Goal: Task Accomplishment & Management: Manage account settings

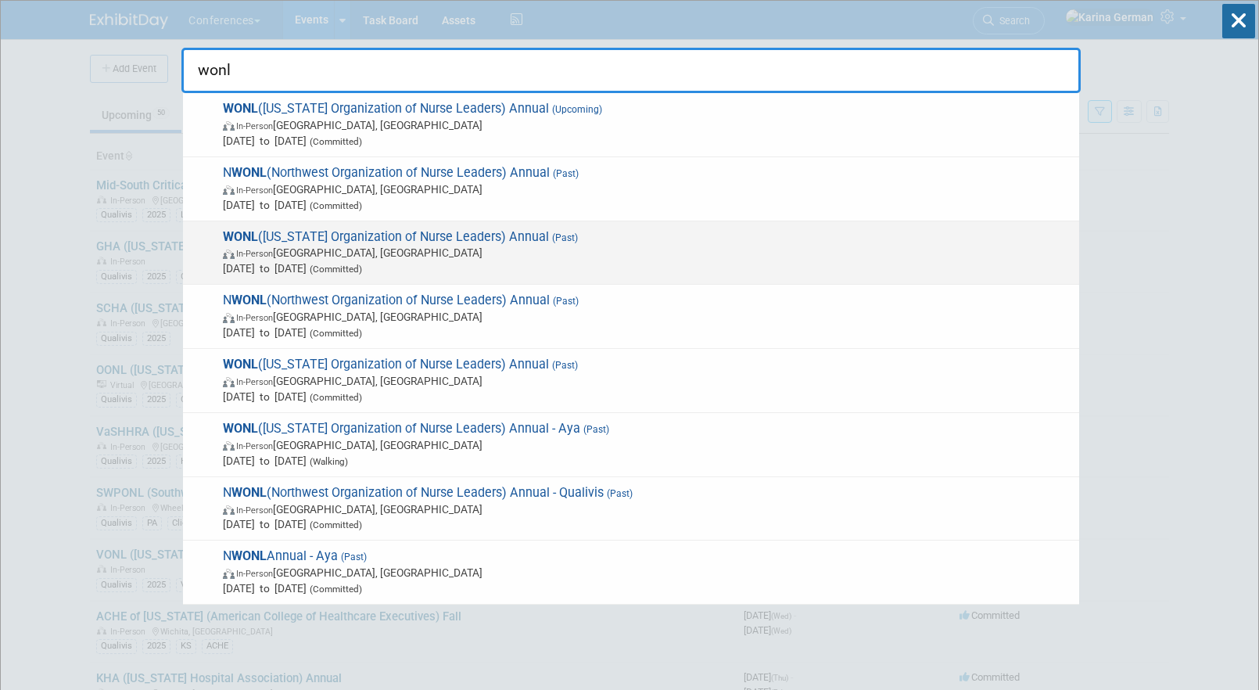
type input "wonl"
click at [492, 262] on span "Sep 18, 2024 to Sep 20, 2024 (Committed)" at bounding box center [647, 268] width 848 height 16
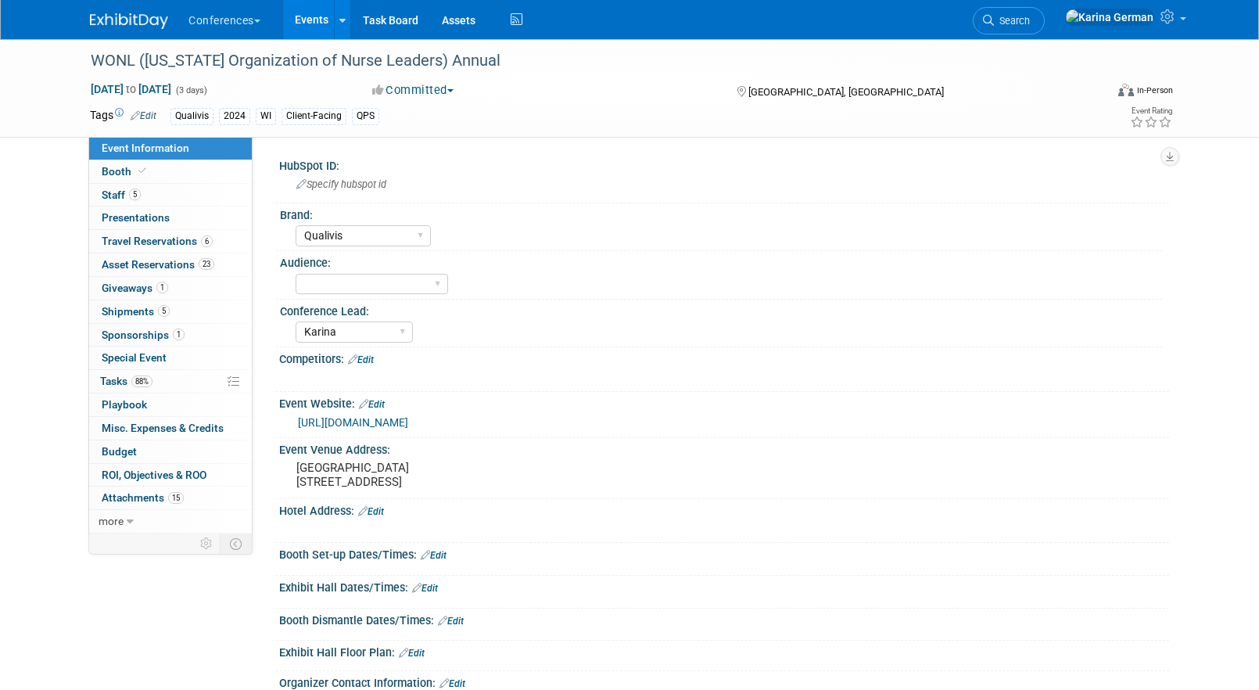
select select "Qualivis"
select select "Karina"
click at [167, 380] on link "88% Tasks 88%" at bounding box center [170, 381] width 163 height 23
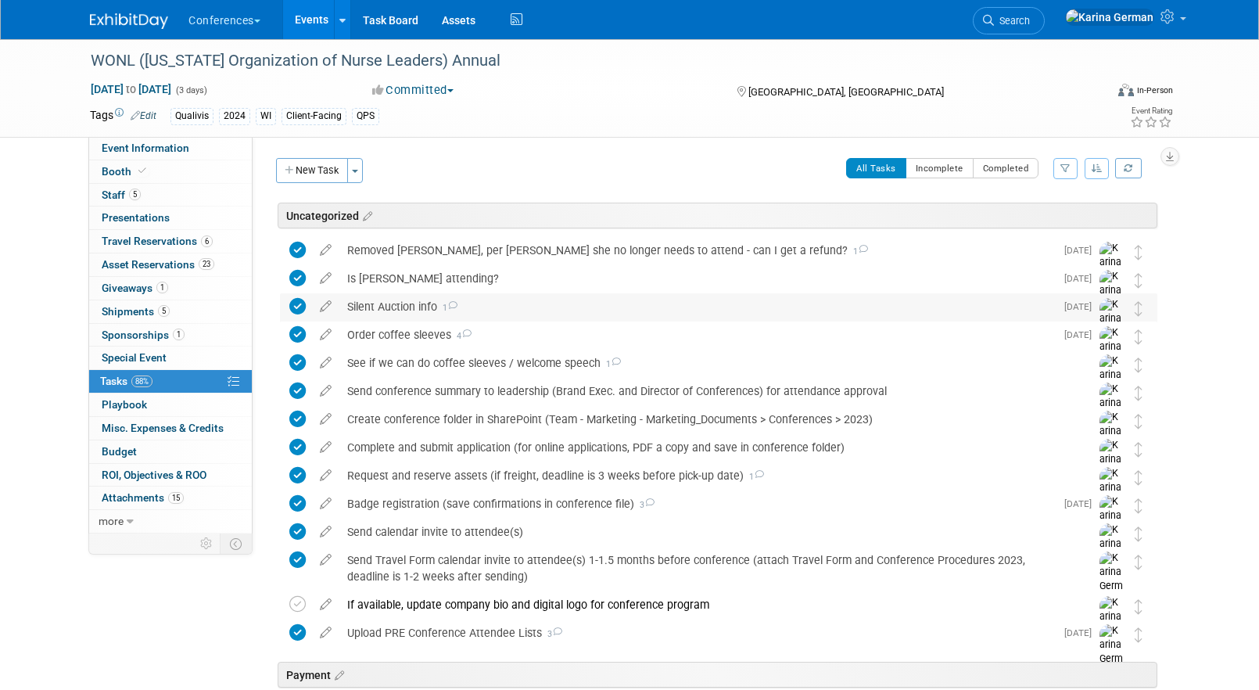
click at [500, 300] on div "Silent Auction info 1" at bounding box center [696, 306] width 715 height 27
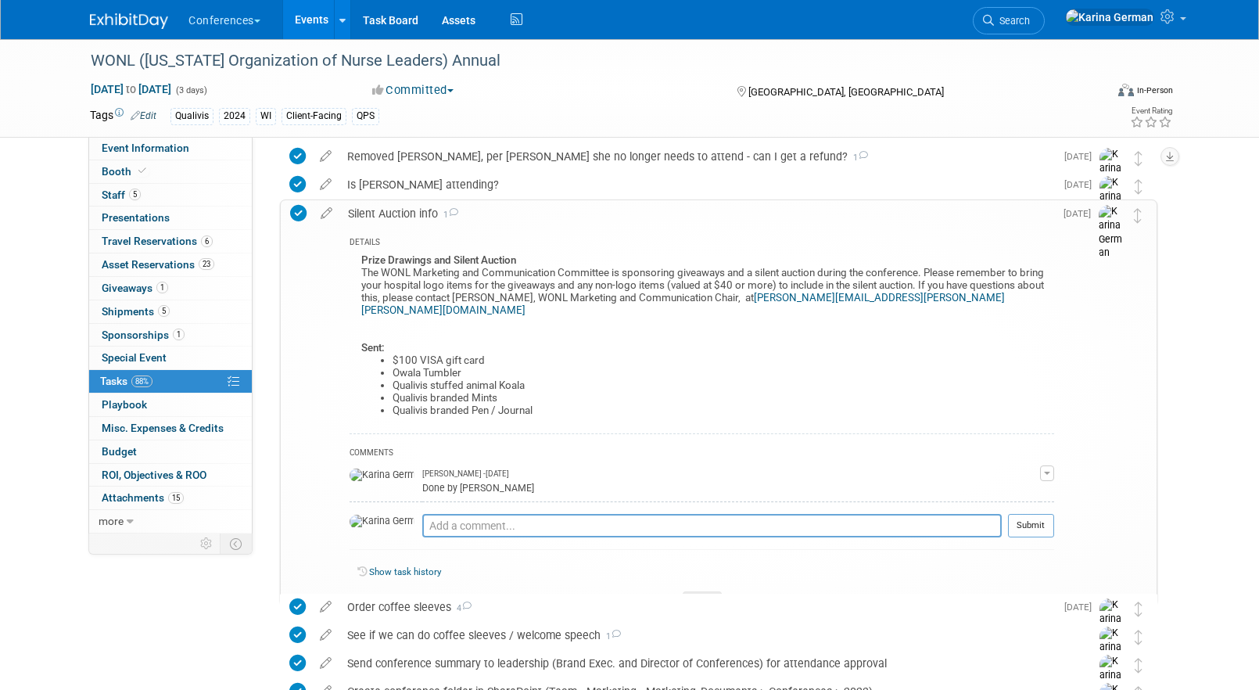
scroll to position [105, 0]
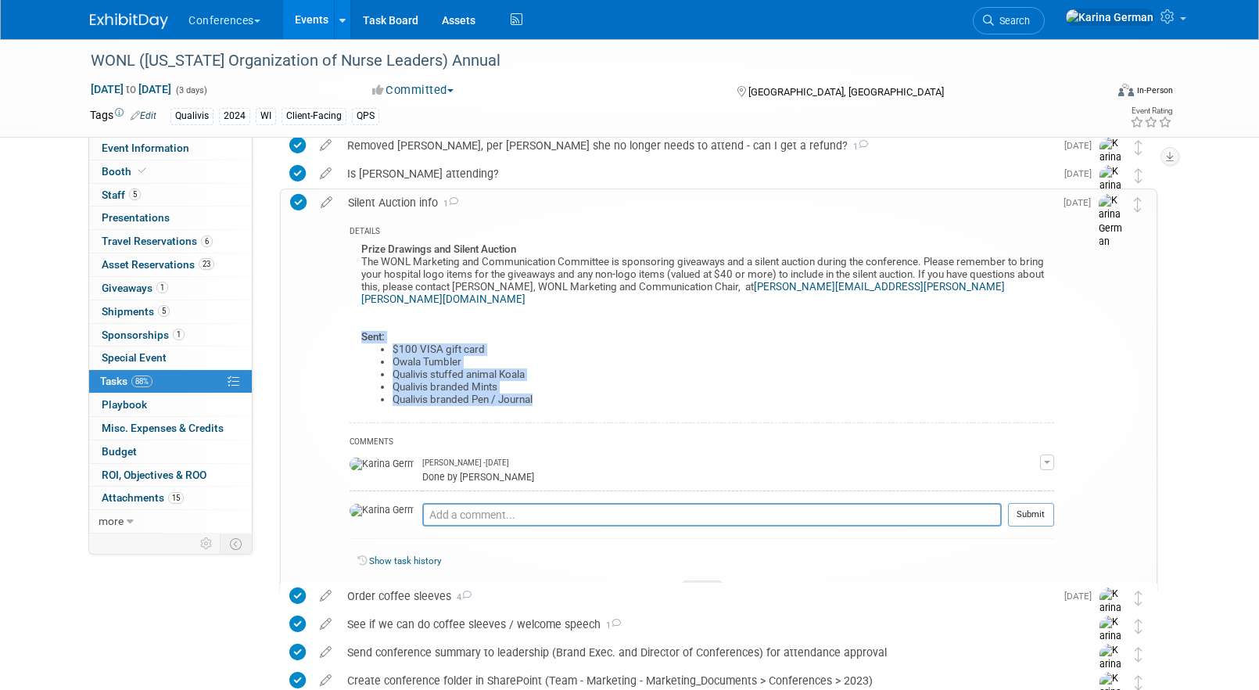
drag, startPoint x: 545, startPoint y: 387, endPoint x: 355, endPoint y: 321, distance: 201.0
click at [355, 321] on div "Prize Drawings and Silent Auction The WONL Marketing and Communication Committe…" at bounding box center [701, 330] width 704 height 183
copy div "Sent: $100 VISA gift card Owala Tumbler Qualivis stuffed animal Koala Qualivis …"
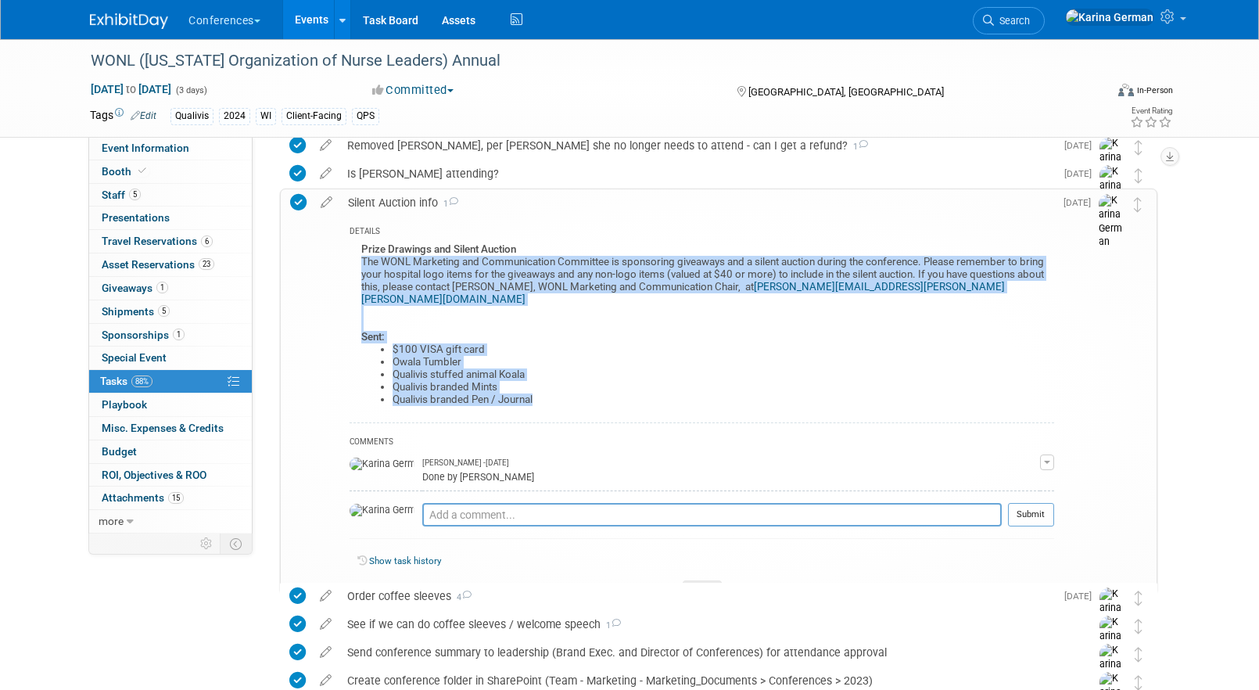
drag, startPoint x: 379, startPoint y: 258, endPoint x: 673, endPoint y: 398, distance: 325.6
click at [673, 398] on div "Prize Drawings and Silent Auction The WONL Marketing and Communication Committe…" at bounding box center [701, 330] width 704 height 183
copy div "The WONL Marketing and Communication Committee is sponsoring giveaways and a si…"
click at [723, 343] on li "$100 VISA gift card" at bounding box center [722, 349] width 661 height 13
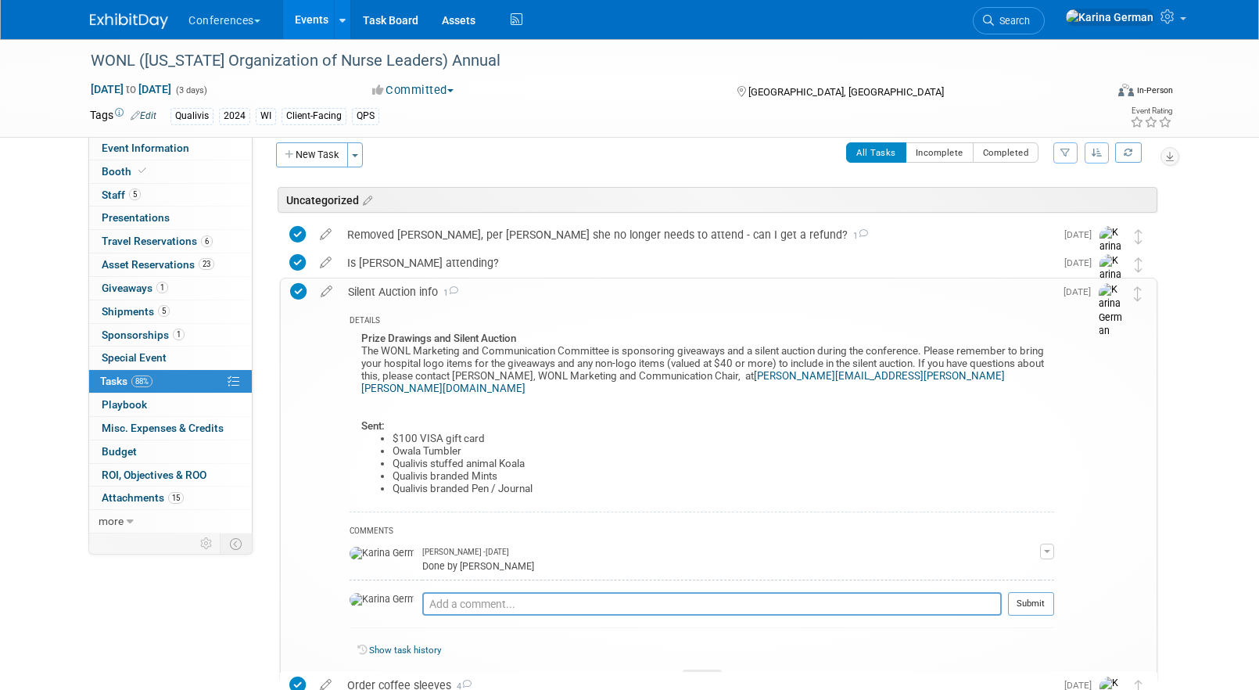
click at [404, 289] on div "Silent Auction info 1" at bounding box center [697, 291] width 714 height 27
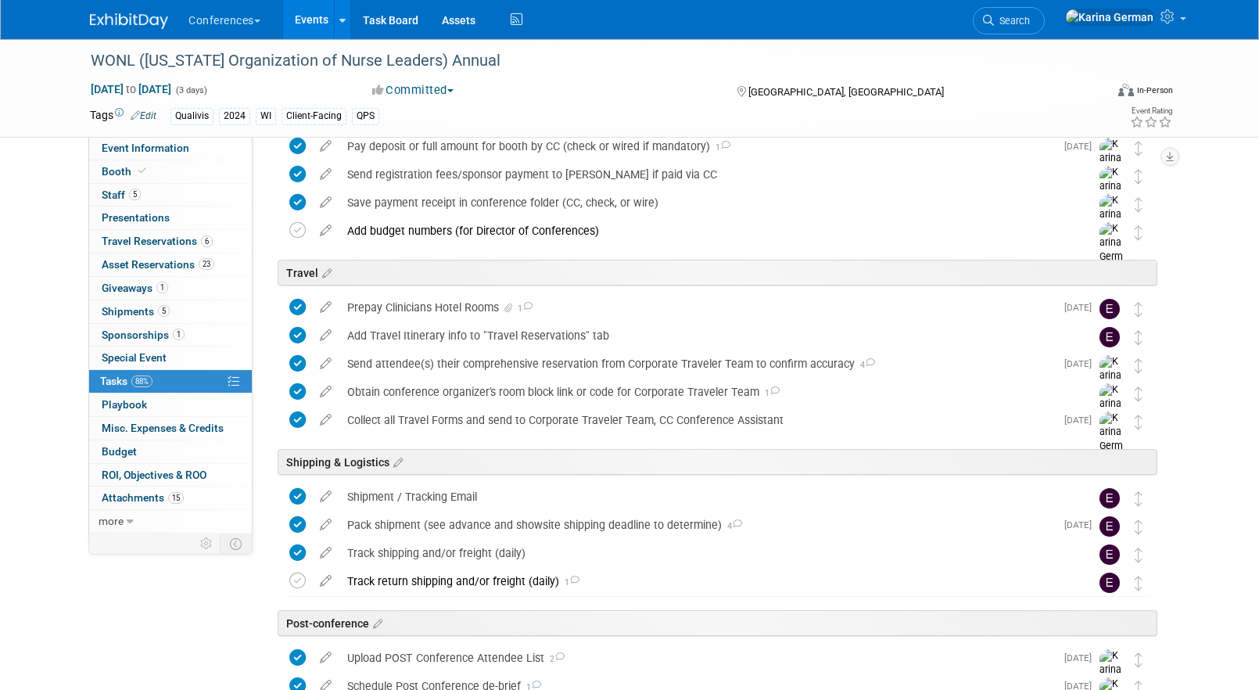
scroll to position [754, 0]
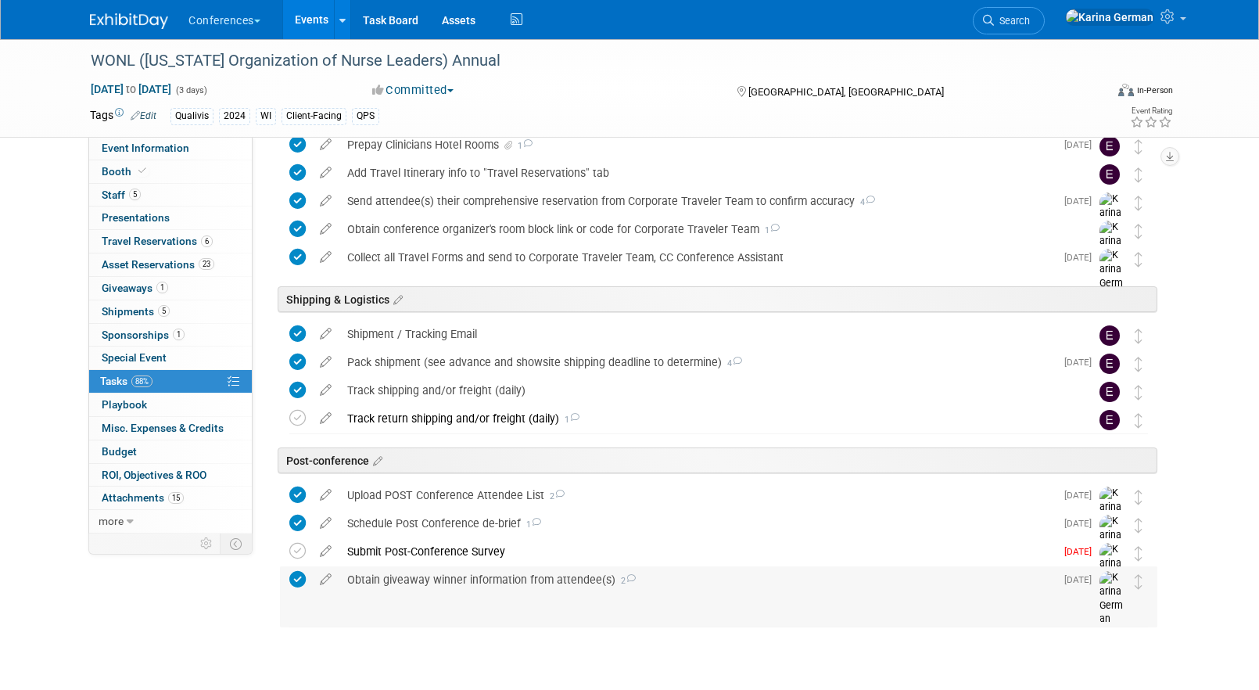
click at [550, 582] on div "Obtain giveaway winner information from attendee(s) 2" at bounding box center [696, 579] width 715 height 27
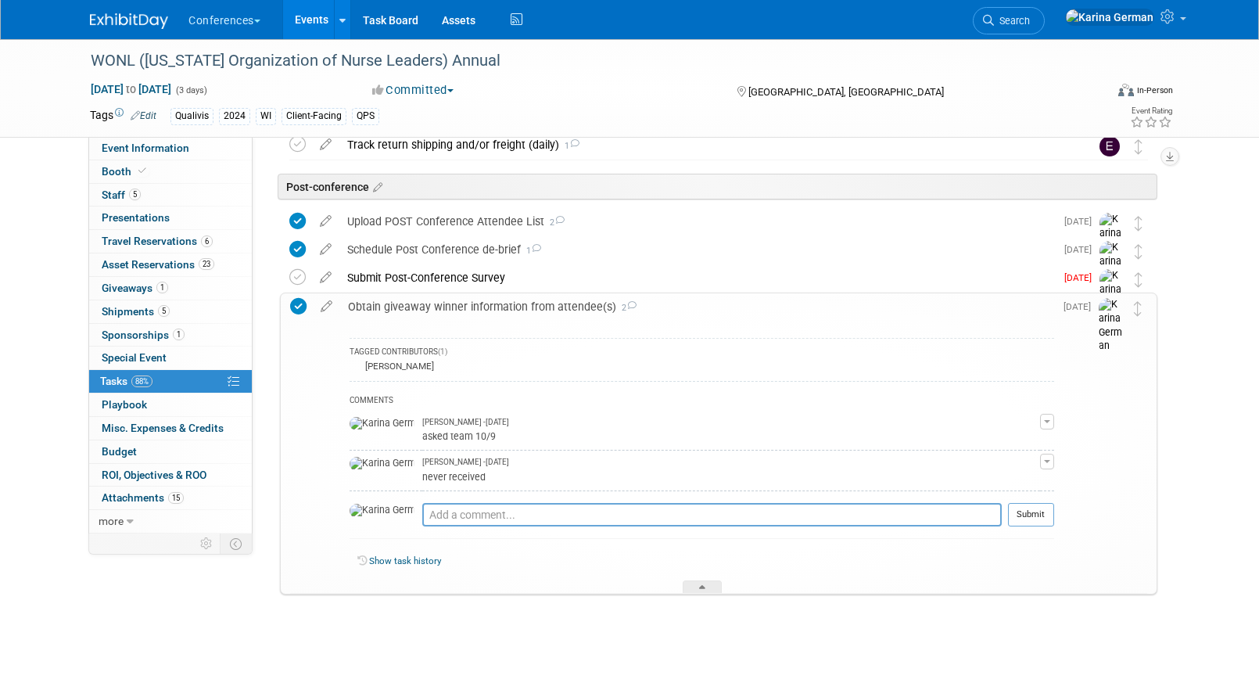
scroll to position [1026, 0]
click at [525, 316] on div "Obtain giveaway winner information from attendee(s) 2" at bounding box center [697, 308] width 714 height 27
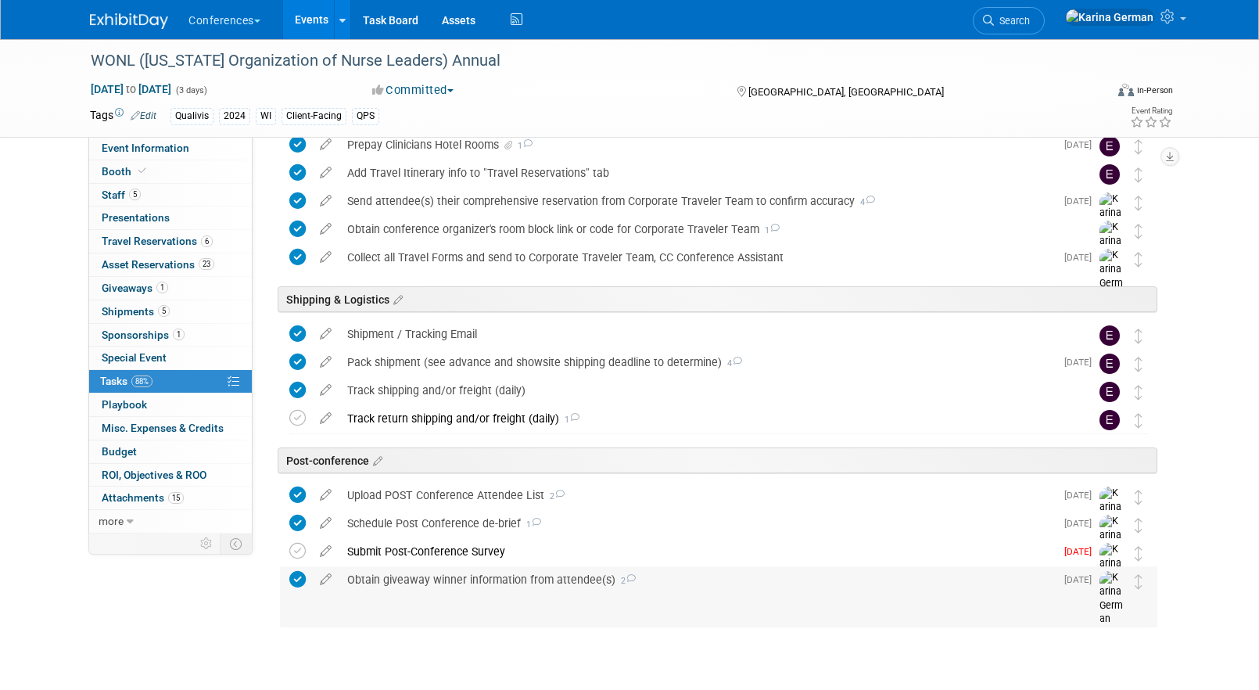
scroll to position [754, 0]
click at [1044, 32] on link "Search" at bounding box center [1009, 20] width 72 height 27
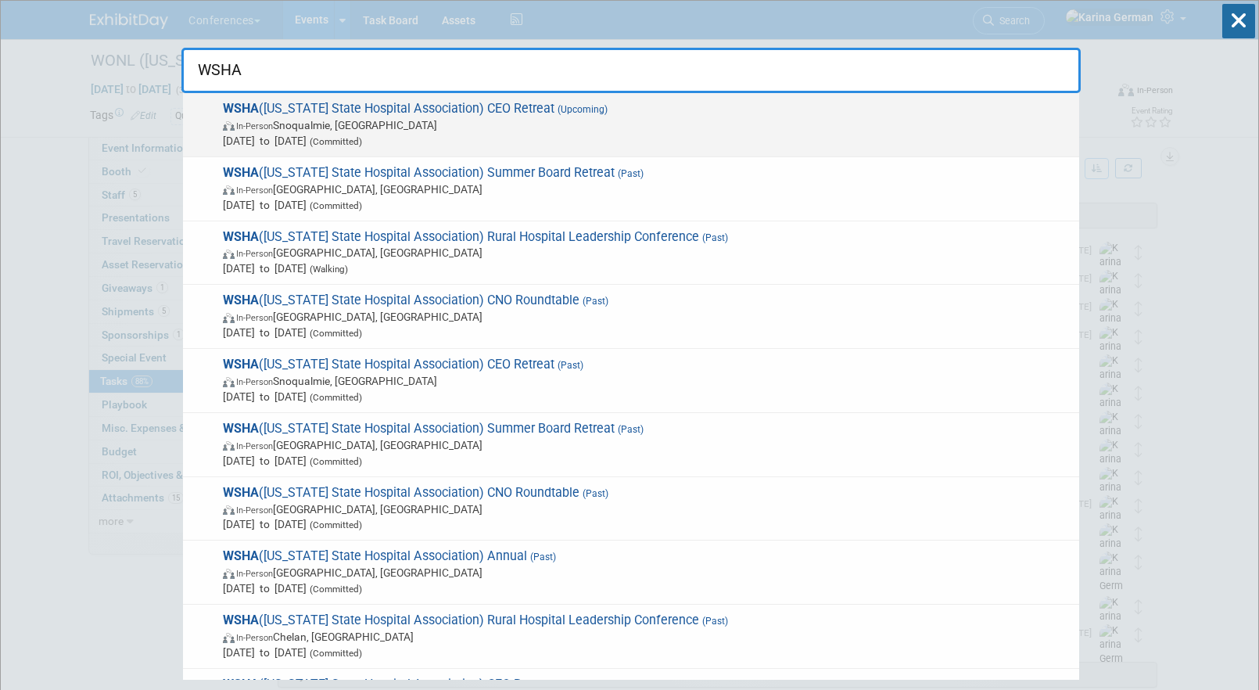
type input "WSHA"
click at [651, 136] on span "Oct 6, 2025 to Oct 8, 2025 (Committed)" at bounding box center [647, 141] width 848 height 16
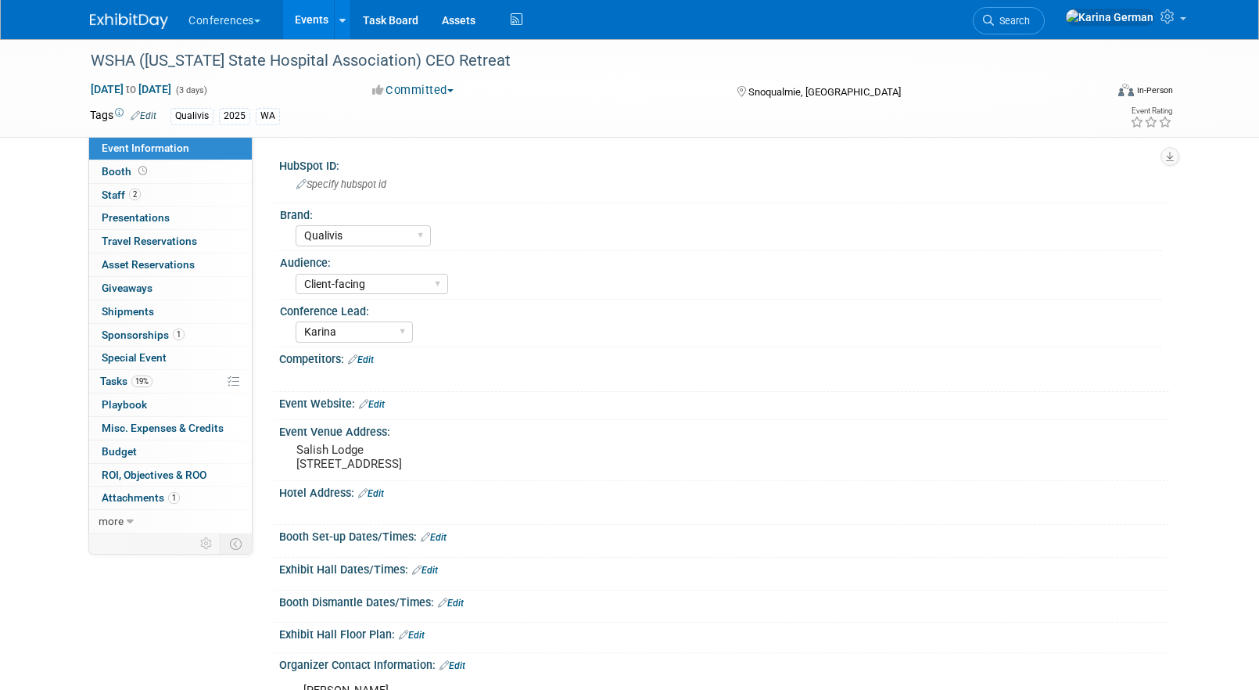
select select "Qualivis"
select select "Client-facing"
select select "Karina"
click at [158, 388] on link "19% Tasks 19%" at bounding box center [170, 381] width 163 height 23
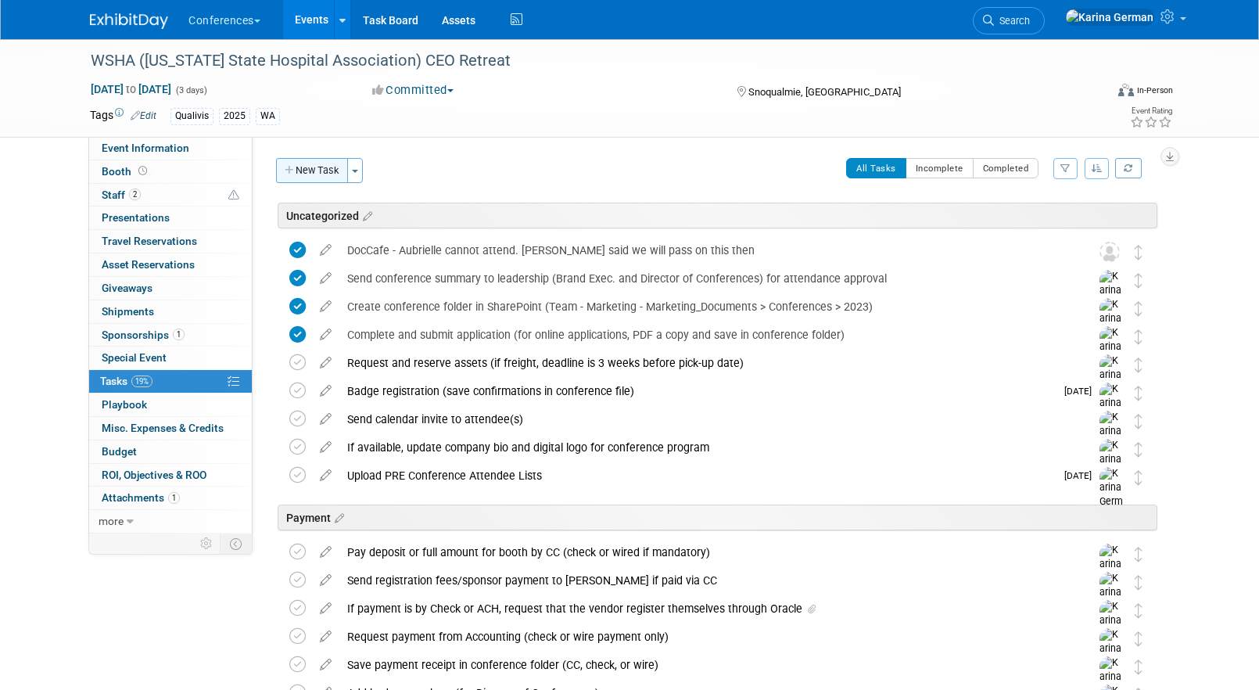
click at [322, 174] on button "New Task" at bounding box center [312, 170] width 72 height 25
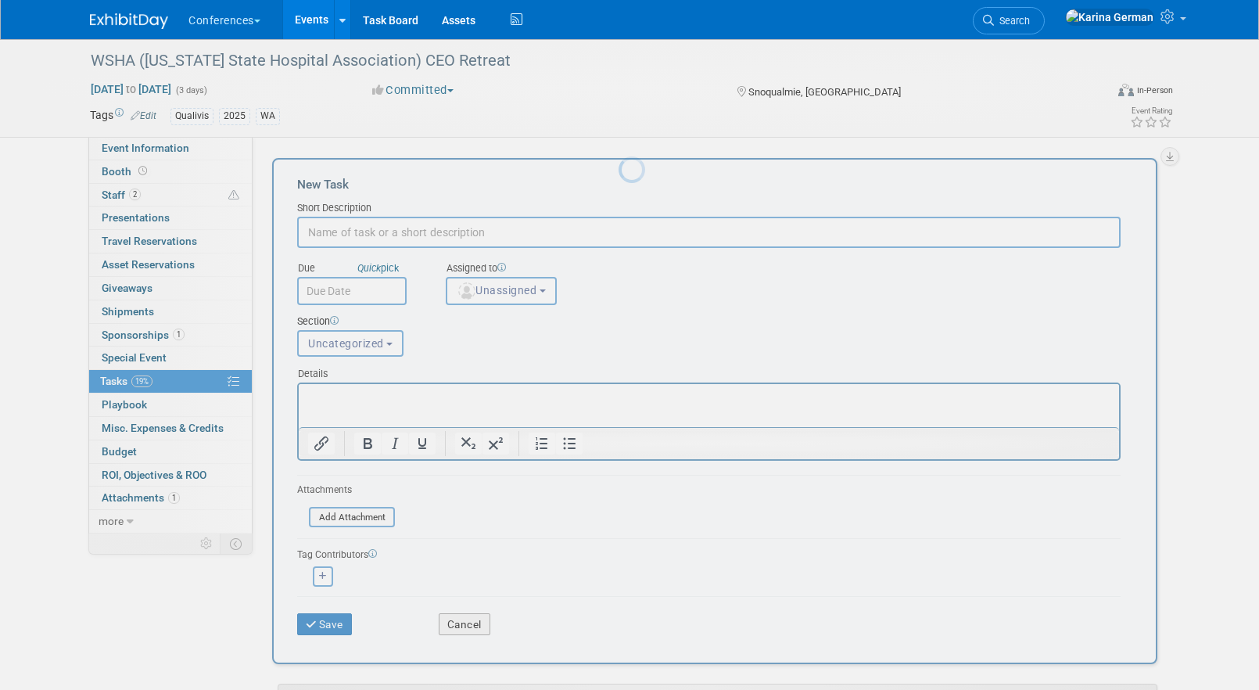
type input "n"
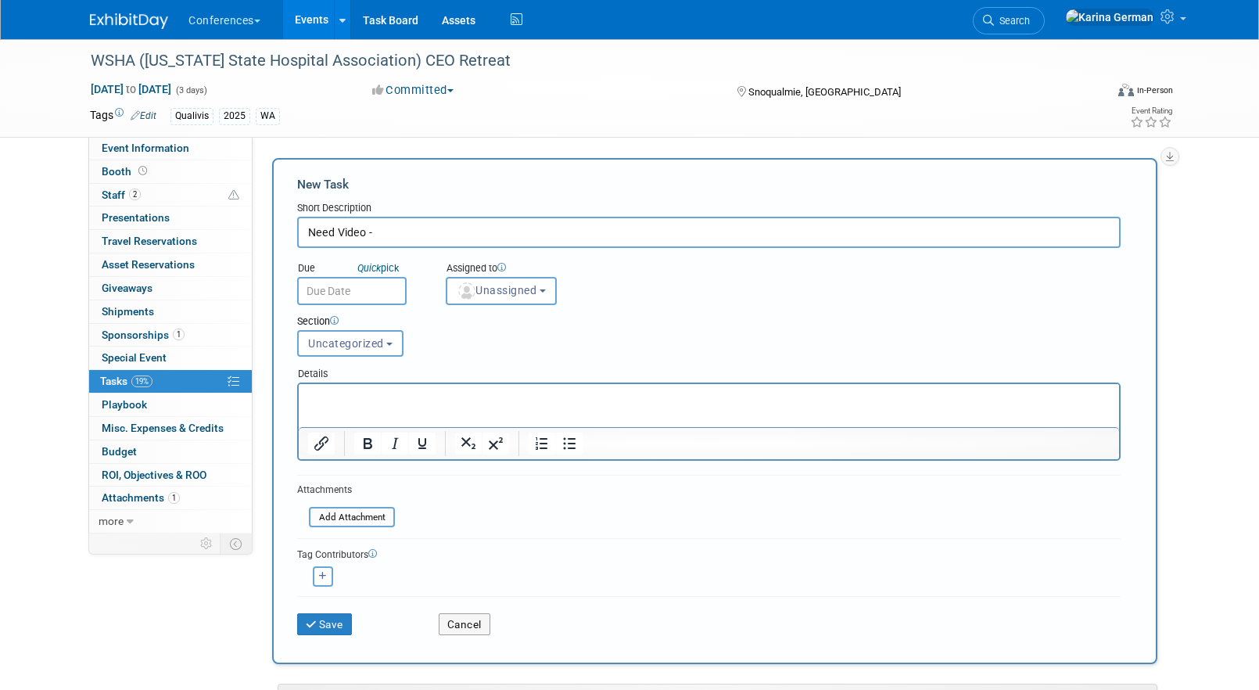
drag, startPoint x: 394, startPoint y: 238, endPoint x: 278, endPoint y: 212, distance: 119.3
click at [278, 212] on div "New Task Short Description Need Video - Due Quick pick" at bounding box center [714, 411] width 885 height 506
type input "Marketing Request: 2-3 minute video"
click at [478, 292] on span "Unassigned" at bounding box center [497, 290] width 80 height 13
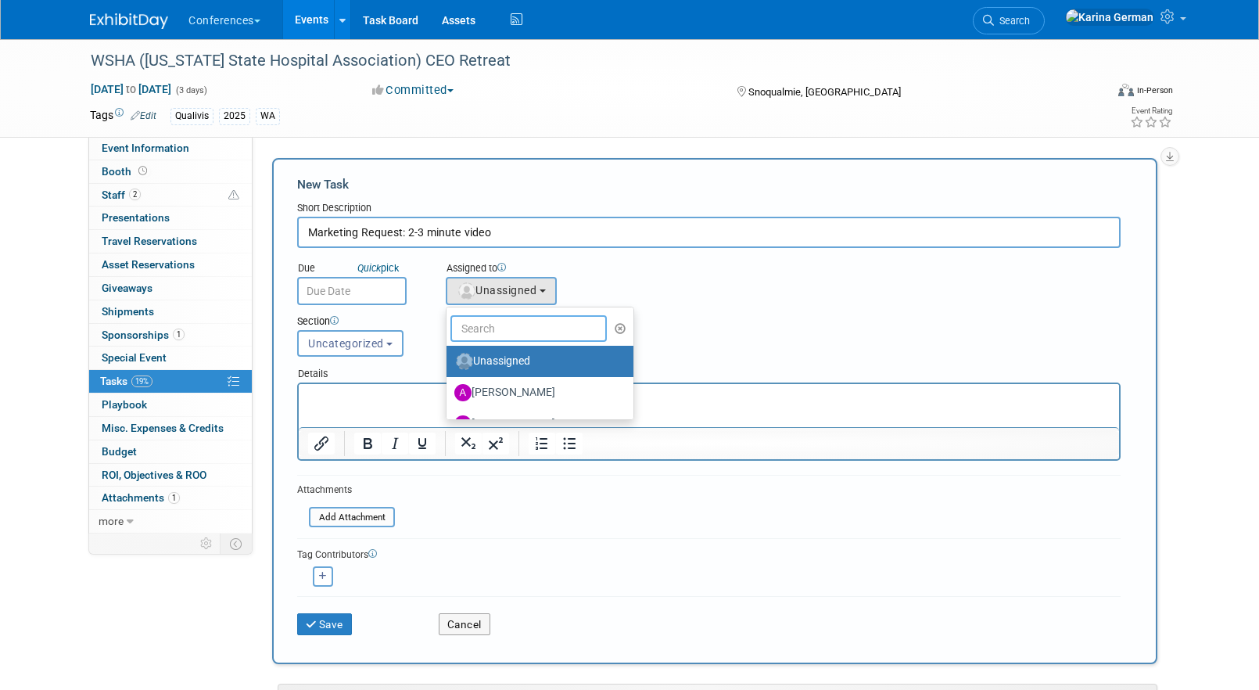
click at [503, 335] on input "text" at bounding box center [528, 328] width 156 height 27
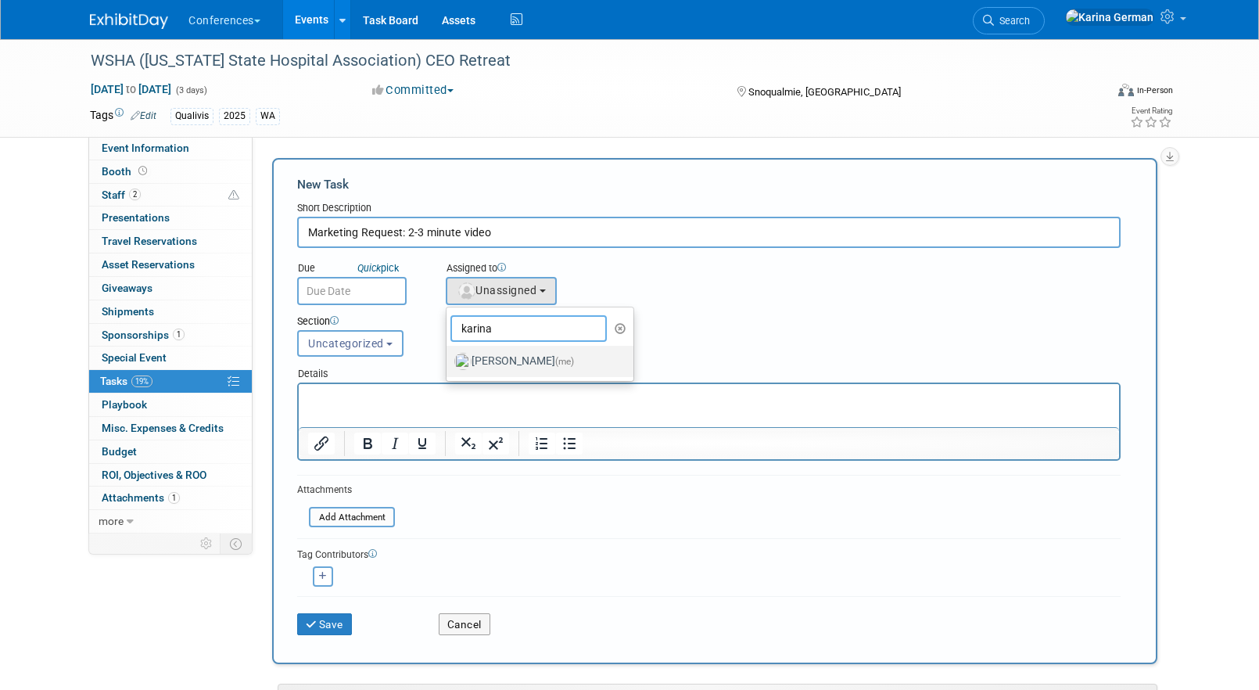
type input "karina"
click at [520, 366] on label "Karina German (me)" at bounding box center [535, 361] width 163 height 25
click at [449, 364] on input "Karina German (me)" at bounding box center [444, 359] width 10 height 10
select select "eb9a80ed-01df-455e-b7c9-ebccef2a47a7"
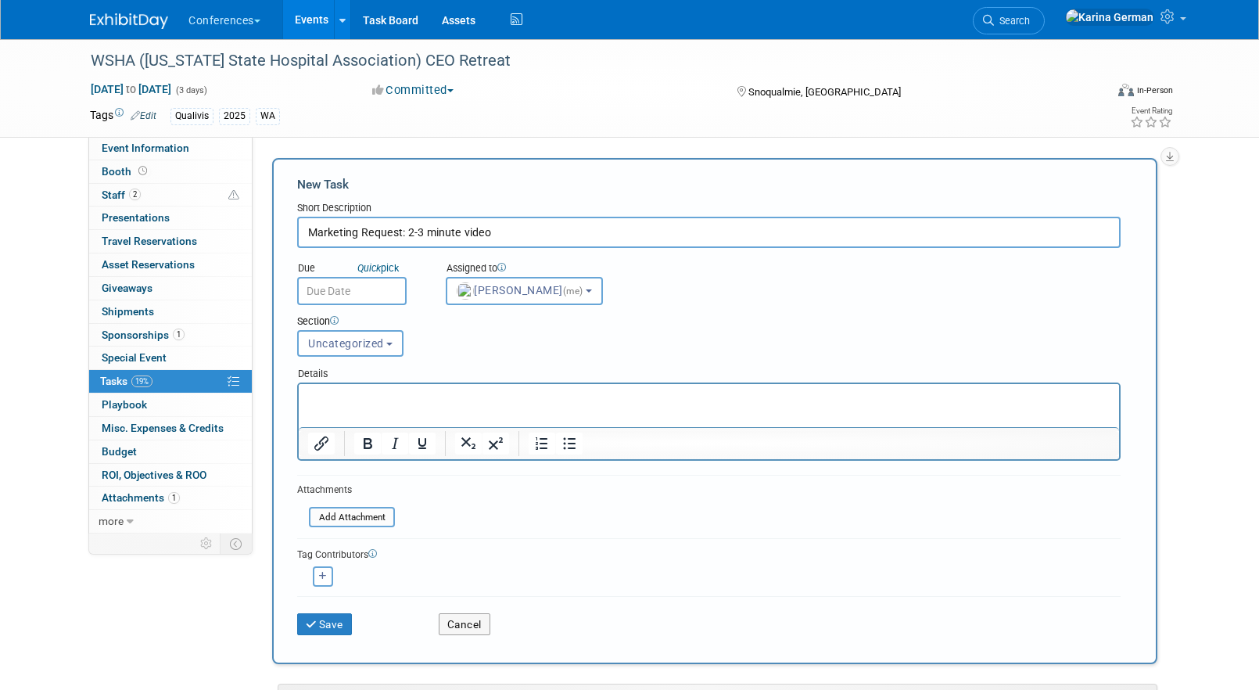
click at [321, 292] on input "text" at bounding box center [351, 291] width 109 height 28
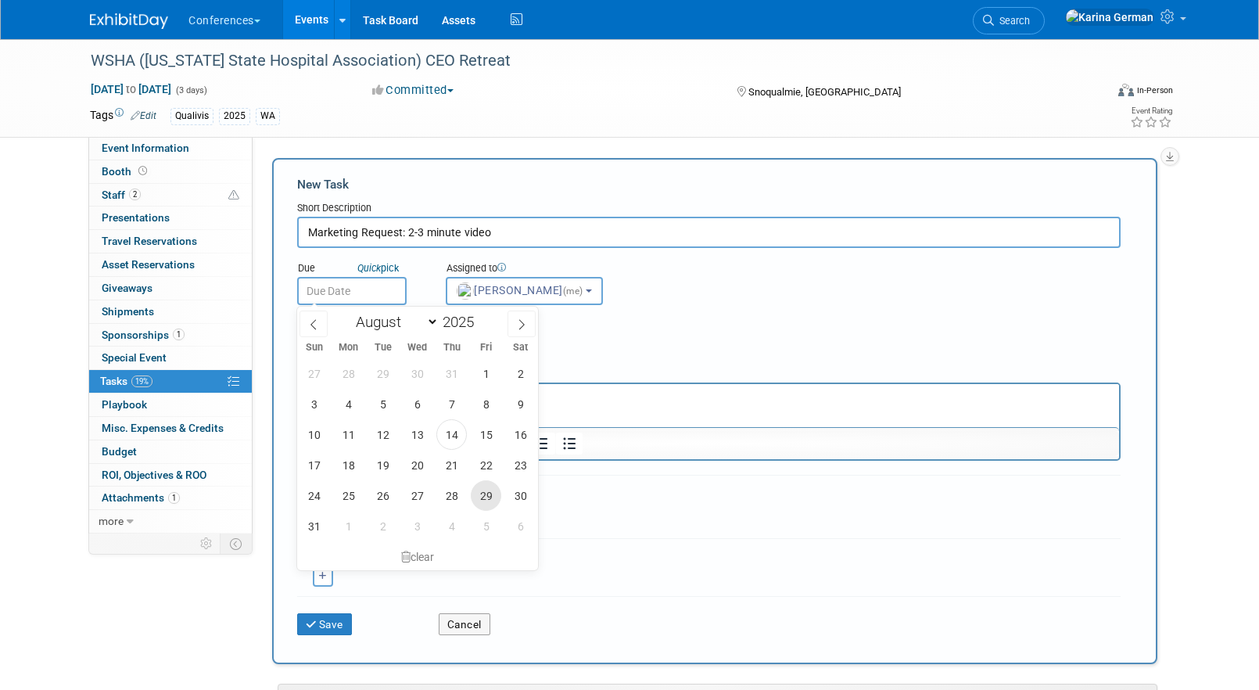
click at [473, 489] on span "29" at bounding box center [486, 495] width 30 height 30
type input "Aug 29, 2025"
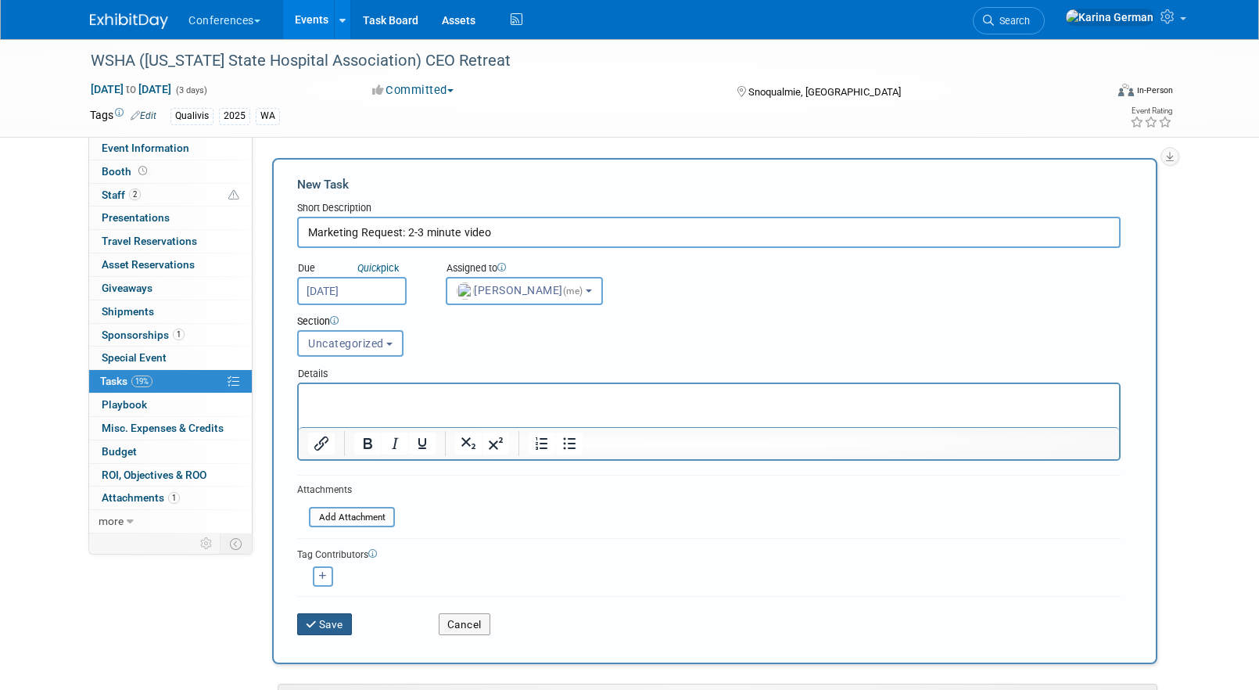
click at [335, 617] on button "Save" at bounding box center [324, 624] width 55 height 22
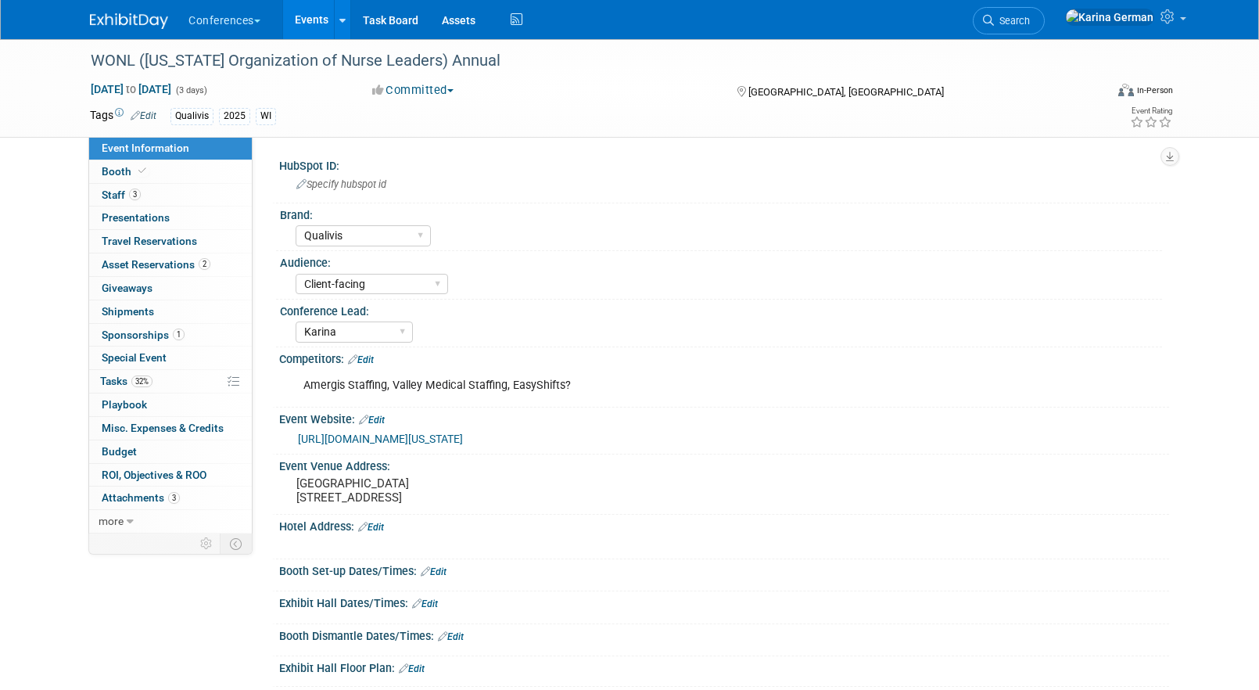
select select "Qualivis"
select select "Client-facing"
select select "Karina"
click at [142, 383] on span "32%" at bounding box center [141, 381] width 21 height 12
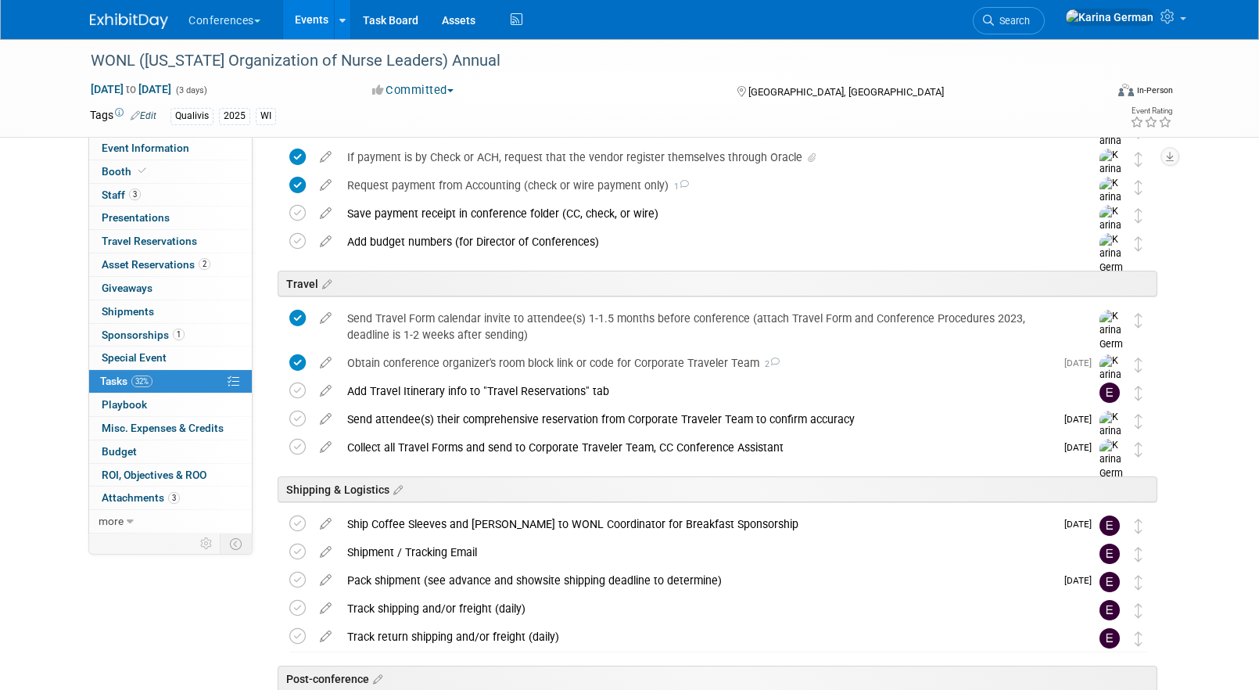
scroll to position [532, 0]
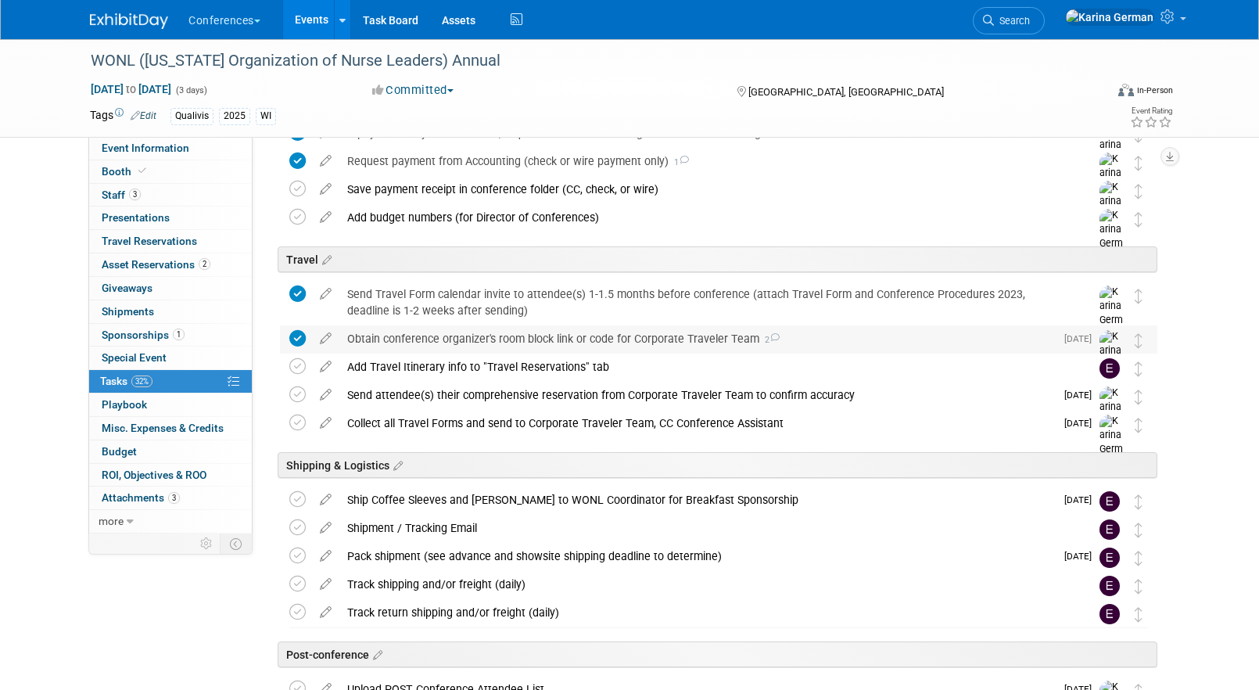
click at [482, 341] on div "Obtain conference organizer's room block link or code for Corporate Traveler Te…" at bounding box center [696, 338] width 715 height 27
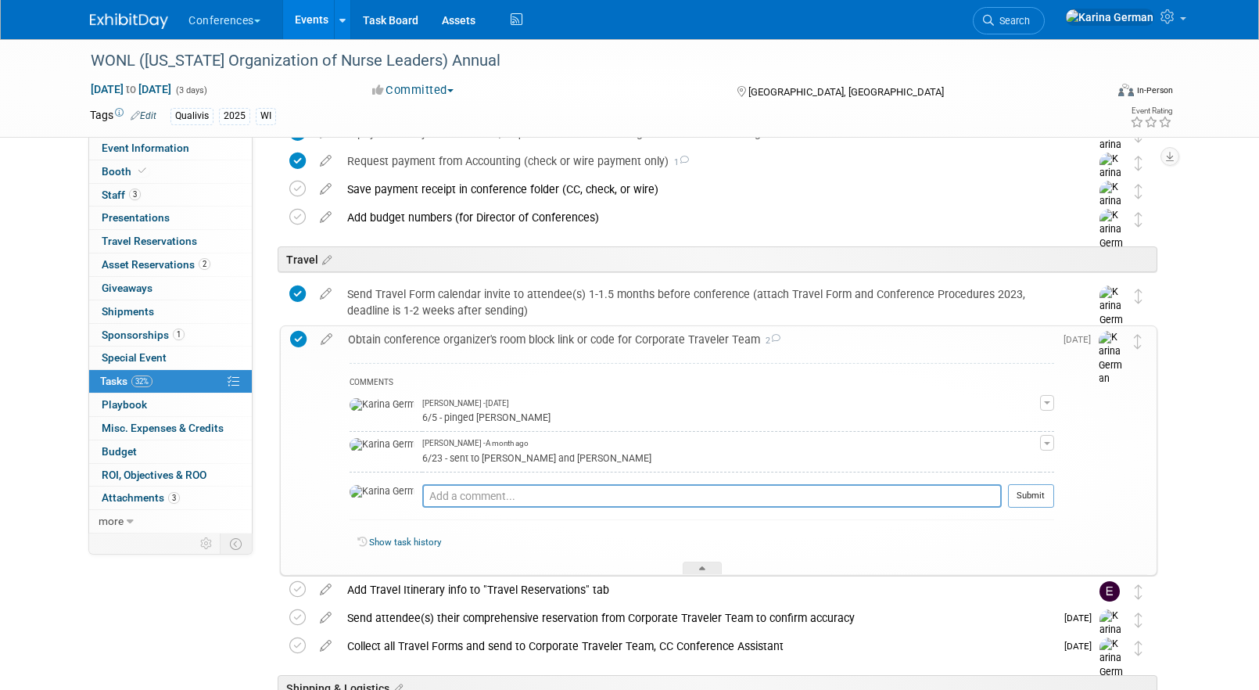
click at [482, 341] on div "Obtain conference organizer's room block link or code for Corporate Traveler Te…" at bounding box center [697, 339] width 714 height 27
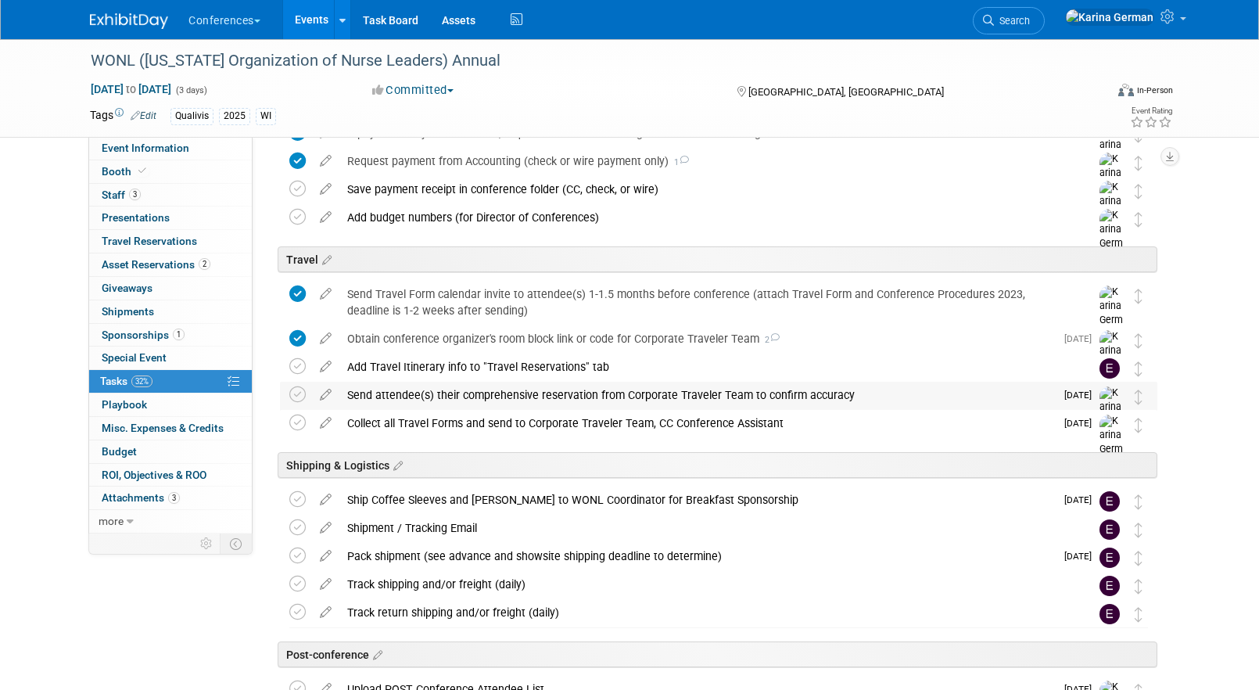
click at [451, 385] on div "Send attendee(s) their comprehensive reservation from Corporate Traveler Team t…" at bounding box center [696, 395] width 715 height 27
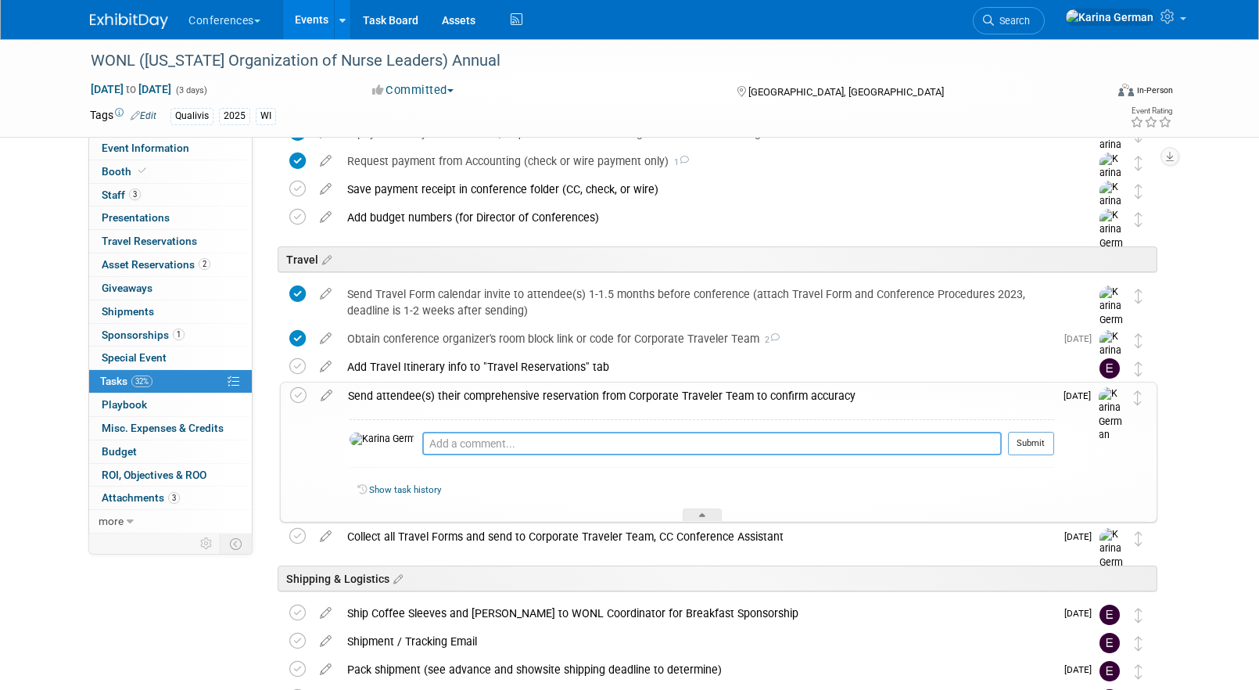
click at [454, 443] on textarea at bounding box center [711, 443] width 579 height 23
type textarea "a"
type textarea "Aaron is all set"
click at [1044, 439] on button "Submit" at bounding box center [1031, 443] width 46 height 23
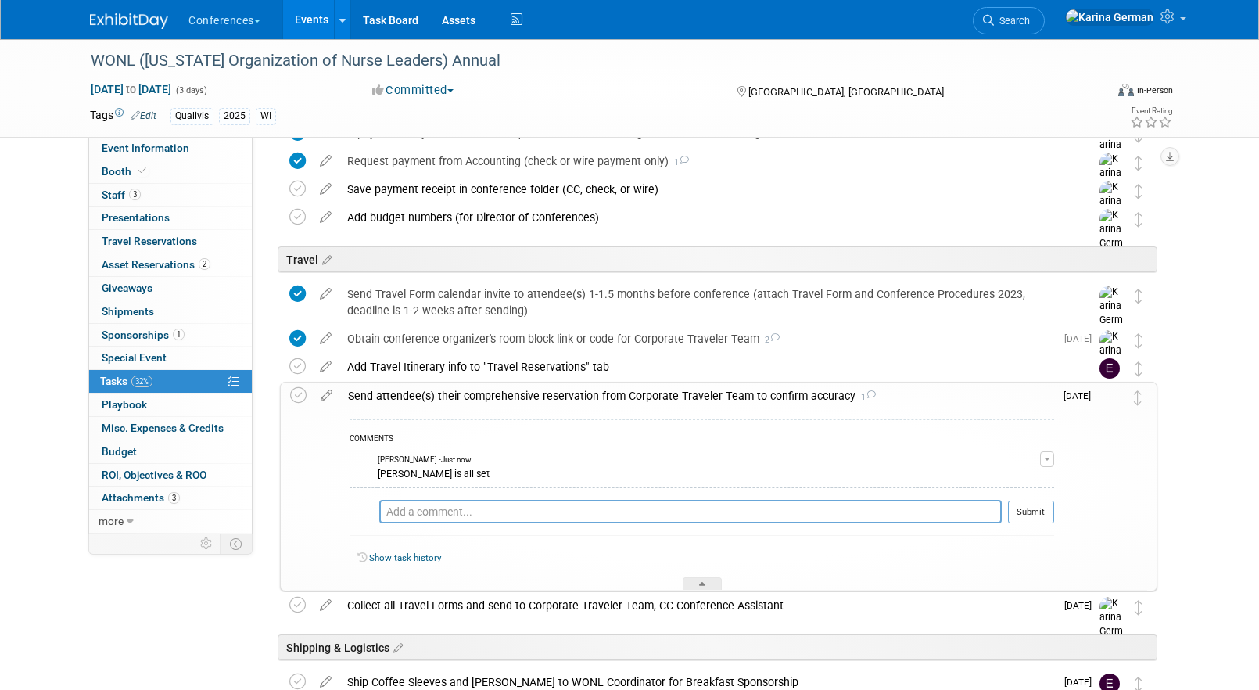
click at [438, 406] on div "Send attendee(s) their comprehensive reservation from Corporate Traveler Team t…" at bounding box center [697, 395] width 714 height 27
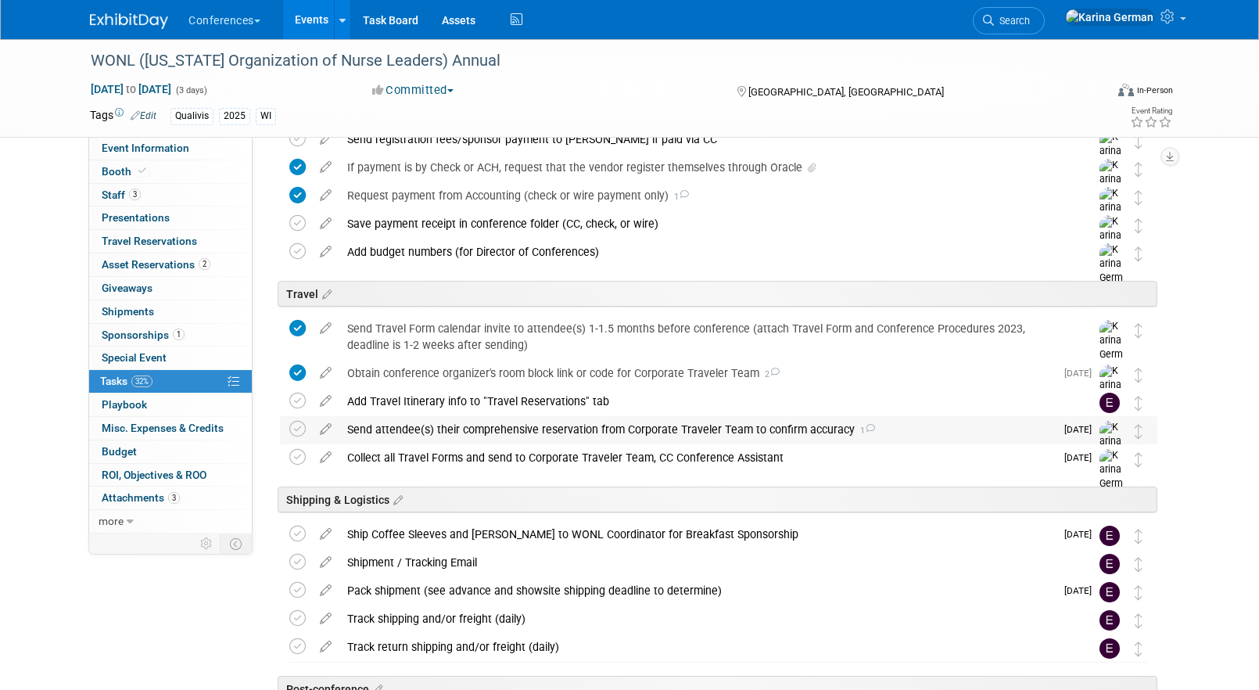
scroll to position [495, 0]
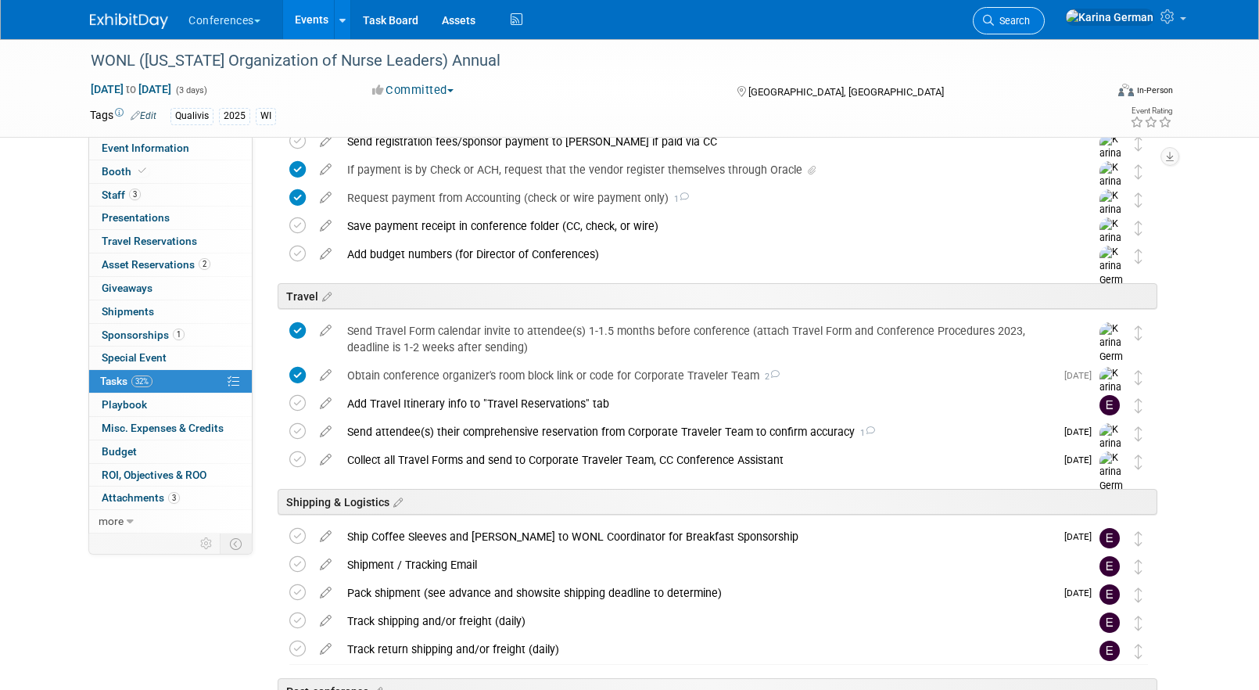
click at [1044, 27] on link "Search" at bounding box center [1009, 20] width 72 height 27
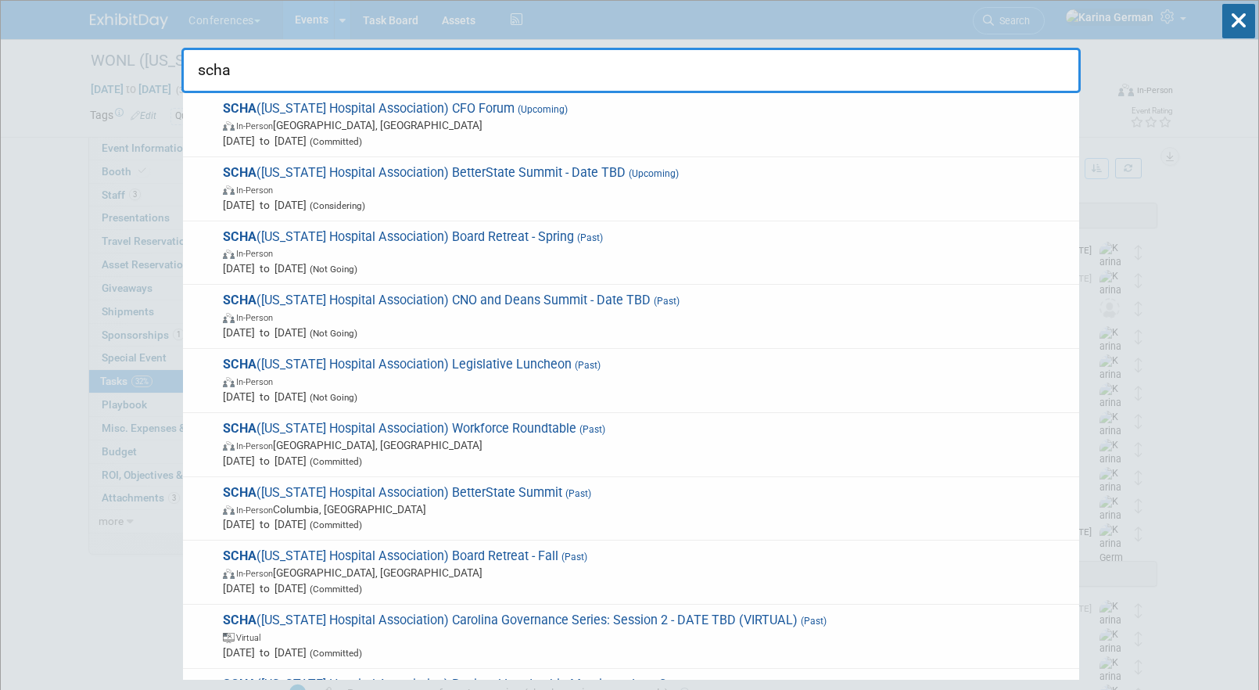
type input "scha"
click at [348, 144] on span "Aug 21, 2025 to Aug 22, 2025 (Committed)" at bounding box center [647, 141] width 848 height 16
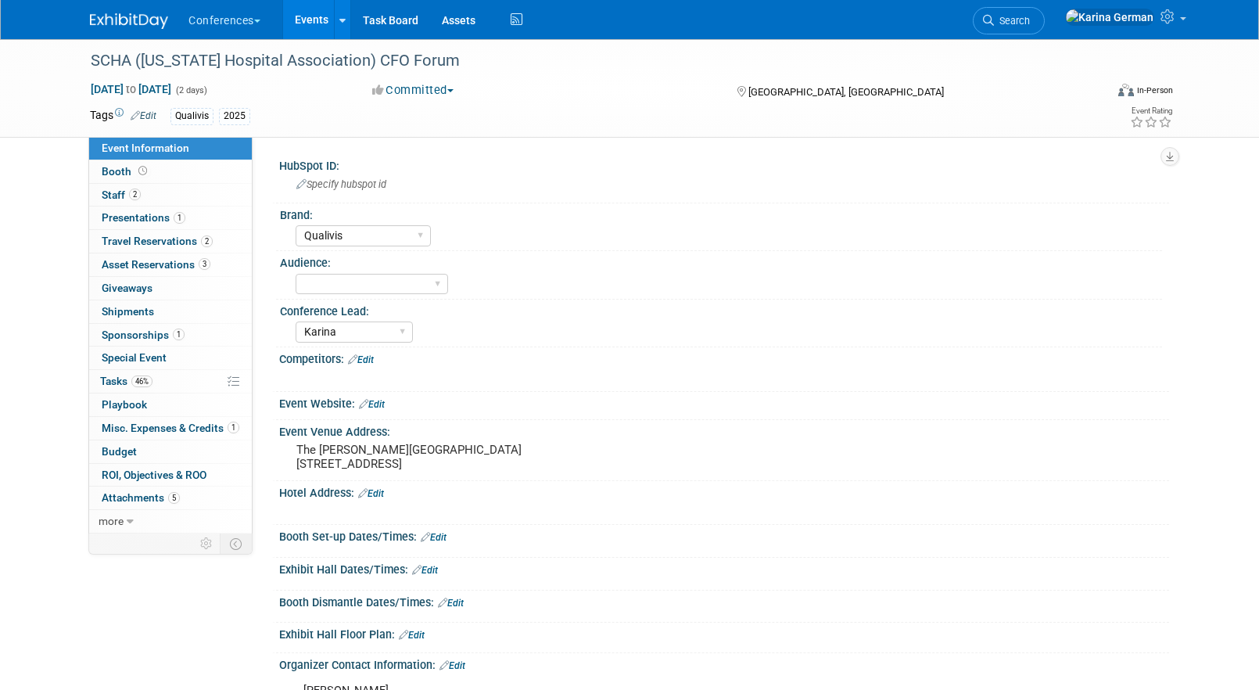
select select "Qualivis"
select select "Karina"
click at [145, 374] on link "46% Tasks 46%" at bounding box center [170, 381] width 163 height 23
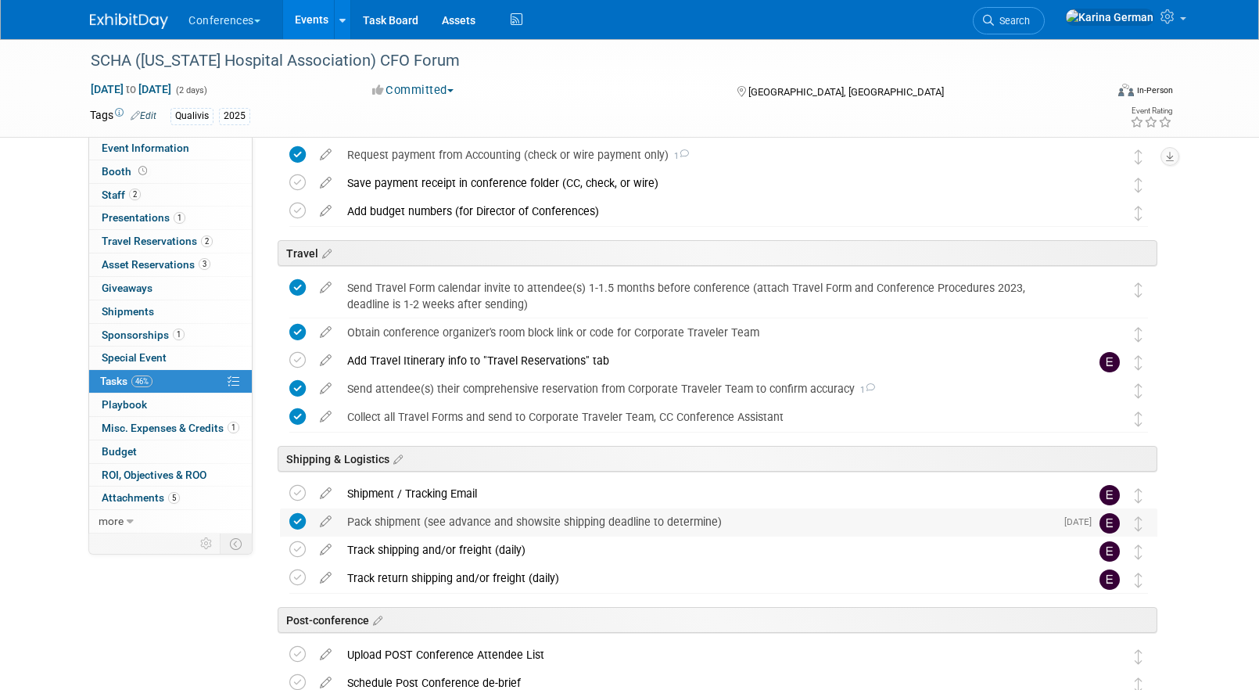
click at [417, 515] on div "Pack shipment (see advance and showsite shipping deadline to determine)" at bounding box center [696, 521] width 715 height 27
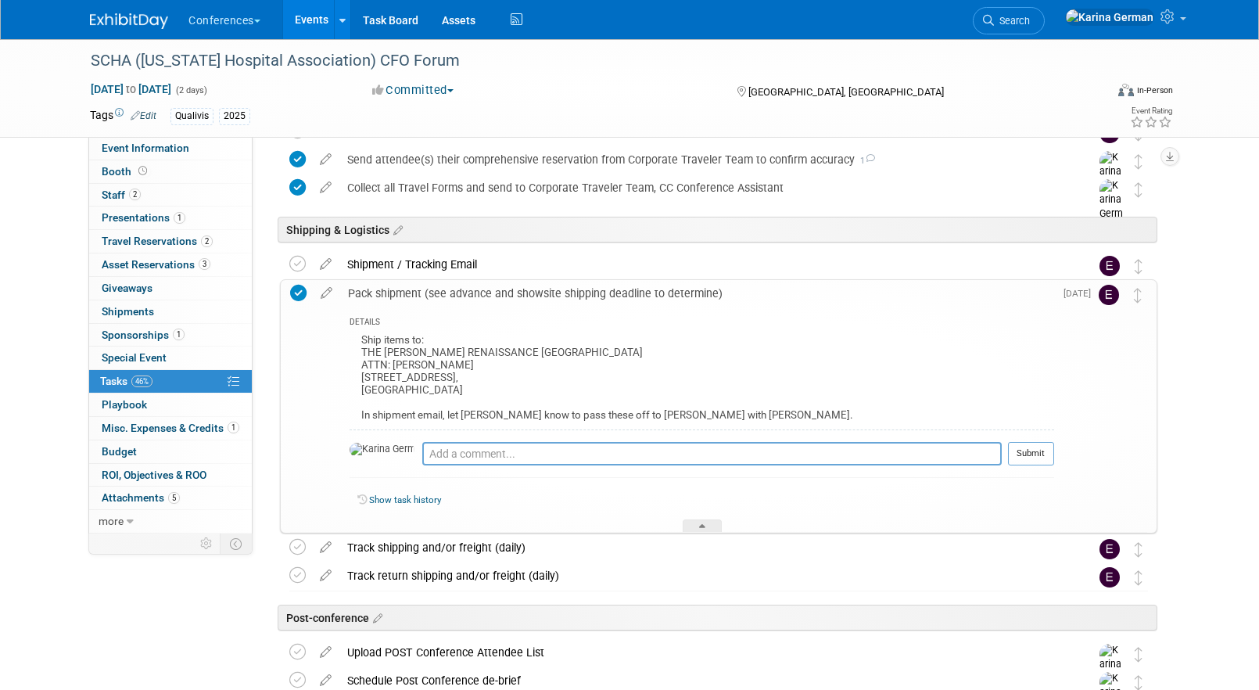
scroll to position [651, 0]
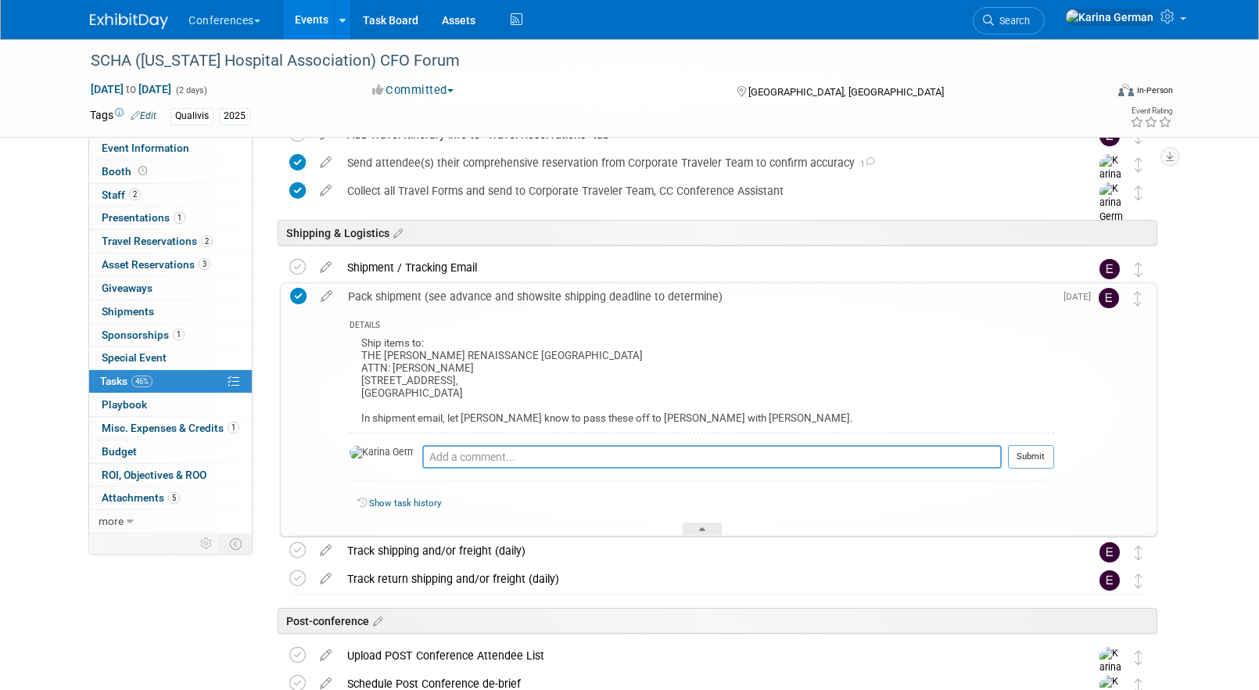
click at [591, 302] on div "Pack shipment (see advance and showsite shipping deadline to determine)" at bounding box center [697, 296] width 714 height 27
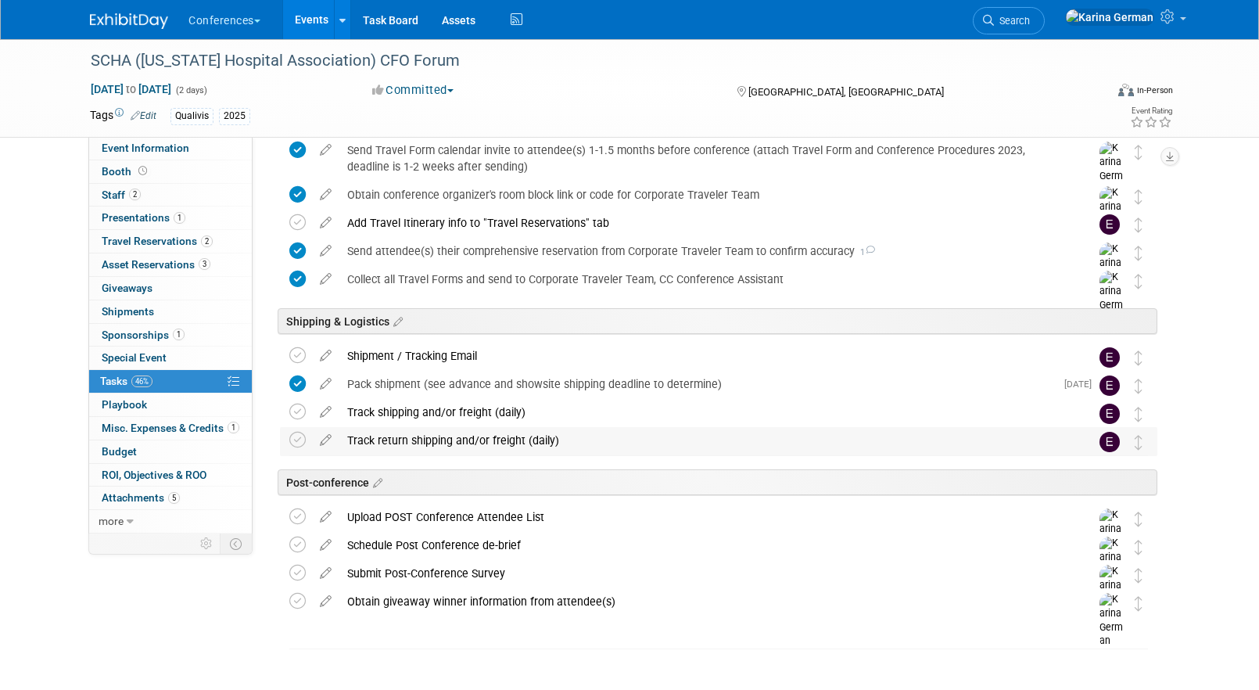
scroll to position [557, 0]
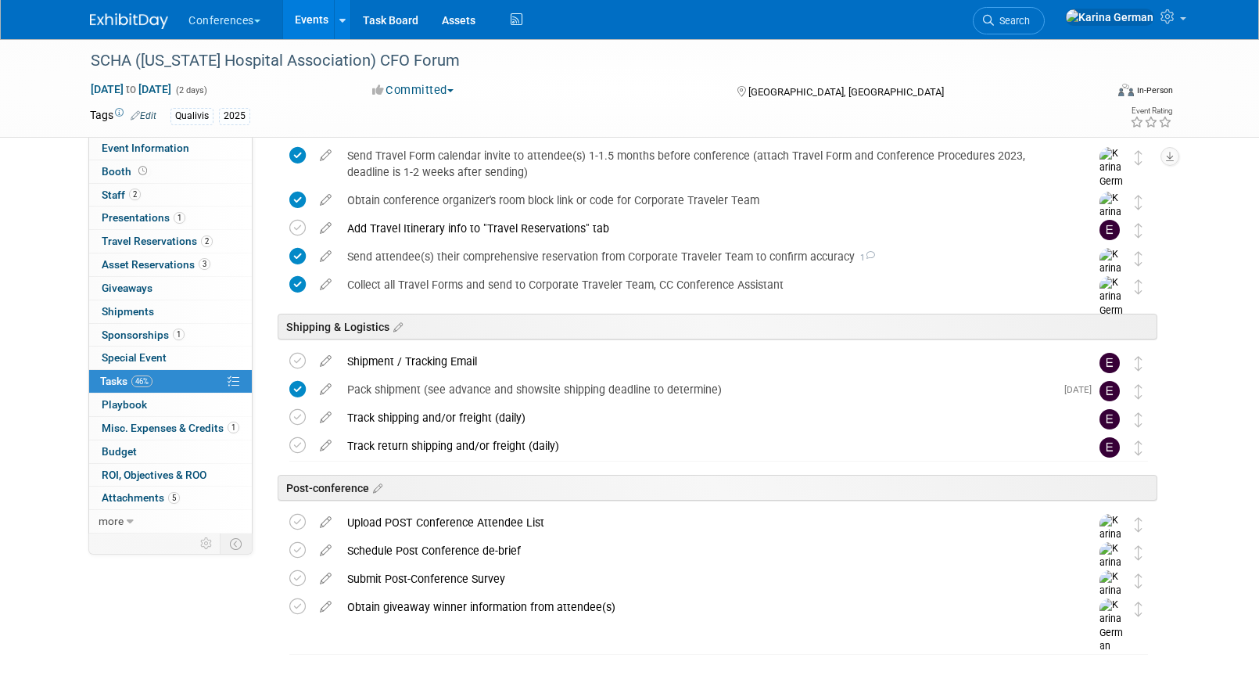
click at [309, 16] on link "Events" at bounding box center [311, 19] width 57 height 39
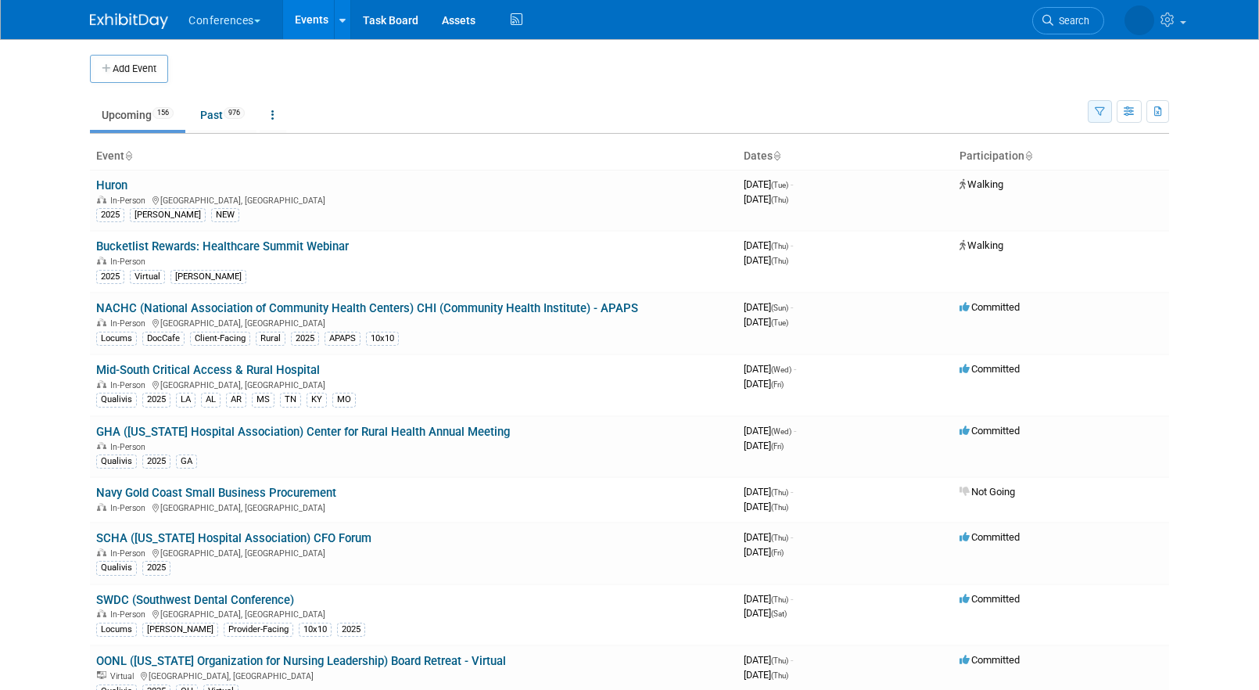
click at [1105, 113] on button "button" at bounding box center [1099, 111] width 24 height 23
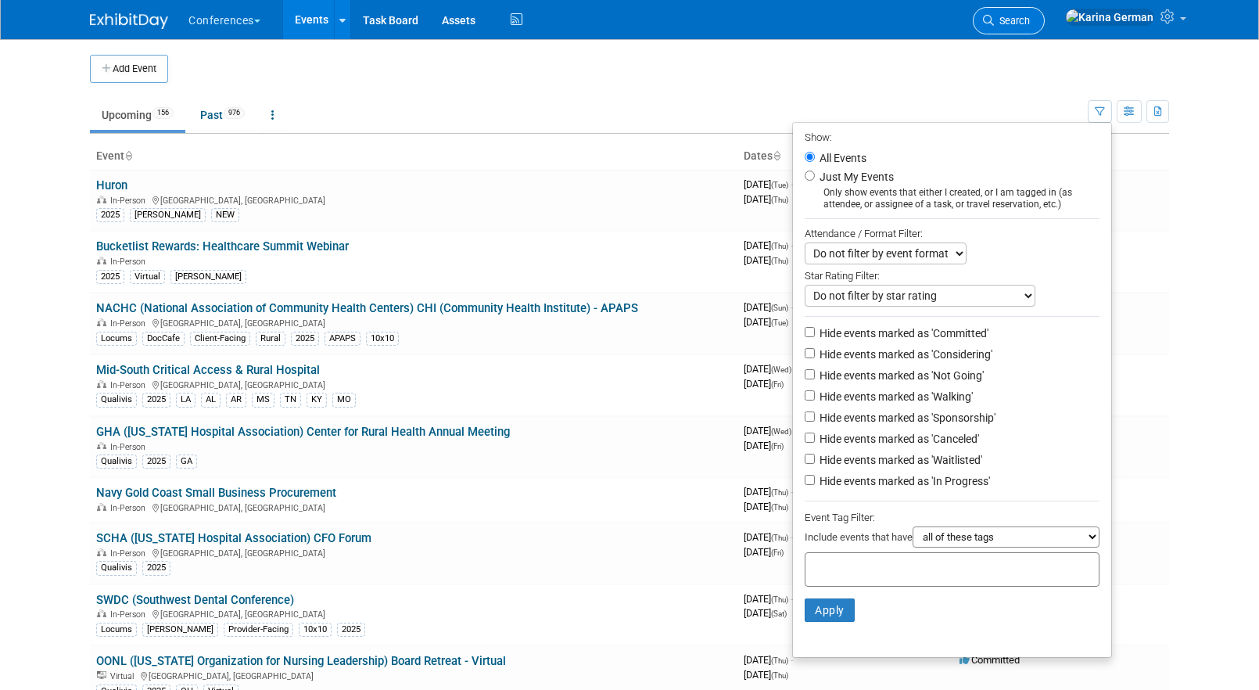
click at [1030, 16] on span "Search" at bounding box center [1012, 21] width 36 height 12
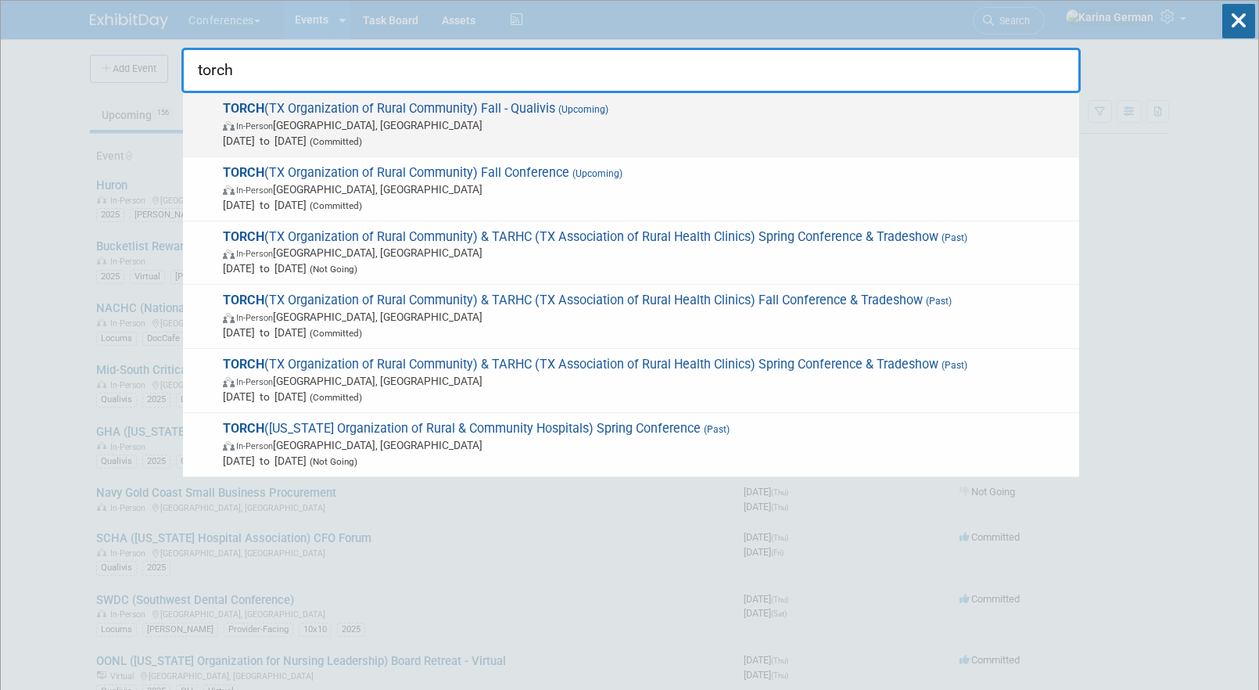
type input "torch"
click at [628, 133] on span "[DATE] to [DATE] (Committed)" at bounding box center [647, 141] width 848 height 16
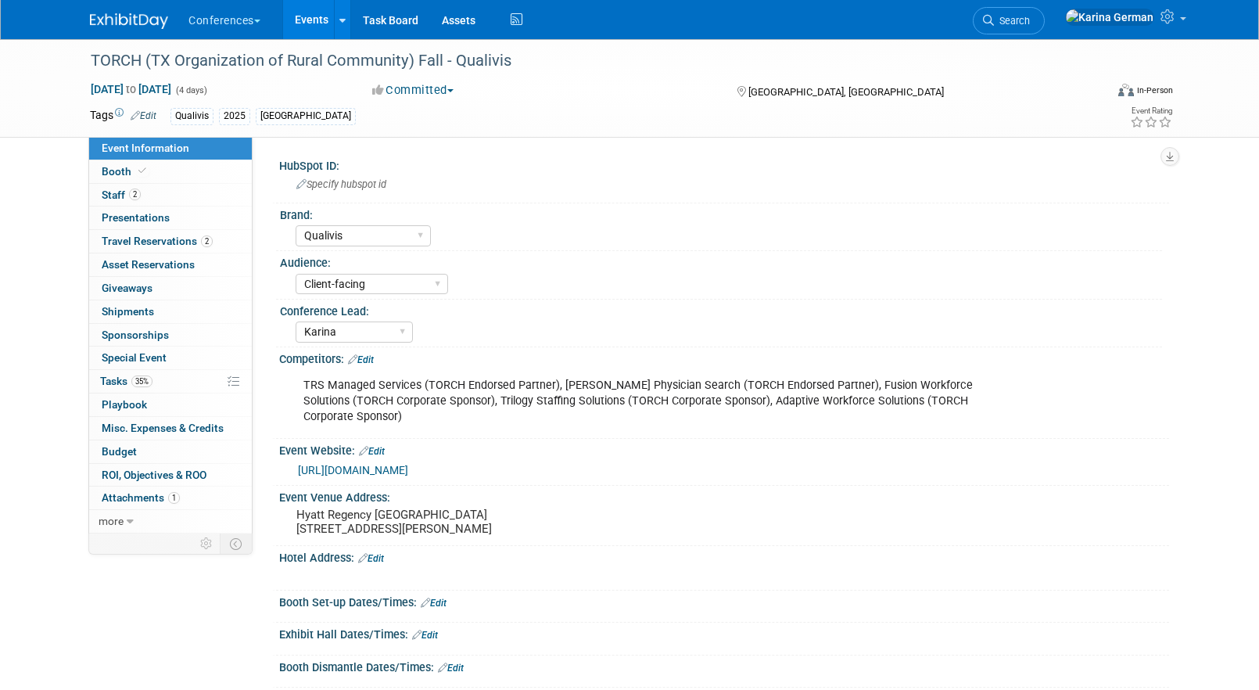
select select "Qualivis"
select select "Client-facing"
select select "Karina"
click at [169, 384] on link "35% Tasks 35%" at bounding box center [170, 381] width 163 height 23
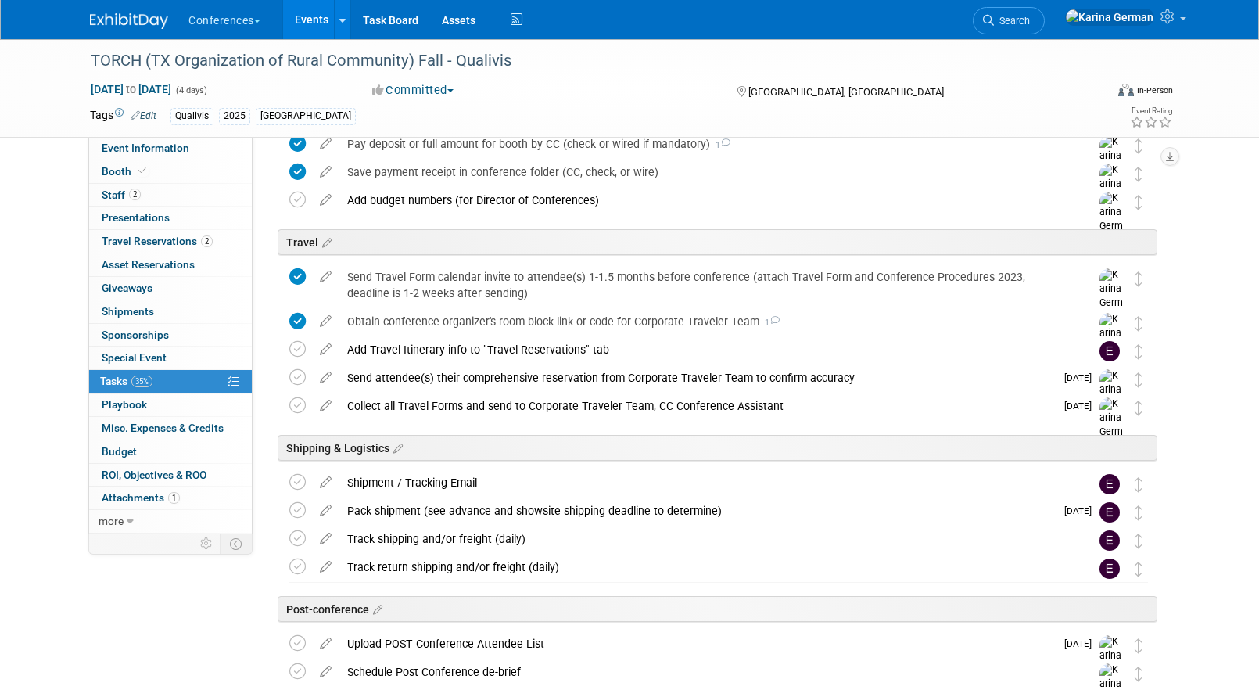
scroll to position [471, 0]
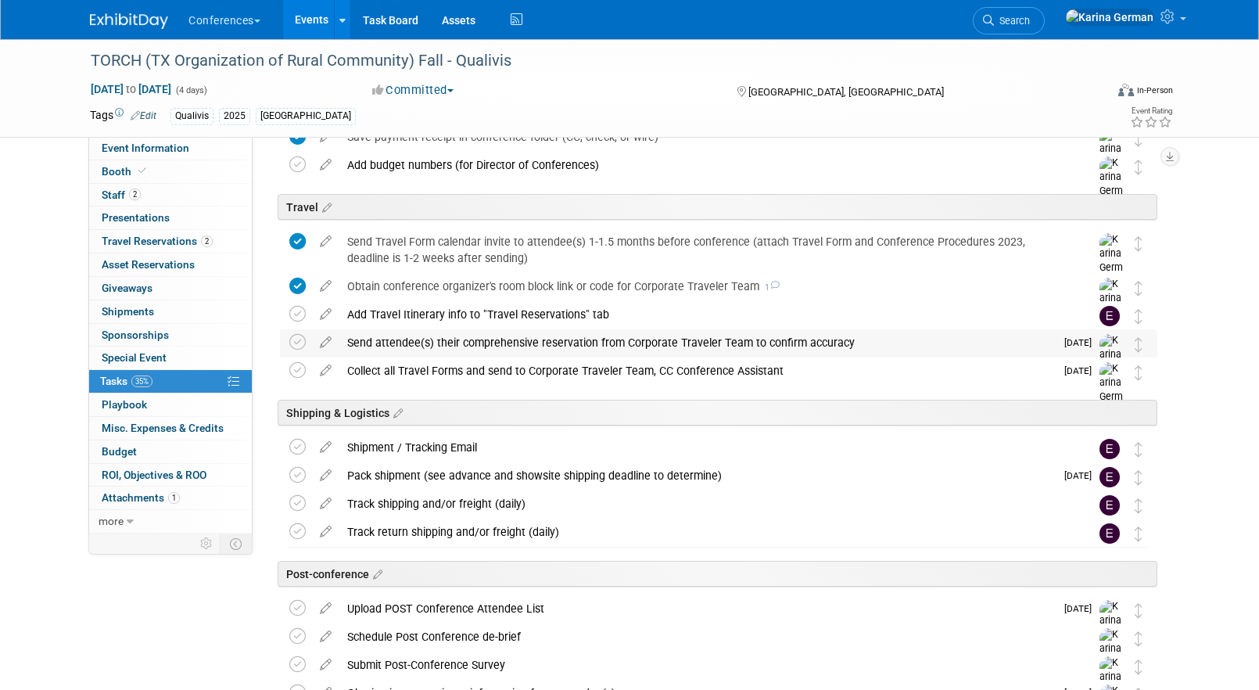
click at [446, 350] on div "Send attendee(s) their comprehensive reservation from Corporate Traveler Team t…" at bounding box center [696, 342] width 715 height 27
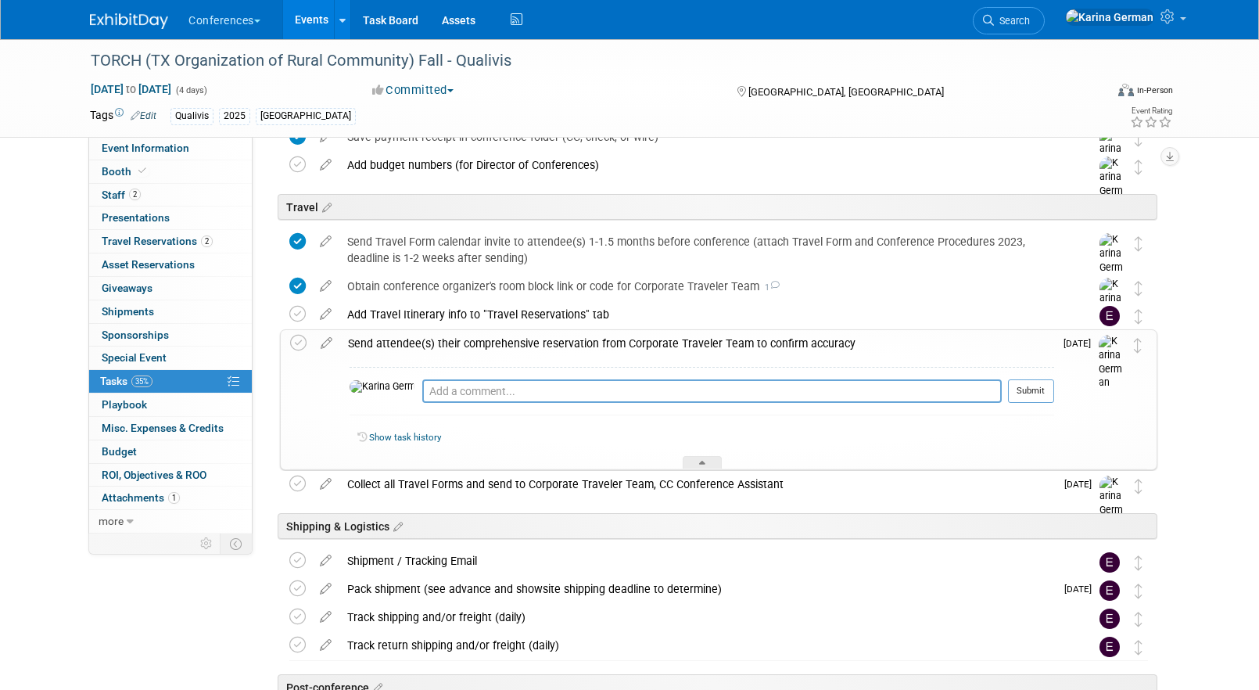
click at [457, 406] on div "Pro tip: Press Ctrl-Enter to submit comment." at bounding box center [711, 409] width 579 height 12
click at [457, 391] on textarea at bounding box center [711, 390] width 579 height 23
type textarea "Aaron is all set"
click at [1032, 389] on button "Submit" at bounding box center [1031, 390] width 46 height 23
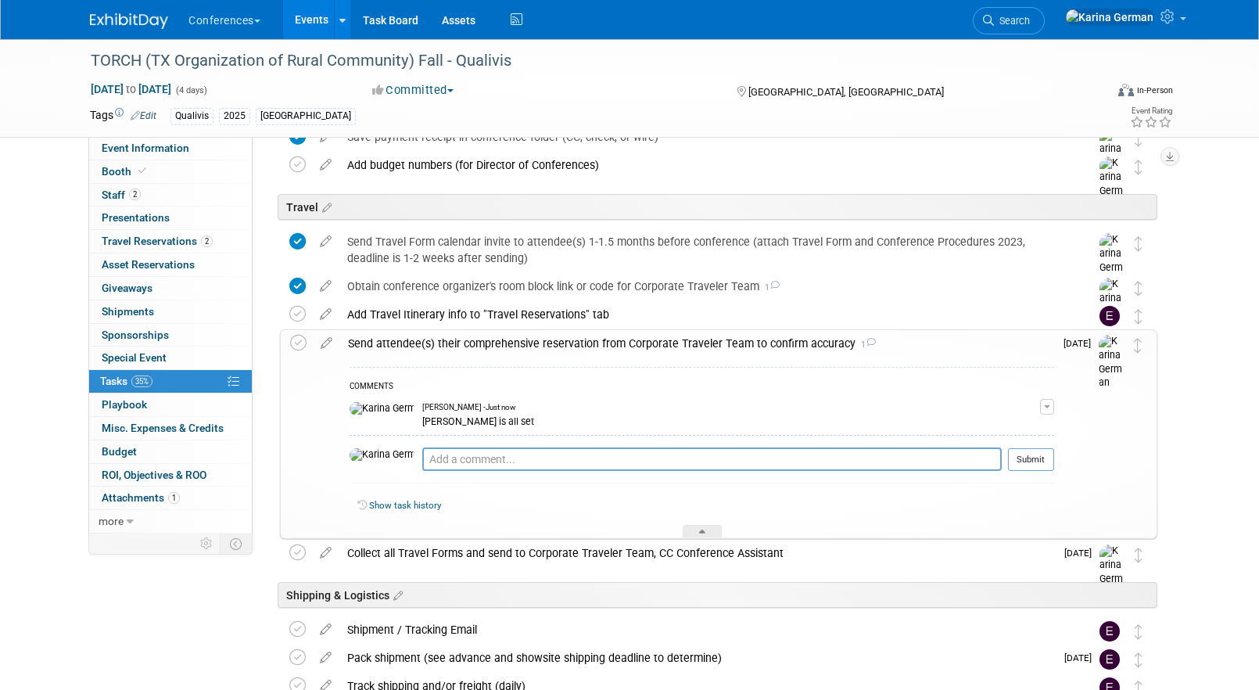
click at [410, 344] on div "Send attendee(s) their comprehensive reservation from Corporate Traveler Team t…" at bounding box center [697, 343] width 714 height 27
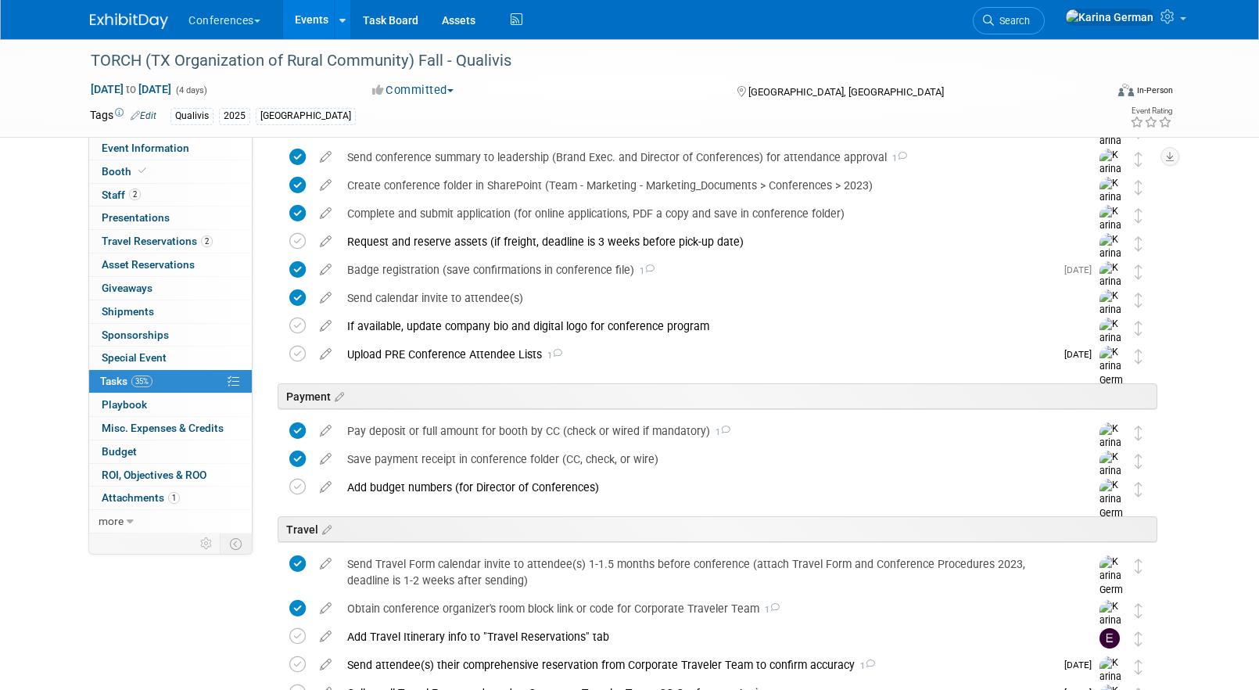
scroll to position [0, 0]
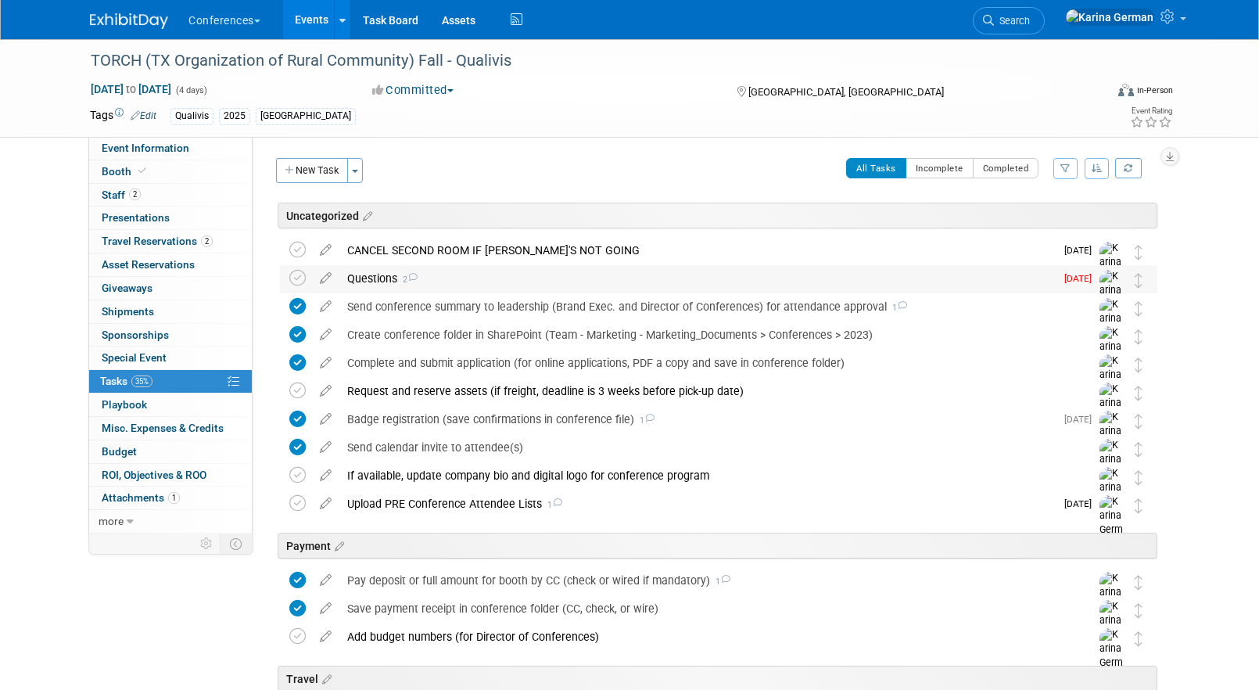
click at [481, 283] on div "Questions 2" at bounding box center [696, 278] width 715 height 27
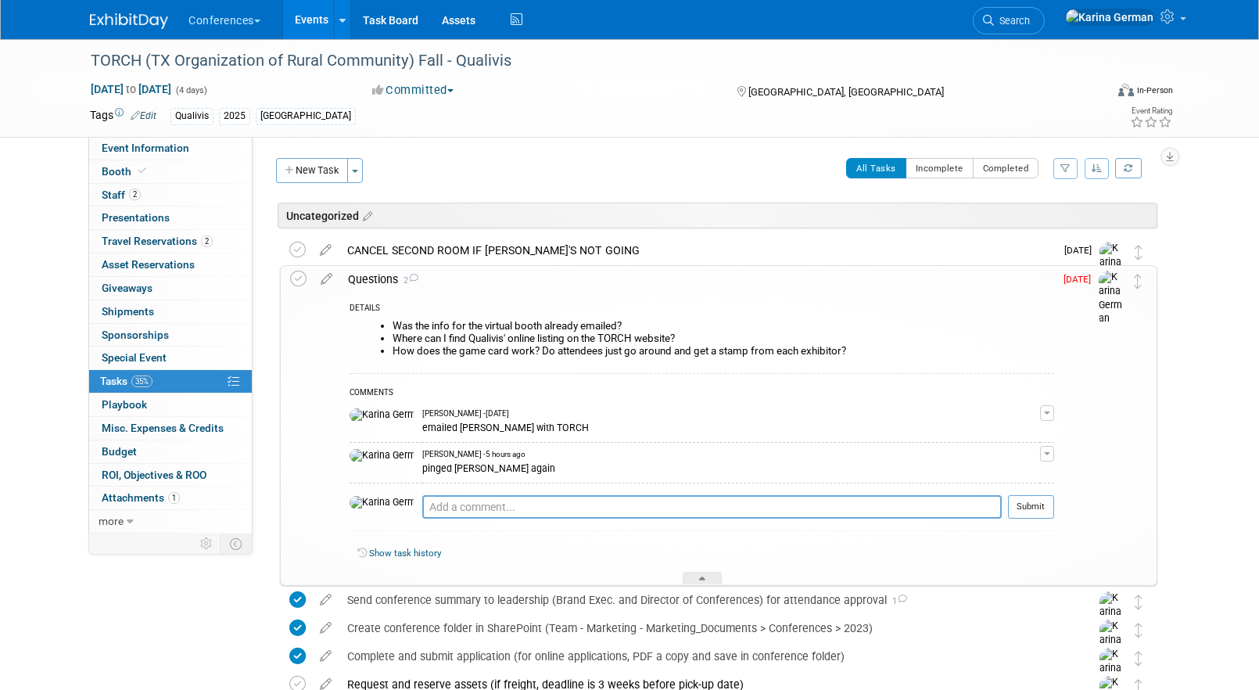
click at [481, 283] on div "Questions 2" at bounding box center [697, 279] width 714 height 27
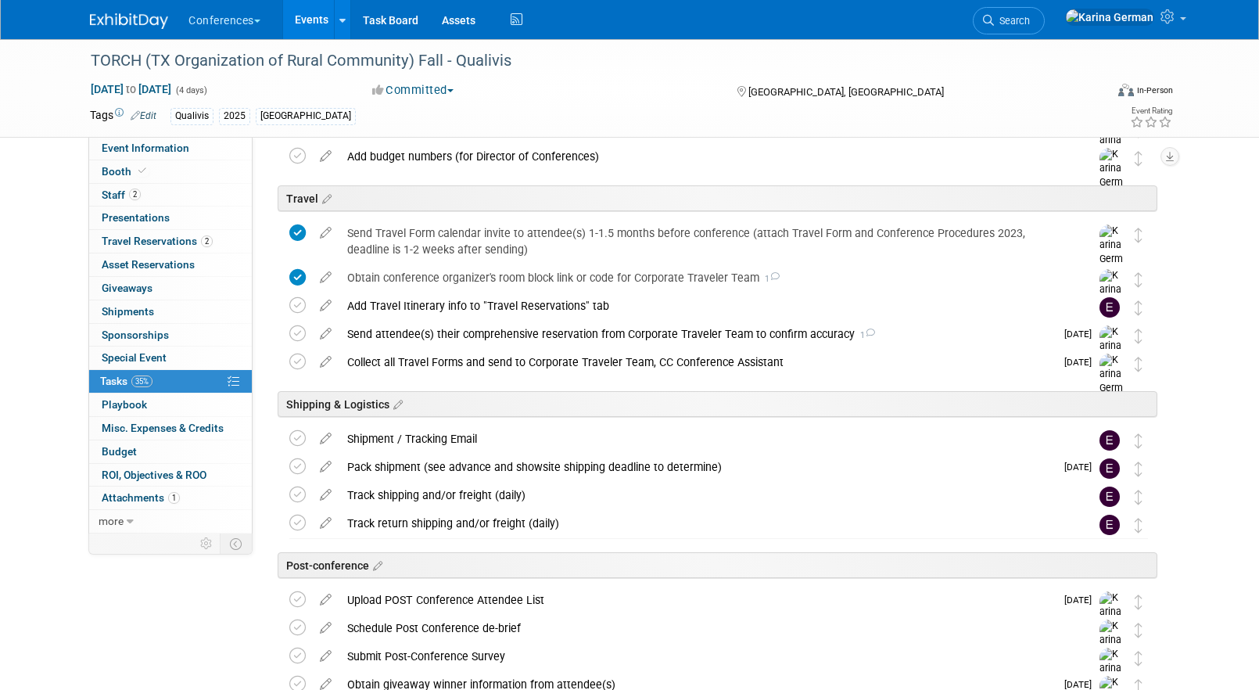
scroll to position [478, 0]
click at [521, 320] on div "Add Travel Itinerary info to "Travel Reservations" tab" at bounding box center [703, 307] width 729 height 27
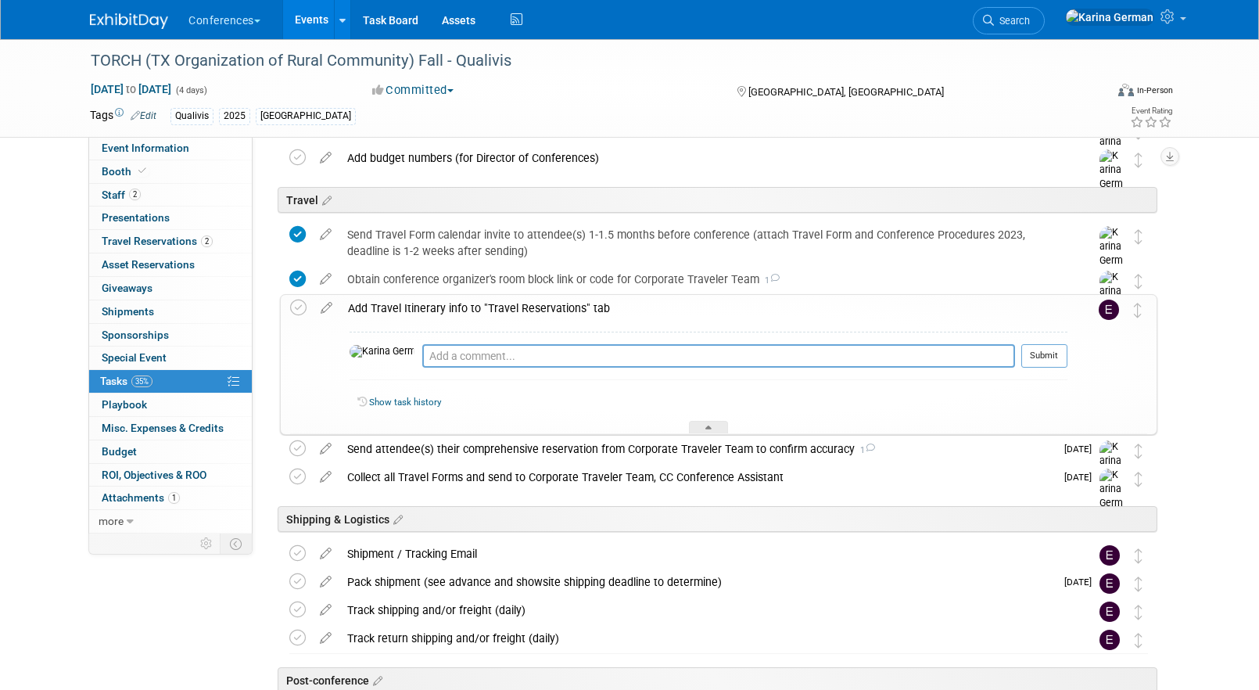
click at [521, 324] on div "Pro tip: Press Ctrl-Enter to submit comment. Submit Show task history" at bounding box center [703, 378] width 727 height 113
click at [521, 319] on div "Add Travel Itinerary info to "Travel Reservations" tab" at bounding box center [703, 308] width 727 height 27
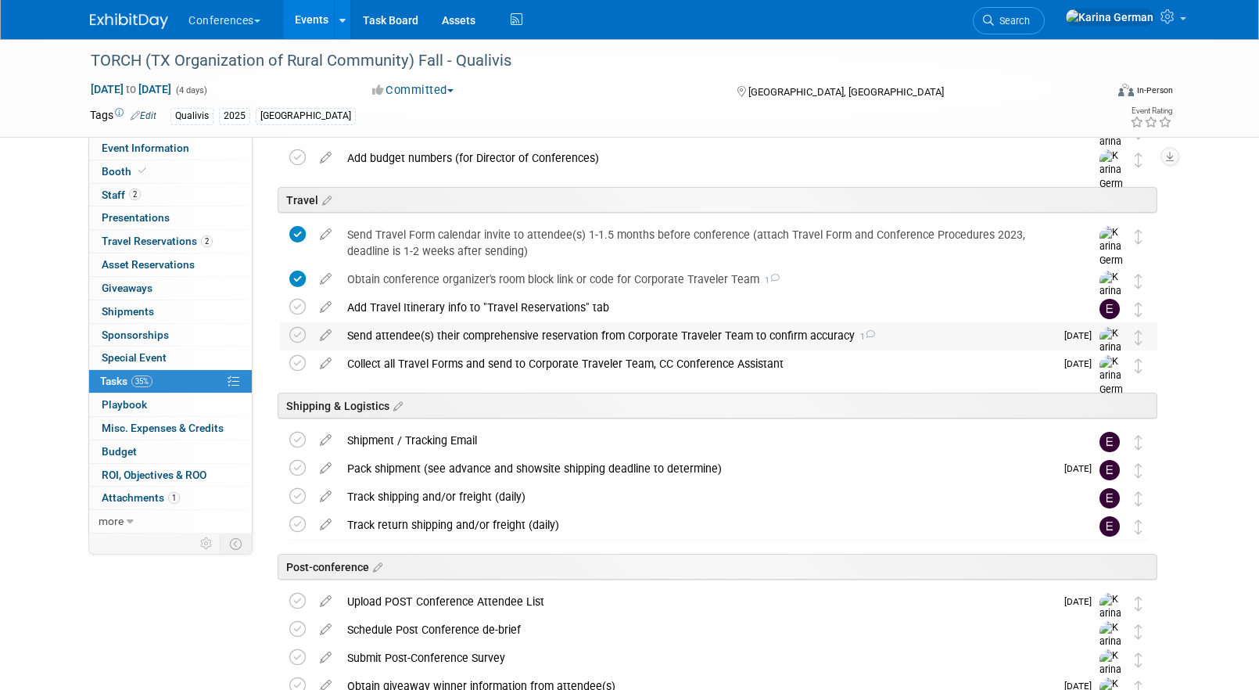
click at [527, 345] on div "Send attendee(s) their comprehensive reservation from Corporate Traveler Team t…" at bounding box center [696, 335] width 715 height 27
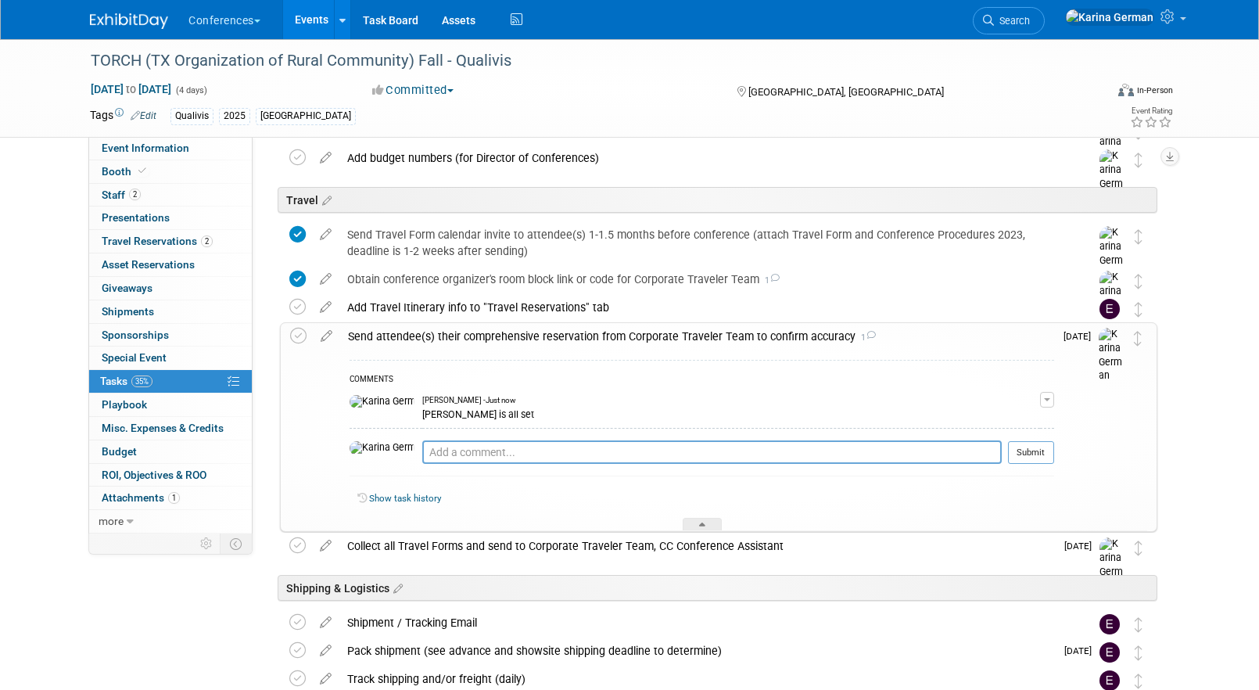
click at [527, 345] on div "Send attendee(s) their comprehensive reservation from Corporate Traveler Team t…" at bounding box center [697, 336] width 714 height 27
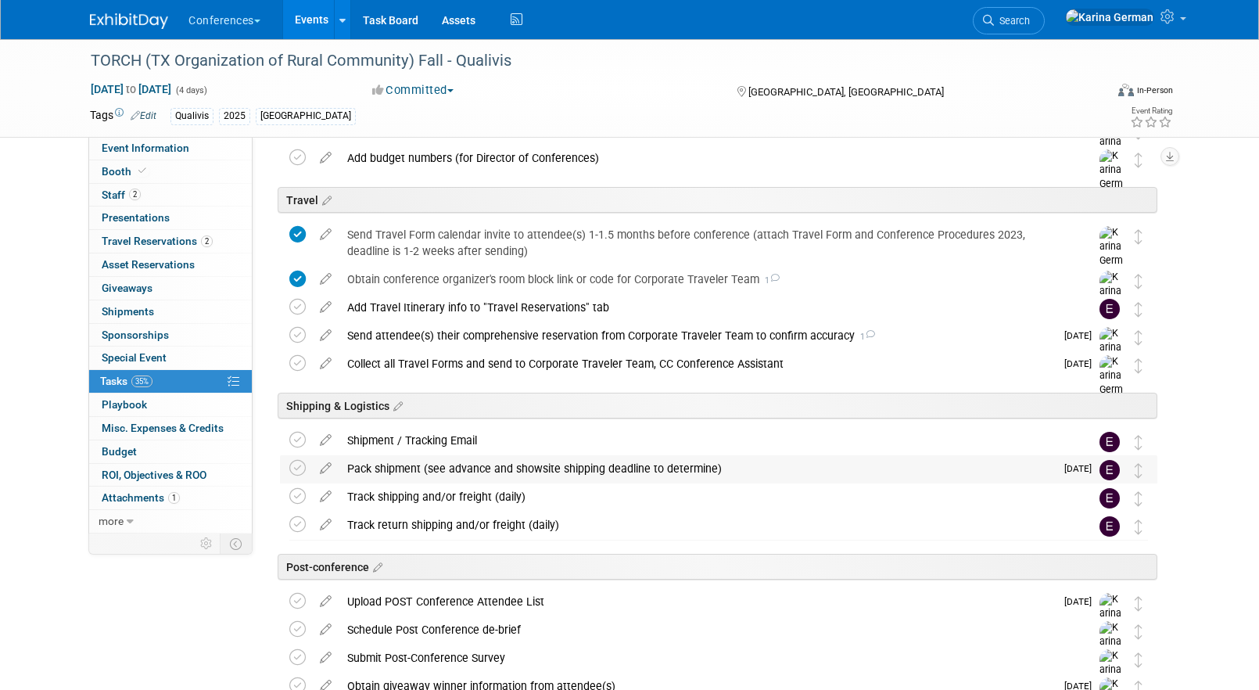
click at [481, 464] on div "Pack shipment (see advance and showsite shipping deadline to determine)" at bounding box center [696, 468] width 715 height 27
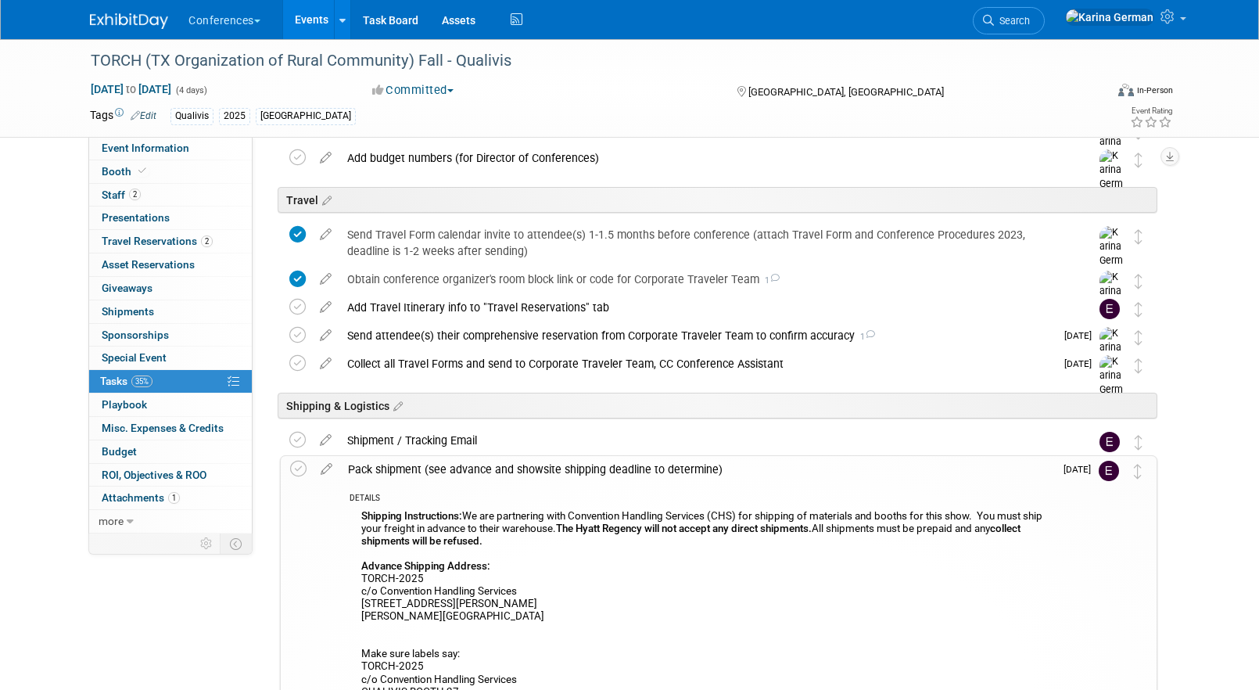
click at [481, 464] on div "Pack shipment (see advance and showsite shipping deadline to determine)" at bounding box center [697, 469] width 714 height 27
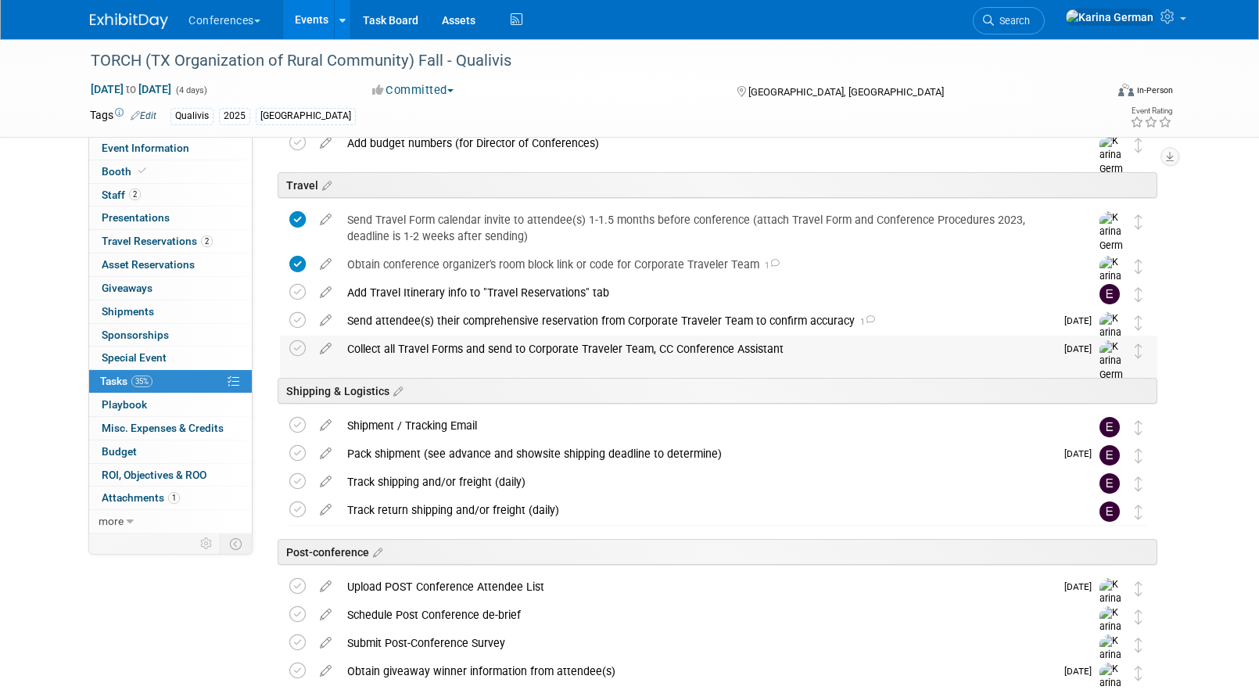
scroll to position [482, 0]
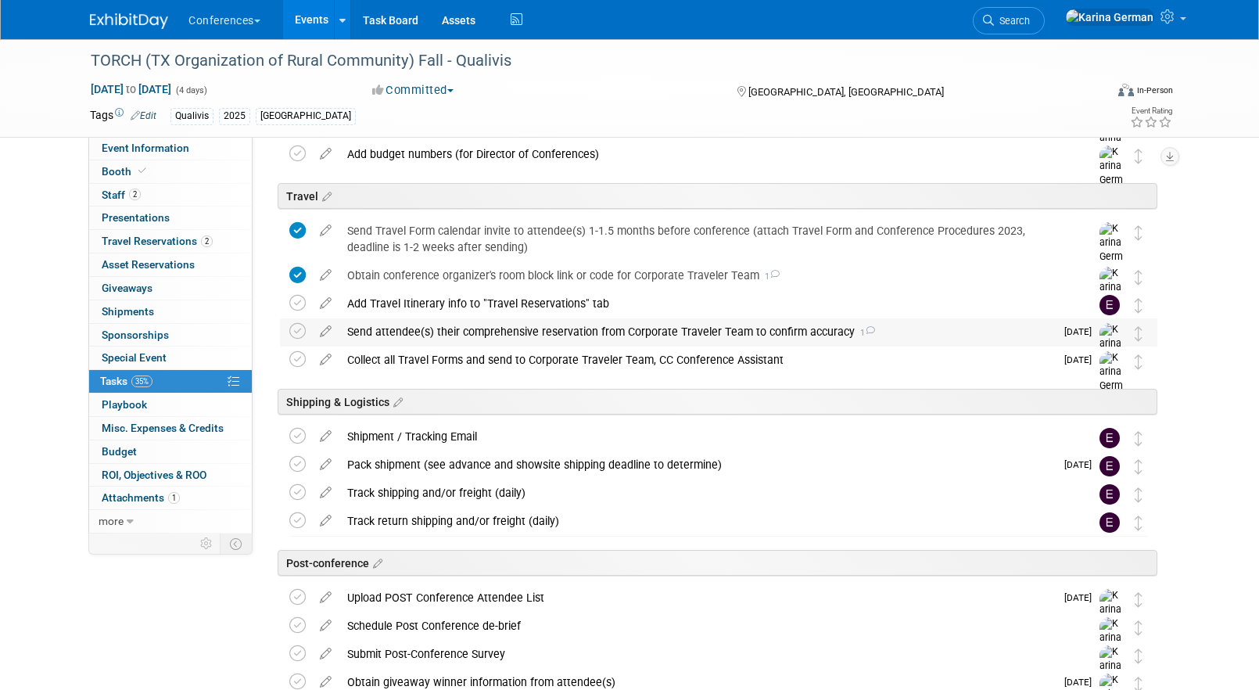
click at [494, 333] on div "Send attendee(s) their comprehensive reservation from Corporate Traveler Team t…" at bounding box center [696, 331] width 715 height 27
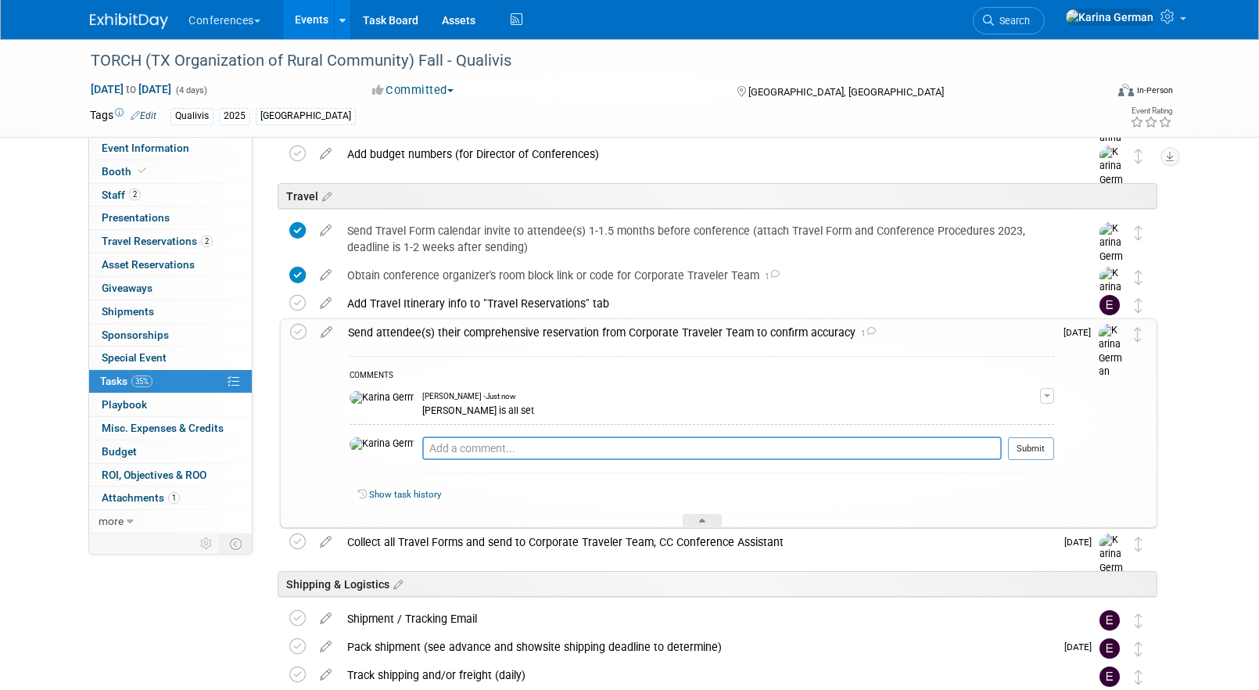
click at [496, 332] on div "Send attendee(s) their comprehensive reservation from Corporate Traveler Team t…" at bounding box center [697, 332] width 714 height 27
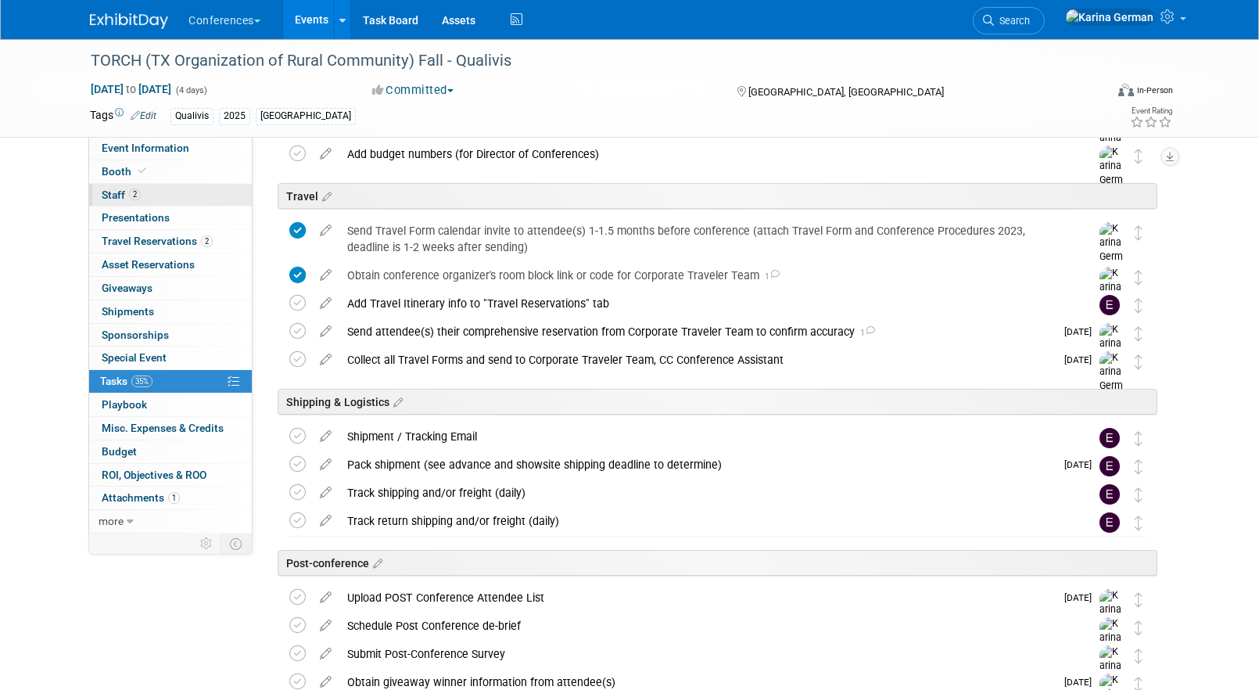
click at [198, 184] on link "2 Staff 2" at bounding box center [170, 195] width 163 height 23
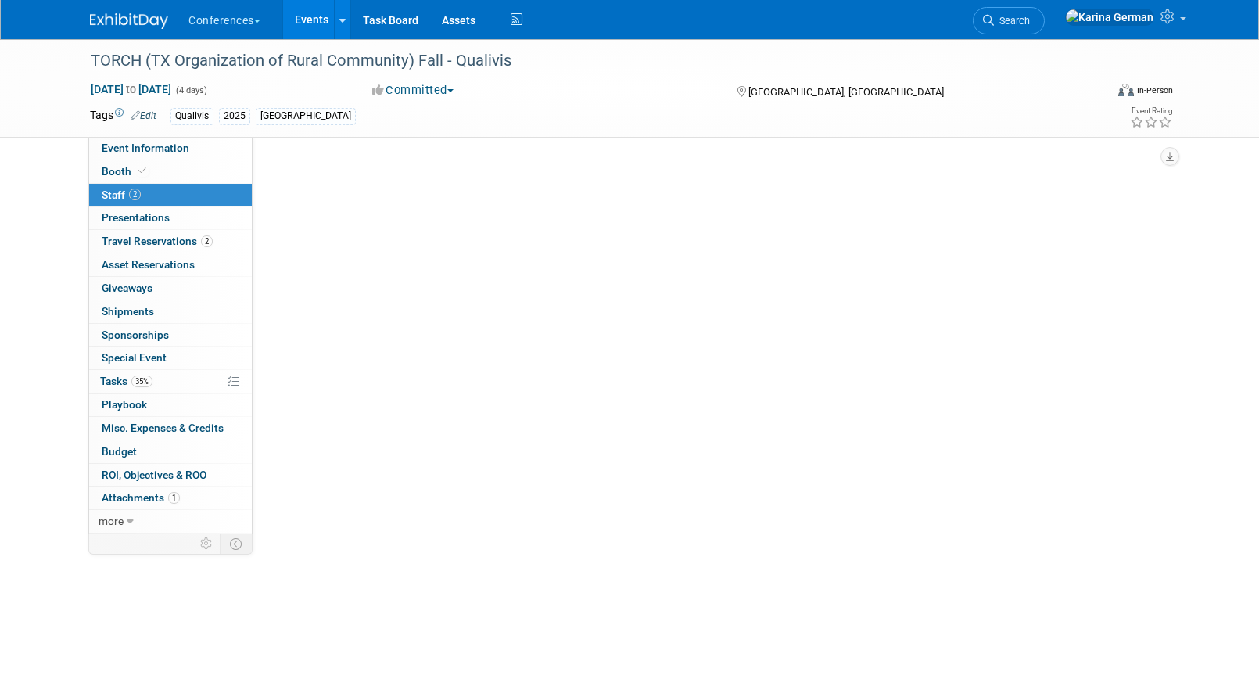
scroll to position [0, 0]
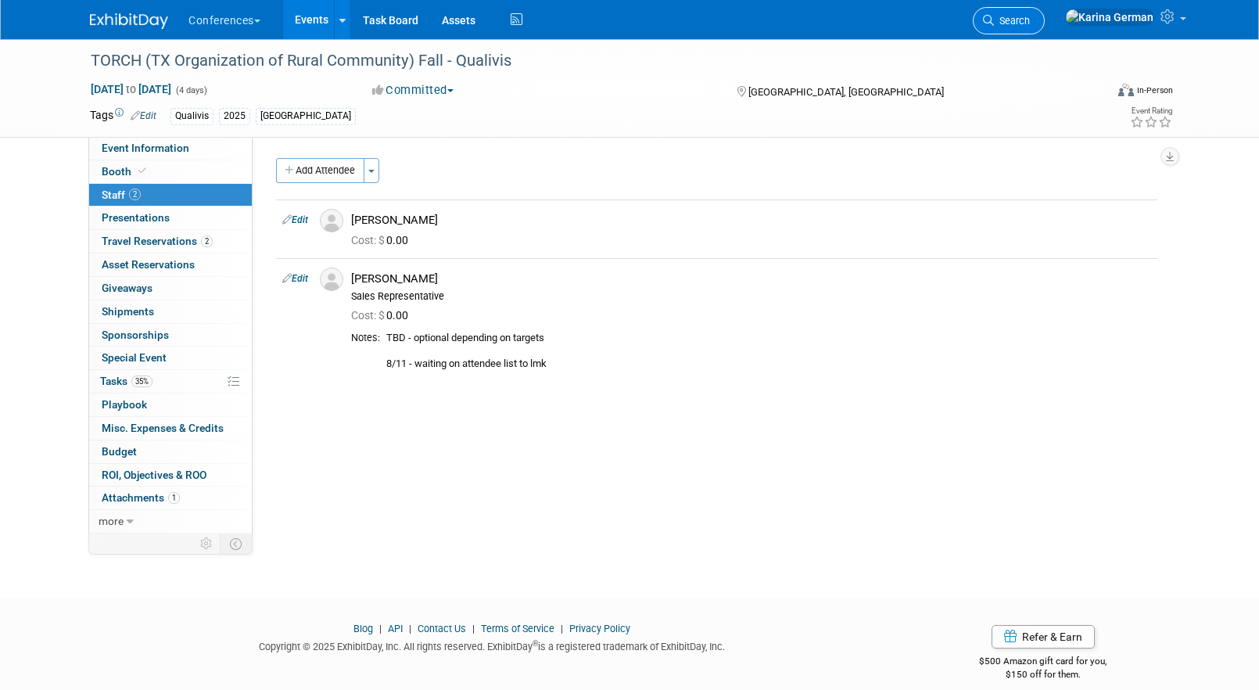
click at [1030, 23] on span "Search" at bounding box center [1012, 21] width 36 height 12
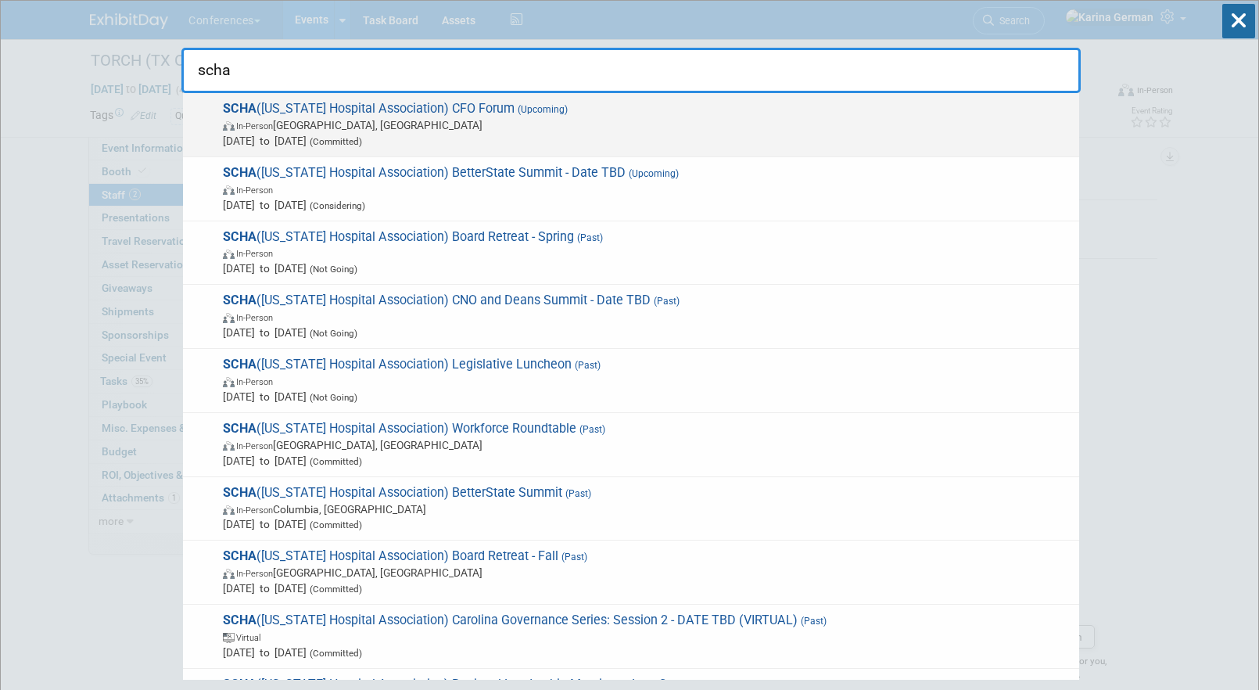
type input "scha"
click at [403, 122] on span "In-Person Charleston, SC" at bounding box center [647, 125] width 848 height 16
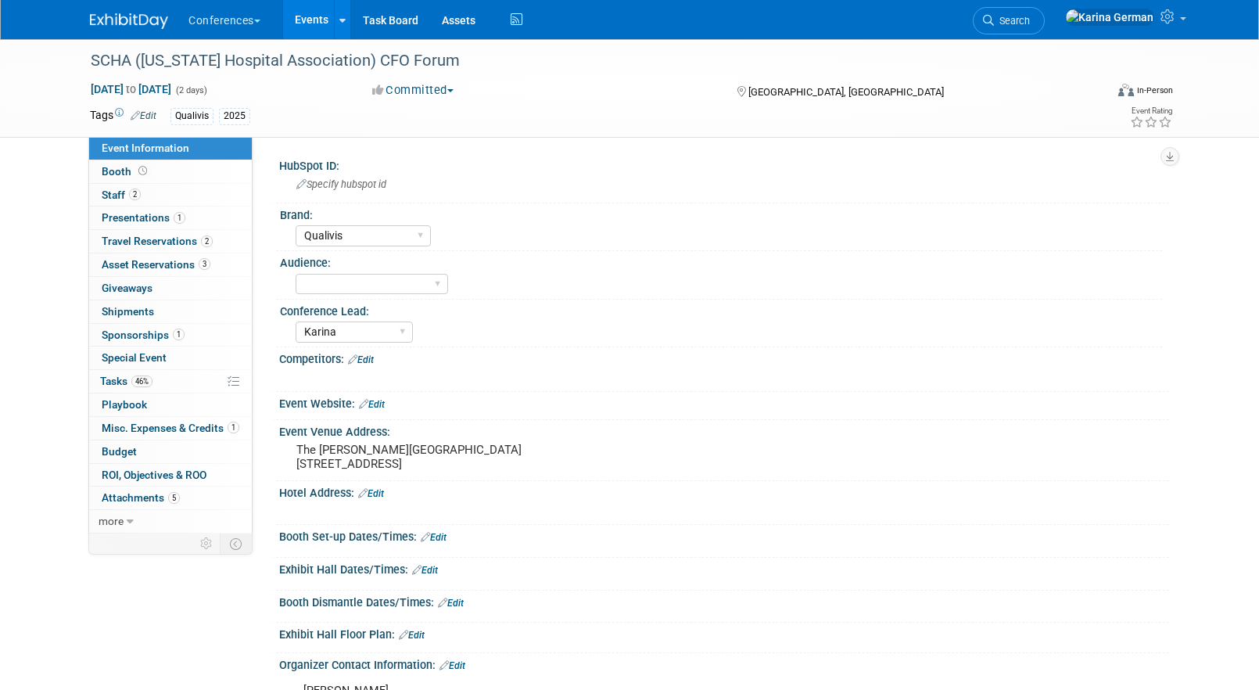
select select "Qualivis"
select select "Karina"
click at [158, 195] on link "2 Staff 2" at bounding box center [170, 195] width 163 height 23
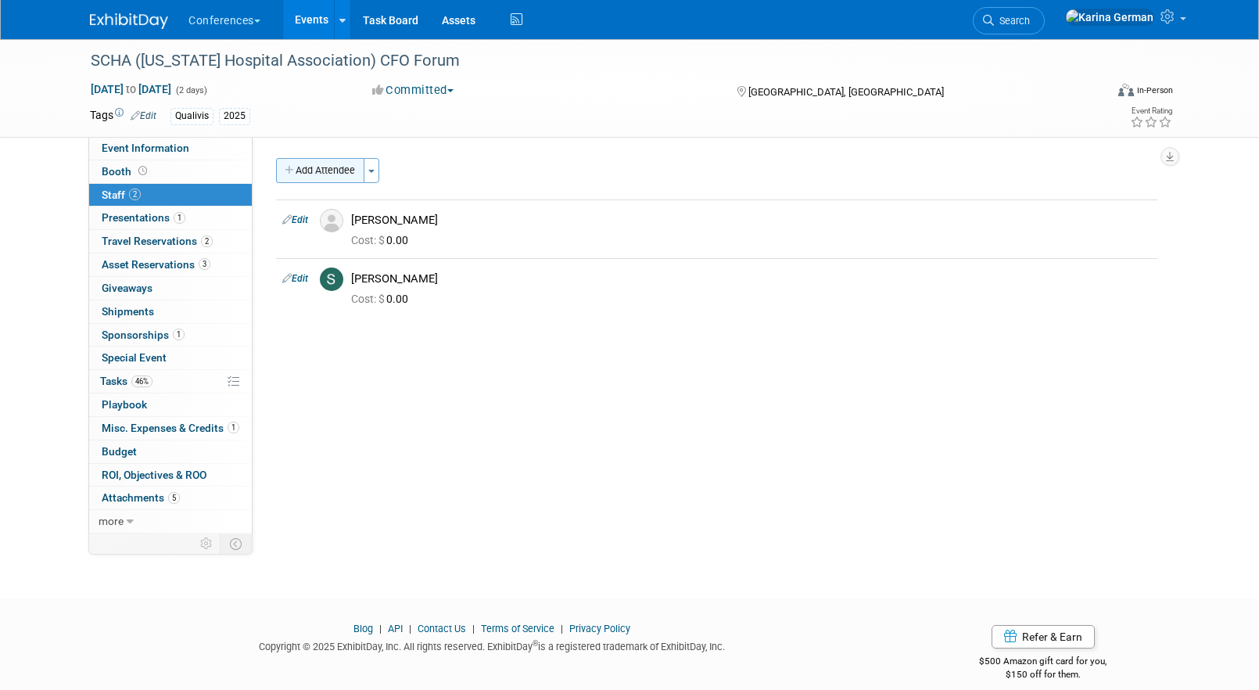
click at [328, 167] on button "Add Attendee" at bounding box center [320, 170] width 88 height 25
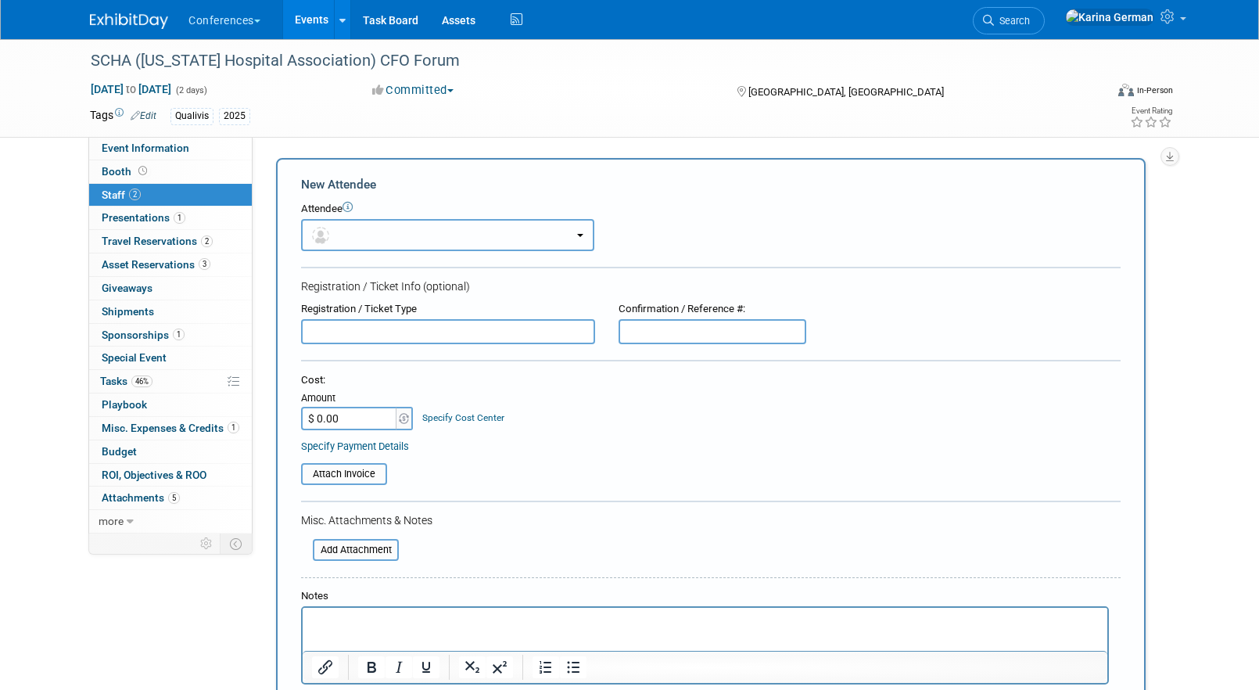
click at [415, 239] on button "button" at bounding box center [447, 235] width 293 height 32
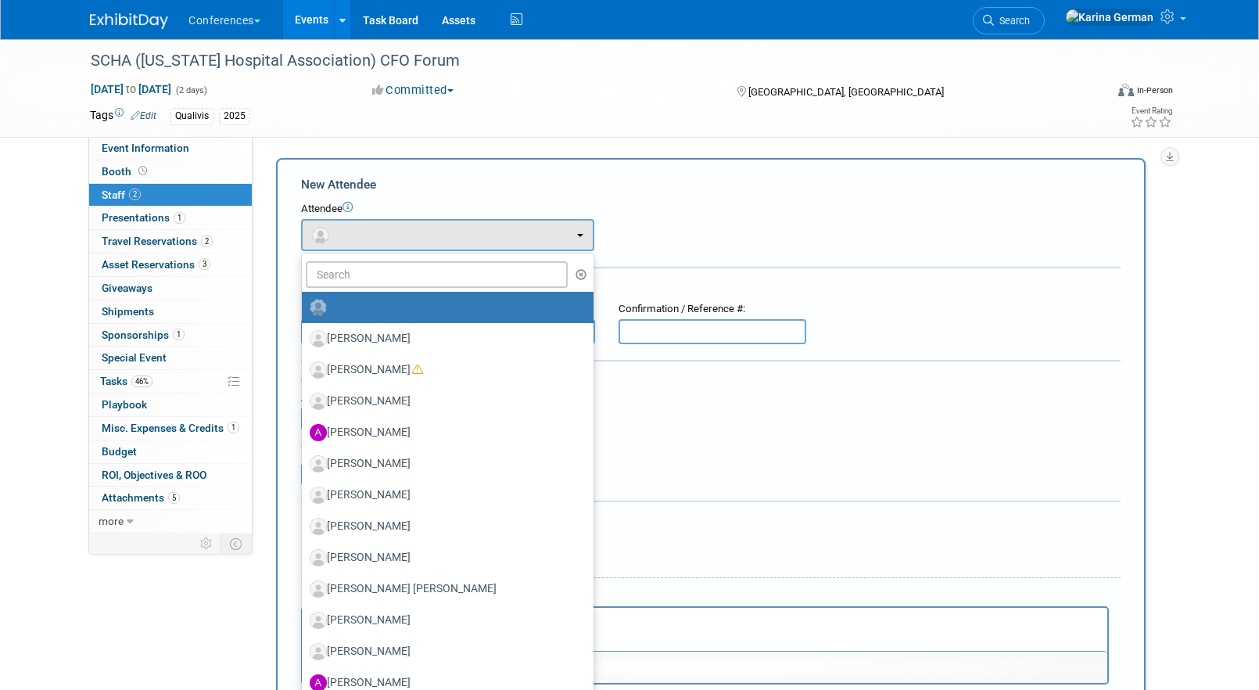
click at [403, 307] on label at bounding box center [444, 307] width 268 height 25
click at [304, 307] on input "radio" at bounding box center [299, 305] width 10 height 10
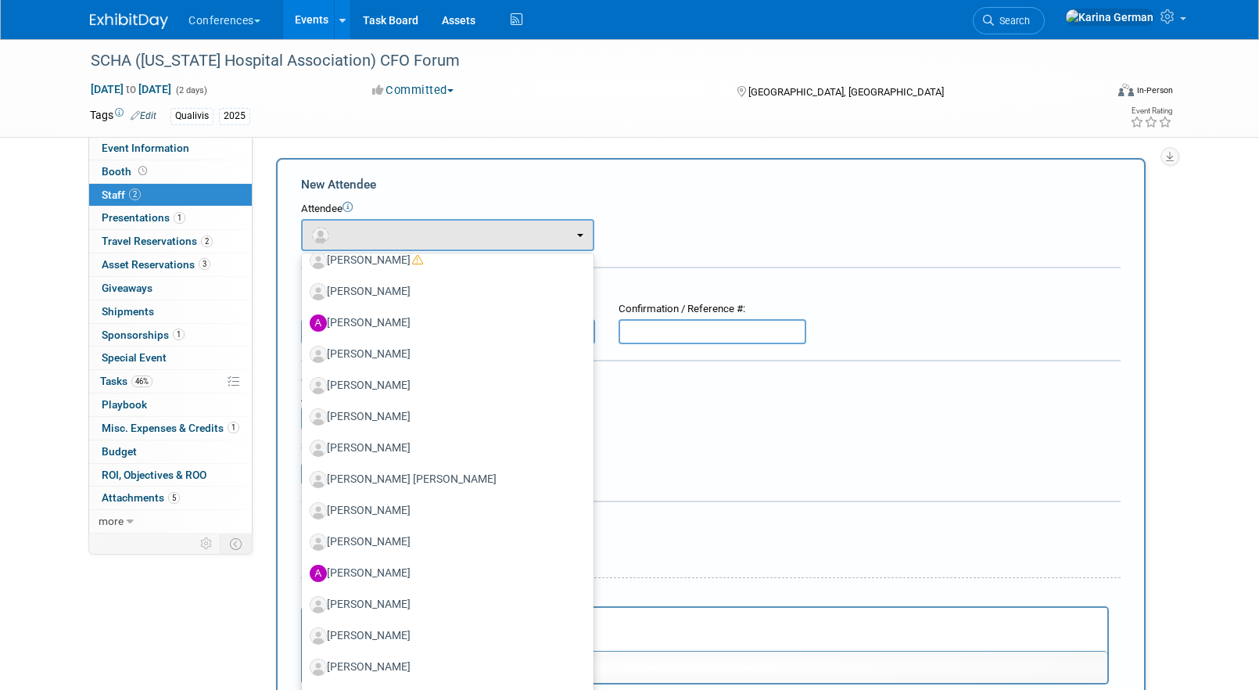
scroll to position [133, 0]
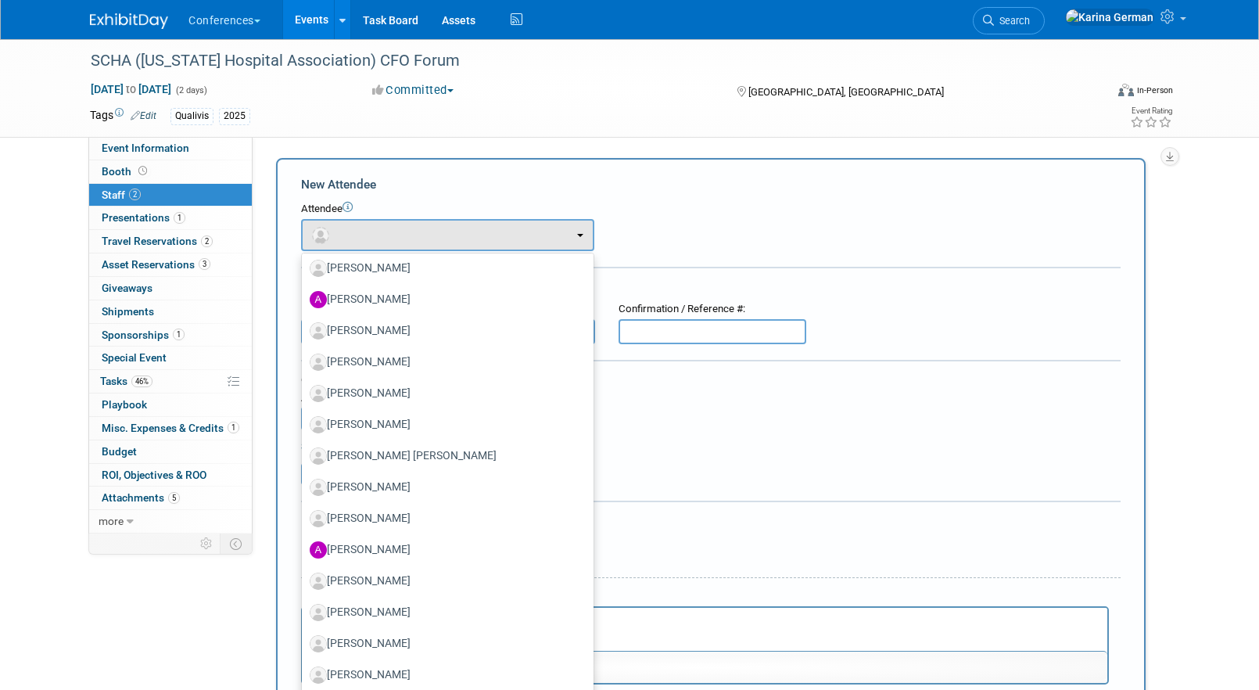
click at [720, 514] on div "Misc. Attachments & Notes" at bounding box center [710, 520] width 819 height 16
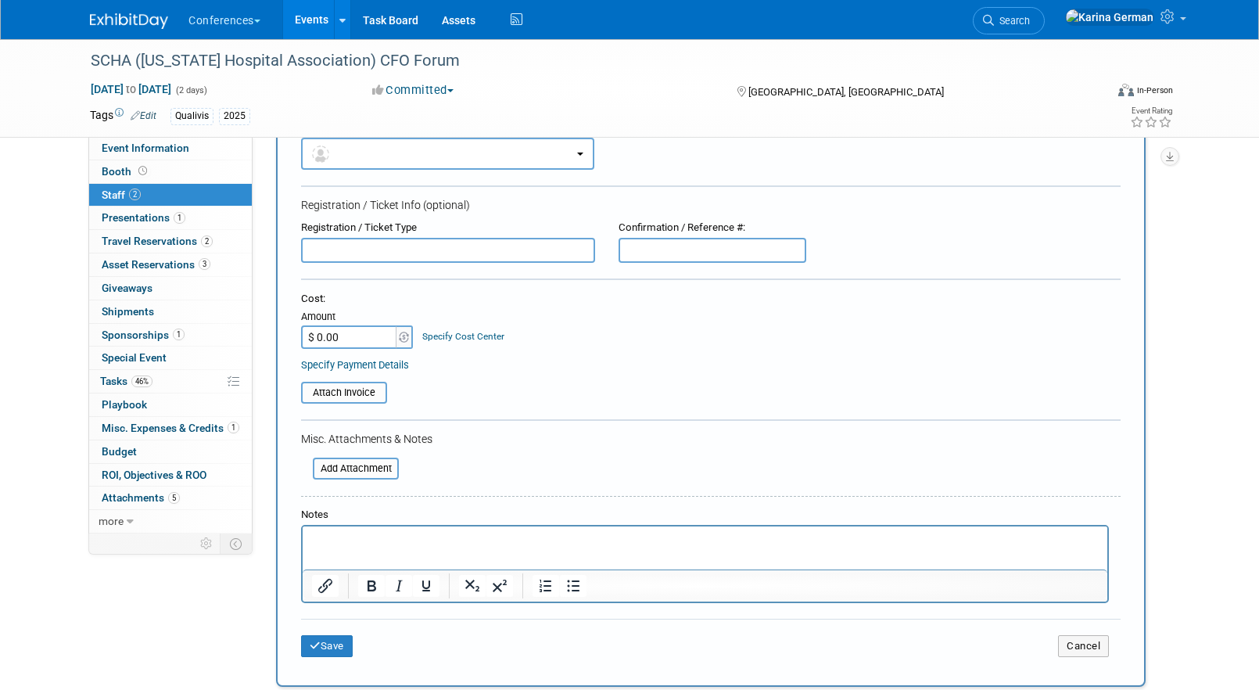
scroll to position [84, 0]
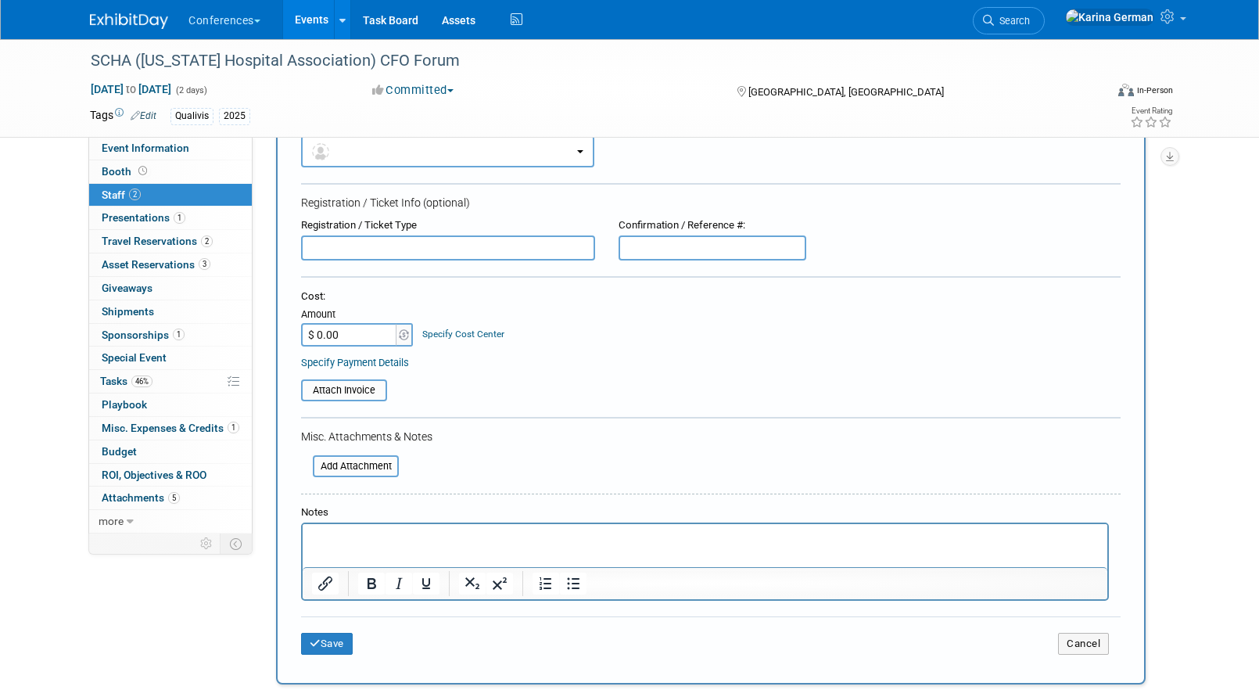
click at [549, 546] on html at bounding box center [705, 535] width 804 height 22
click at [344, 643] on button "Save" at bounding box center [327, 643] width 52 height 22
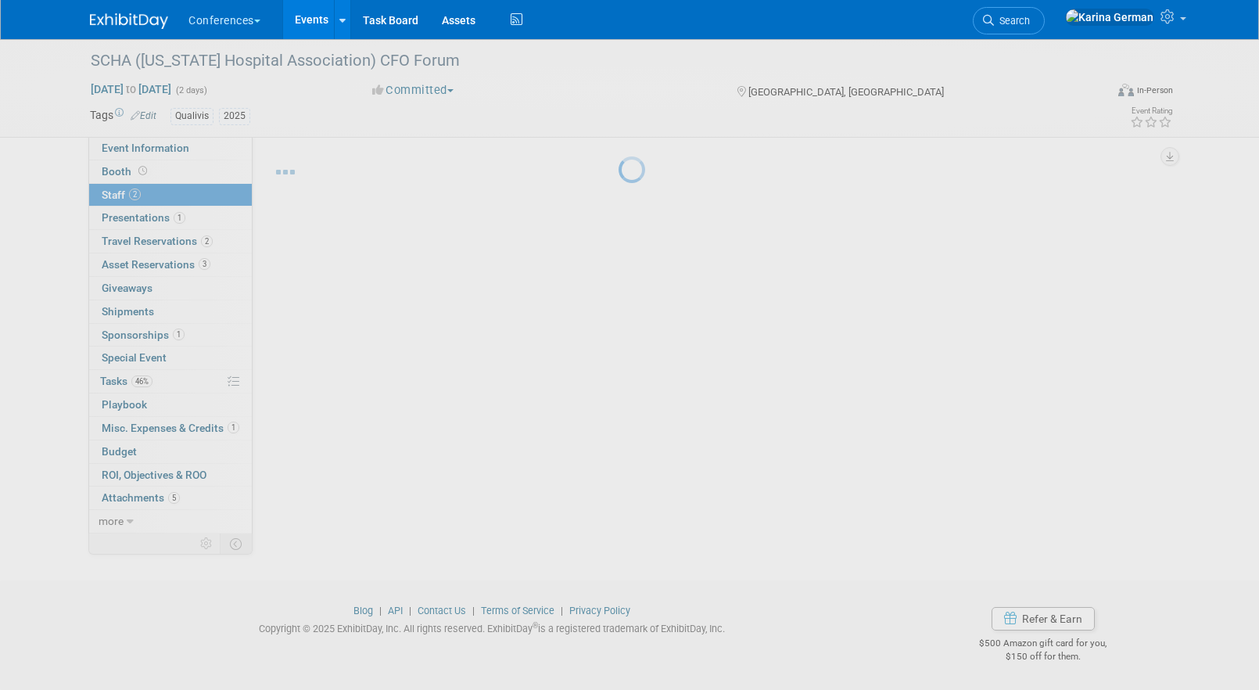
scroll to position [0, 0]
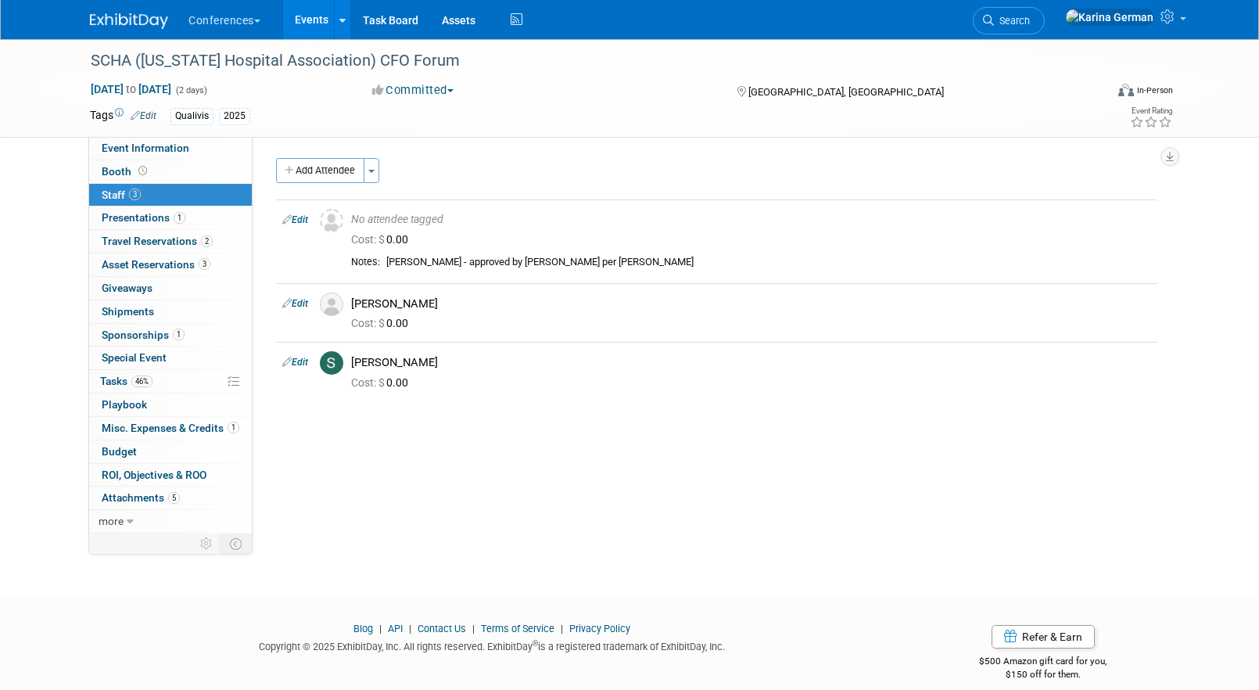
click at [435, 506] on div "HubSpot ID: Specify hubspot id Brand: Aya Bespoke Corporate [PERSON_NAME] DocCa…" at bounding box center [711, 335] width 916 height 396
click at [144, 375] on span "46%" at bounding box center [141, 381] width 21 height 12
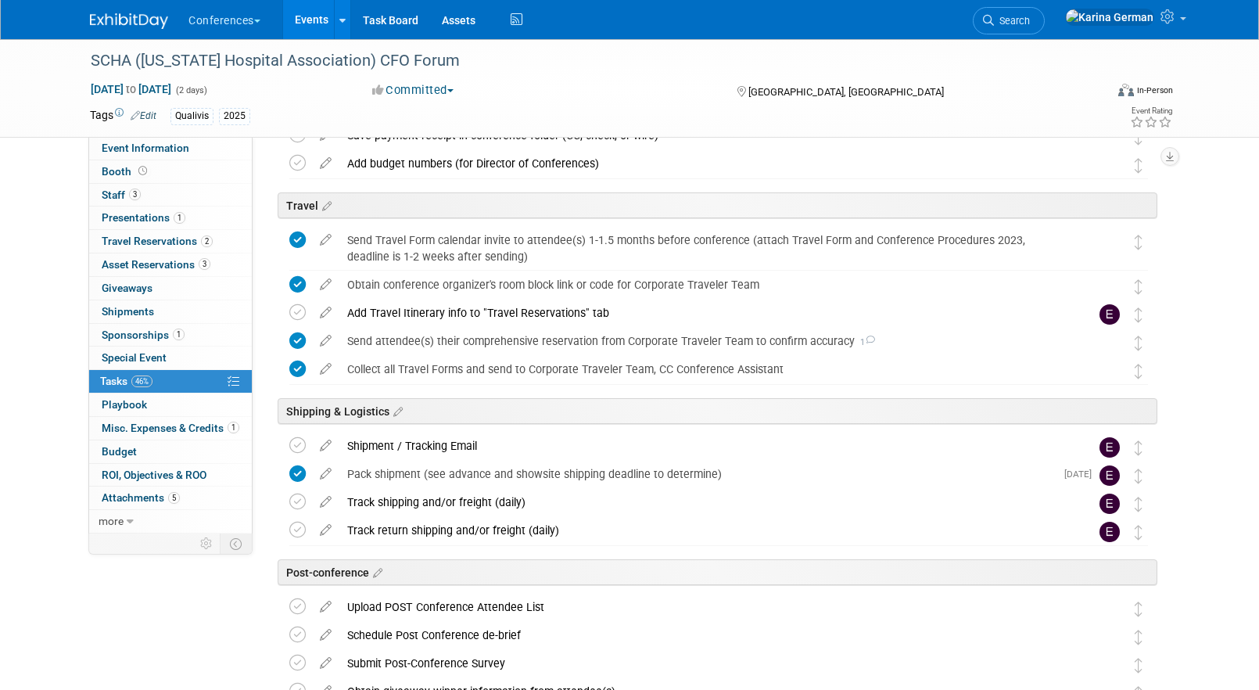
scroll to position [585, 0]
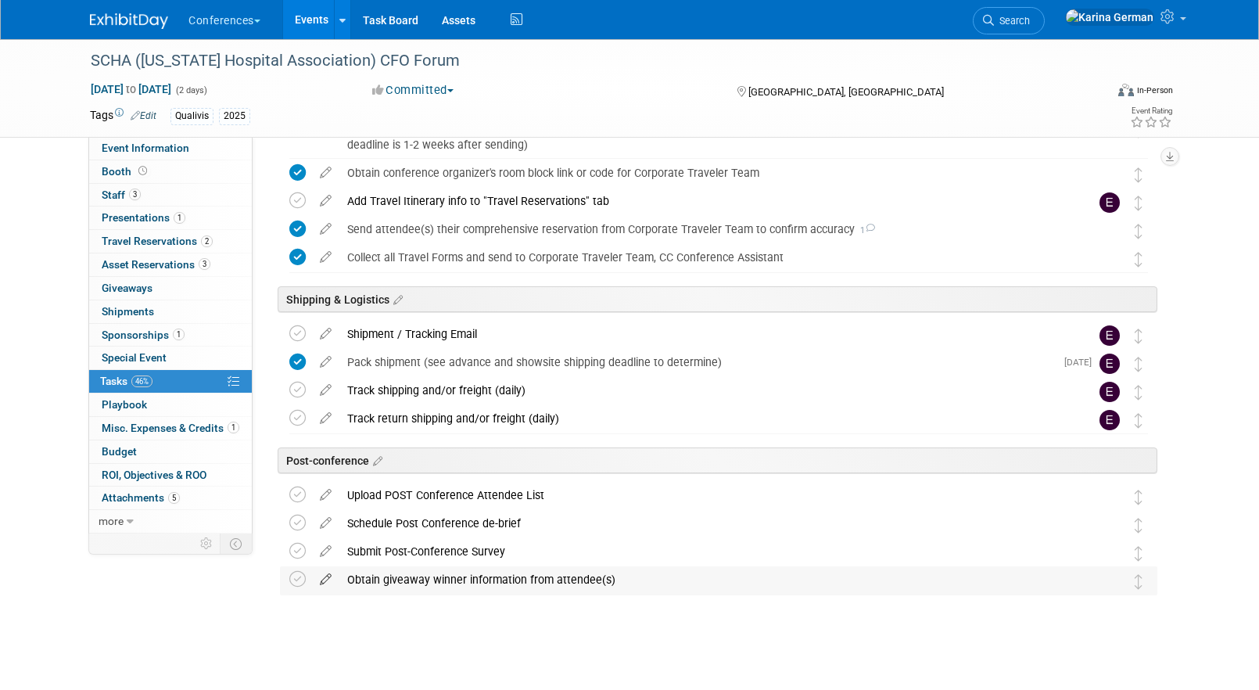
click at [324, 582] on icon at bounding box center [325, 576] width 27 height 20
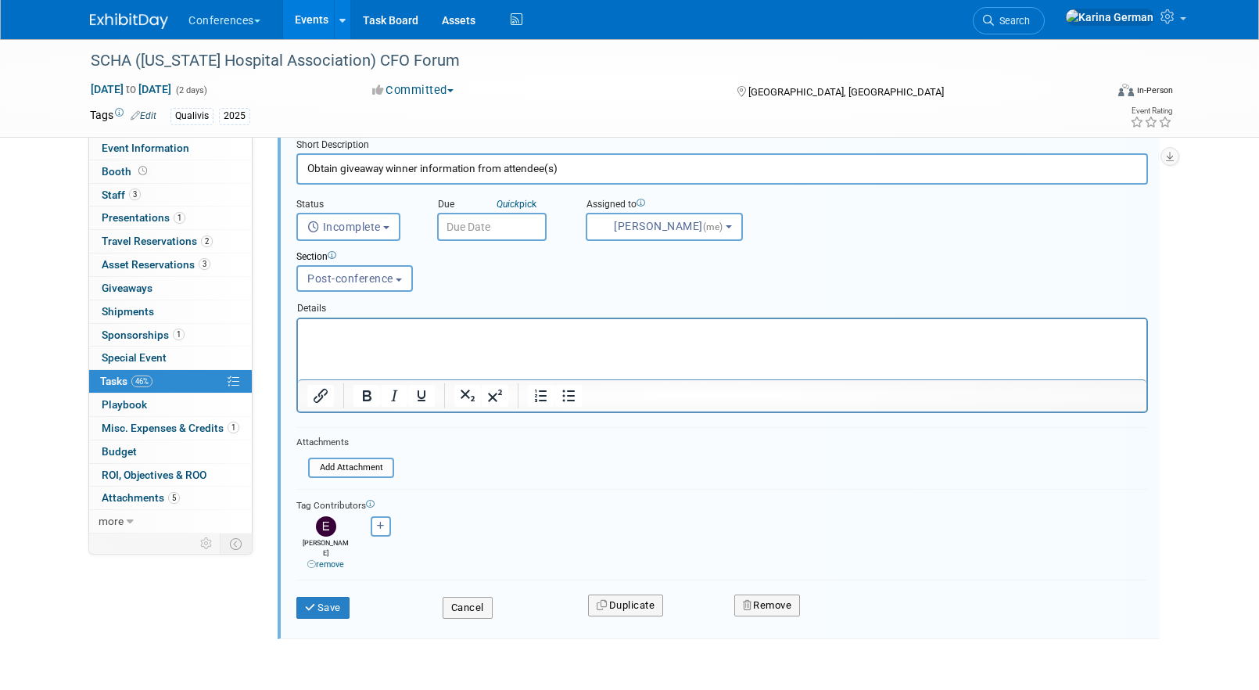
scroll to position [1041, 0]
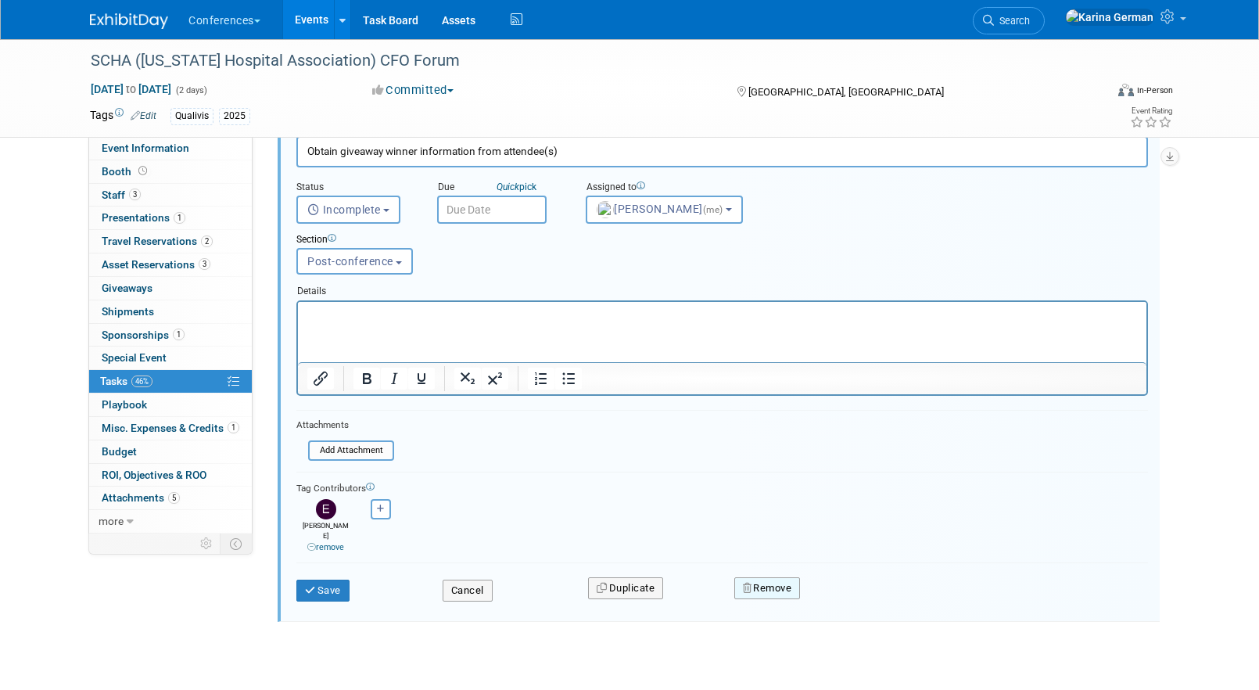
click at [773, 577] on button "Remove" at bounding box center [767, 588] width 66 height 22
click at [851, 592] on link "Yes" at bounding box center [854, 600] width 45 height 25
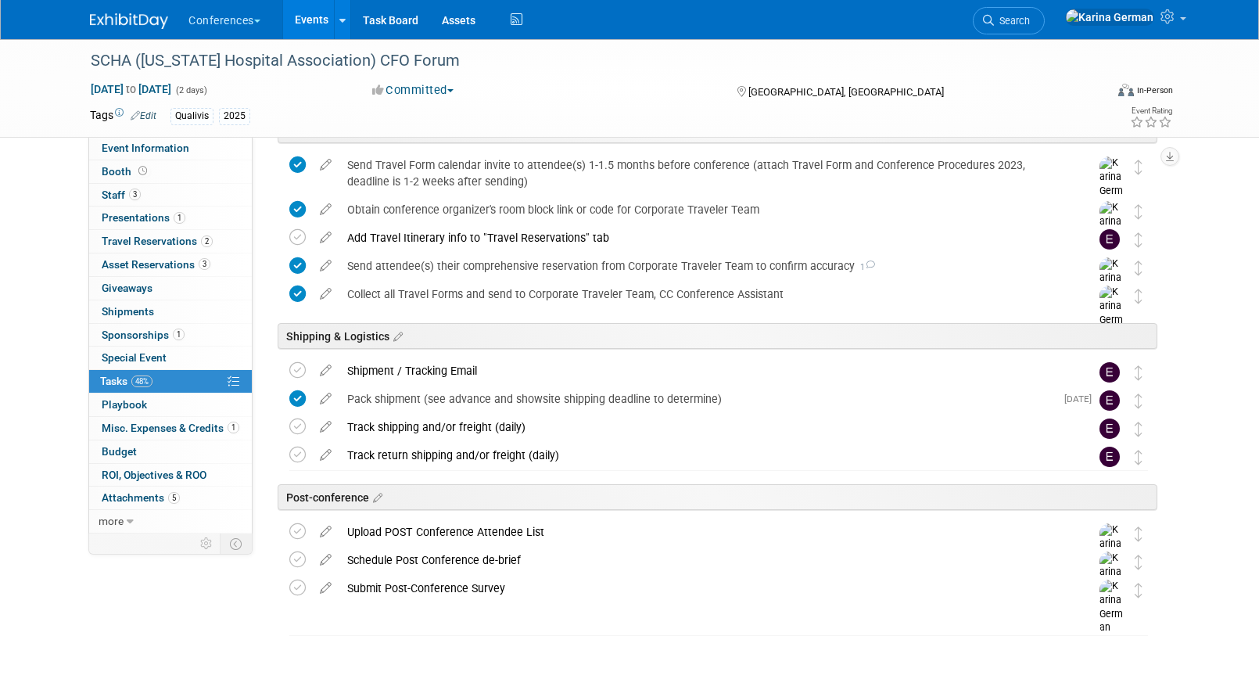
scroll to position [557, 0]
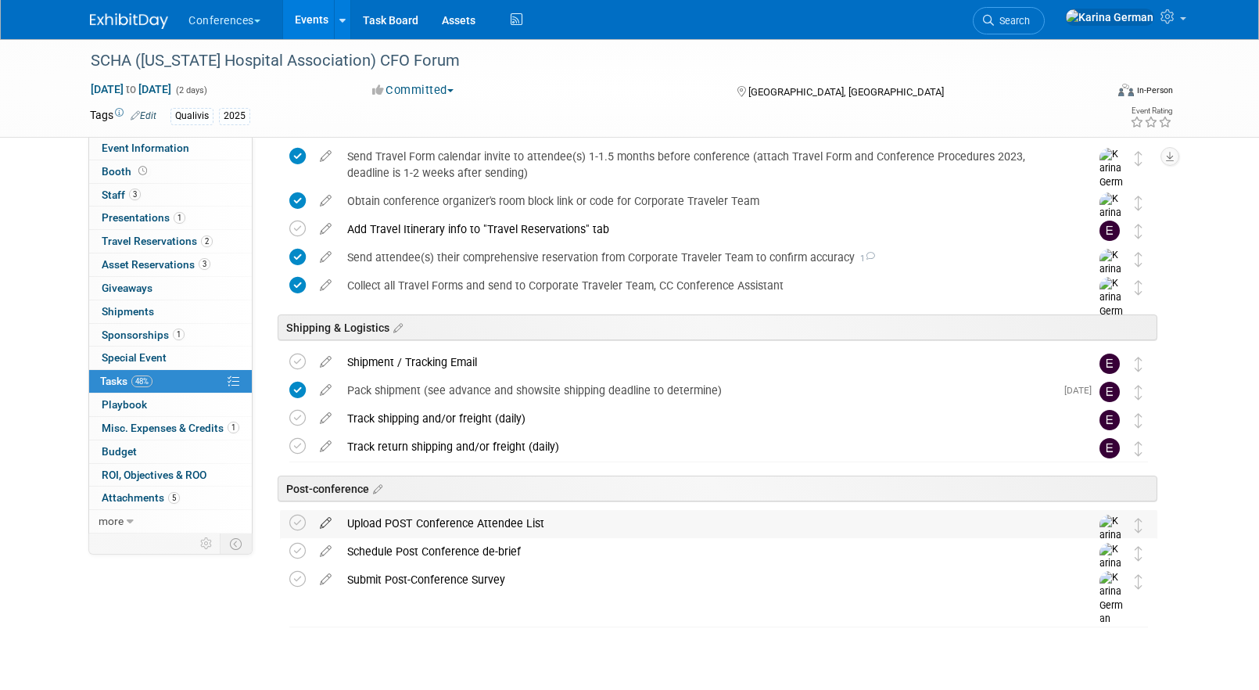
click at [324, 519] on icon at bounding box center [325, 520] width 27 height 20
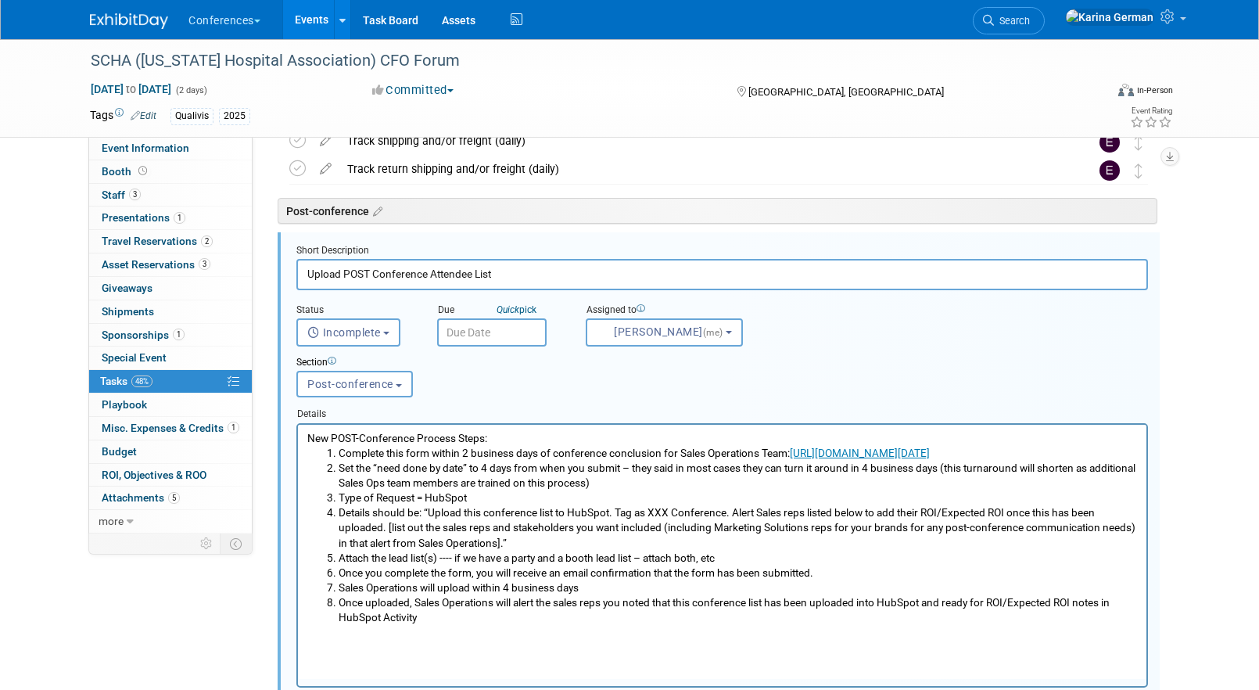
scroll to position [837, 0]
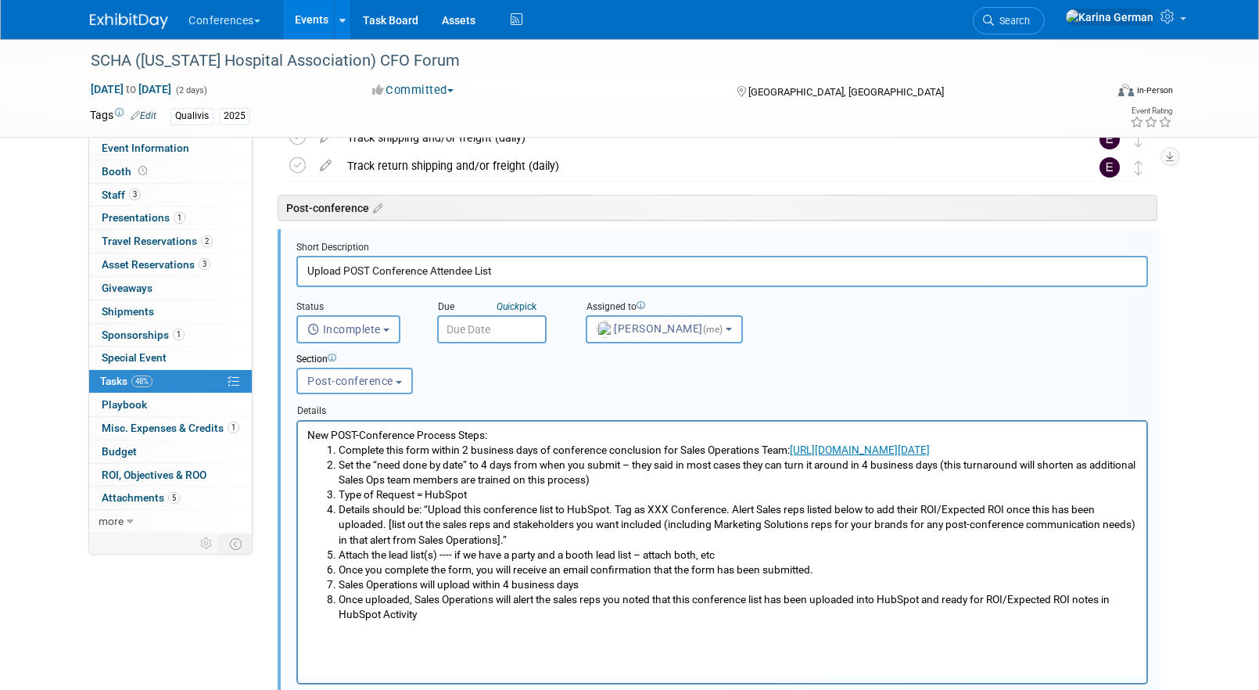
click at [486, 330] on input "text" at bounding box center [491, 329] width 109 height 28
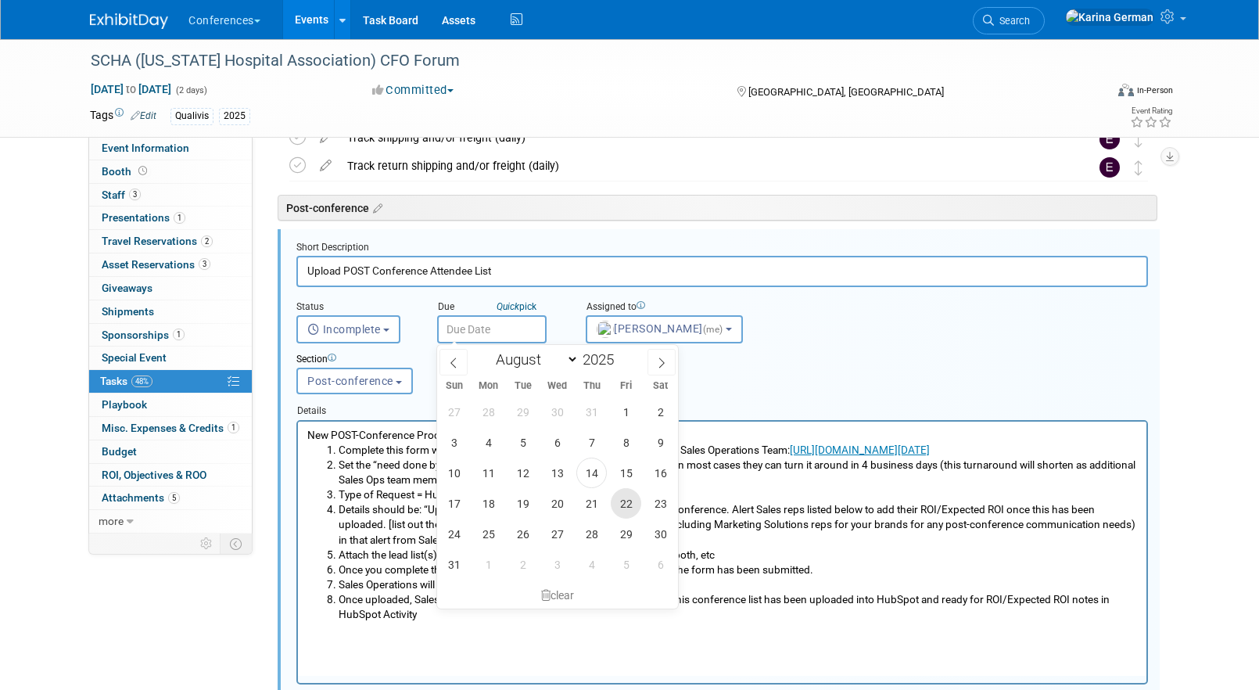
click at [625, 502] on span "22" at bounding box center [626, 503] width 30 height 30
type input "[DATE]"
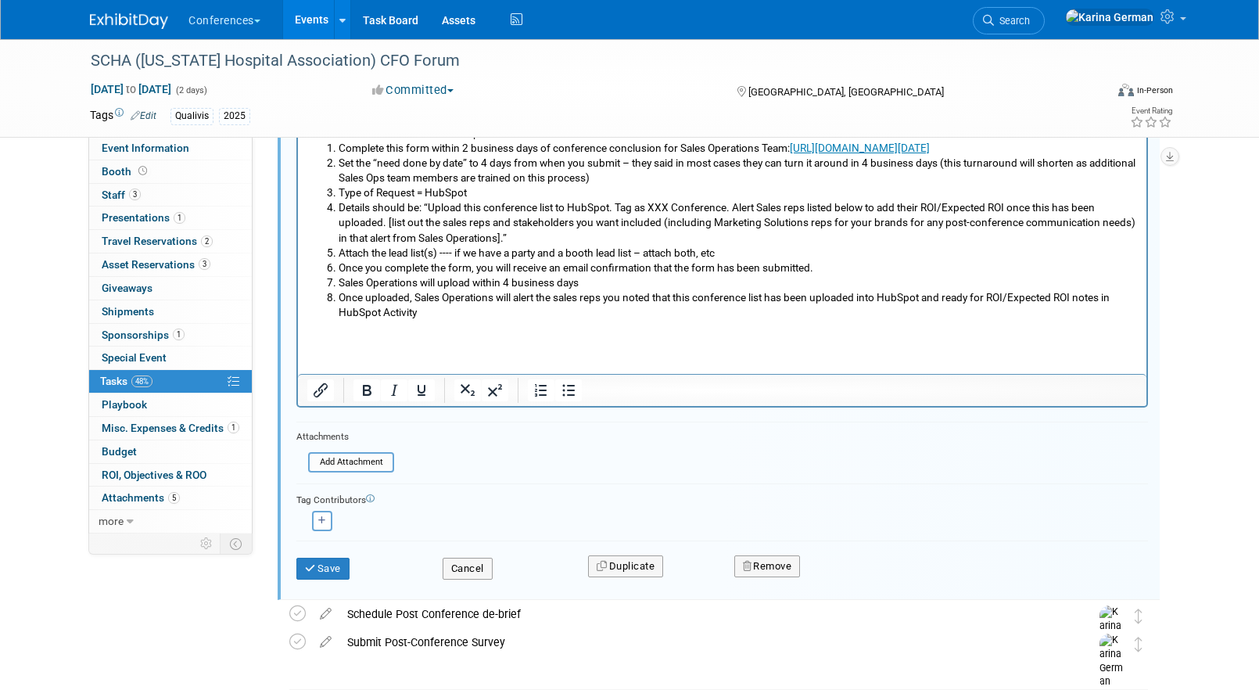
scroll to position [1145, 0]
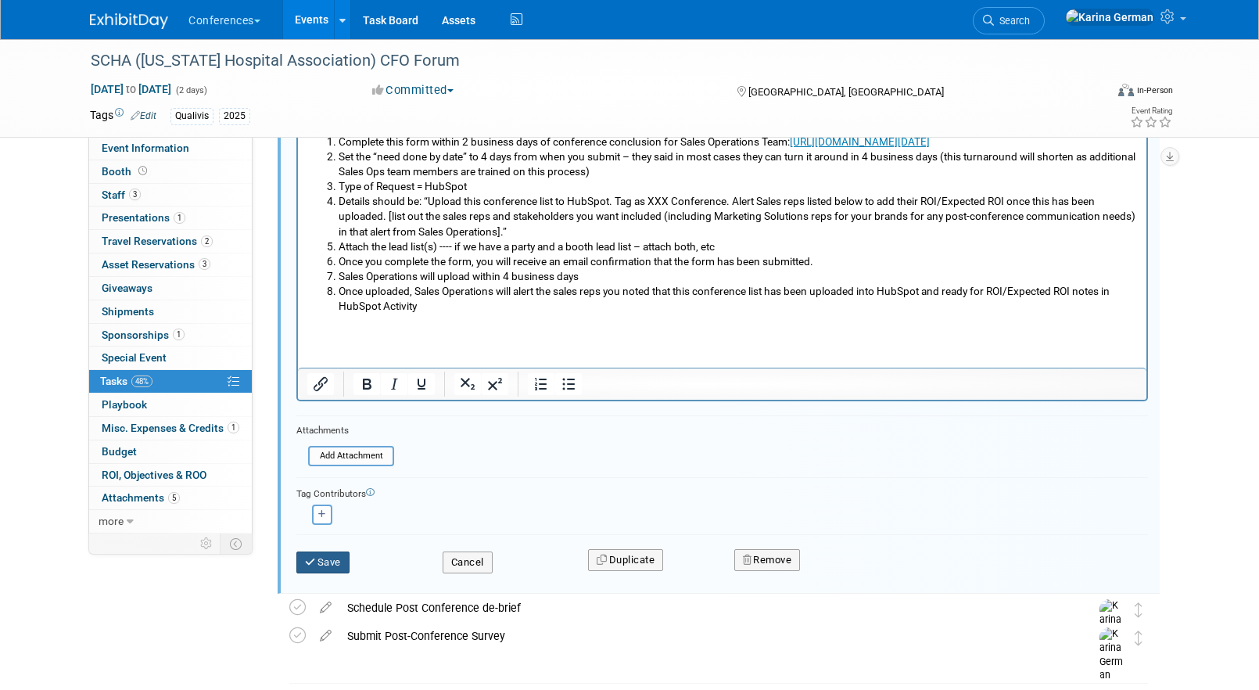
click at [331, 552] on button "Save" at bounding box center [322, 562] width 53 height 22
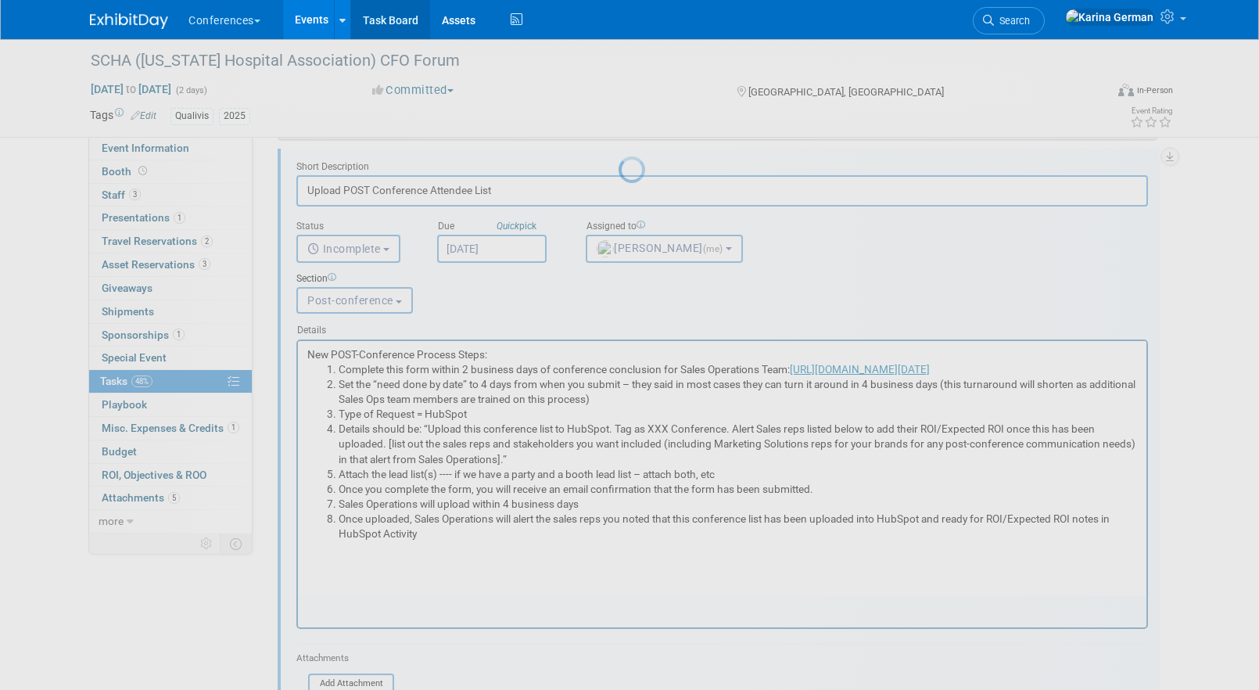
scroll to position [695, 0]
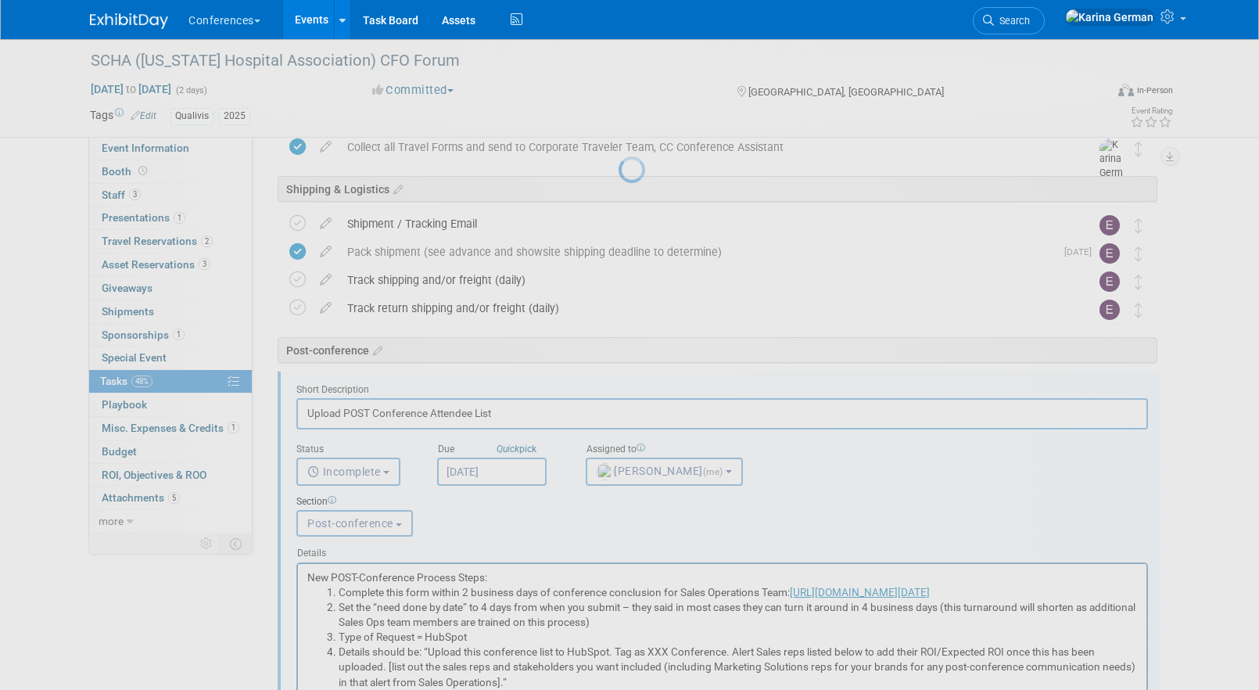
click at [313, 18] on link "Events" at bounding box center [311, 19] width 57 height 39
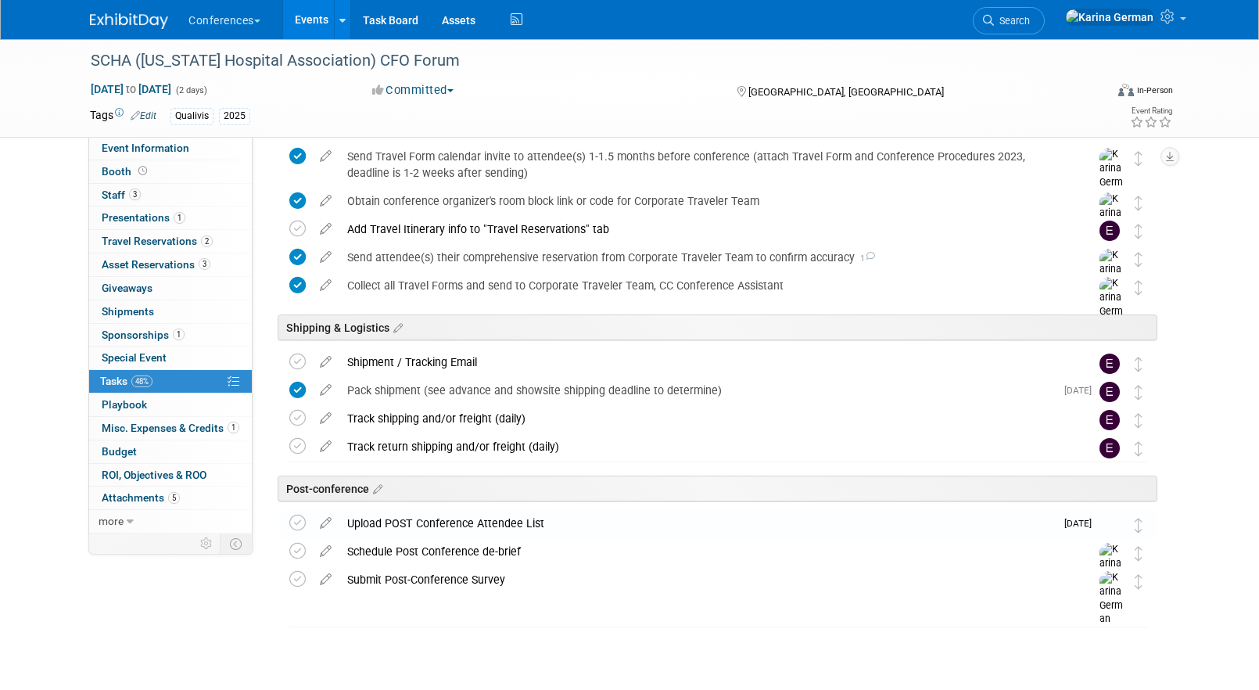
scroll to position [557, 0]
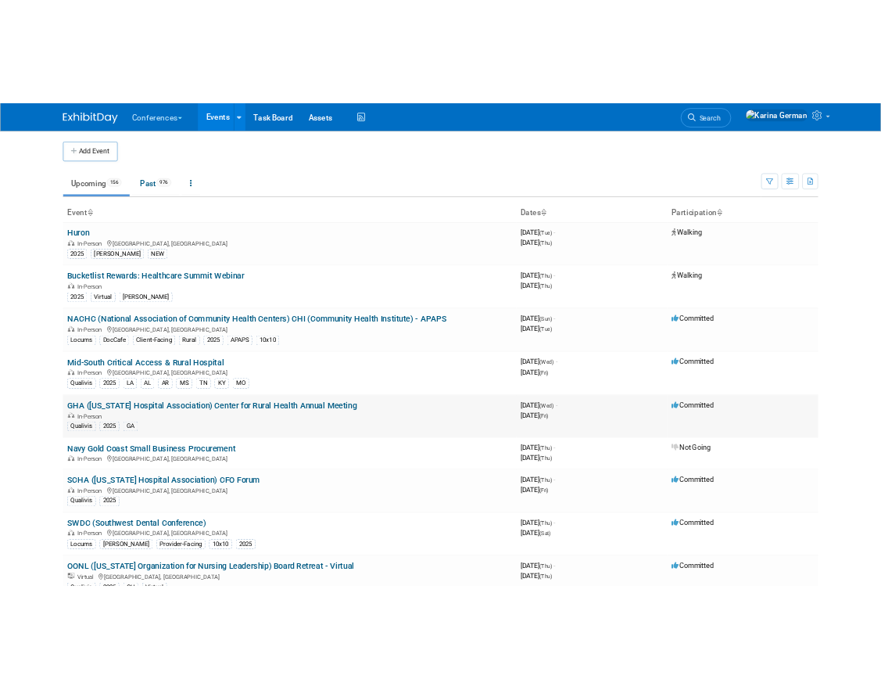
scroll to position [7, 0]
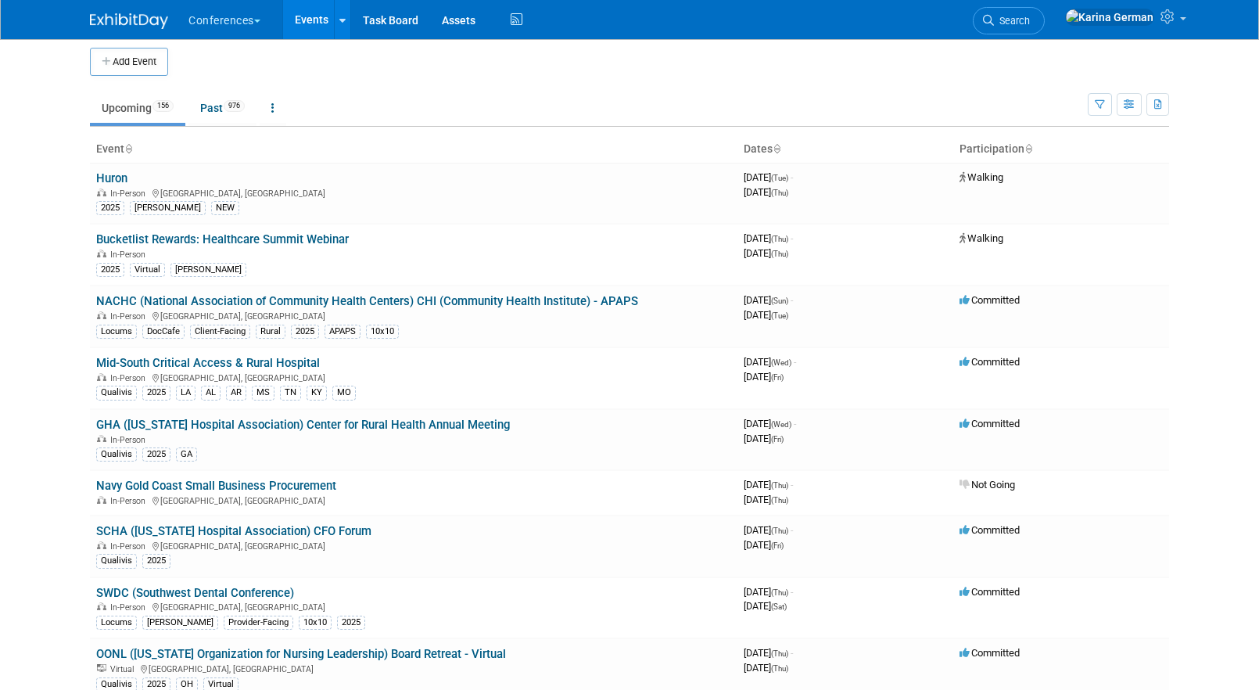
click at [4, 210] on body "Conferences Explore: My Workspaces 2 Go to Workspace: Conferences Marketing Req…" at bounding box center [629, 338] width 1259 height 690
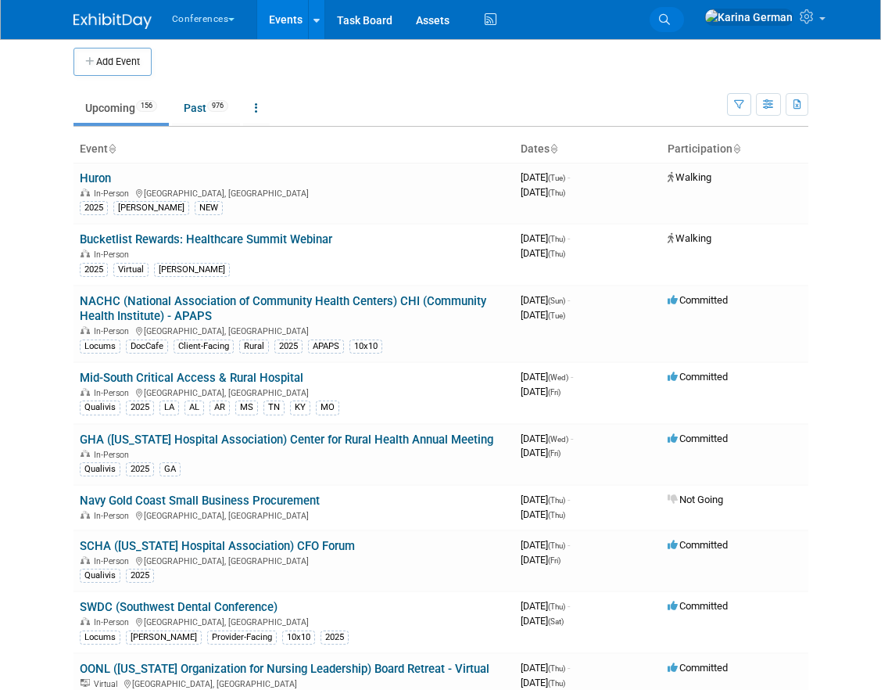
click at [670, 22] on icon at bounding box center [664, 19] width 11 height 11
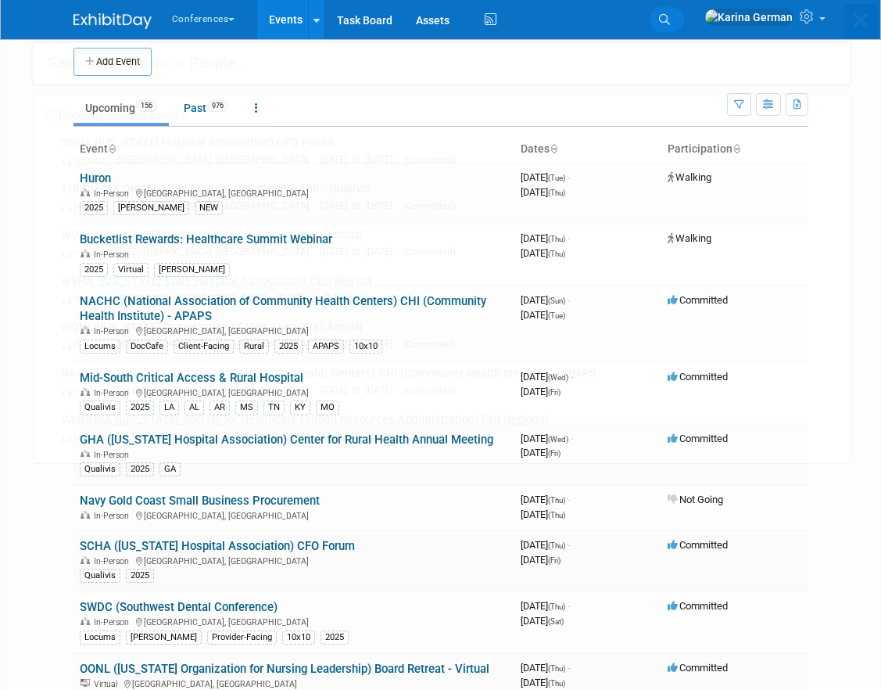
scroll to position [0, 0]
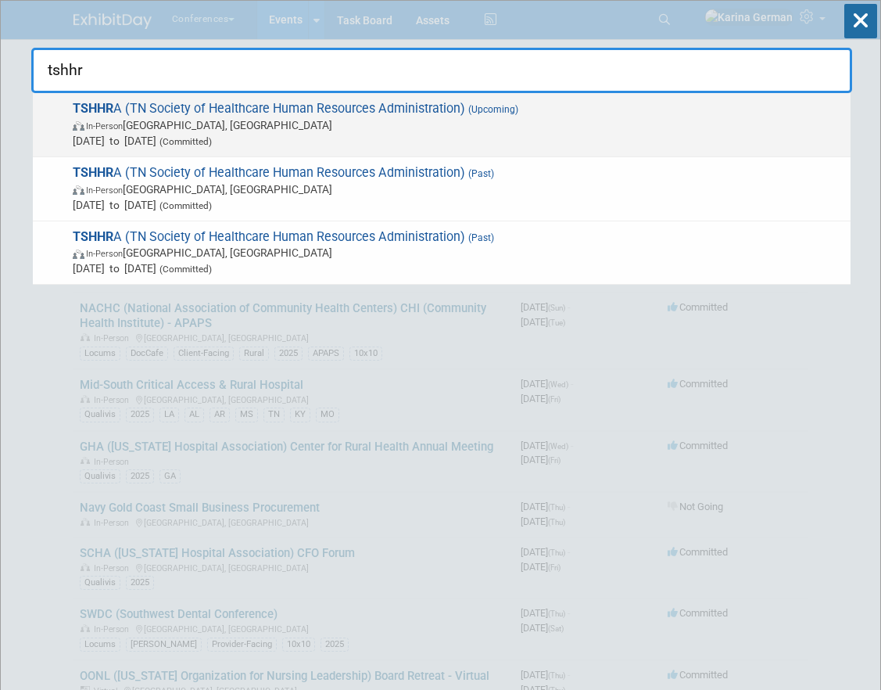
type input "tshhr"
click at [615, 96] on div "TSHHR A (TN Society of Healthcare Human Resources Administration) (Upcoming) In…" at bounding box center [442, 125] width 818 height 64
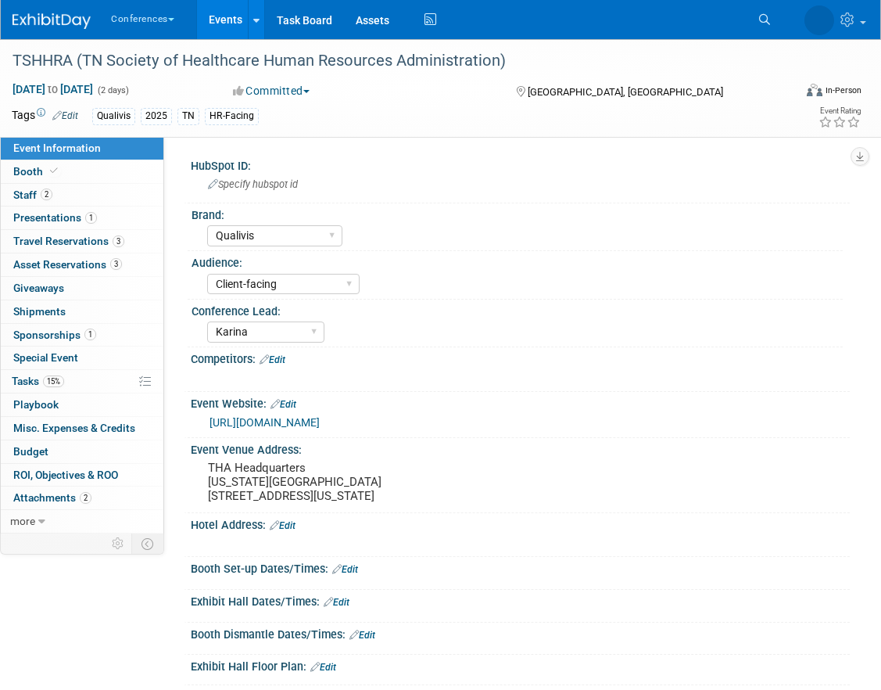
select select "Qualivis"
select select "Client-facing"
select select "Karina"
click at [272, 512] on div "Event Venue Address: [GEOGRAPHIC_DATA] [US_STATE][GEOGRAPHIC_DATA] [STREET_ADDR…" at bounding box center [517, 475] width 666 height 74
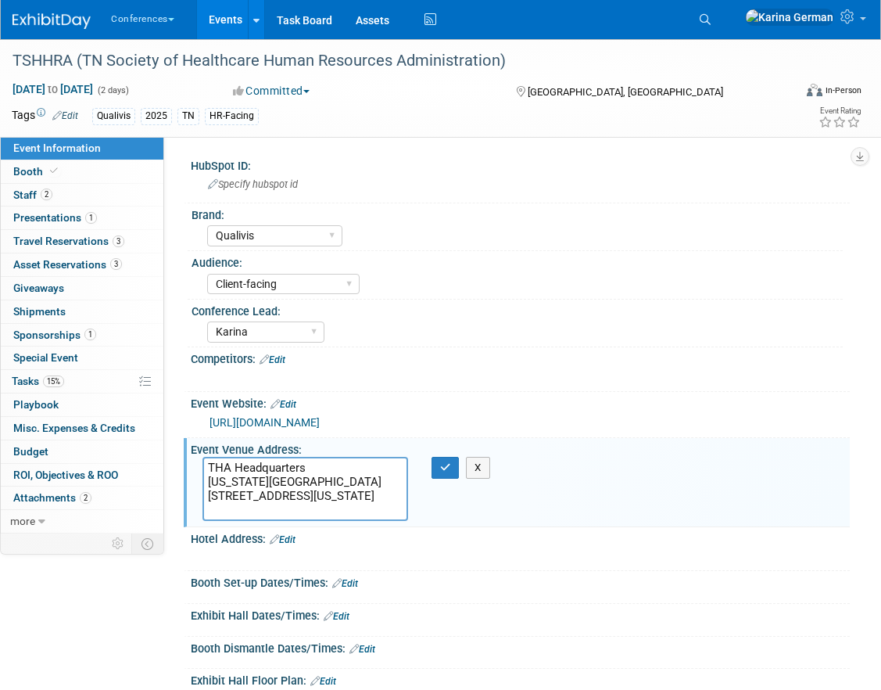
drag, startPoint x: 340, startPoint y: 514, endPoint x: 172, endPoint y: 460, distance: 176.5
click at [172, 460] on div "HubSpot ID: Specify hubspot id Brand: Aya Bespoke Corporate [PERSON_NAME] DocCa…" at bounding box center [507, 335] width 686 height 396
click at [450, 464] on button "button" at bounding box center [446, 468] width 28 height 22
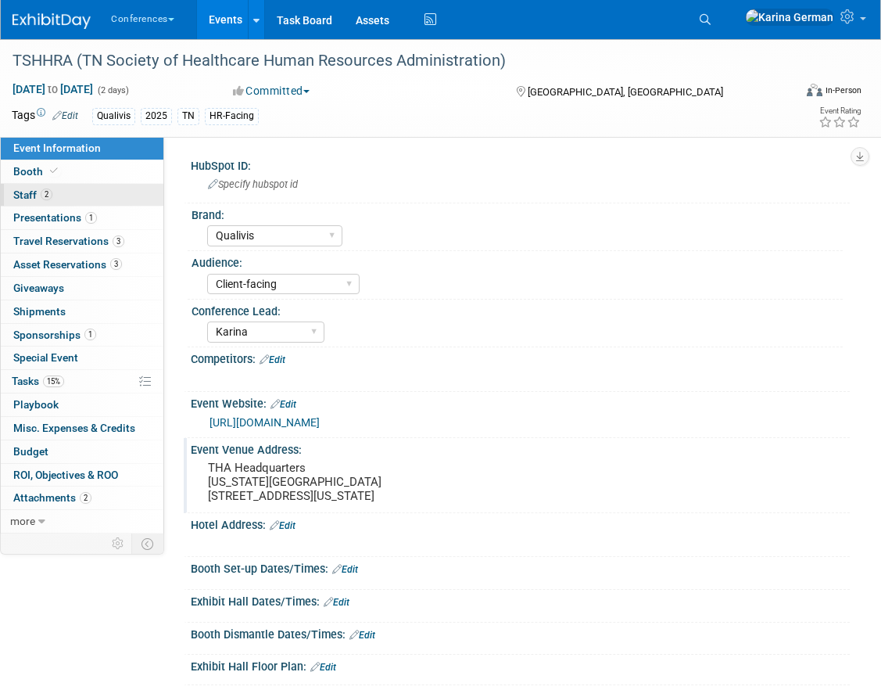
click at [88, 198] on link "2 Staff 2" at bounding box center [82, 195] width 163 height 23
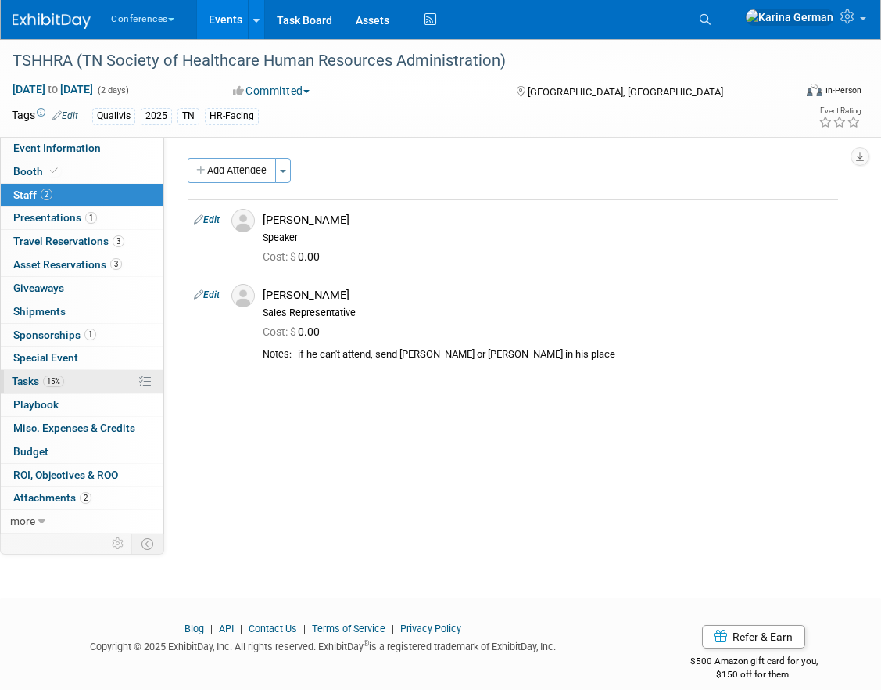
click at [74, 389] on link "15% Tasks 15%" at bounding box center [82, 381] width 163 height 23
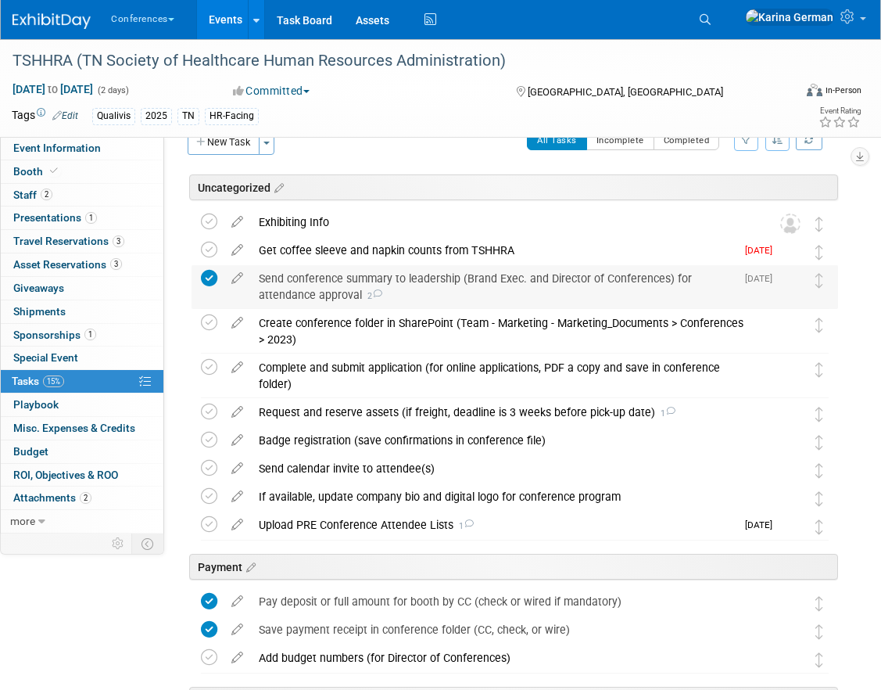
scroll to position [38, 0]
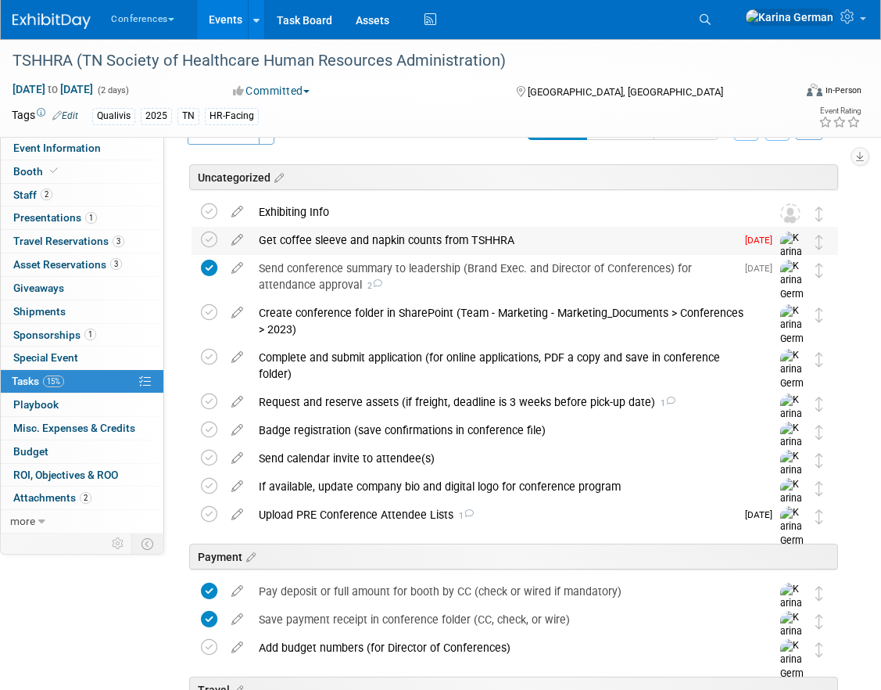
click at [373, 247] on div "Get coffee sleeve and napkin counts from TSHHRA" at bounding box center [493, 240] width 485 height 27
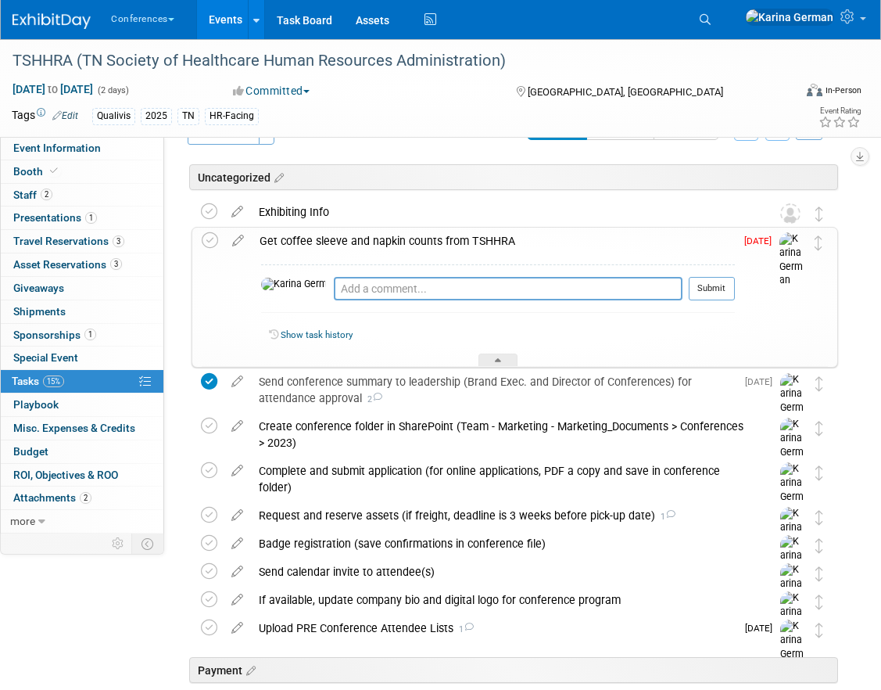
click at [373, 247] on div "Get coffee sleeve and napkin counts from TSHHRA" at bounding box center [493, 240] width 483 height 27
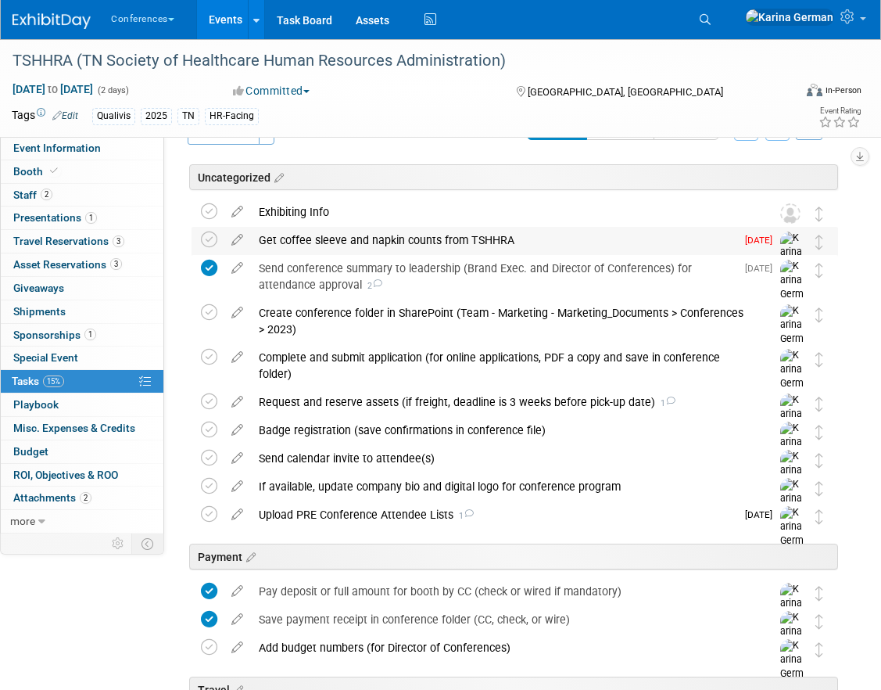
click at [373, 247] on div "Get coffee sleeve and napkin counts from TSHHRA" at bounding box center [493, 240] width 485 height 27
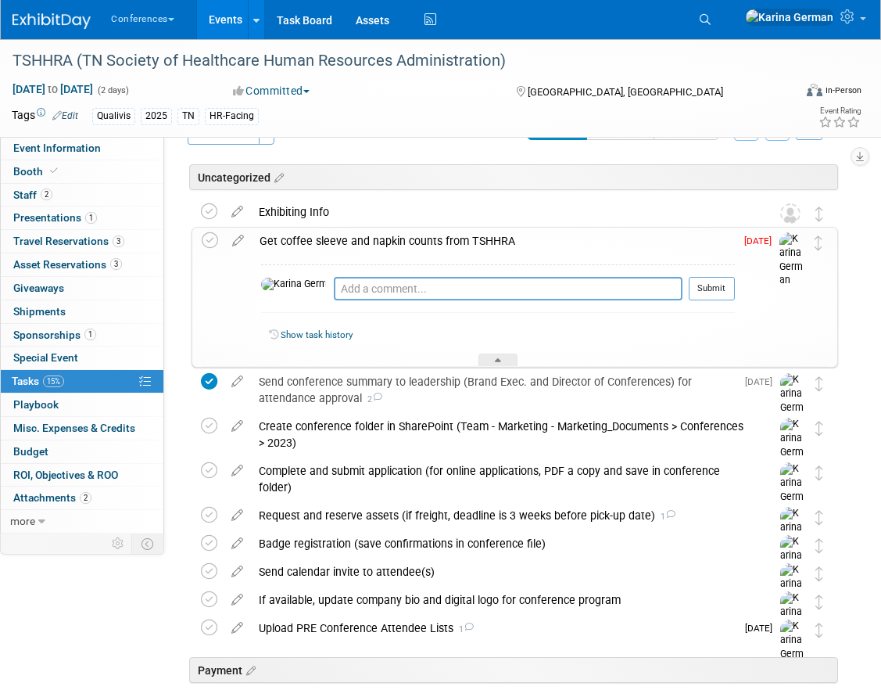
click at [373, 247] on div "Get coffee sleeve and napkin counts from TSHHRA" at bounding box center [493, 240] width 483 height 27
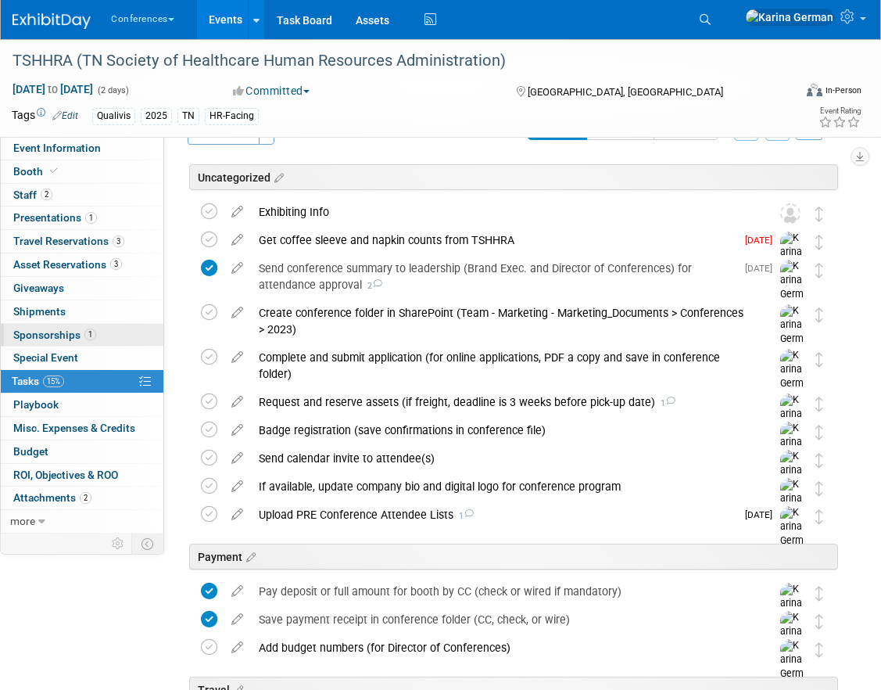
click at [70, 333] on span "Sponsorships 1" at bounding box center [54, 334] width 83 height 13
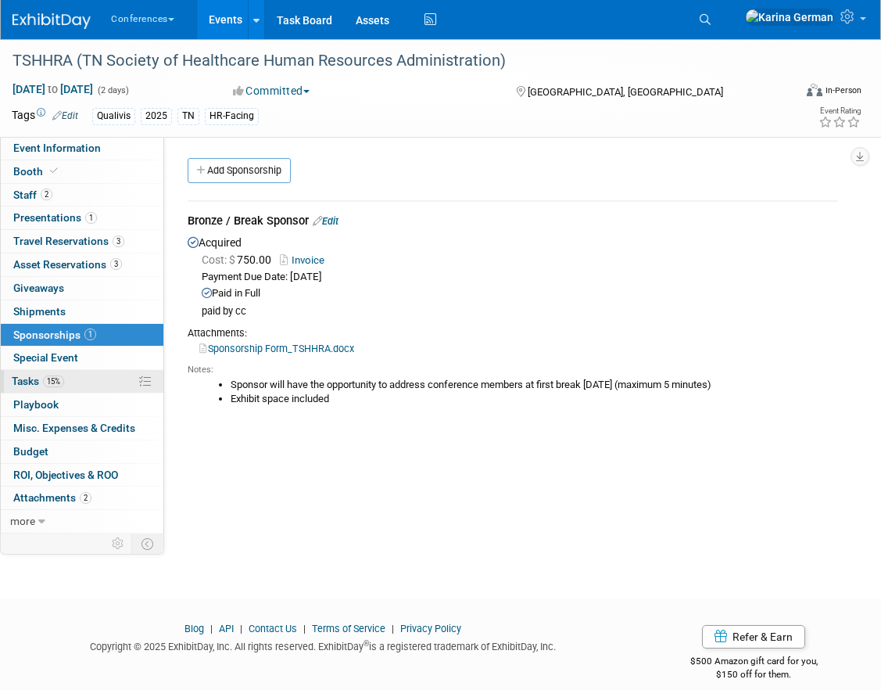
click at [116, 379] on link "15% Tasks 15%" at bounding box center [82, 381] width 163 height 23
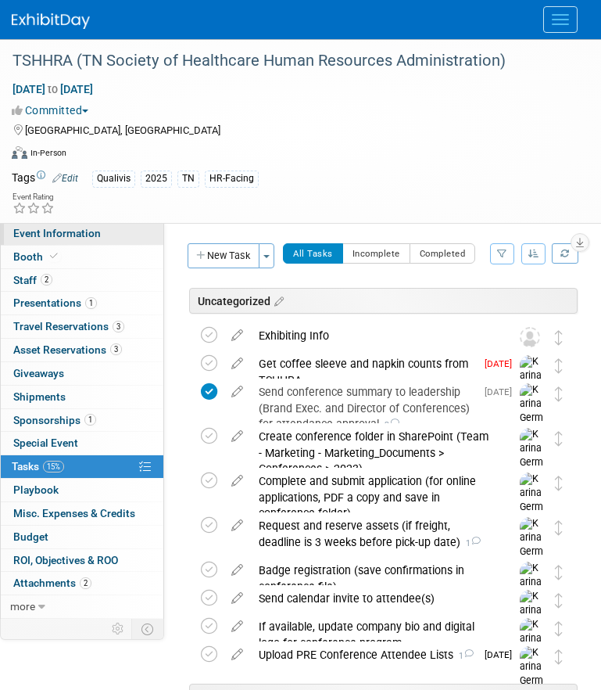
click at [138, 235] on link "Event Information" at bounding box center [82, 233] width 163 height 23
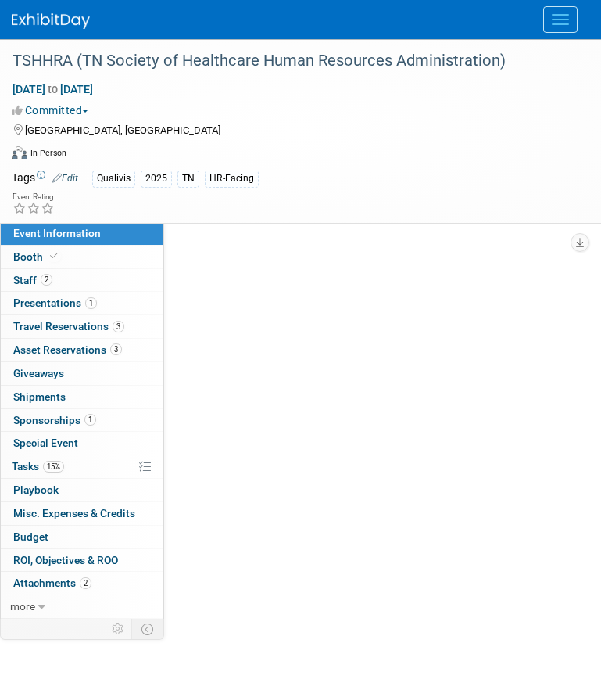
select select "Qualivis"
select select "Client-facing"
select select "Karina"
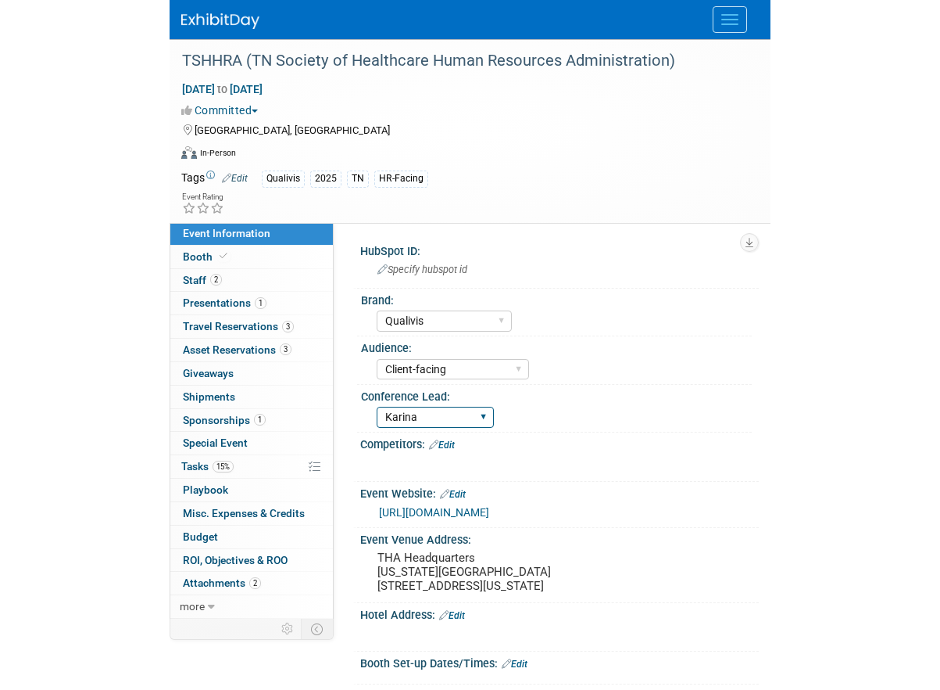
scroll to position [47, 0]
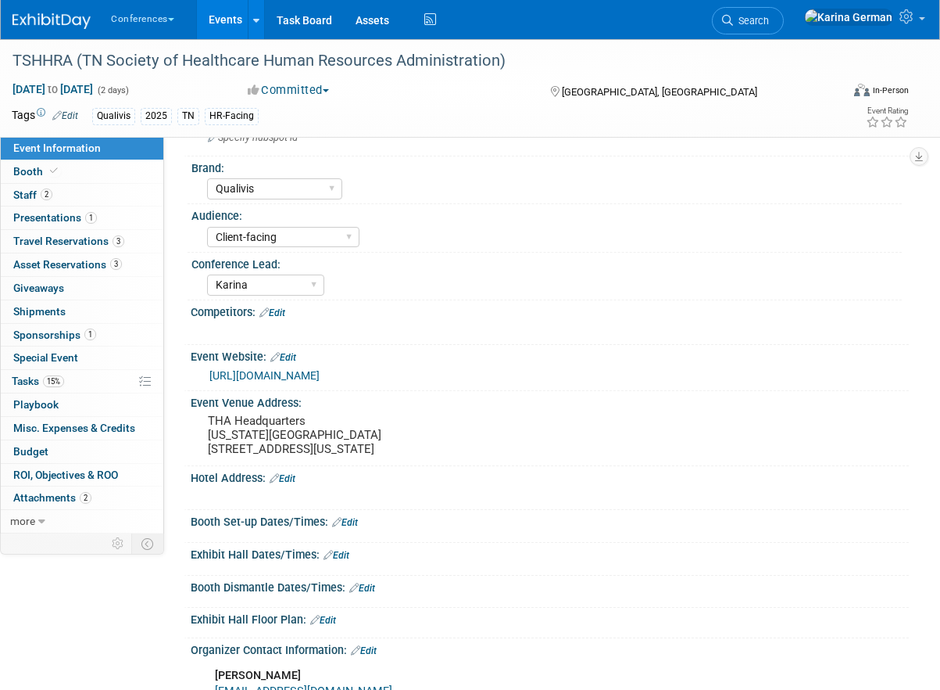
click at [294, 482] on div "Hotel Address: Edit" at bounding box center [550, 476] width 718 height 20
click at [294, 484] on link "Edit" at bounding box center [283, 478] width 26 height 11
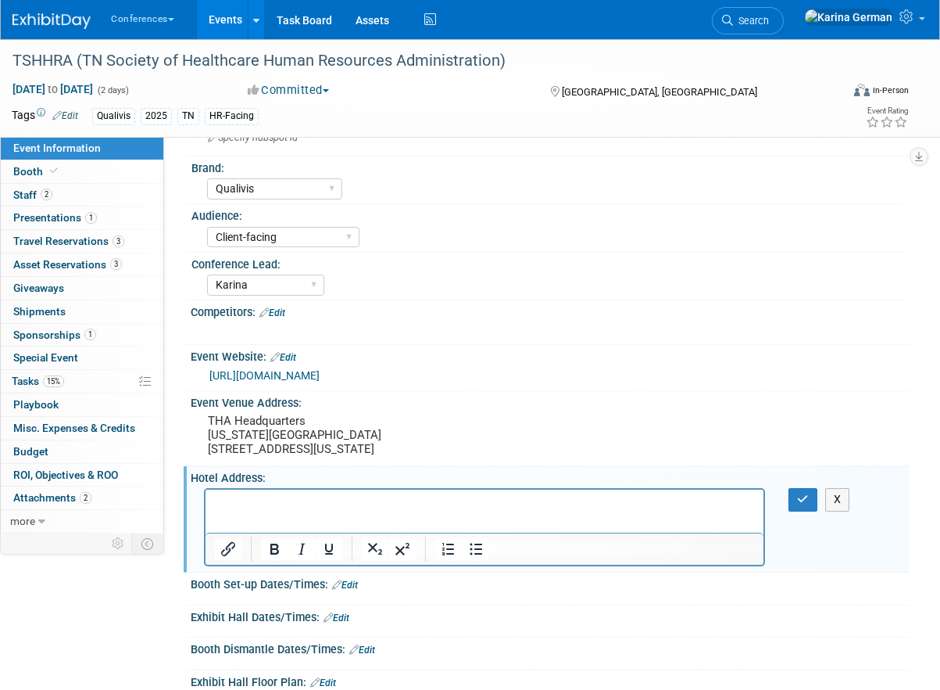
scroll to position [0, 0]
click at [459, 499] on p "Hilton Garden Inn Nashville Brentwood" at bounding box center [485, 504] width 540 height 16
click at [310, 520] on p "217 Centerview Dr, Brentwood, TN 37027" at bounding box center [485, 519] width 540 height 16
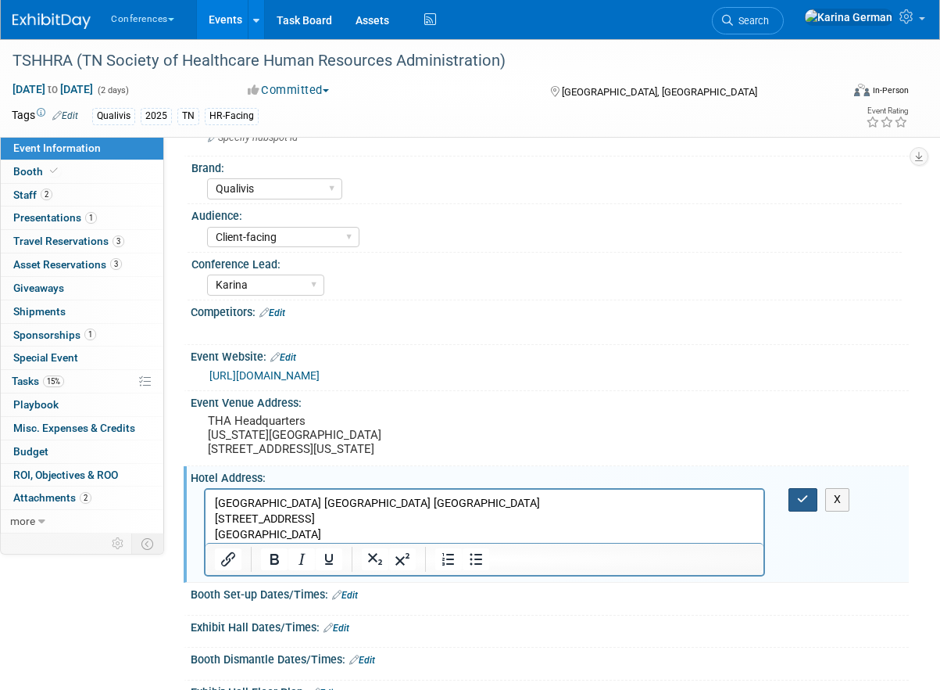
click at [801, 510] on button "button" at bounding box center [803, 499] width 29 height 23
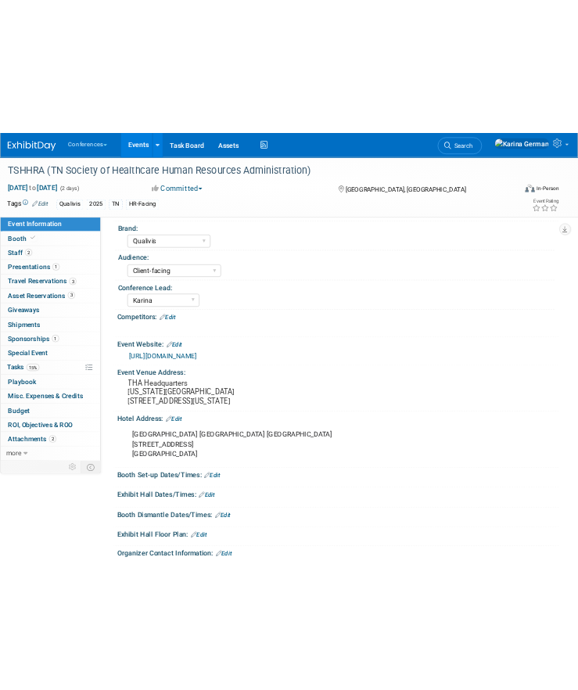
scroll to position [63, 0]
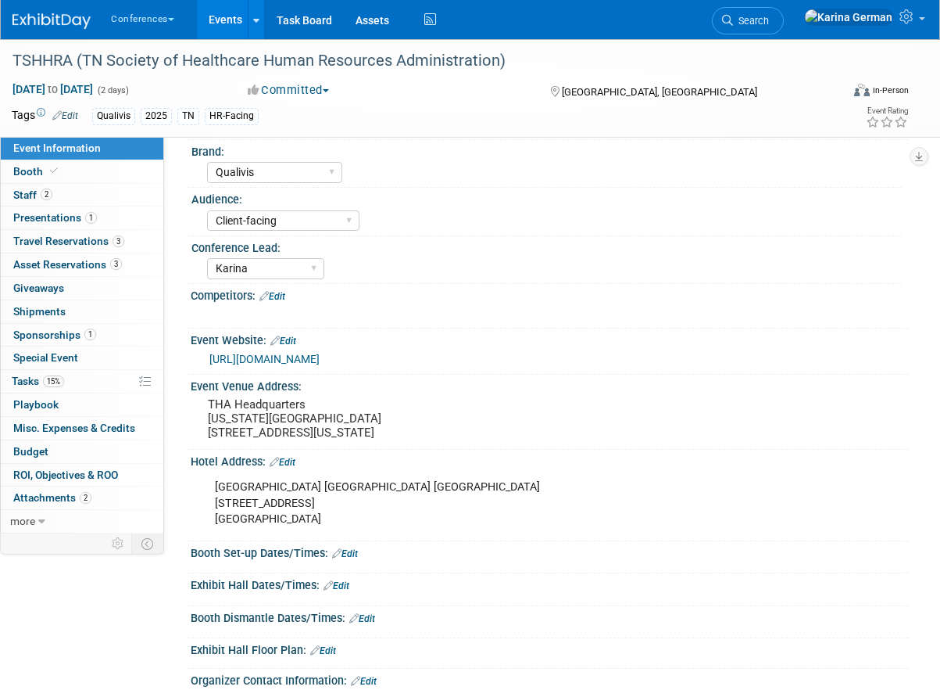
click at [212, 494] on div "Hilton Garden Inn Nashville Brentwood 217 Centerview Dr, Brentwood, TN 37027" at bounding box center [484, 502] width 561 height 63
drag, startPoint x: 213, startPoint y: 499, endPoint x: 339, endPoint y: 546, distance: 134.6
click at [339, 534] on div "Hilton Garden Inn Nashville Brentwood 217 Centerview Dr, Brentwood, TN 37027" at bounding box center [484, 502] width 561 height 63
copy div "Hilton Garden Inn Nashville Brentwood 217 Centerview Dr, Brentwood, TN 37027"
click at [320, 356] on link "https://web.cvent.com/event/74e2d6b5-5616-4059-ade3-68d923fa6850/summary" at bounding box center [265, 359] width 110 height 13
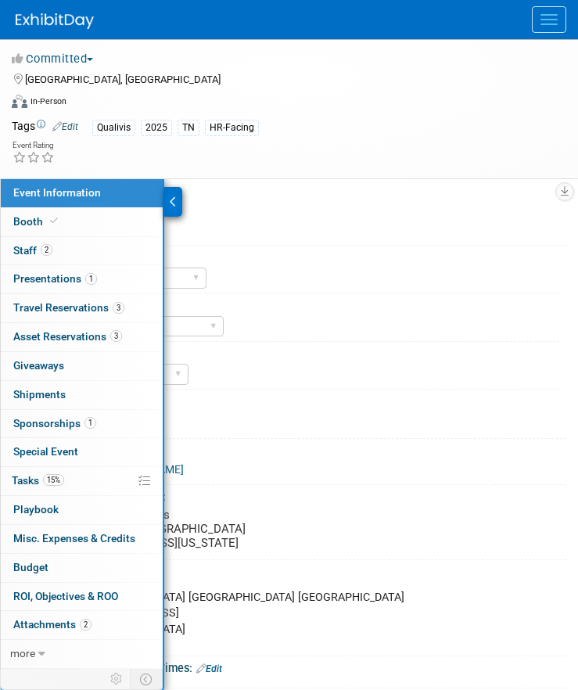
click at [316, 328] on div "Client-facing Clinician/Provider-facing Both N/a" at bounding box center [315, 324] width 488 height 25
click at [70, 485] on link "15% Tasks 15%" at bounding box center [82, 481] width 162 height 28
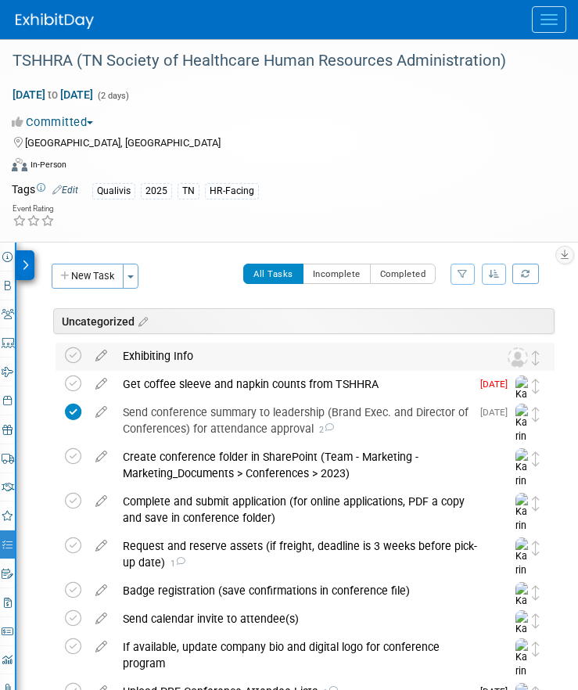
click at [188, 345] on div "Exhibiting Info" at bounding box center [295, 355] width 361 height 27
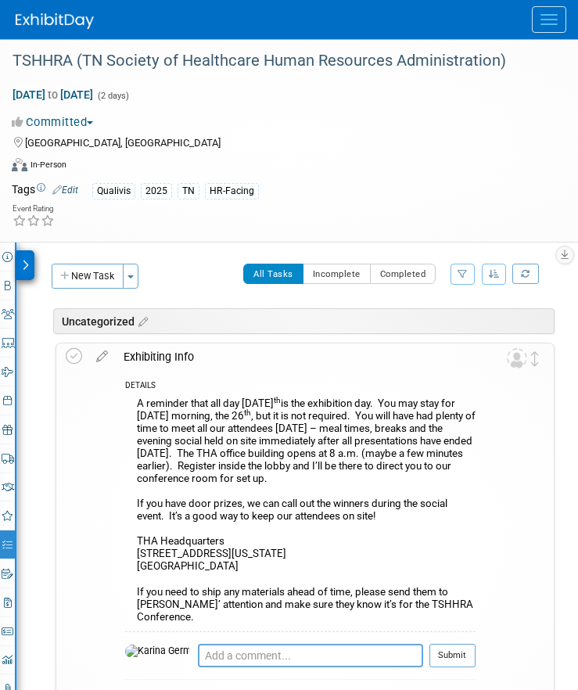
click at [553, 30] on button "Menu" at bounding box center [549, 19] width 34 height 27
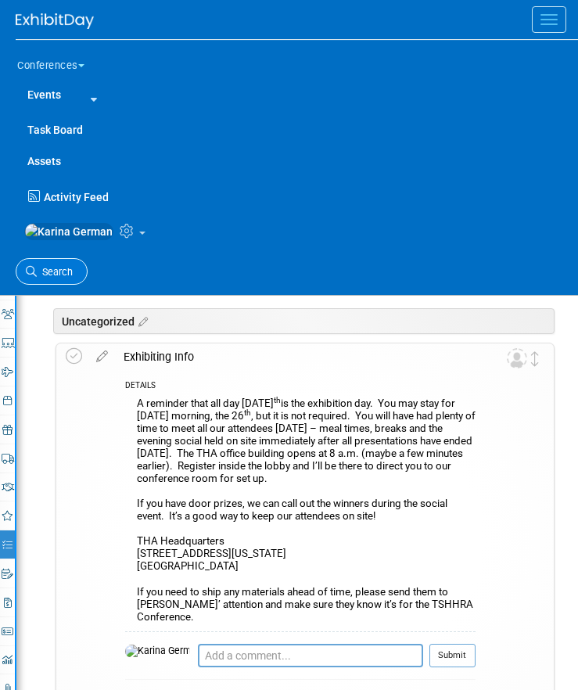
click at [45, 273] on link "Search" at bounding box center [52, 271] width 72 height 27
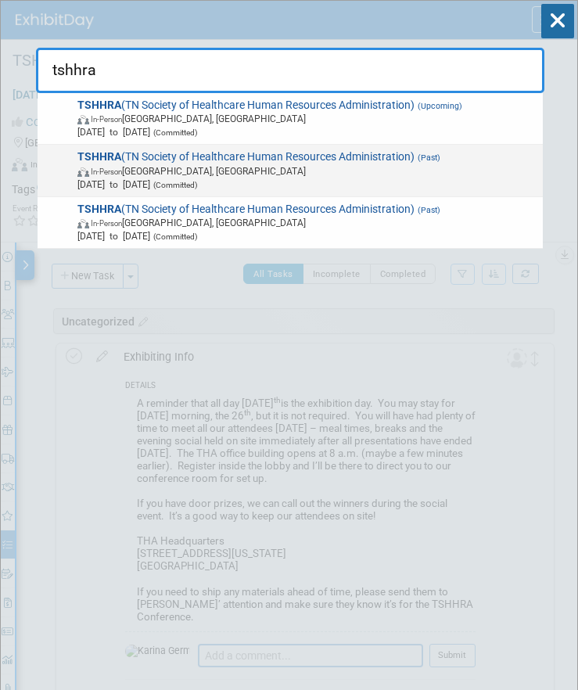
type input "tshhra"
click at [372, 174] on span "In-Person Brentwood, TN" at bounding box center [307, 170] width 460 height 13
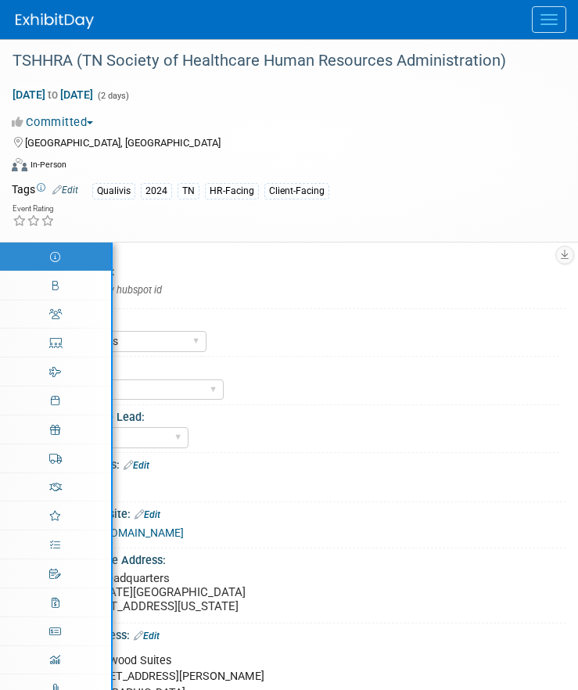
select select "Qualivis"
select select "Karina"
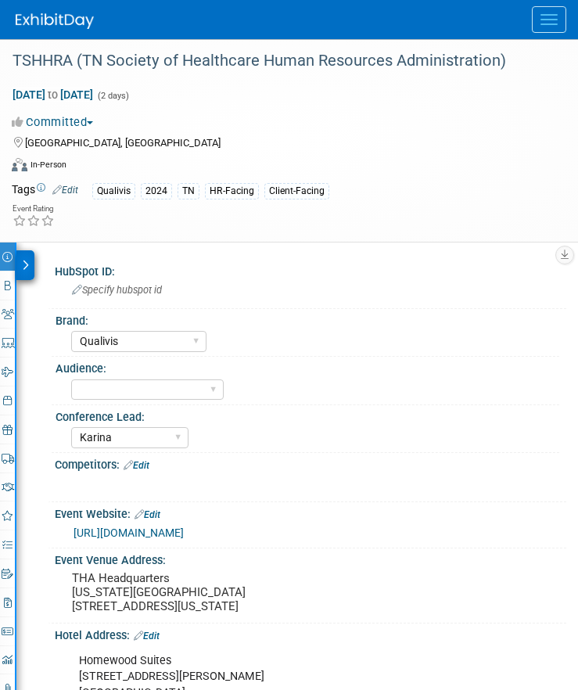
click at [29, 275] on div at bounding box center [25, 265] width 18 height 30
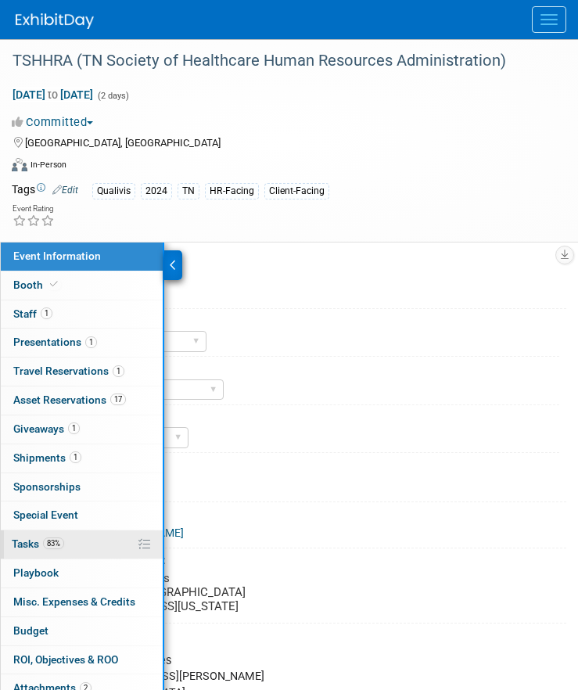
click at [62, 542] on span "83%" at bounding box center [53, 543] width 21 height 12
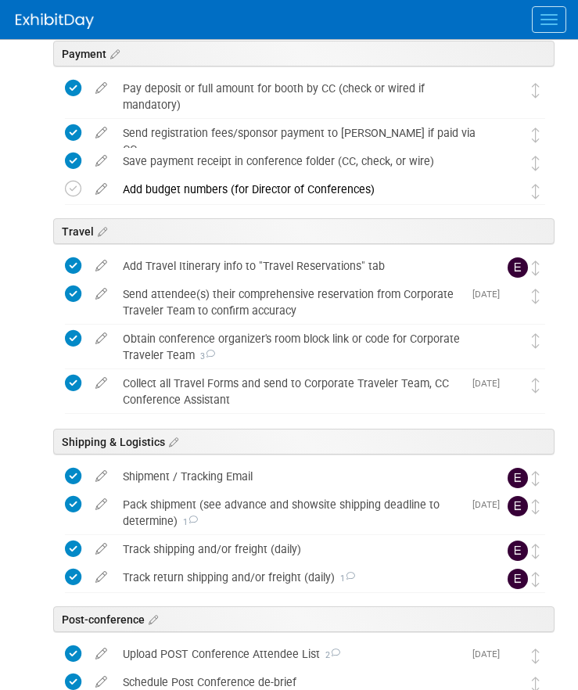
scroll to position [830, 0]
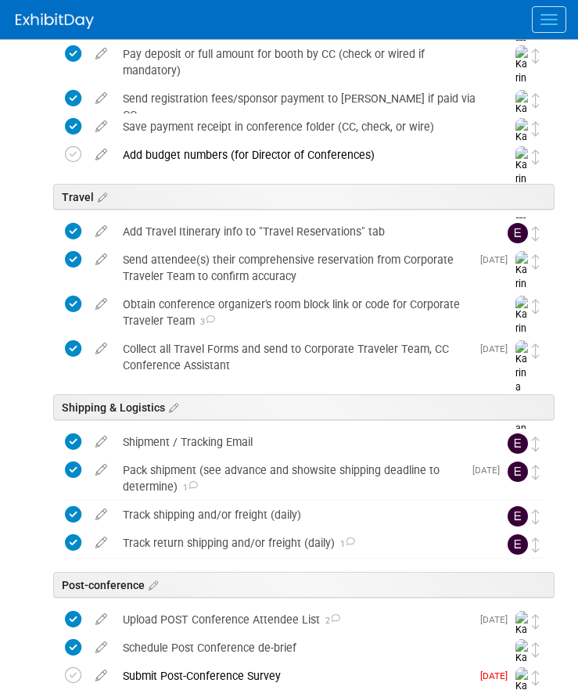
click at [174, 484] on div "Pack shipment (see advance and showsite shipping deadline to determine) 1" at bounding box center [289, 478] width 348 height 43
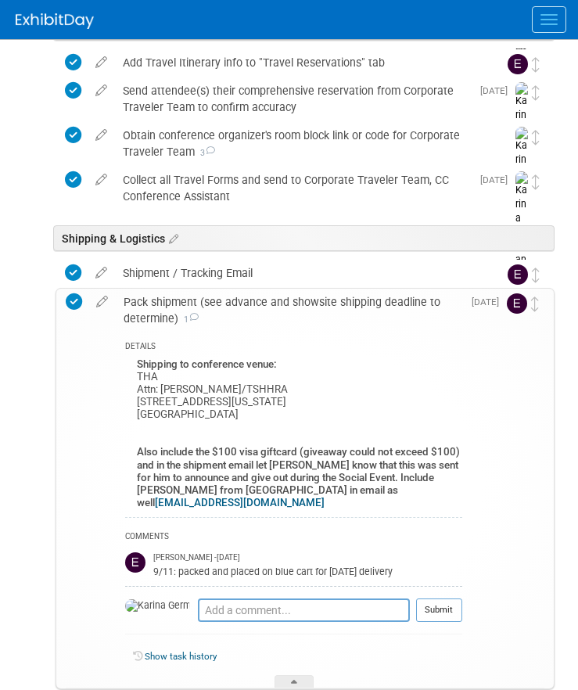
scroll to position [1016, 0]
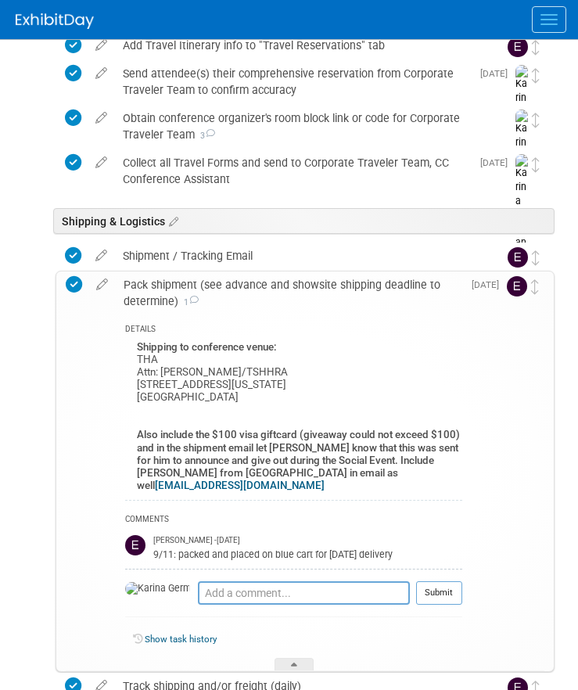
click at [247, 287] on div "Pack shipment (see advance and showsite shipping deadline to determine) 1" at bounding box center [289, 292] width 346 height 43
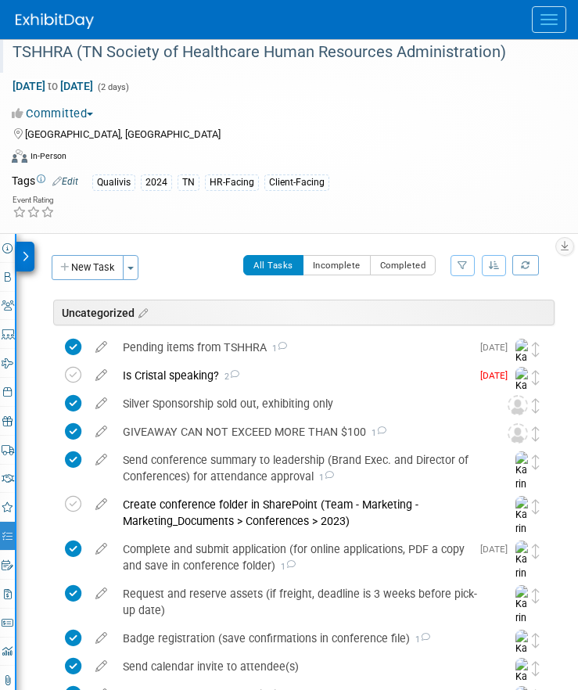
scroll to position [0, 0]
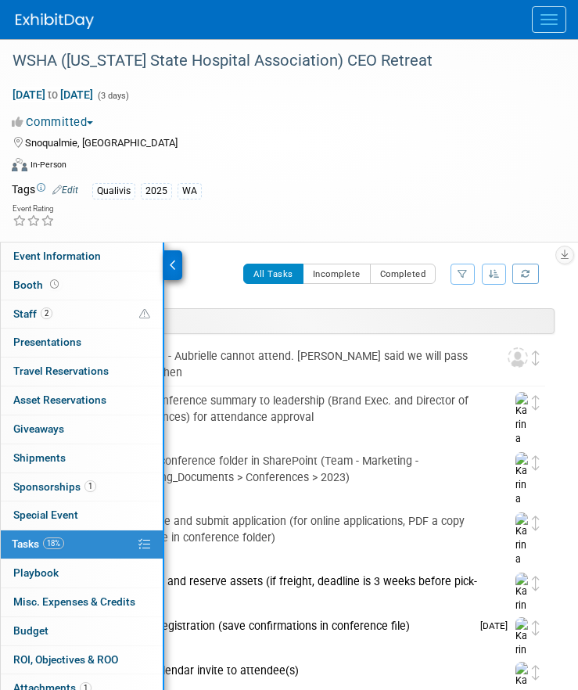
click at [172, 260] on icon at bounding box center [173, 265] width 7 height 11
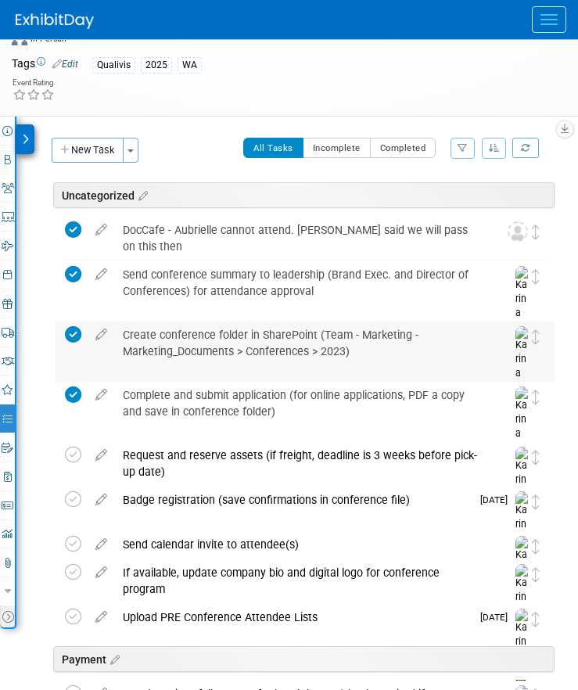
scroll to position [159, 0]
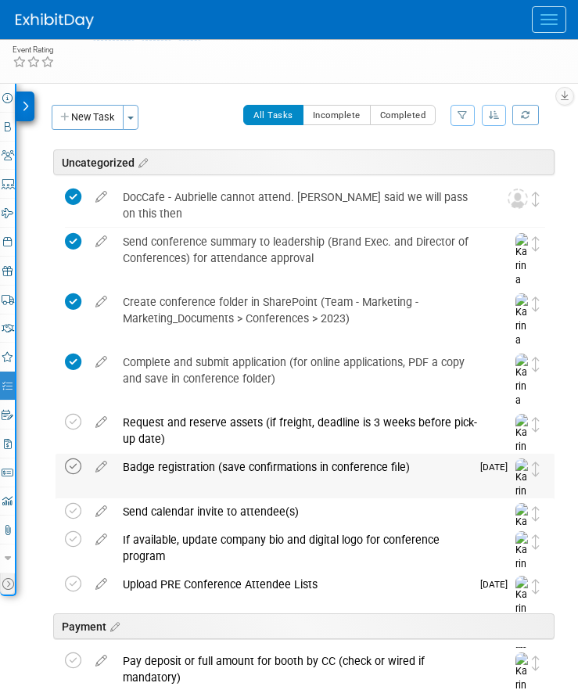
click at [70, 464] on icon at bounding box center [73, 466] width 16 height 16
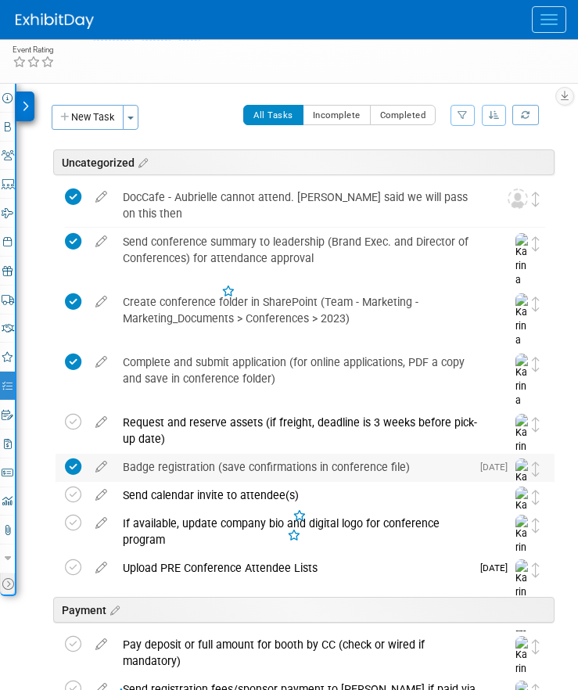
click at [207, 470] on div "Badge registration (save confirmations in conference file)" at bounding box center [293, 466] width 356 height 27
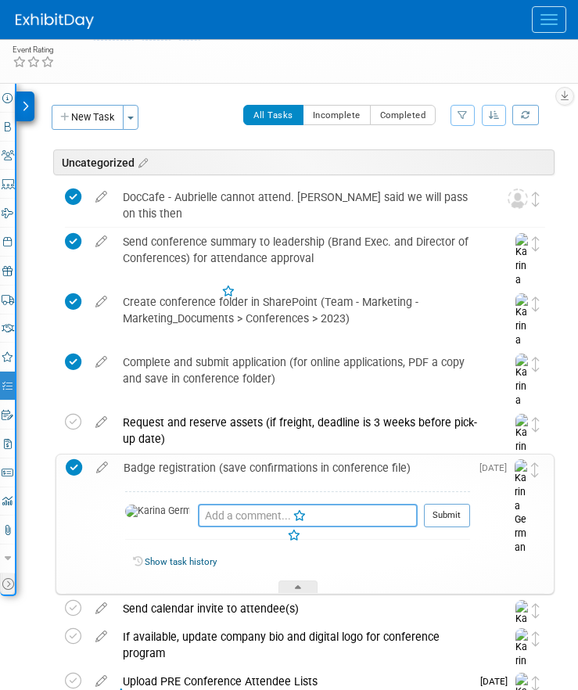
click at [202, 521] on textarea at bounding box center [308, 514] width 220 height 23
type textarea "registered Ron and Michael"
click at [447, 511] on button "Submit" at bounding box center [447, 514] width 46 height 23
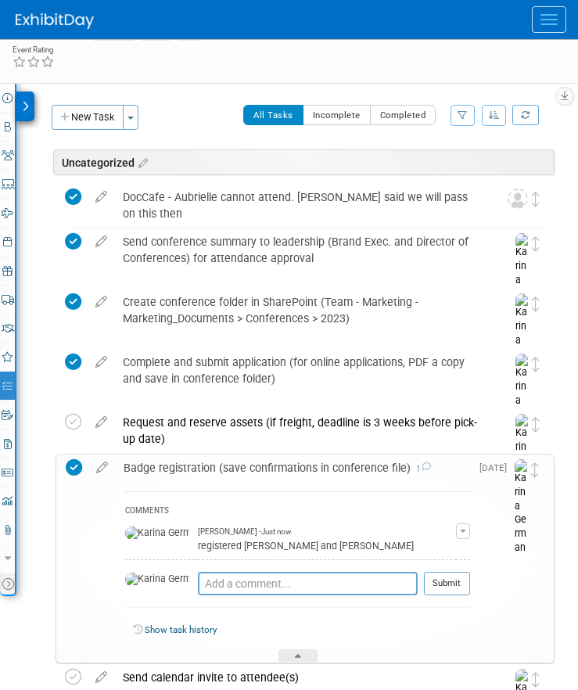
click at [544, 16] on button "Menu" at bounding box center [549, 19] width 34 height 27
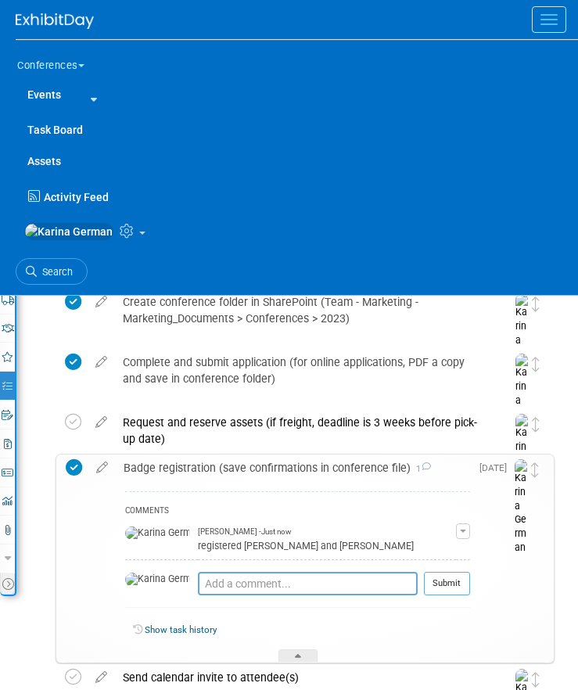
click at [36, 289] on ul "Search" at bounding box center [297, 270] width 562 height 38
click at [86, 281] on link "Search" at bounding box center [52, 271] width 72 height 27
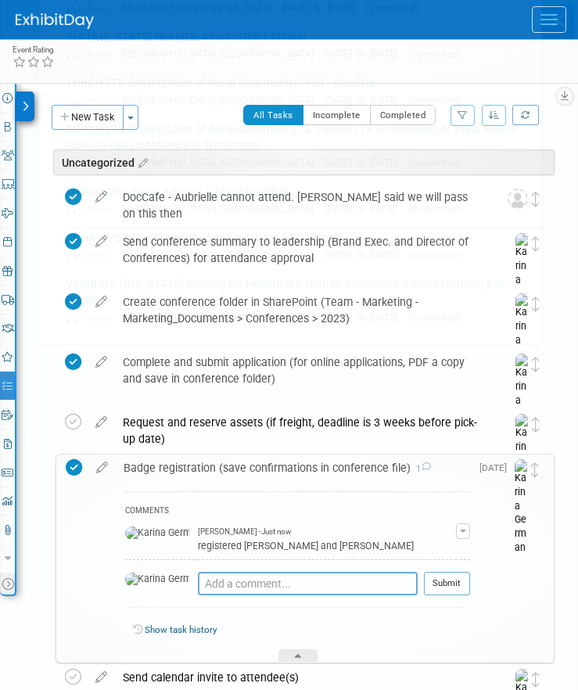
scroll to position [0, 0]
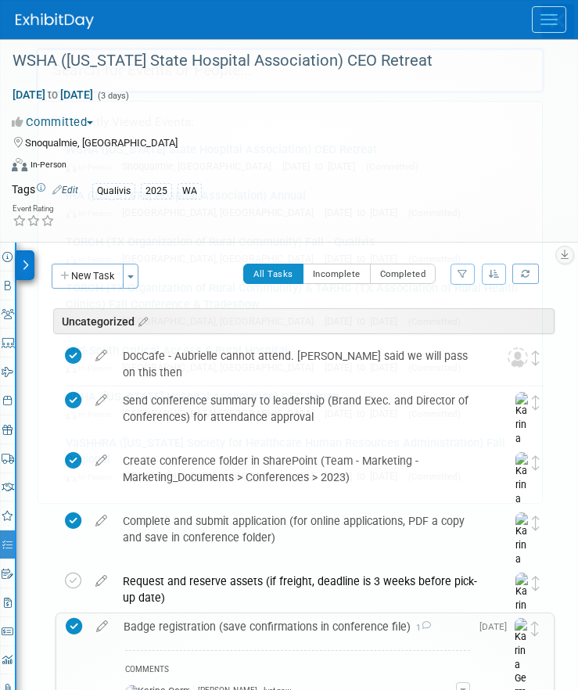
drag, startPoint x: 86, startPoint y: 281, endPoint x: 177, endPoint y: 281, distance: 91.5
click at [120, 281] on link "TORCH (TX Organization of Rural Community) & TARHC (TX Association of Rural Hea…" at bounding box center [296, 305] width 476 height 62
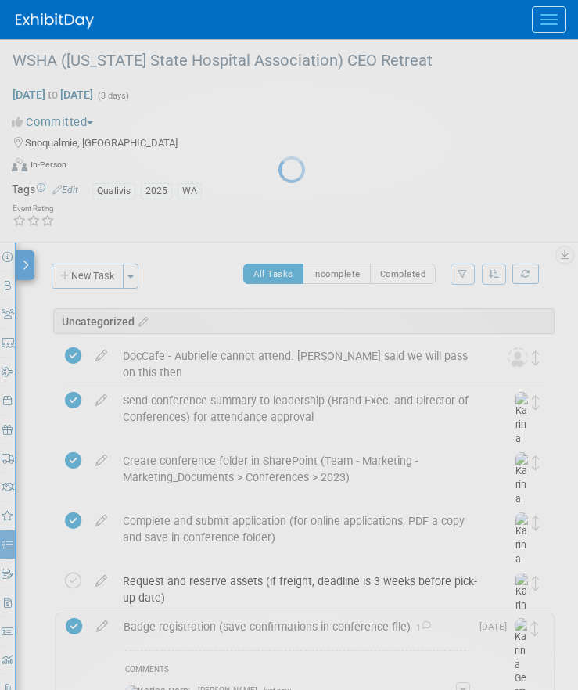
click at [539, 16] on button "Menu" at bounding box center [549, 19] width 34 height 27
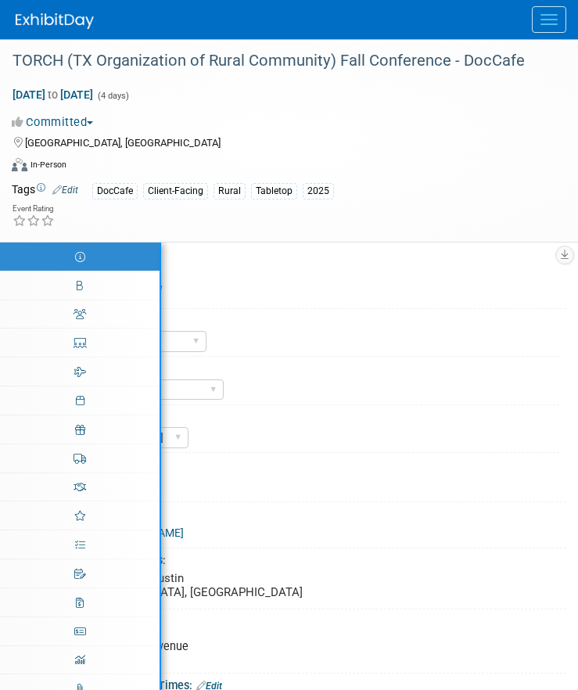
select select "DocCafe"
select select "Client-facing"
select select "[PERSON_NAME]"
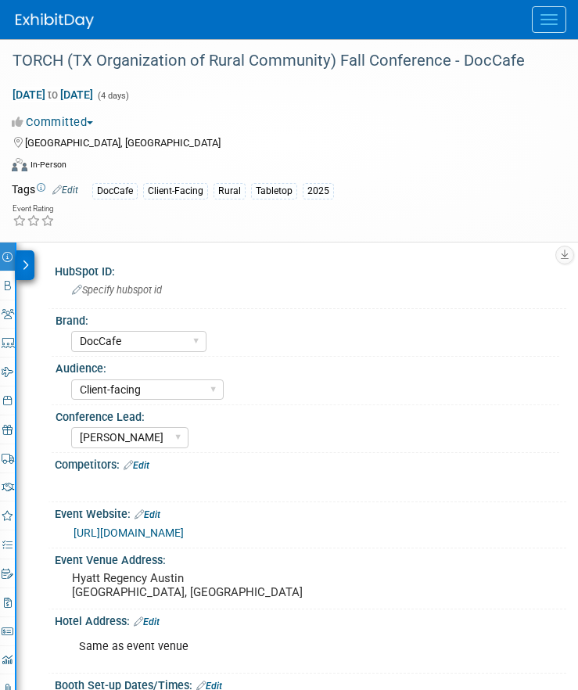
click at [549, 21] on button "Menu" at bounding box center [549, 19] width 34 height 27
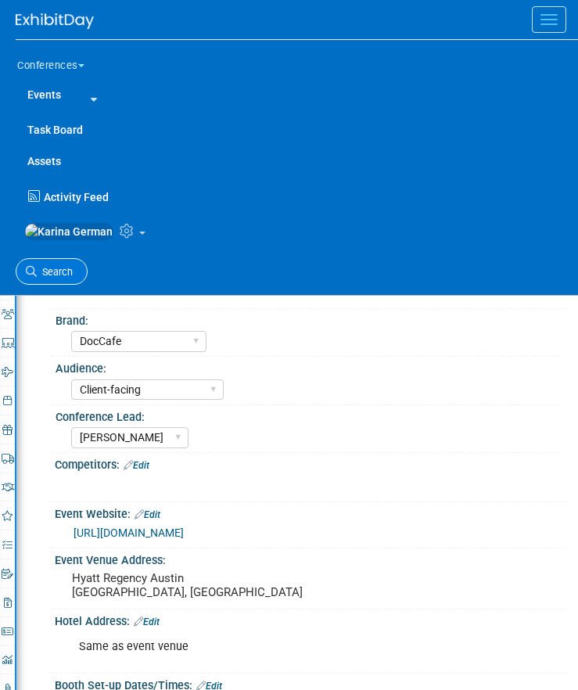
click at [60, 278] on span "Search" at bounding box center [55, 272] width 36 height 12
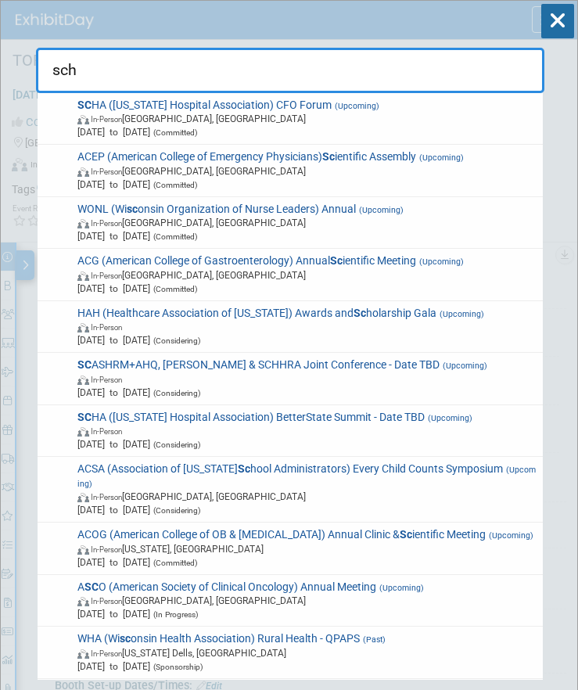
type input "scha"
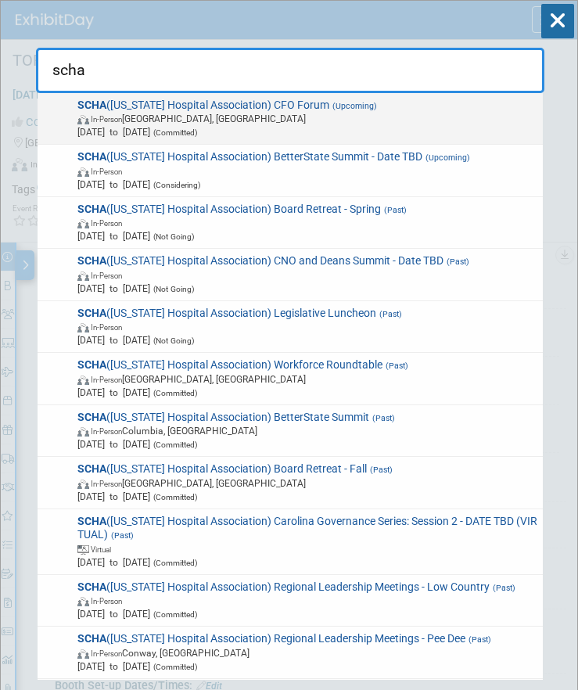
click at [422, 114] on span "In-Person [GEOGRAPHIC_DATA], [GEOGRAPHIC_DATA]" at bounding box center [307, 118] width 460 height 13
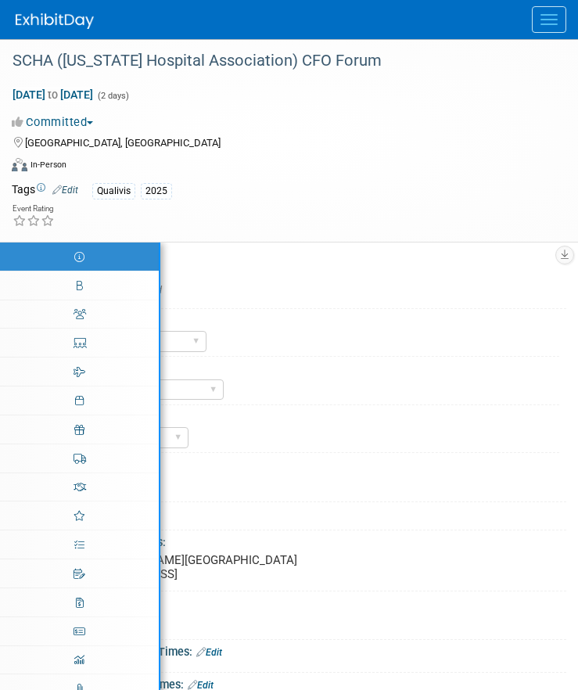
select select "Qualivis"
select select "Karina"
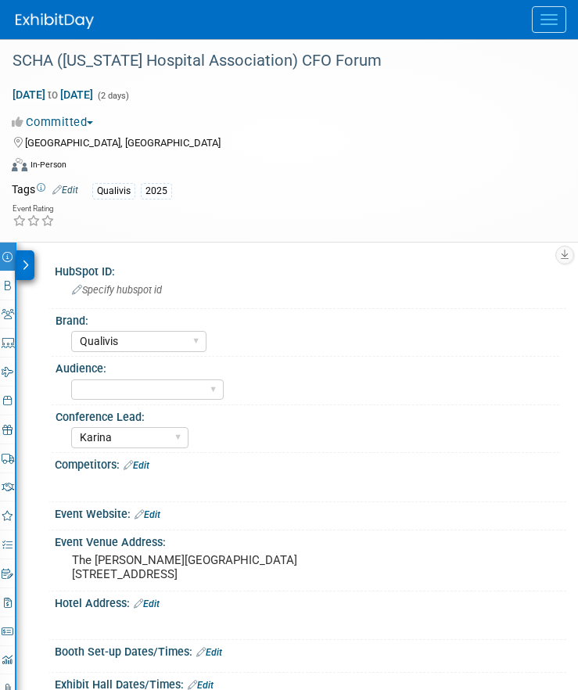
click at [22, 274] on div at bounding box center [25, 265] width 18 height 30
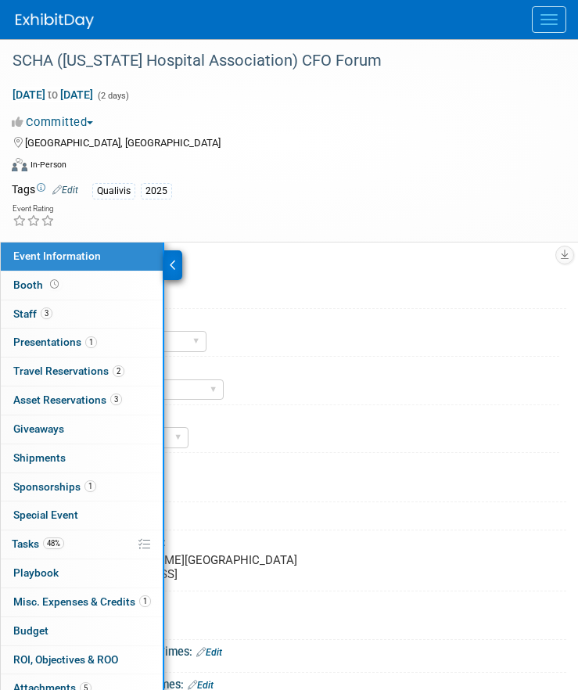
click at [179, 269] on div at bounding box center [173, 265] width 18 height 30
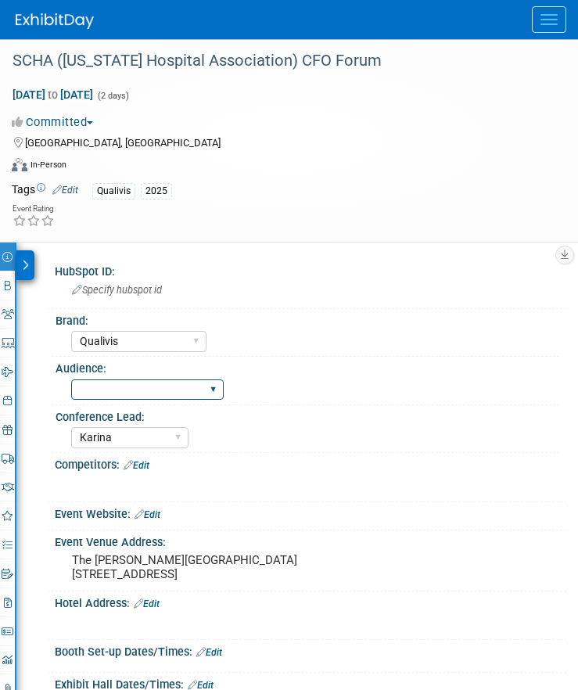
click at [170, 382] on select "Client-facing Clinician/Provider-facing Both N/a" at bounding box center [147, 389] width 152 height 21
click at [174, 390] on select "Client-facing Clinician/Provider-facing Both N/a" at bounding box center [147, 389] width 152 height 21
select select "Client-facing"
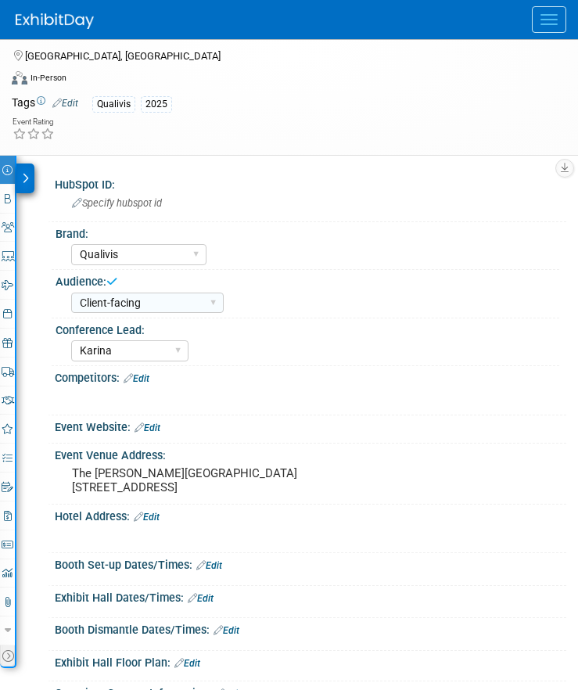
scroll to position [89, 0]
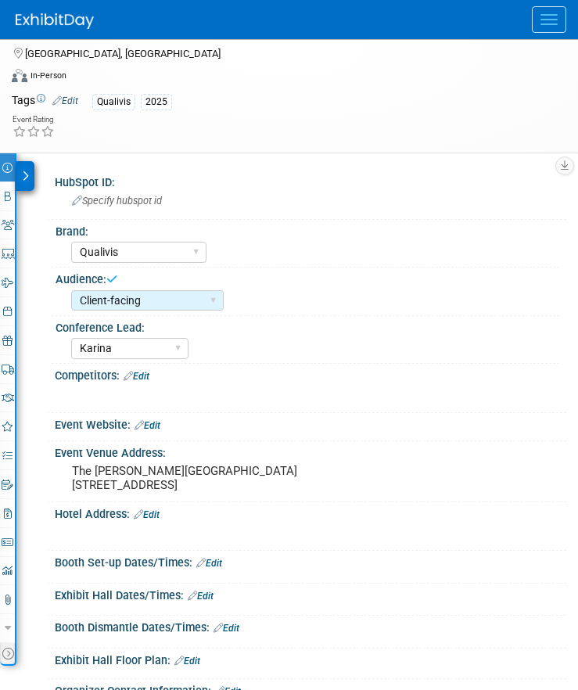
click at [28, 176] on icon at bounding box center [25, 175] width 7 height 11
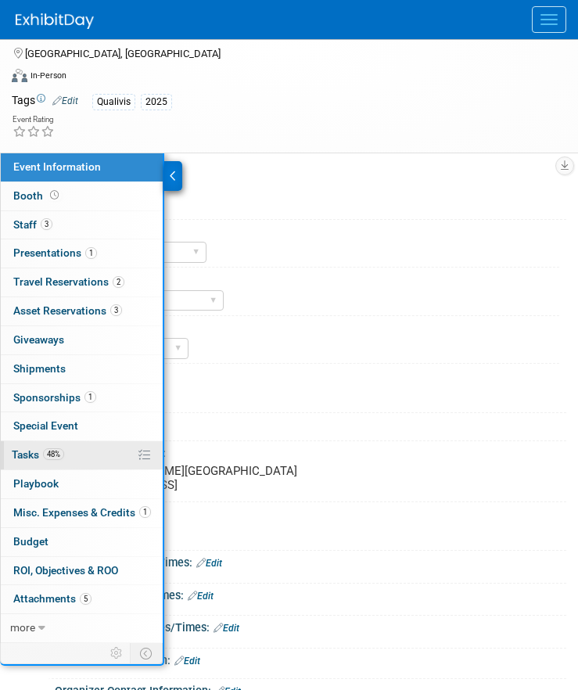
click at [92, 449] on link "48% Tasks 48%" at bounding box center [82, 455] width 162 height 28
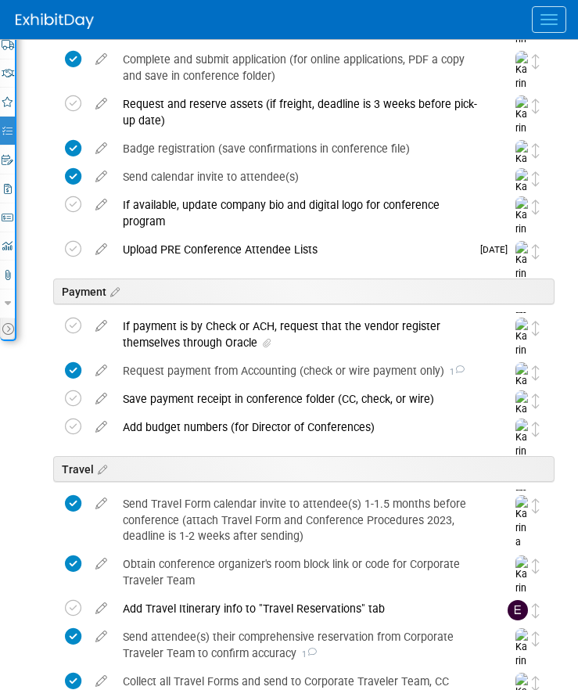
scroll to position [434, 0]
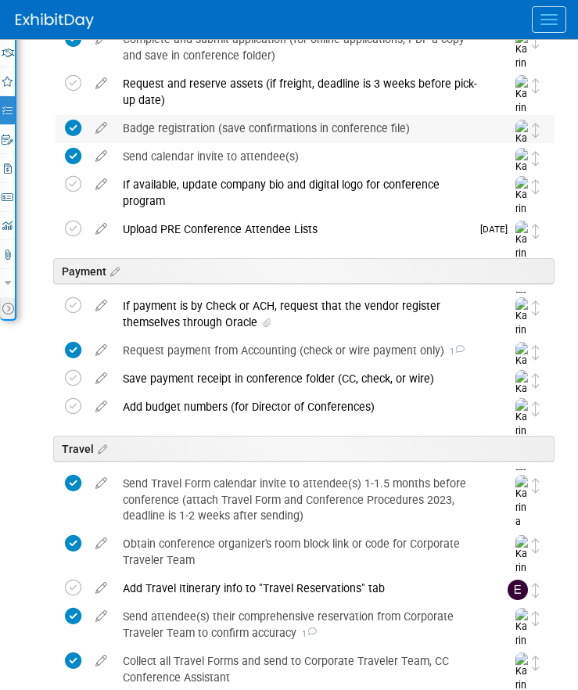
click at [209, 120] on div "Badge registration (save confirmations in conference file)" at bounding box center [299, 128] width 369 height 27
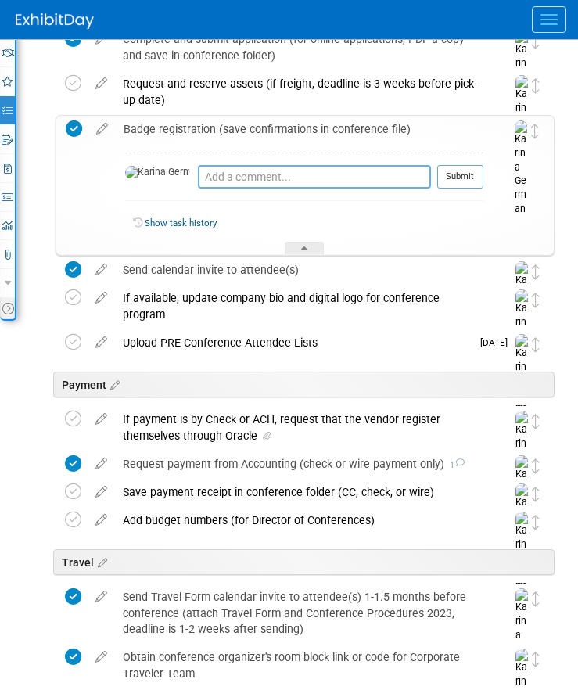
click at [201, 174] on textarea at bounding box center [314, 176] width 233 height 23
type textarea "emailed [PERSON_NAME] to add [PERSON_NAME]"
click at [450, 174] on button "Submit" at bounding box center [460, 176] width 46 height 23
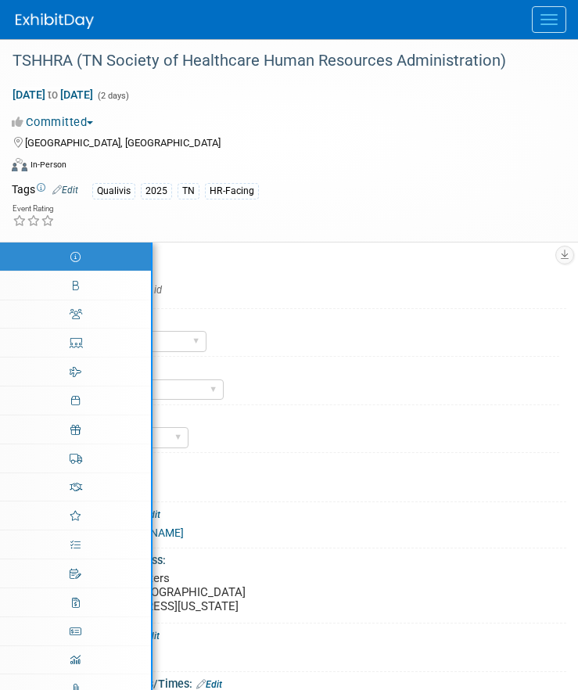
select select "Qualivis"
select select "Client-facing"
select select "Karina"
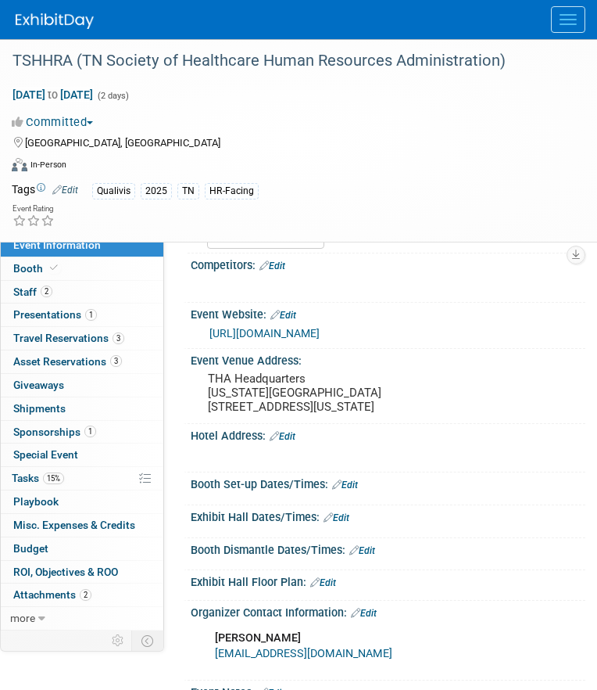
scroll to position [204, 0]
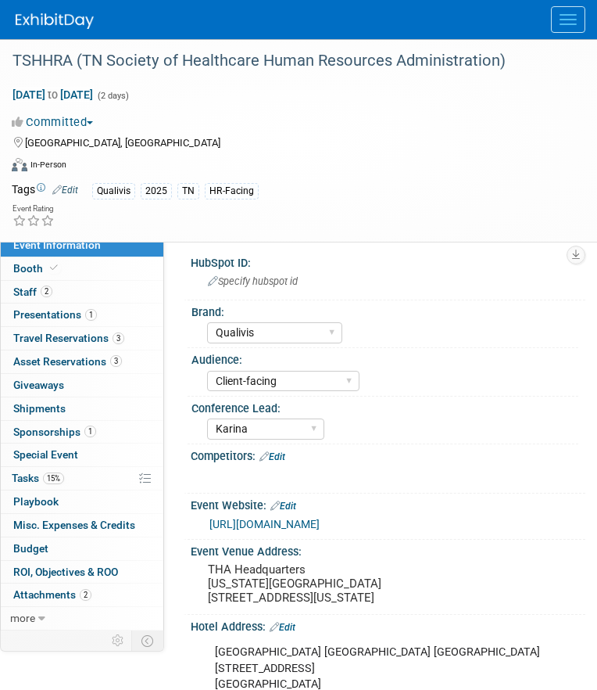
select select "Qualivis"
select select "Client-facing"
select select "Karina"
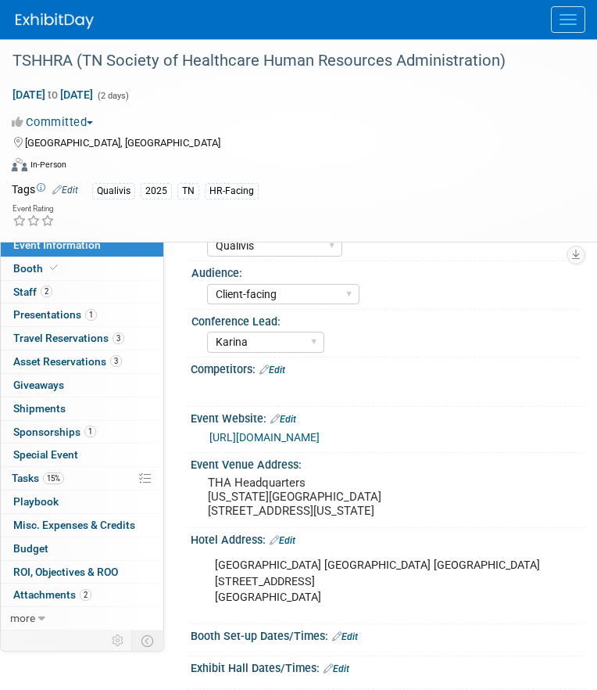
scroll to position [74, 0]
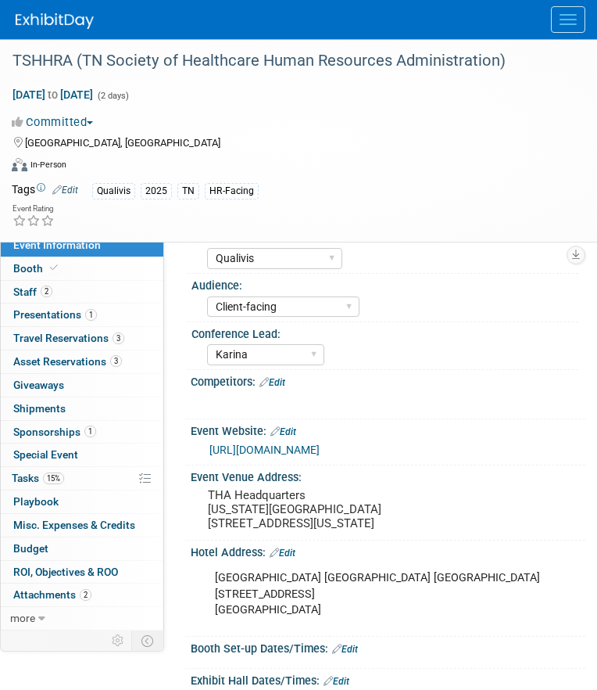
click at [283, 384] on link "Edit" at bounding box center [273, 382] width 26 height 11
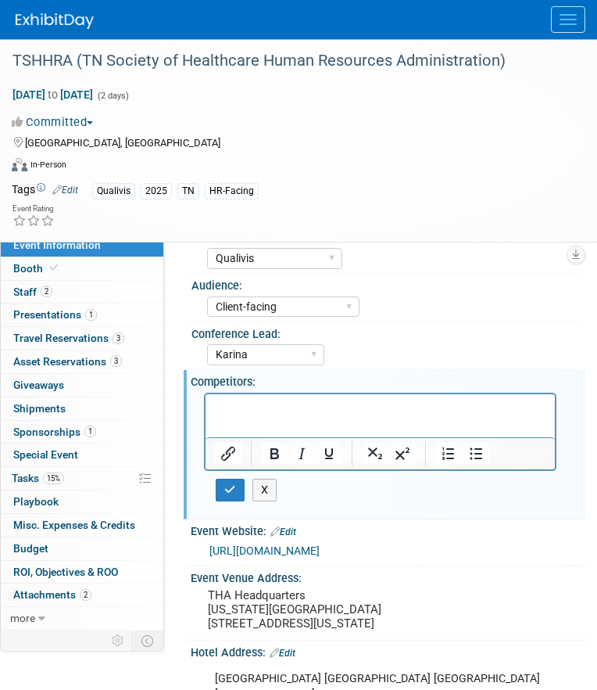
scroll to position [0, 0]
click at [226, 492] on icon "button" at bounding box center [230, 489] width 12 height 11
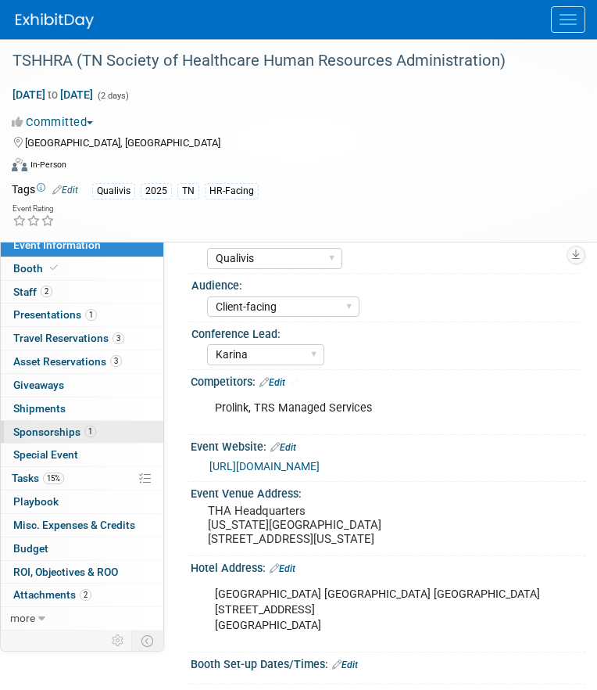
click at [79, 432] on span "Sponsorships 1" at bounding box center [54, 431] width 83 height 13
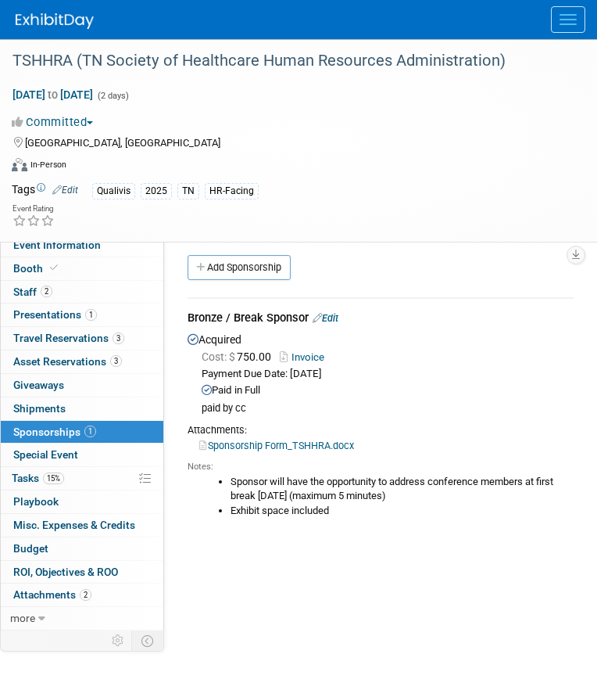
scroll to position [13, 0]
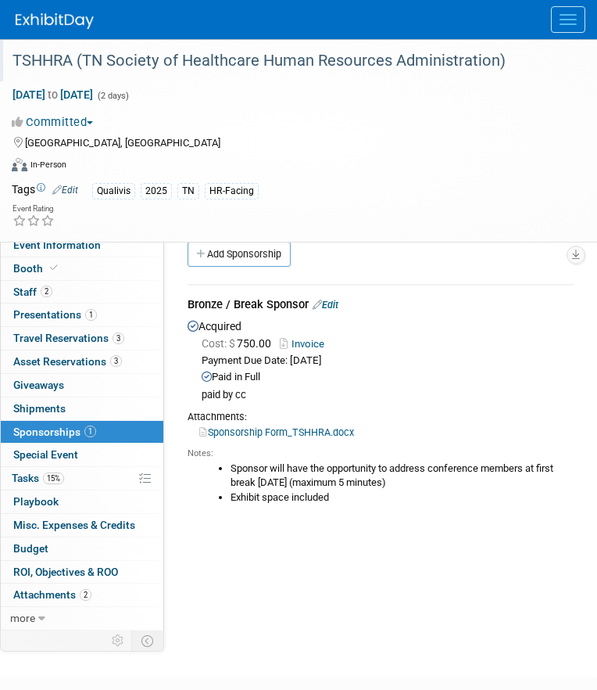
click at [306, 56] on div "TSHHRA (TN Society of Healthcare Human Resources Administration)" at bounding box center [286, 61] width 559 height 28
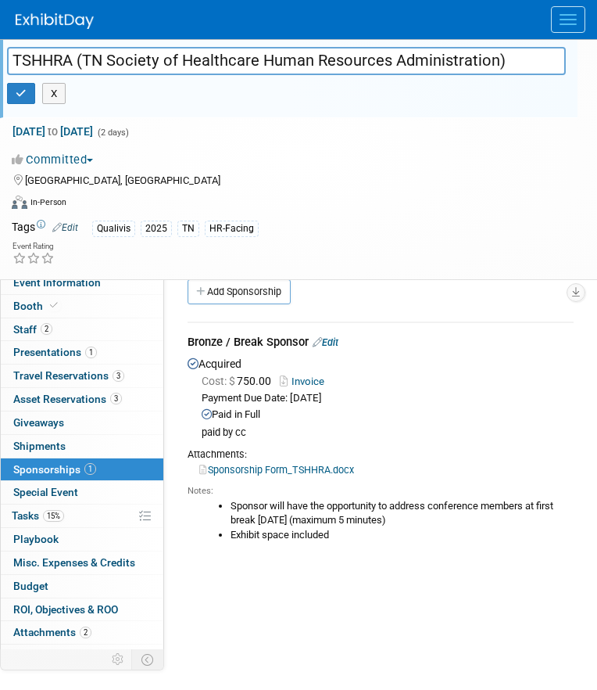
click at [306, 56] on input "TSHHRA (TN Society of Healthcare Human Resources Administration)" at bounding box center [286, 60] width 559 height 27
click at [101, 502] on link "Special Event" at bounding box center [82, 492] width 163 height 23
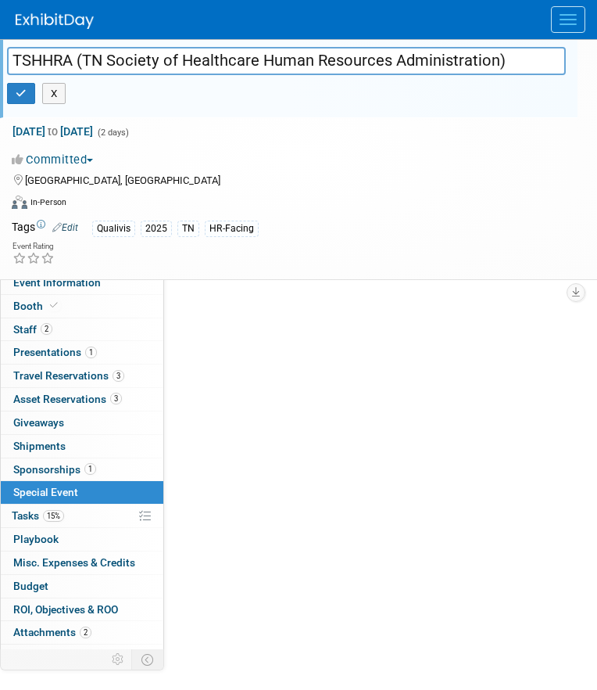
scroll to position [0, 0]
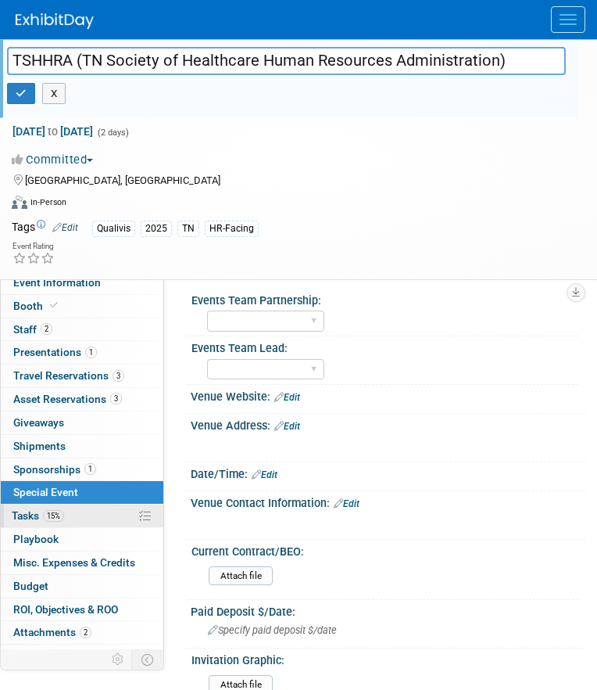
click at [99, 511] on link "15% Tasks 15%" at bounding box center [82, 515] width 163 height 23
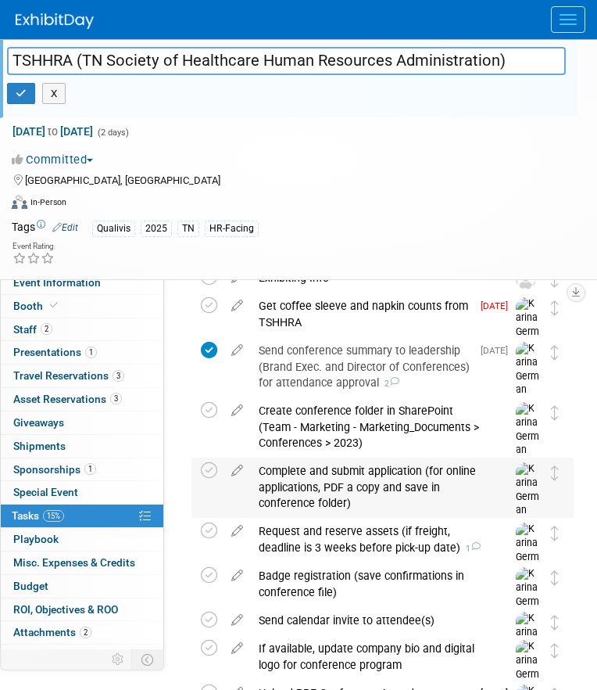
scroll to position [100, 0]
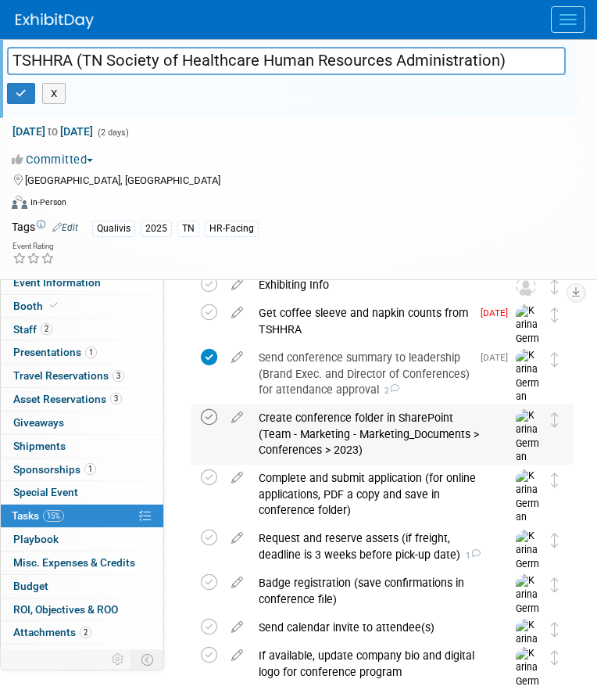
click at [214, 417] on icon at bounding box center [209, 417] width 16 height 16
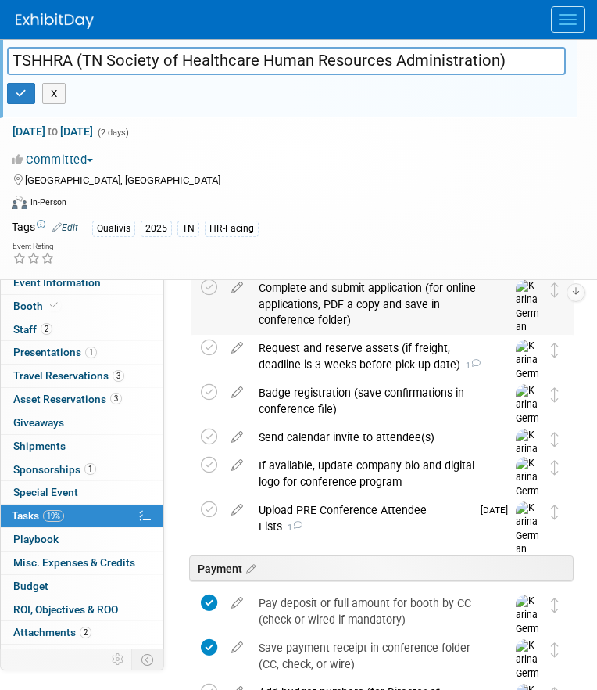
scroll to position [272, 0]
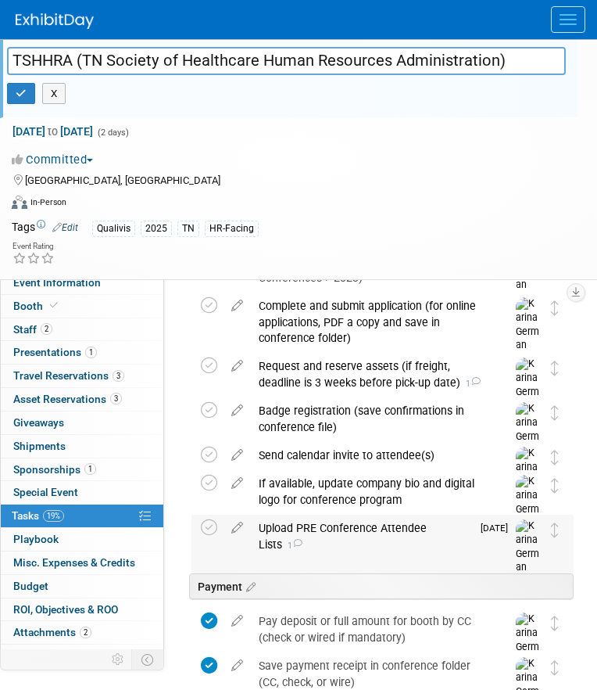
click at [281, 528] on div "Upload PRE Conference Attendee Lists 1" at bounding box center [361, 535] width 220 height 43
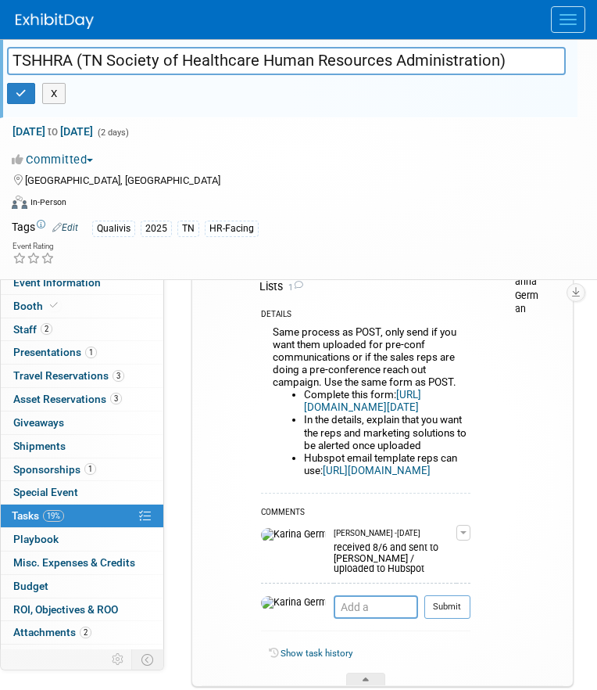
scroll to position [528, 0]
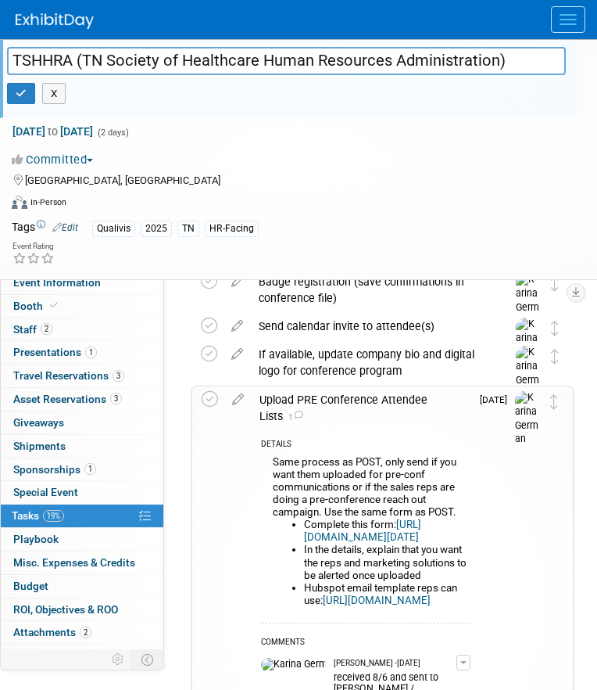
click at [365, 392] on div "Upload PRE Conference Attendee Lists 1" at bounding box center [361, 407] width 219 height 43
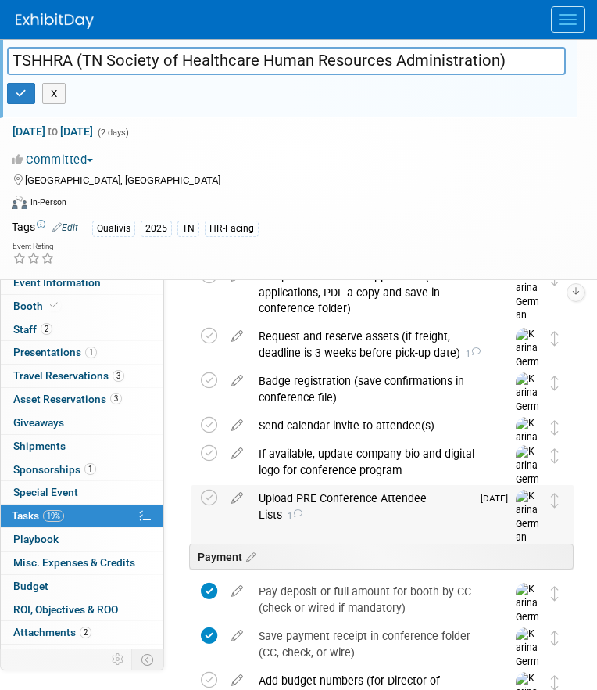
scroll to position [288, 0]
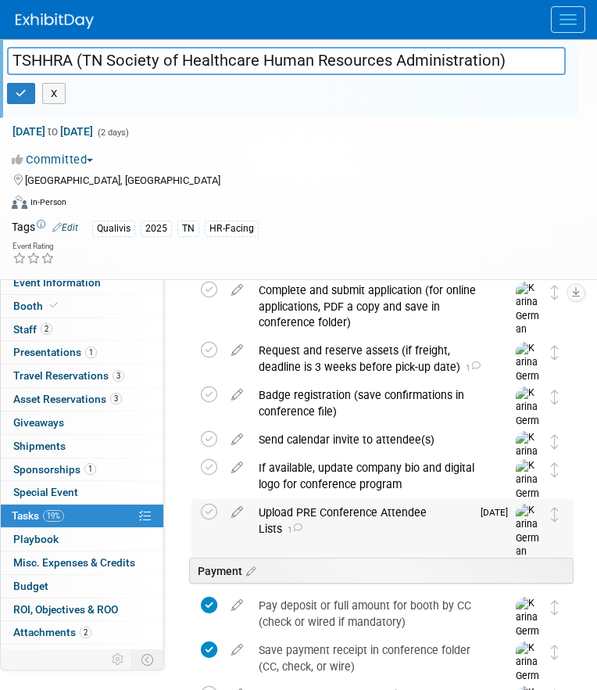
click at [365, 392] on div "Badge registration (save confirmations in conference file)" at bounding box center [368, 403] width 234 height 43
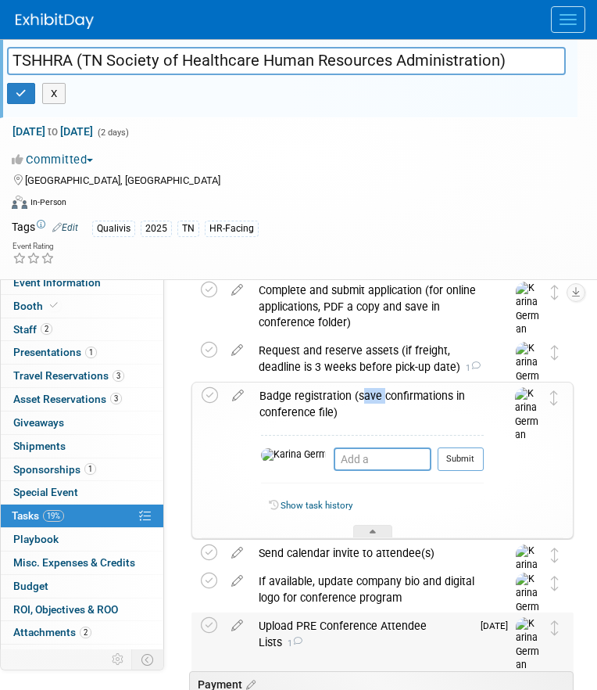
click at [365, 392] on div "Badge registration (save confirmations in conference file)" at bounding box center [368, 403] width 232 height 43
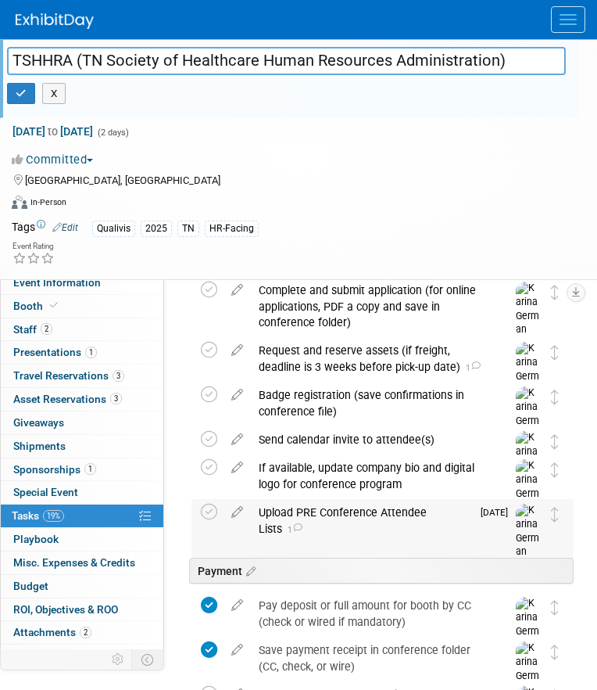
click at [309, 515] on div "Upload PRE Conference Attendee Lists 1" at bounding box center [361, 520] width 220 height 43
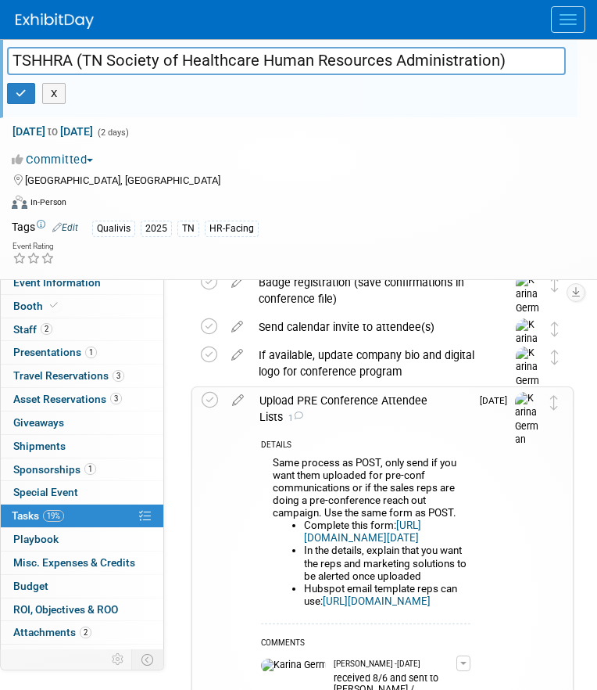
click at [336, 410] on div "Upload PRE Conference Attendee Lists 1" at bounding box center [361, 408] width 219 height 43
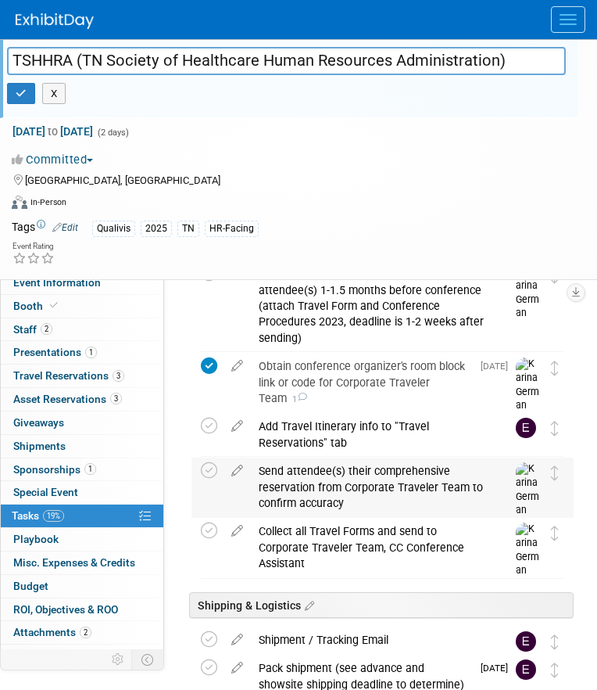
scroll to position [803, 0]
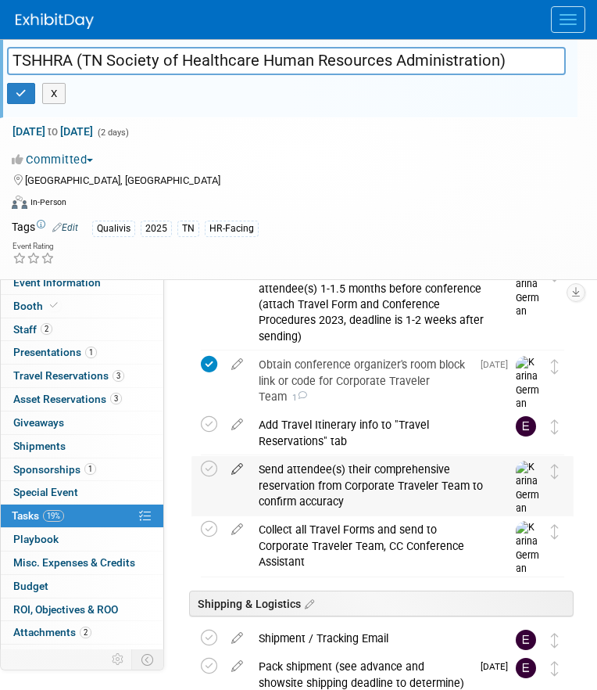
click at [241, 471] on icon at bounding box center [237, 466] width 27 height 20
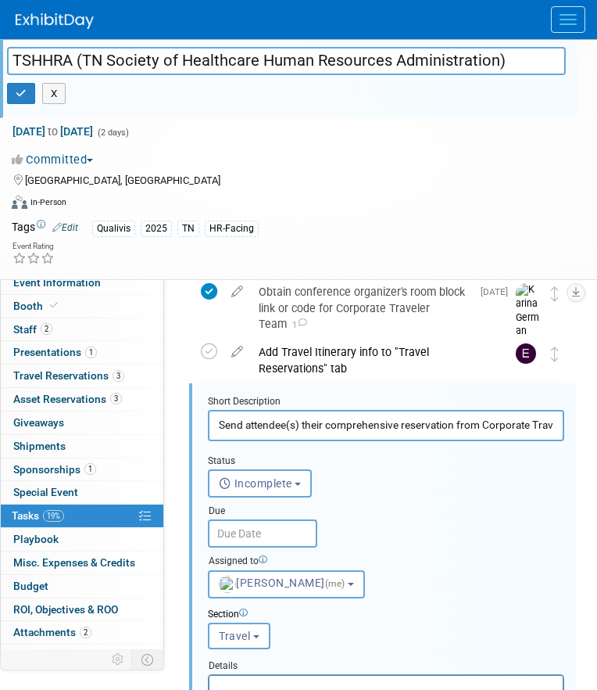
scroll to position [895, 0]
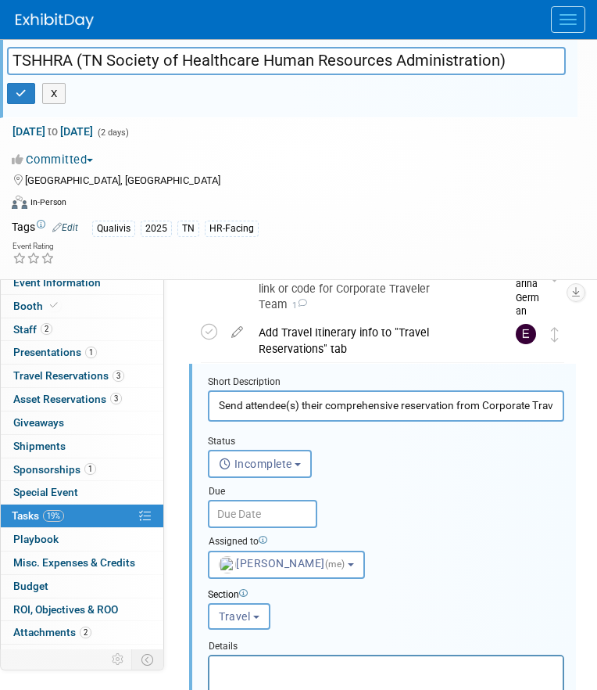
click at [268, 509] on input "text" at bounding box center [262, 514] width 109 height 28
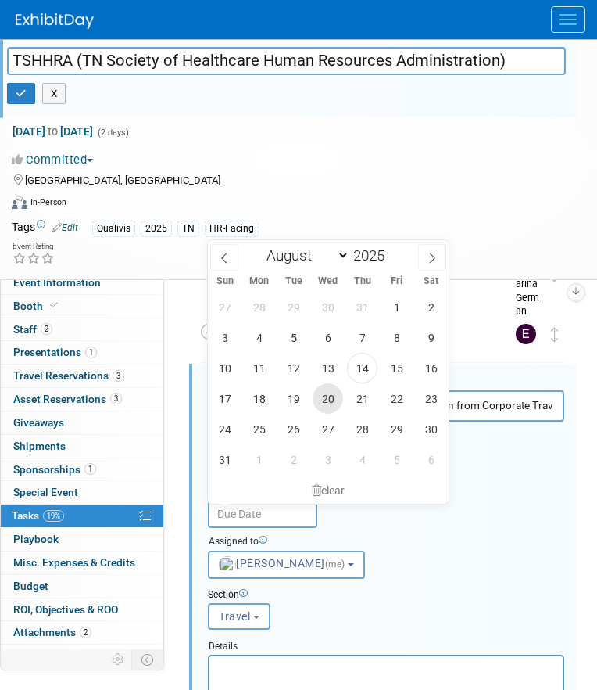
click at [324, 399] on span "20" at bounding box center [328, 398] width 30 height 30
type input "[DATE]"
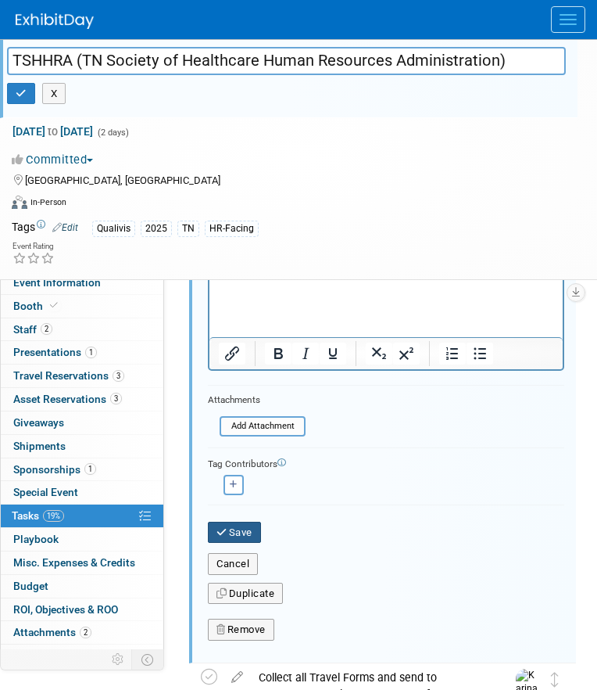
click at [249, 528] on button "Save" at bounding box center [234, 532] width 53 height 22
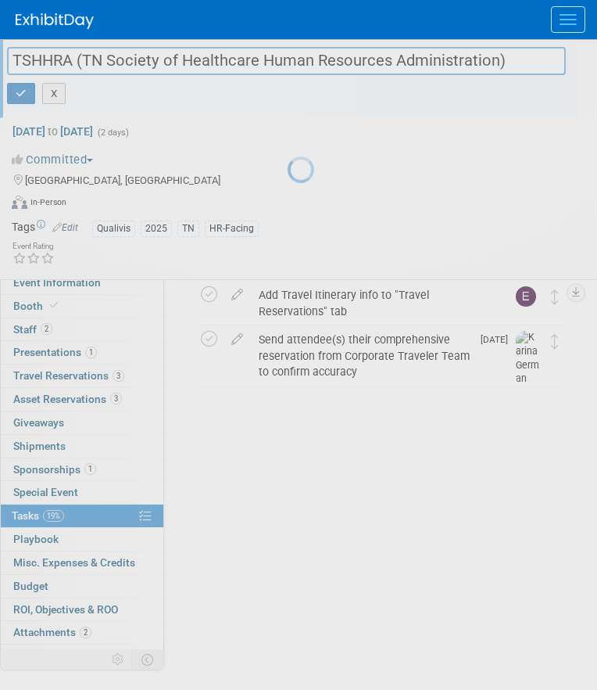
scroll to position [930, 0]
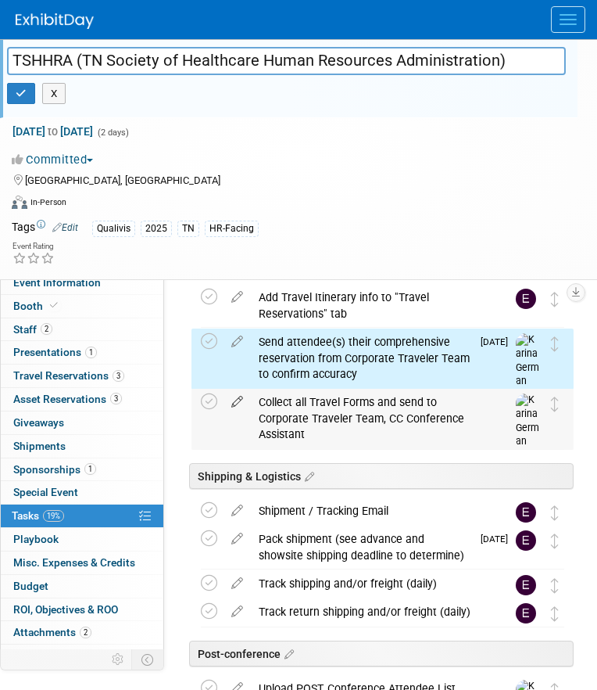
click at [242, 408] on link at bounding box center [237, 402] width 27 height 14
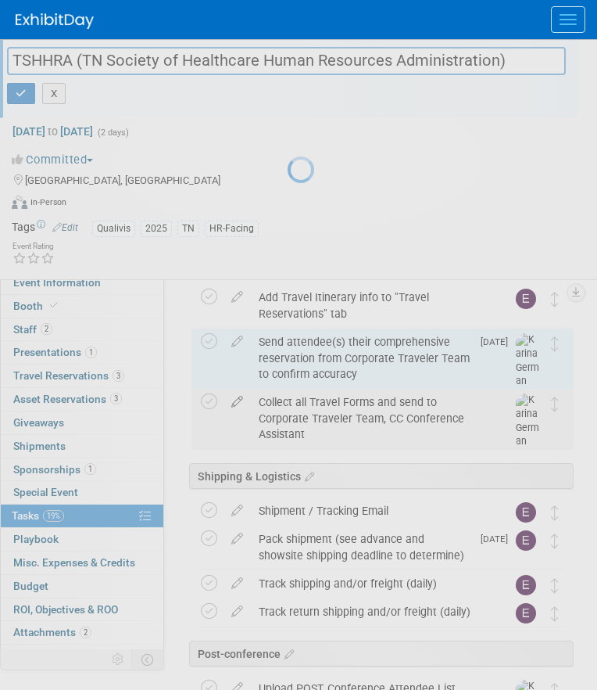
select select "7"
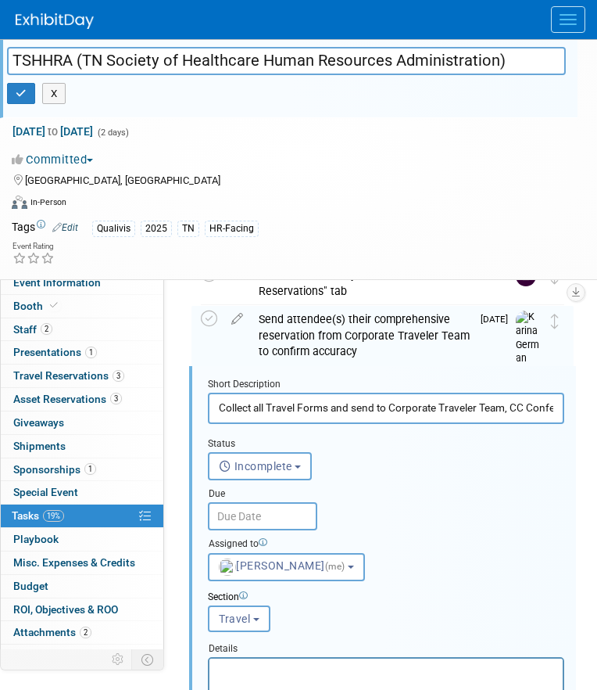
scroll to position [955, 0]
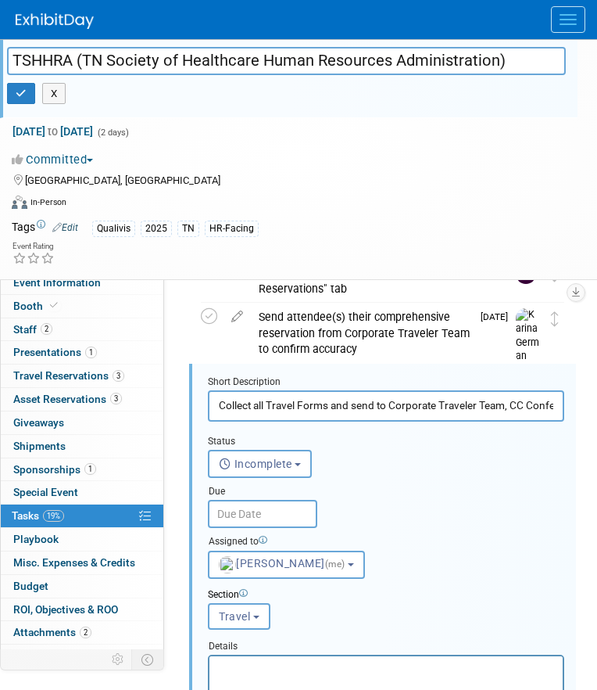
click at [270, 496] on div "Due Quick pick" at bounding box center [270, 492] width 125 height 15
click at [274, 517] on input "text" at bounding box center [262, 514] width 109 height 28
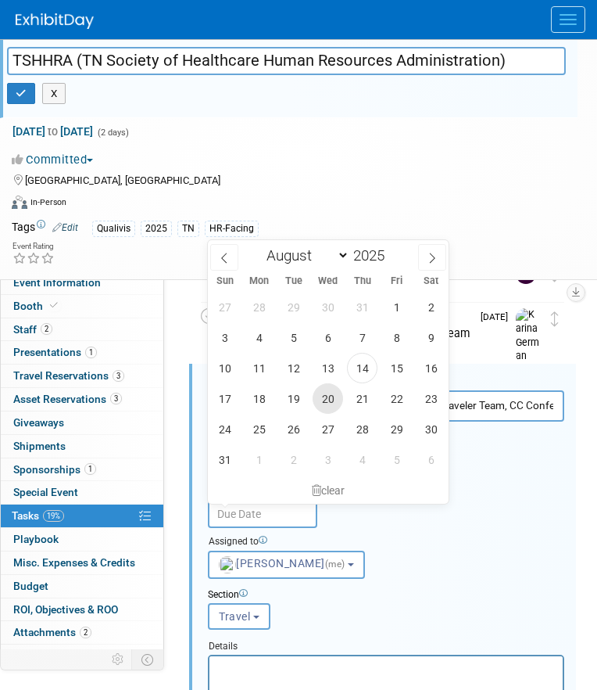
click at [334, 396] on span "20" at bounding box center [328, 398] width 30 height 30
type input "[DATE]"
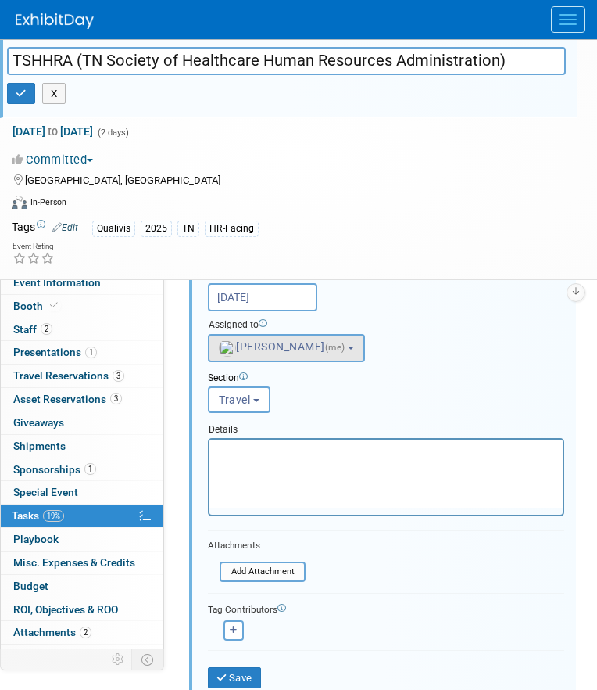
scroll to position [1299, 0]
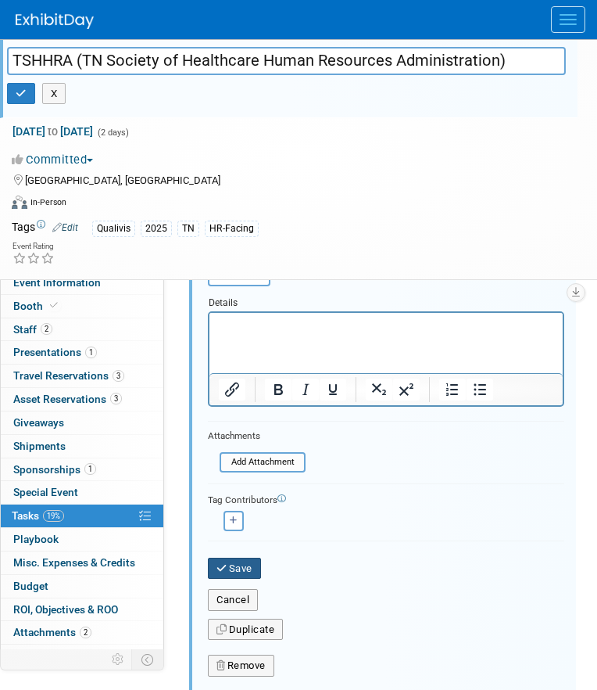
click at [242, 568] on button "Save" at bounding box center [234, 568] width 53 height 22
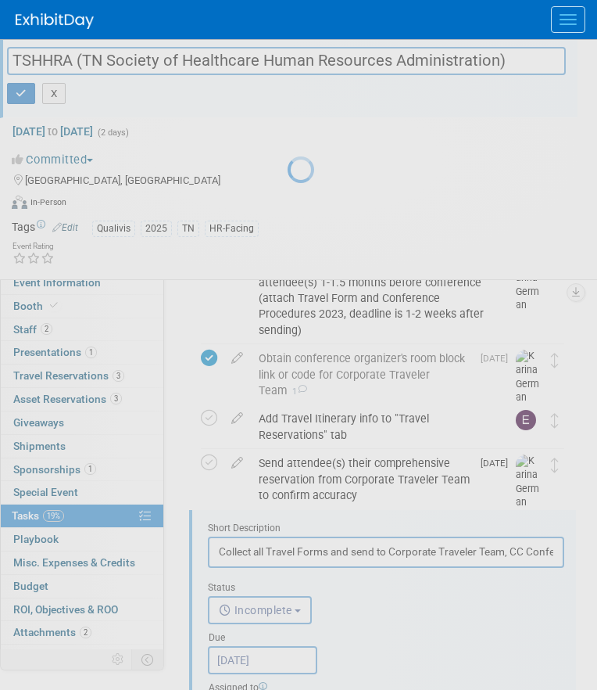
scroll to position [744, 0]
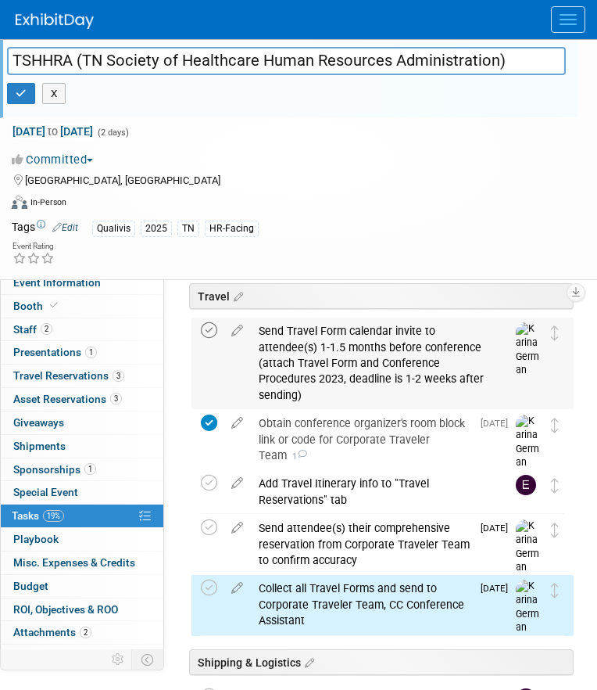
click at [211, 335] on icon at bounding box center [209, 330] width 16 height 16
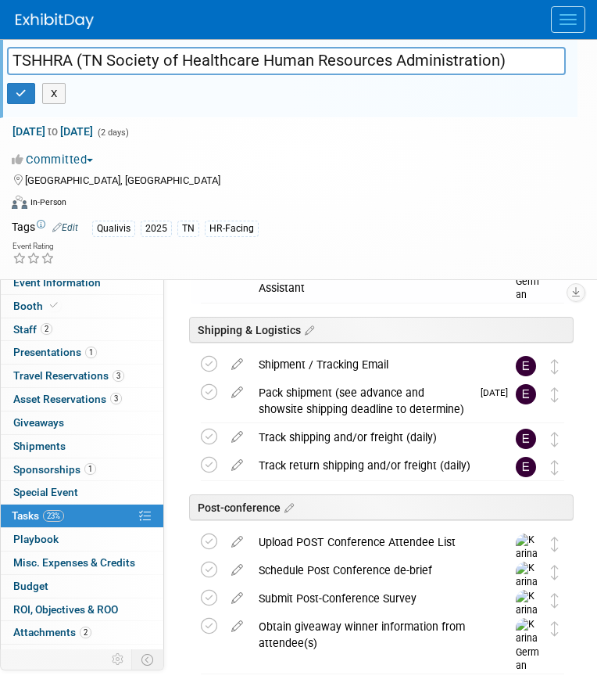
scroll to position [1087, 0]
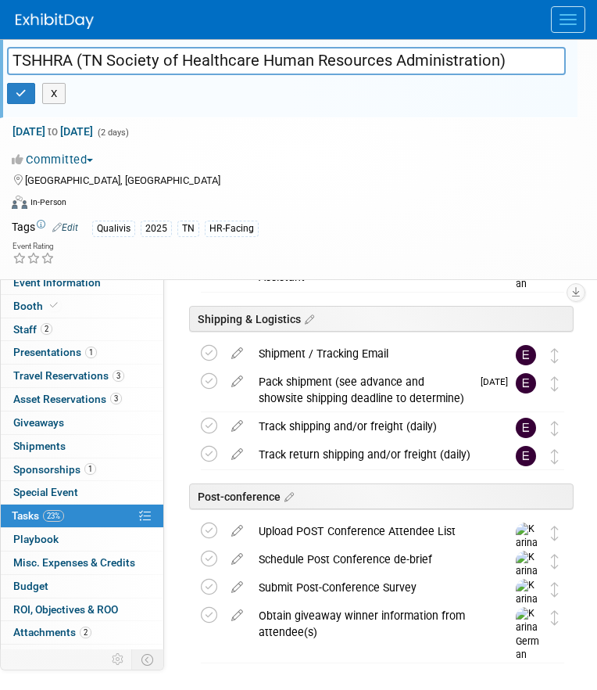
click at [366, 387] on div "Pack shipment (see advance and showsite shipping deadline to determine)" at bounding box center [361, 389] width 220 height 43
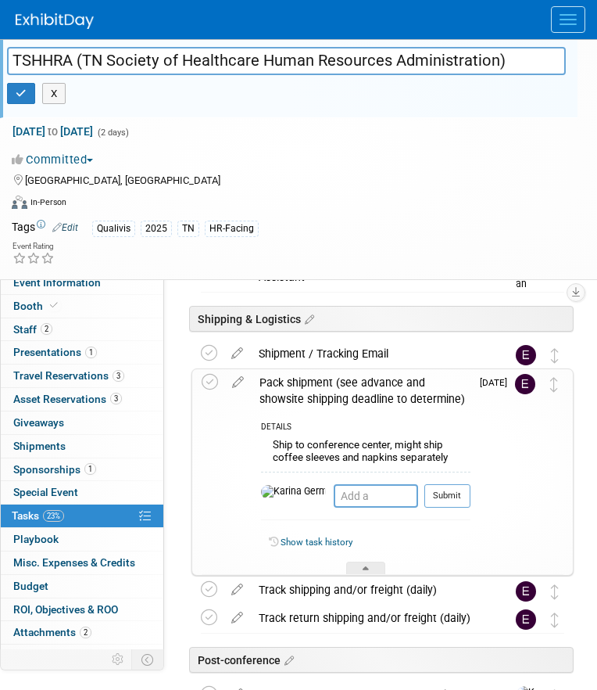
click at [366, 387] on div "Pack shipment (see advance and showsite shipping deadline to determine)" at bounding box center [361, 390] width 219 height 43
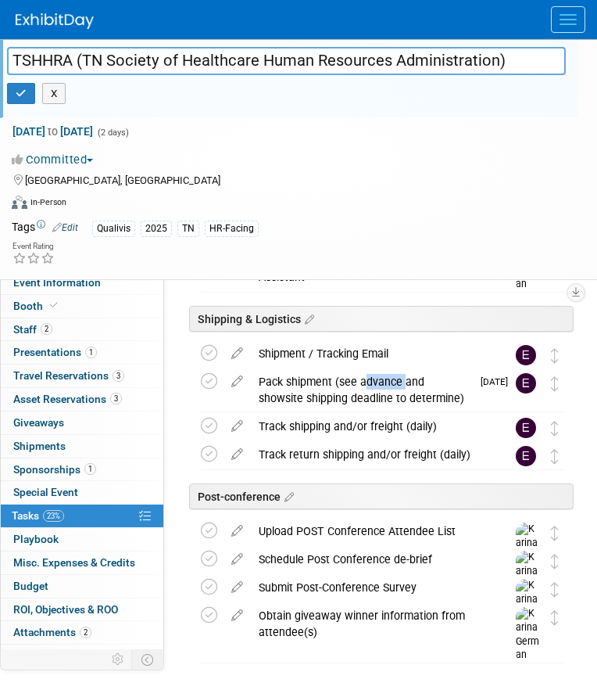
click at [366, 387] on div "Pack shipment (see advance and showsite shipping deadline to determine)" at bounding box center [361, 389] width 220 height 43
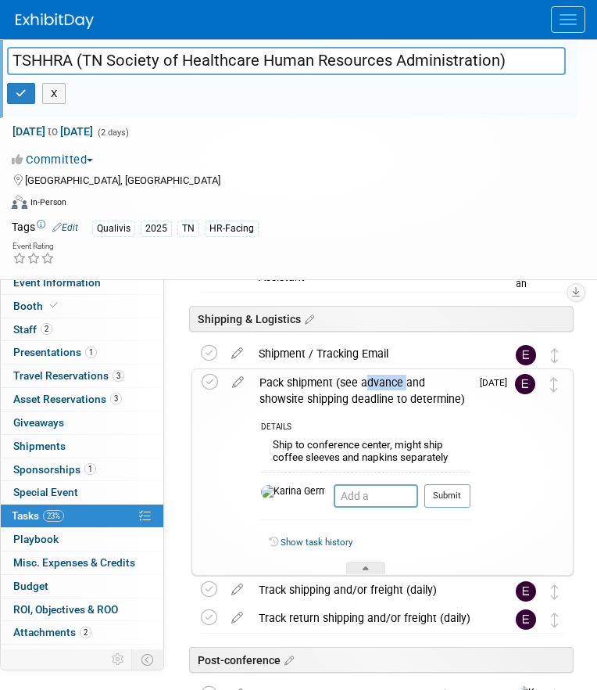
click at [366, 387] on div "Pack shipment (see advance and showsite shipping deadline to determine)" at bounding box center [361, 390] width 219 height 43
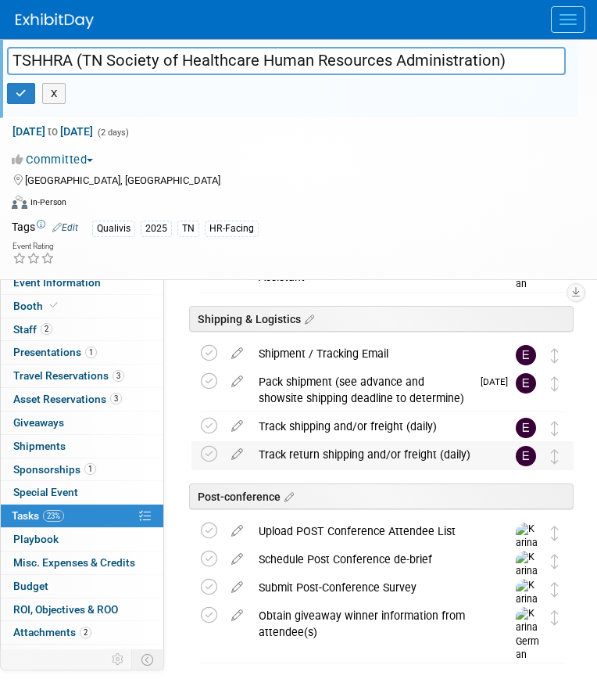
scroll to position [1140, 0]
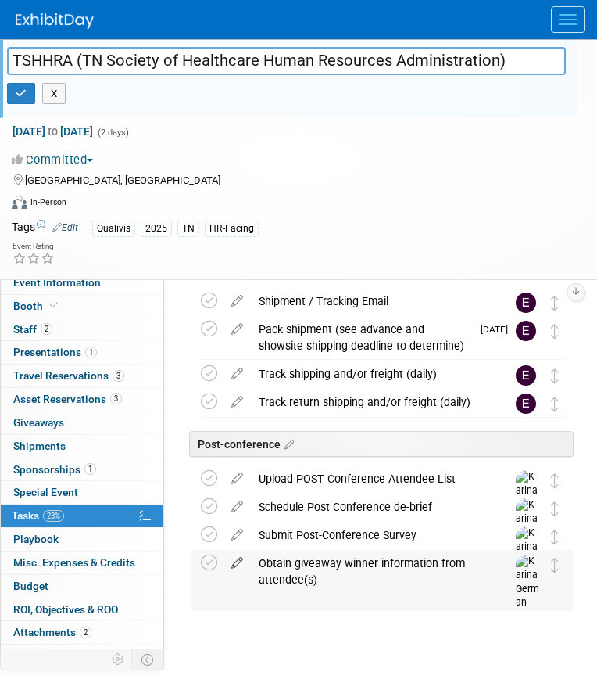
click at [241, 564] on icon at bounding box center [237, 560] width 27 height 20
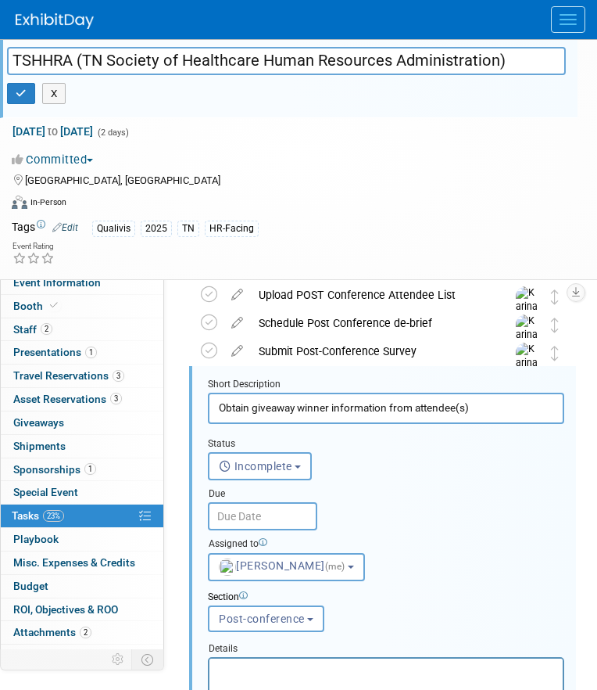
scroll to position [1326, 0]
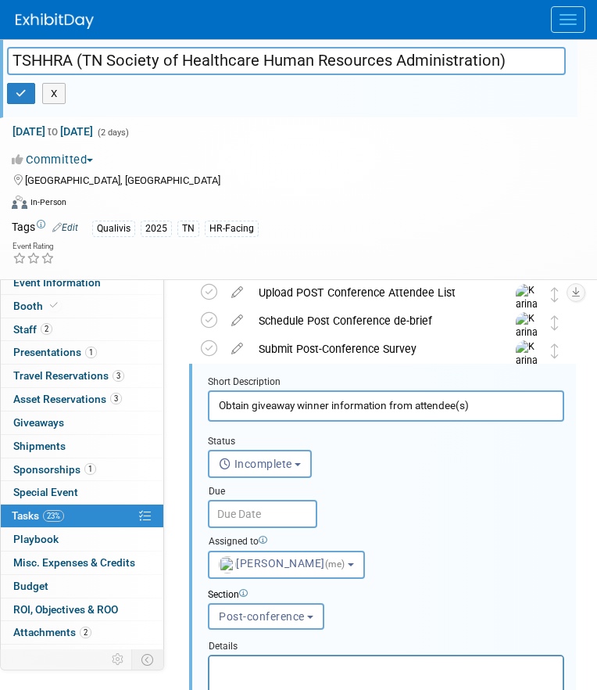
click at [275, 518] on input "text" at bounding box center [262, 514] width 109 height 28
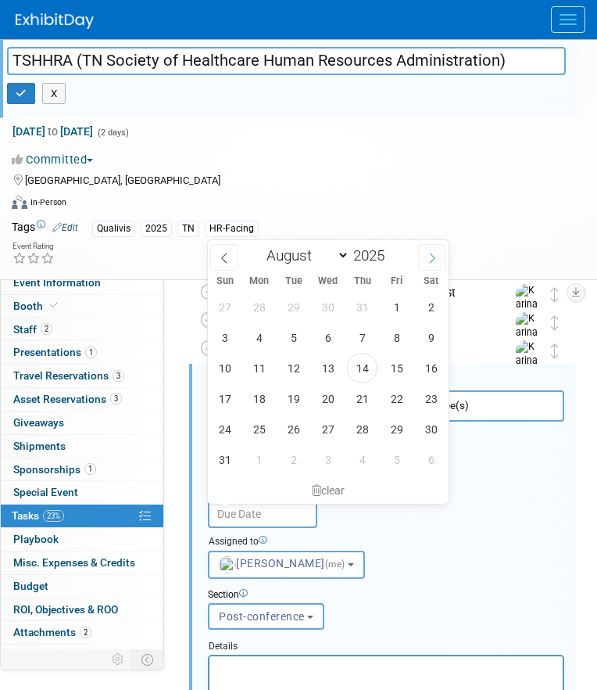
click at [426, 264] on span at bounding box center [432, 257] width 28 height 27
select select "8"
click at [261, 434] on span "29" at bounding box center [259, 429] width 30 height 30
type input "[DATE]"
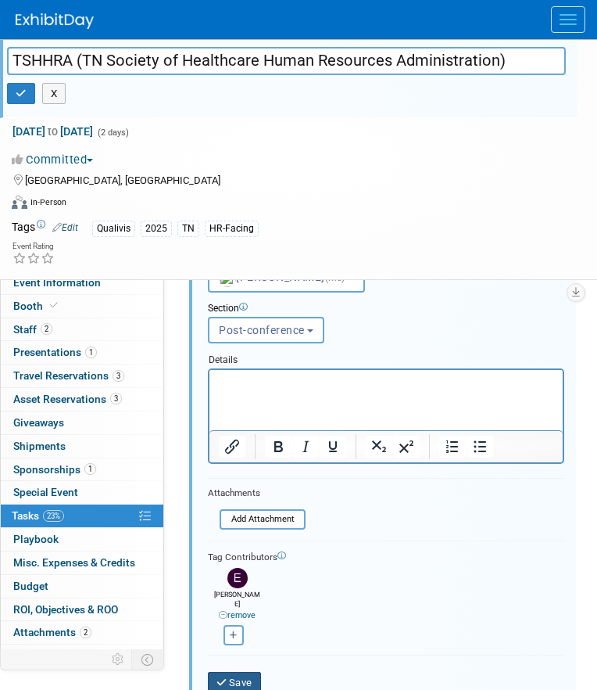
click at [238, 672] on button "Save" at bounding box center [234, 683] width 53 height 22
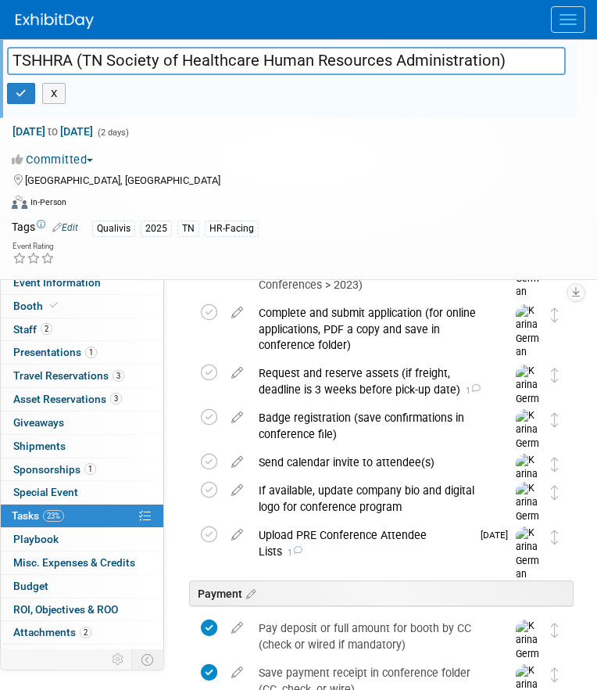
scroll to position [246, 0]
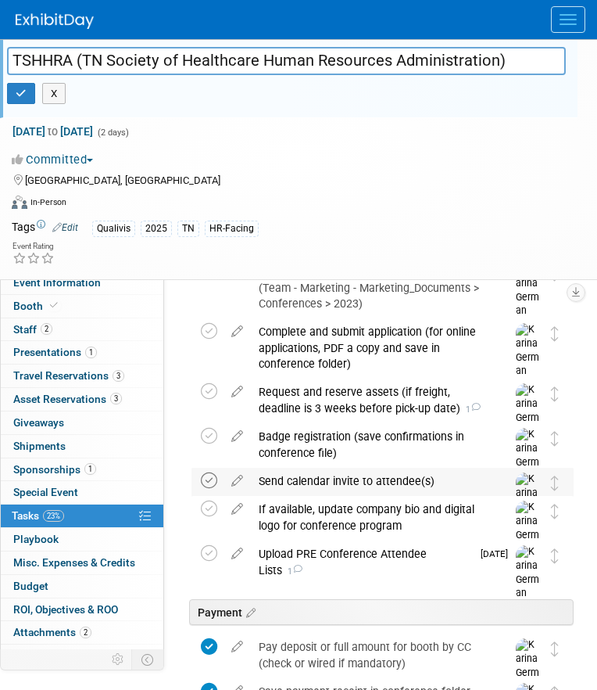
click at [206, 478] on icon at bounding box center [209, 480] width 16 height 16
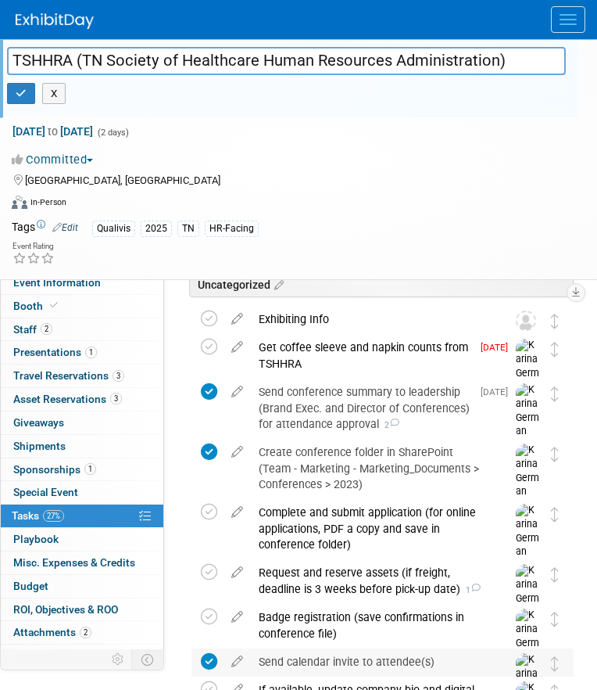
scroll to position [63, 0]
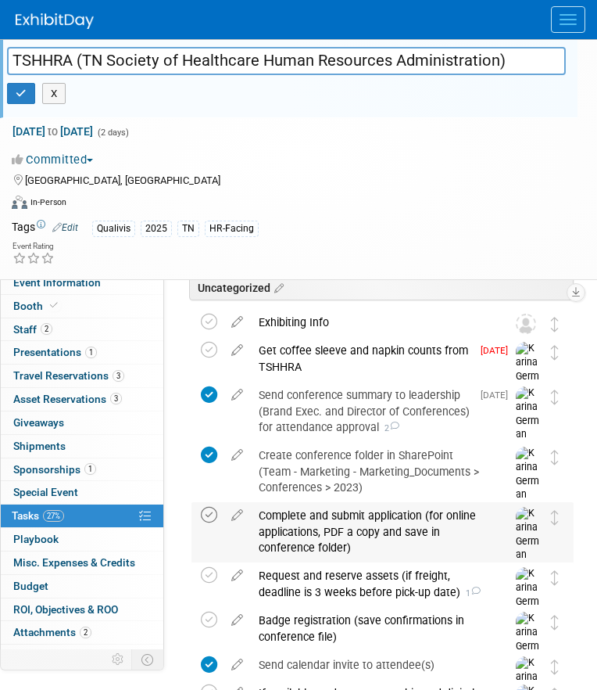
click at [209, 510] on icon at bounding box center [209, 515] width 16 height 16
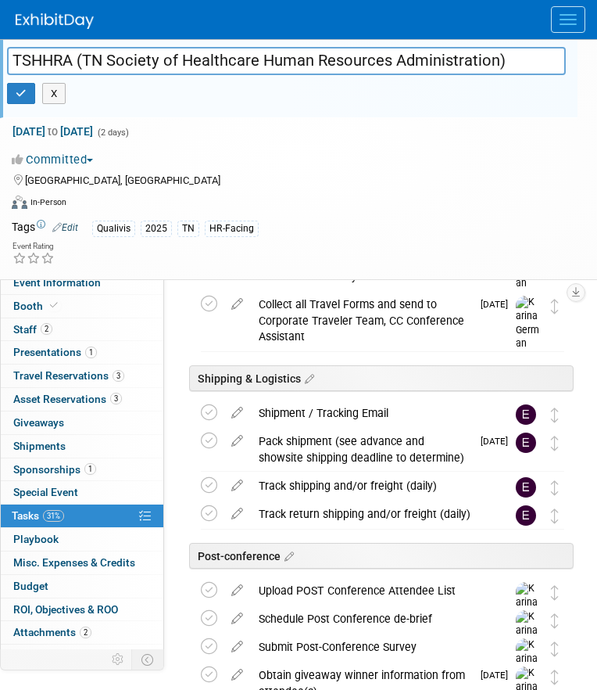
scroll to position [1027, 0]
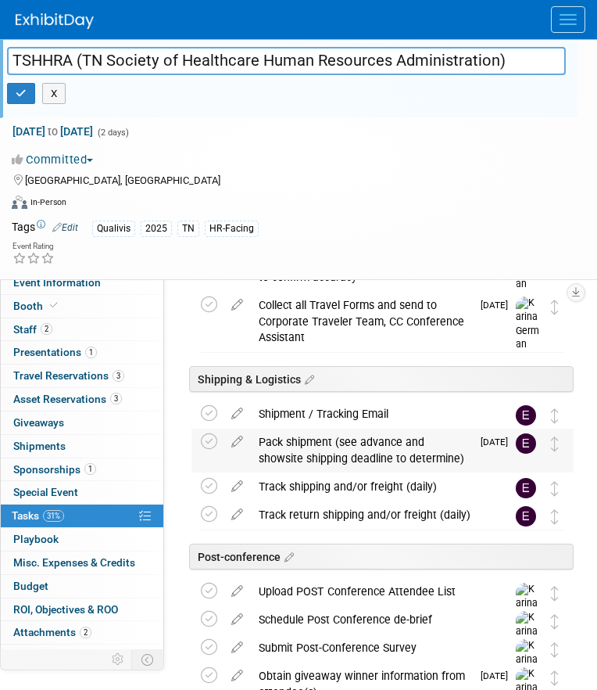
click at [293, 447] on div "Pack shipment (see advance and showsite shipping deadline to determine)" at bounding box center [361, 449] width 220 height 43
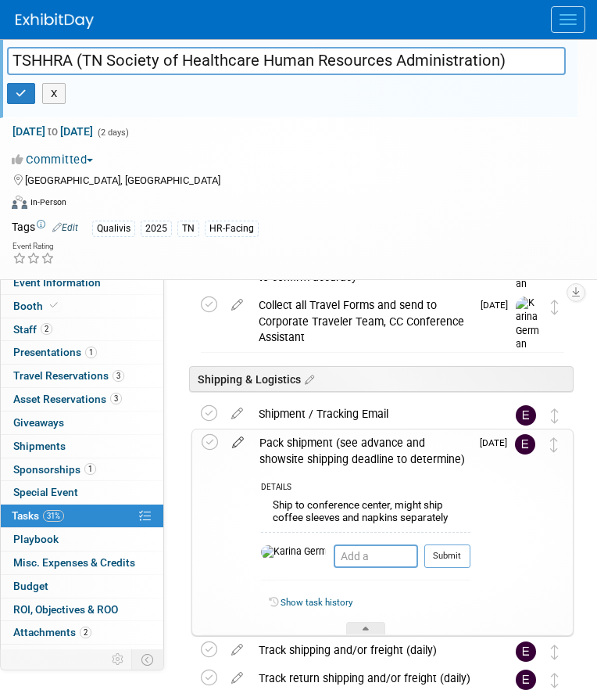
click at [241, 440] on icon at bounding box center [237, 439] width 27 height 20
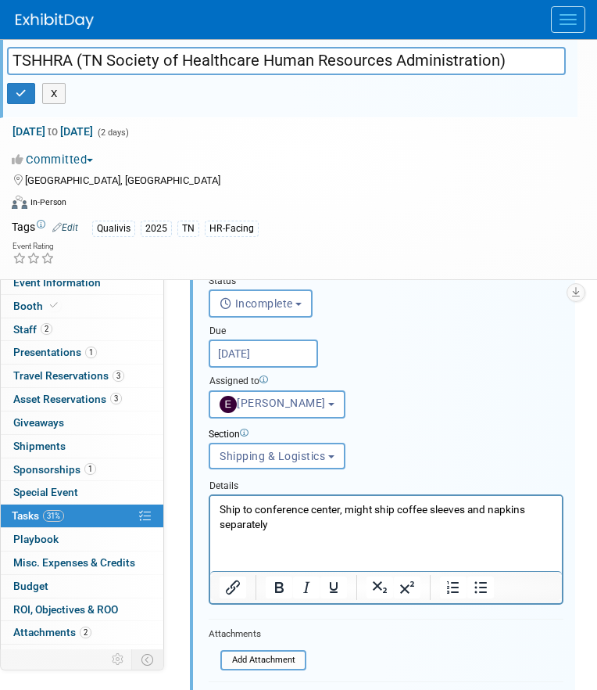
scroll to position [1268, 0]
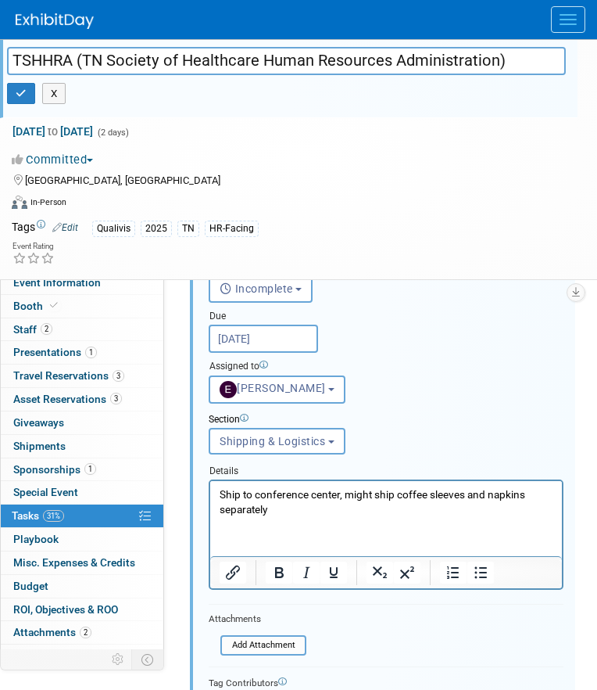
click at [339, 517] on html "Ship to conference center, might ship coffee sleeves and napkins separately" at bounding box center [386, 499] width 352 height 36
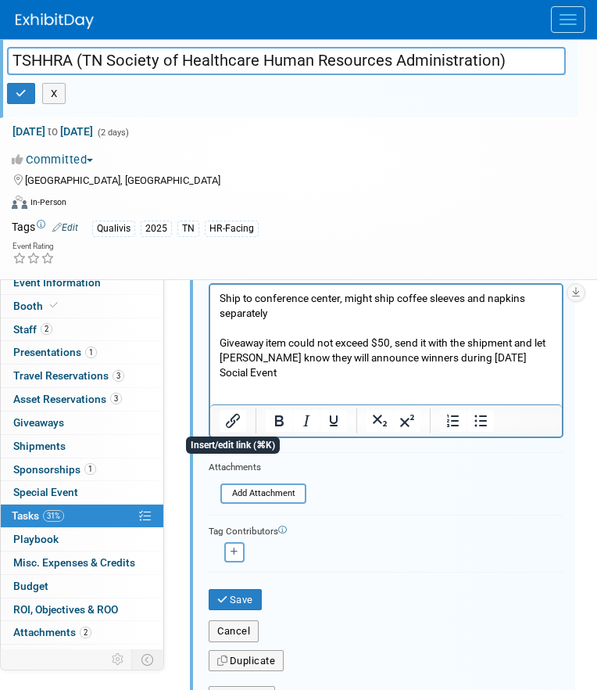
scroll to position [1510, 0]
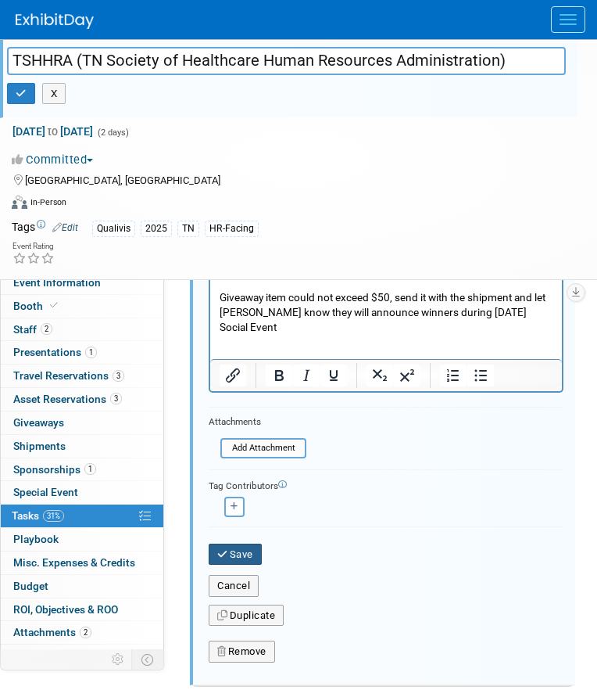
click at [235, 553] on button "Save" at bounding box center [235, 554] width 53 height 22
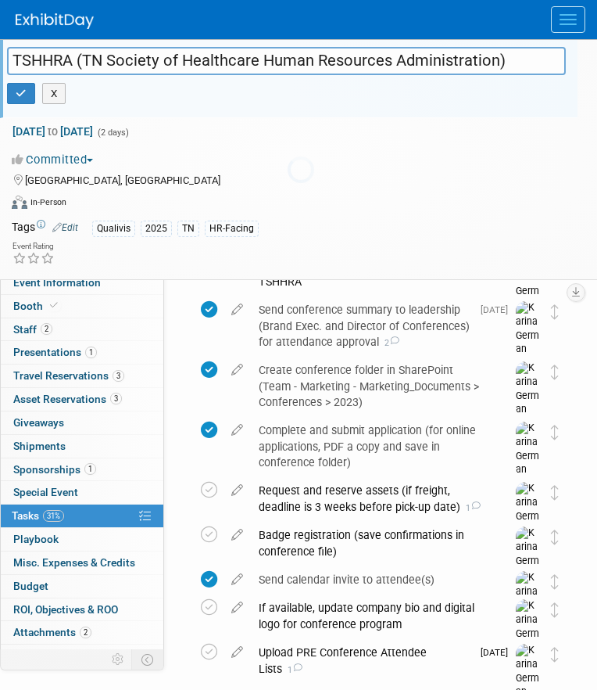
scroll to position [0, 0]
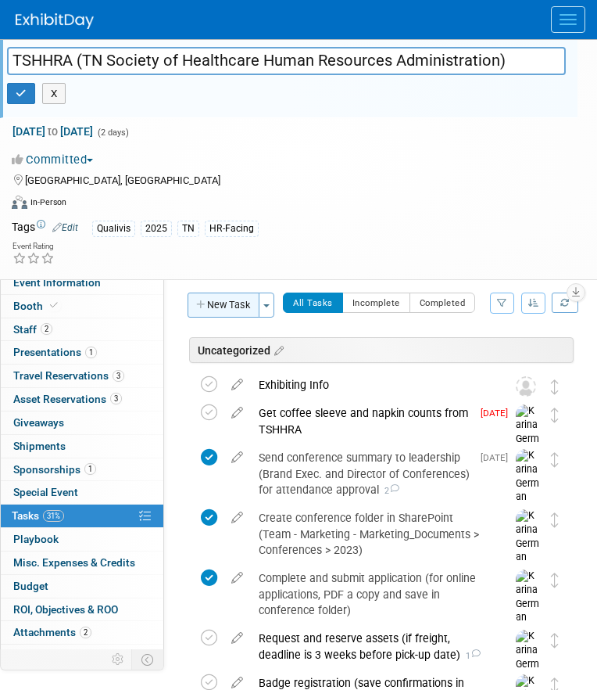
click at [227, 304] on button "New Task" at bounding box center [224, 304] width 72 height 25
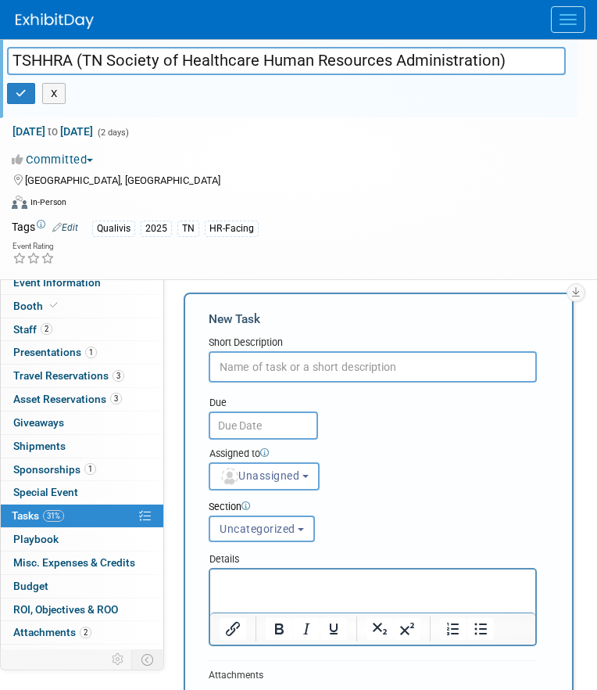
type input "$"
type input "Buy $50 Amazon Giftcard to include in shipment"
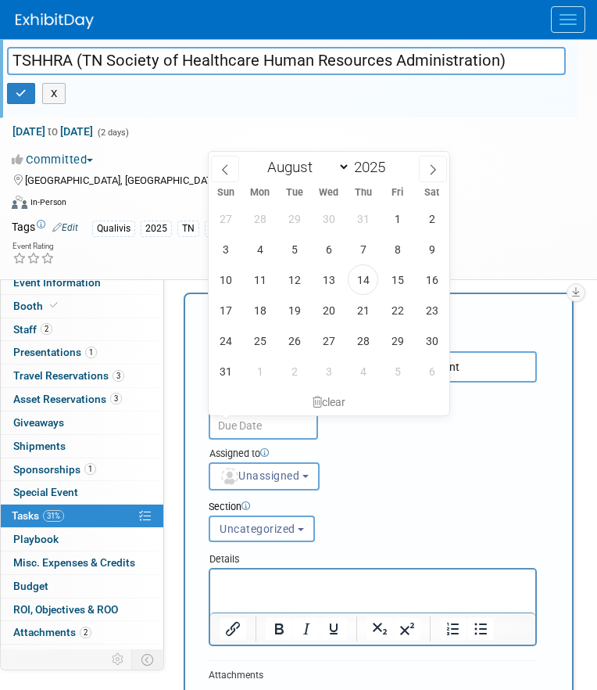
click at [240, 422] on input "text" at bounding box center [263, 425] width 109 height 28
click at [435, 163] on span at bounding box center [433, 169] width 28 height 27
select select "8"
click at [333, 239] on span "10" at bounding box center [328, 249] width 30 height 30
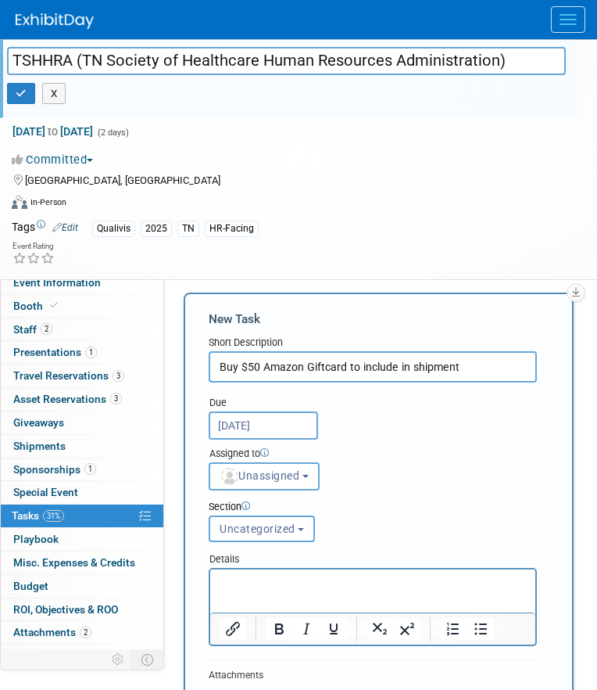
click at [279, 434] on input "[DATE]" at bounding box center [263, 425] width 109 height 28
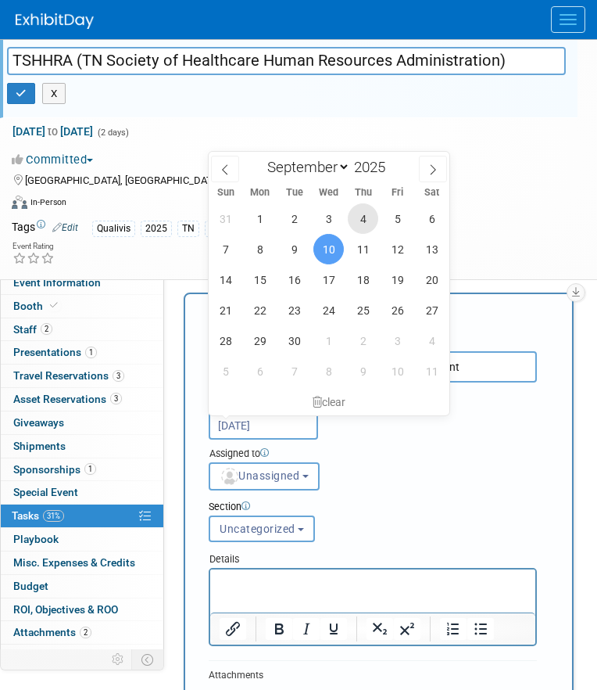
click at [361, 222] on span "4" at bounding box center [363, 218] width 30 height 30
type input "[DATE]"
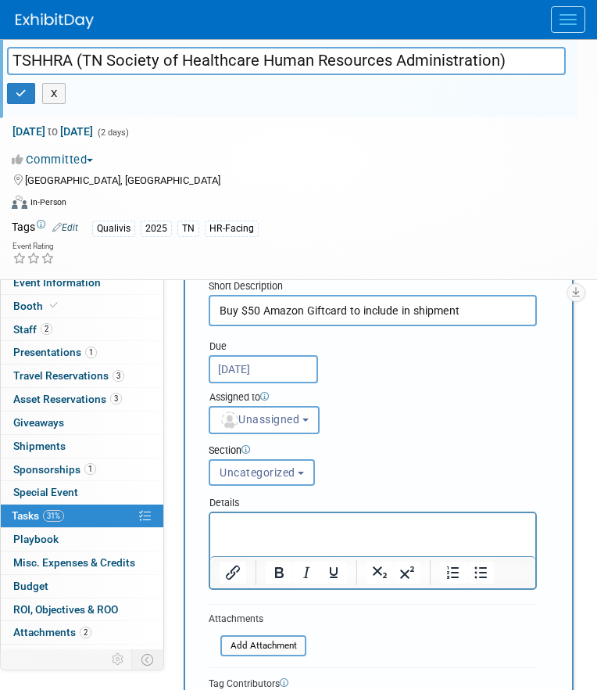
scroll to position [88, 0]
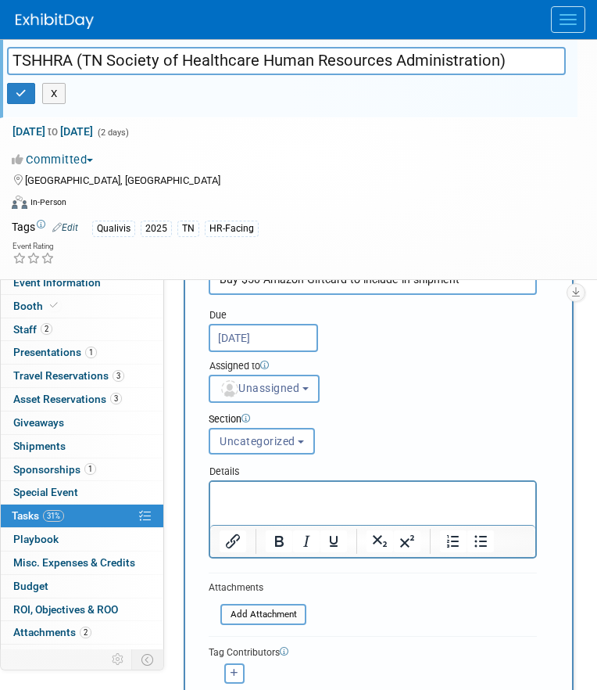
click at [286, 396] on button "Unassigned" at bounding box center [264, 388] width 111 height 28
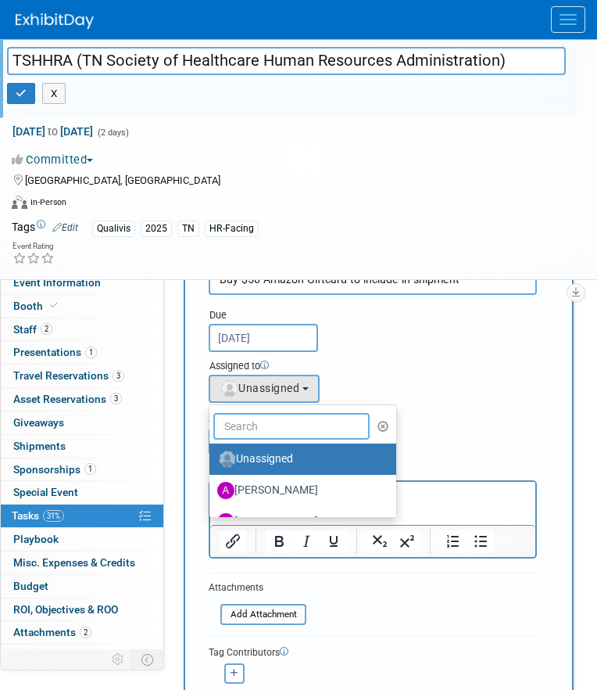
click at [267, 421] on input "text" at bounding box center [291, 426] width 156 height 27
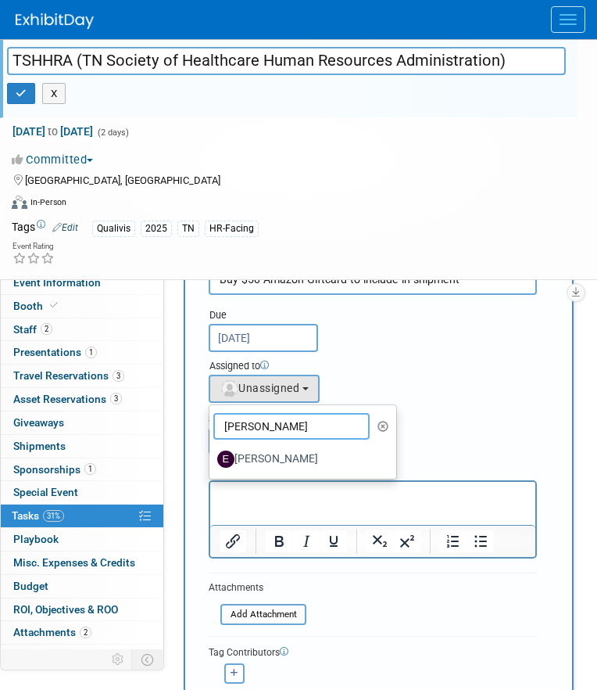
type input "[PERSON_NAME]"
click at [298, 457] on label "[PERSON_NAME]" at bounding box center [298, 458] width 163 height 25
click at [212, 457] on input "[PERSON_NAME]" at bounding box center [207, 457] width 10 height 10
select select "05738ff0-bddb-4e68-890b-b446aa749597"
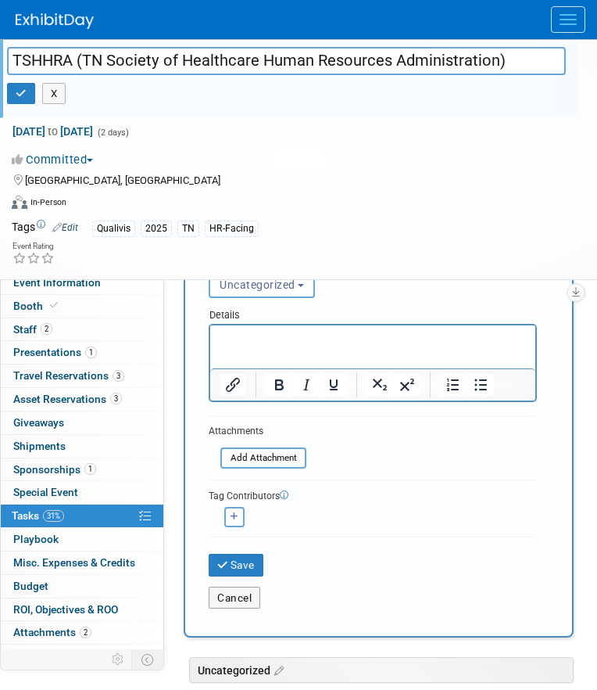
scroll to position [141, 0]
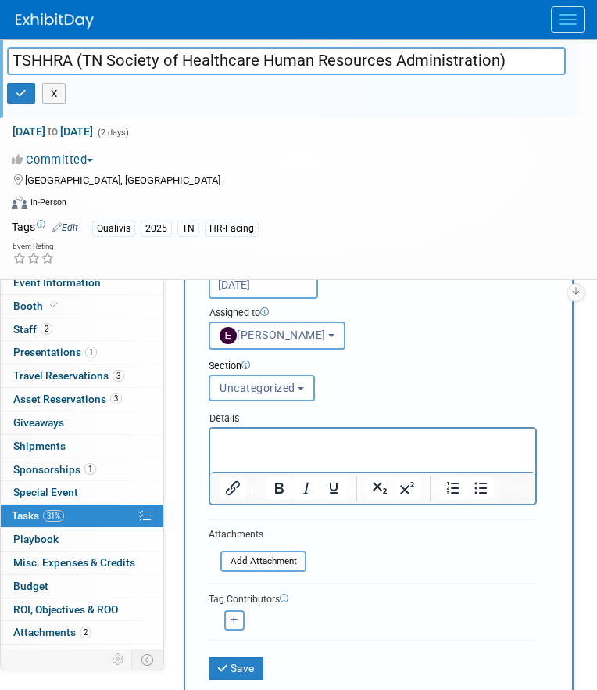
click at [278, 409] on div "Details" at bounding box center [373, 415] width 328 height 23
click at [276, 384] on span "Uncategorized" at bounding box center [258, 388] width 76 height 13
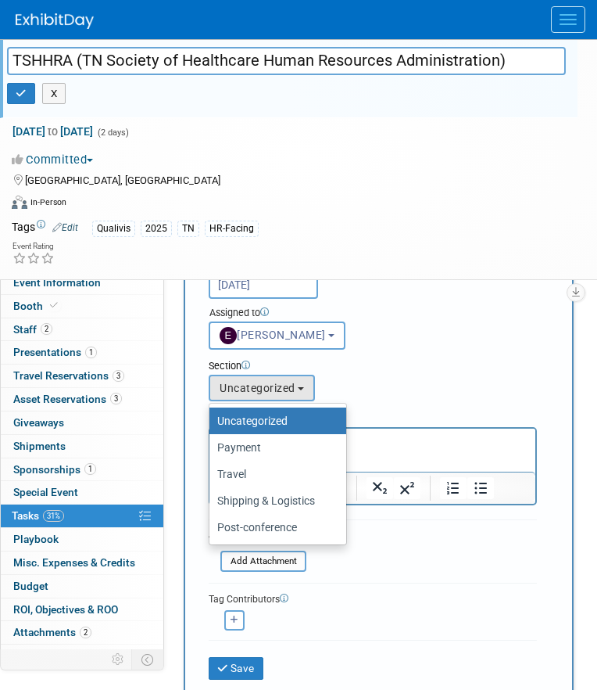
click at [276, 496] on label "Shipping & Logistics" at bounding box center [273, 500] width 113 height 20
click at [212, 496] on input "Shipping & Logistics" at bounding box center [207, 501] width 10 height 10
select select "11261952"
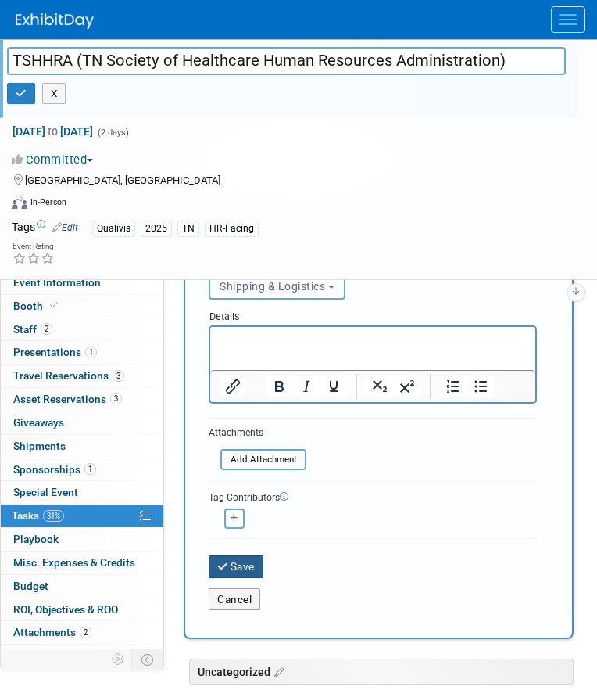
click at [250, 561] on button "Save" at bounding box center [236, 566] width 55 height 22
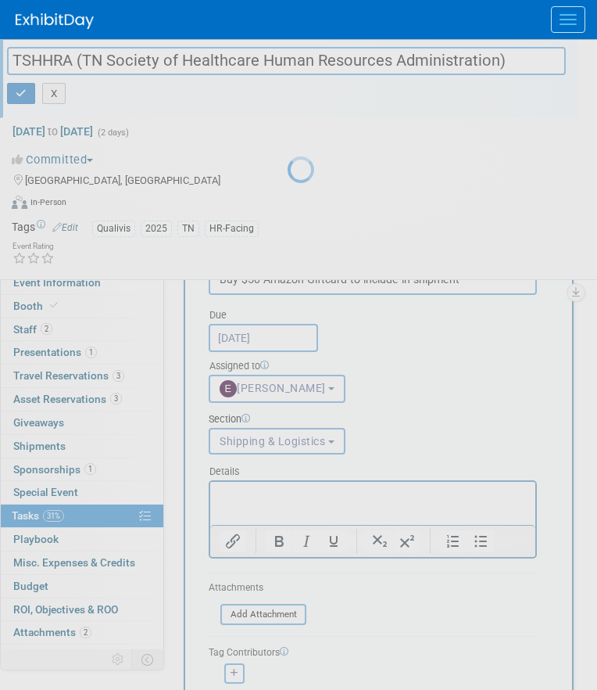
scroll to position [0, 0]
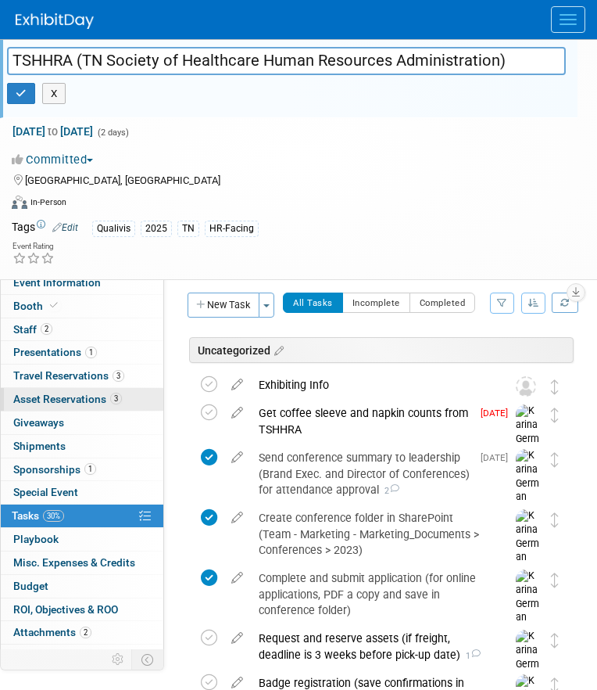
click at [112, 399] on span "3" at bounding box center [116, 398] width 12 height 12
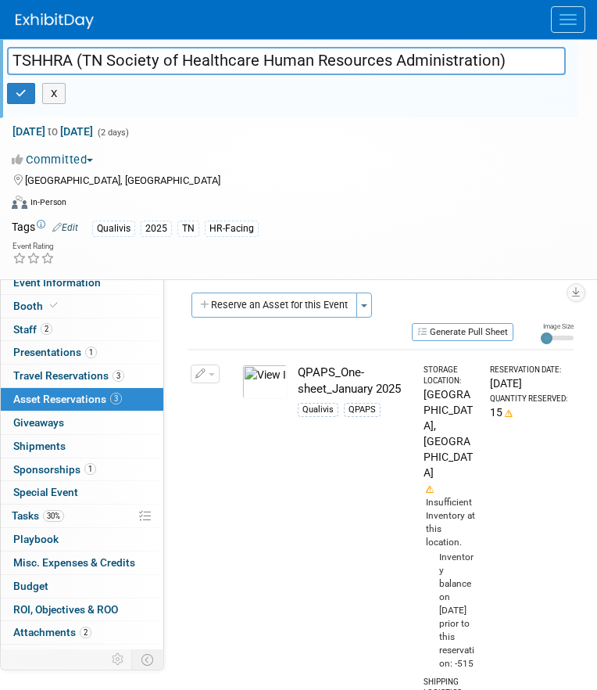
click at [203, 374] on icon "button" at bounding box center [200, 374] width 11 height 10
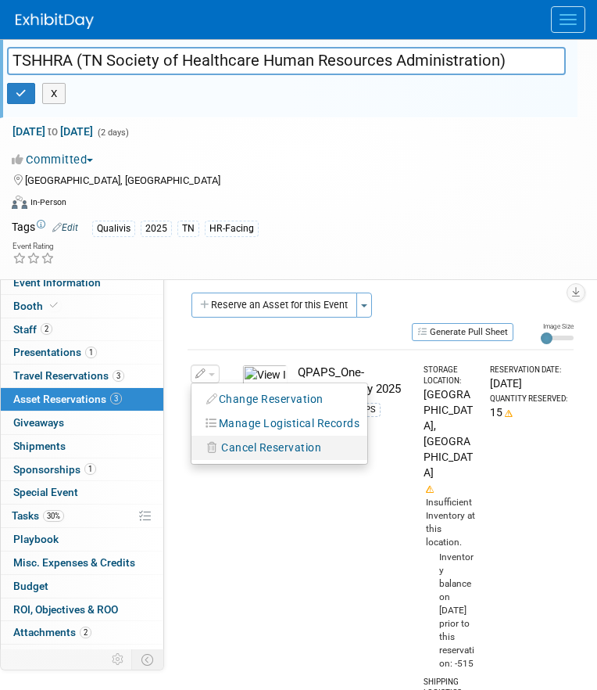
click at [260, 452] on span "Cancel Reservation" at bounding box center [271, 447] width 100 height 13
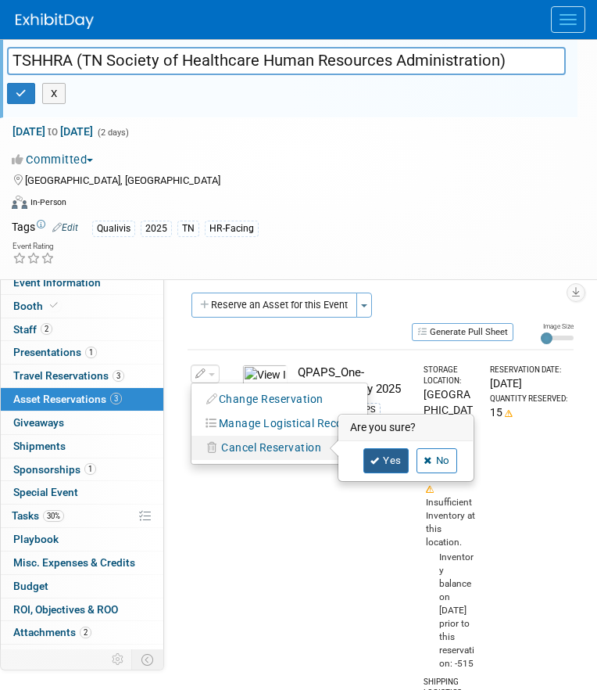
click at [383, 455] on link "Yes" at bounding box center [386, 460] width 45 height 25
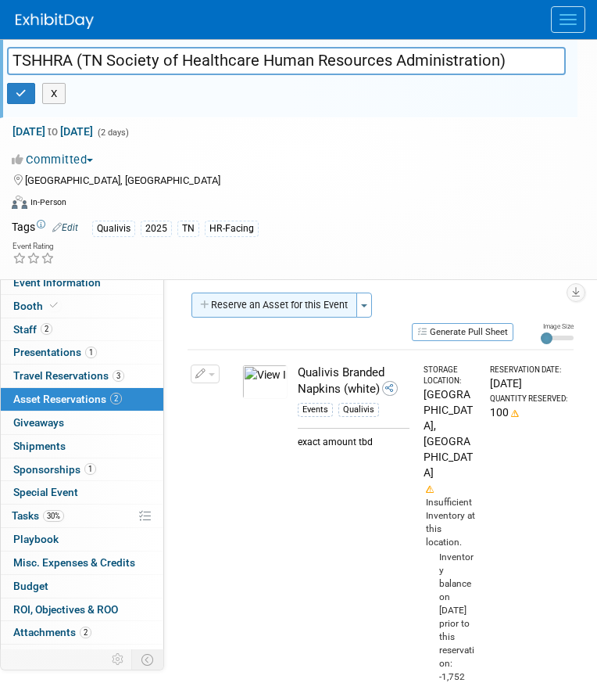
click at [288, 310] on button "Reserve an Asset for this Event" at bounding box center [275, 304] width 166 height 25
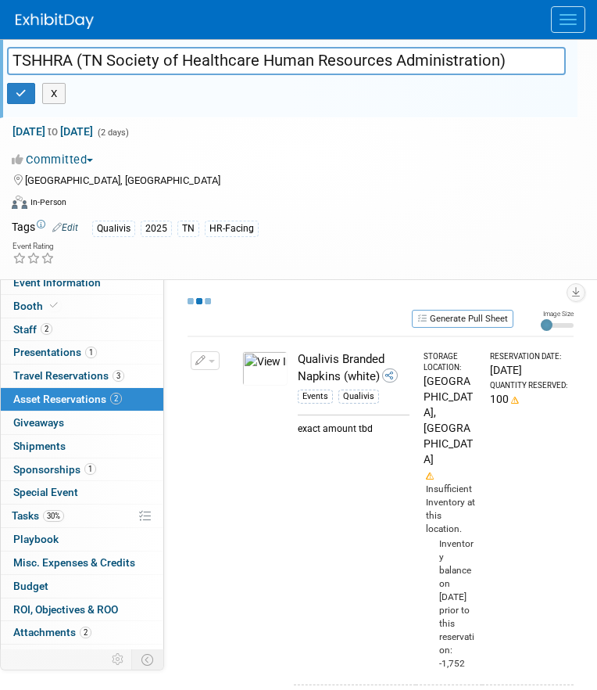
select select "8"
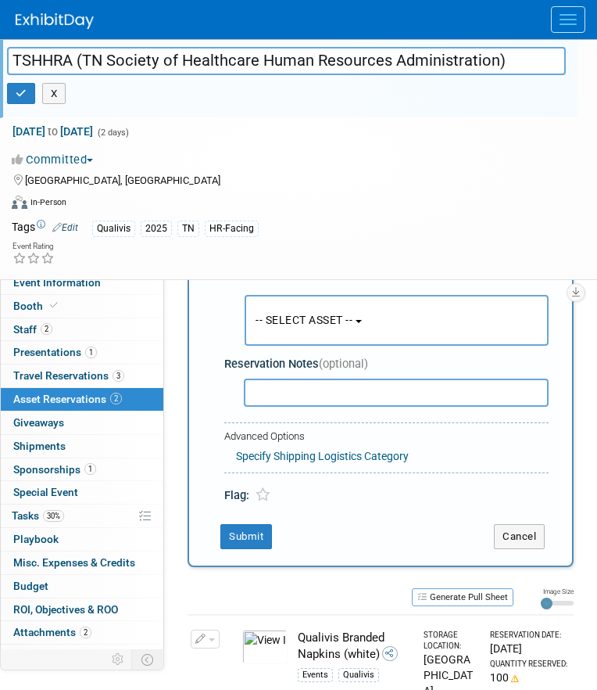
scroll to position [70, 0]
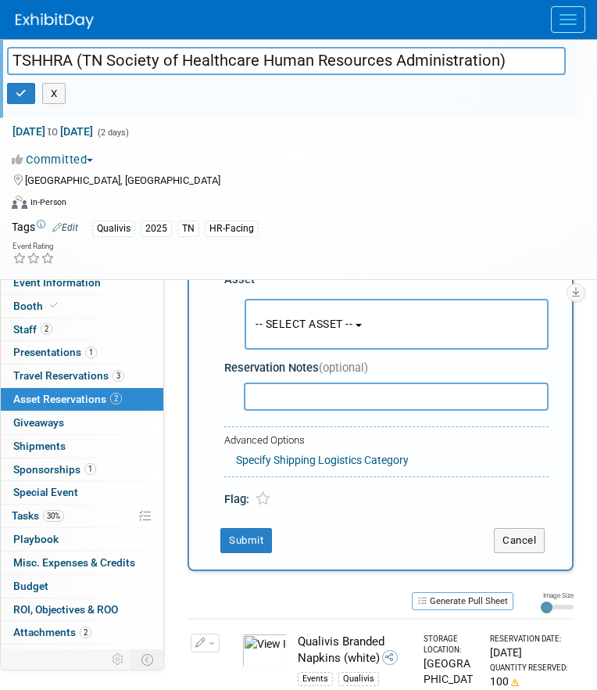
click at [301, 335] on button "-- SELECT ASSET --" at bounding box center [397, 324] width 304 height 51
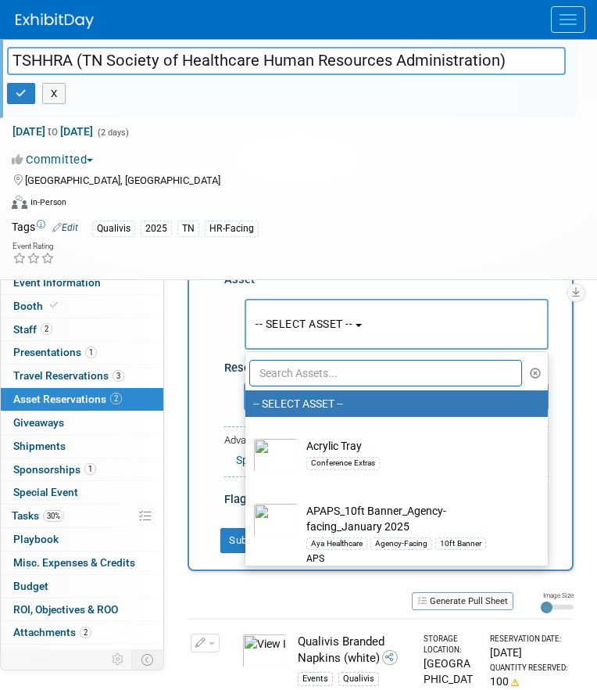
click at [301, 373] on input "text" at bounding box center [385, 373] width 273 height 27
type input "other"
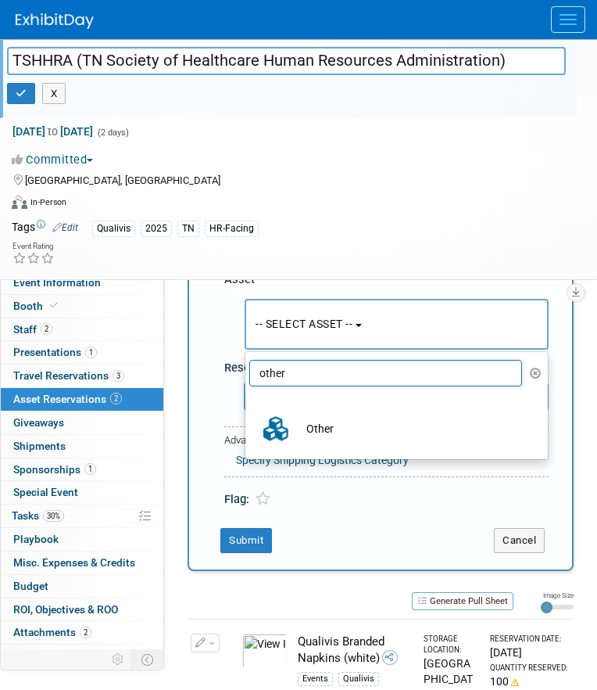
click at [366, 426] on td "Other" at bounding box center [408, 428] width 218 height 34
click at [248, 409] on input "Other" at bounding box center [243, 404] width 10 height 10
select select "10711726"
select select "8"
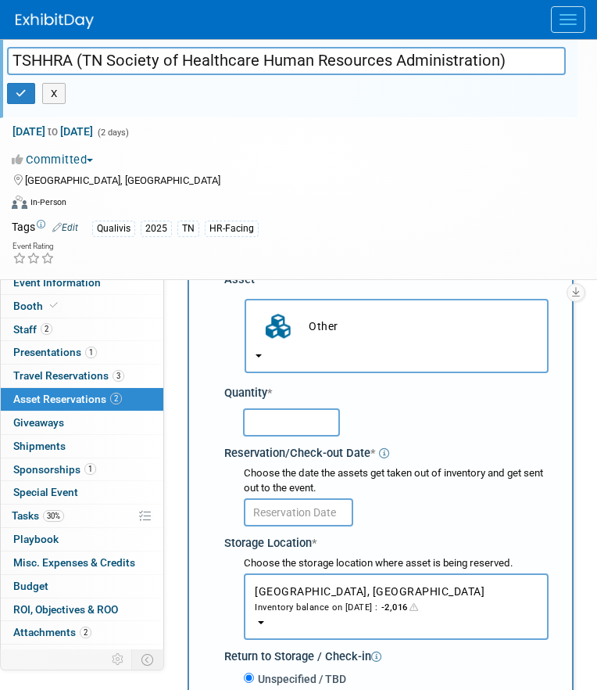
click at [274, 428] on input "text" at bounding box center [291, 422] width 97 height 28
type input "1"
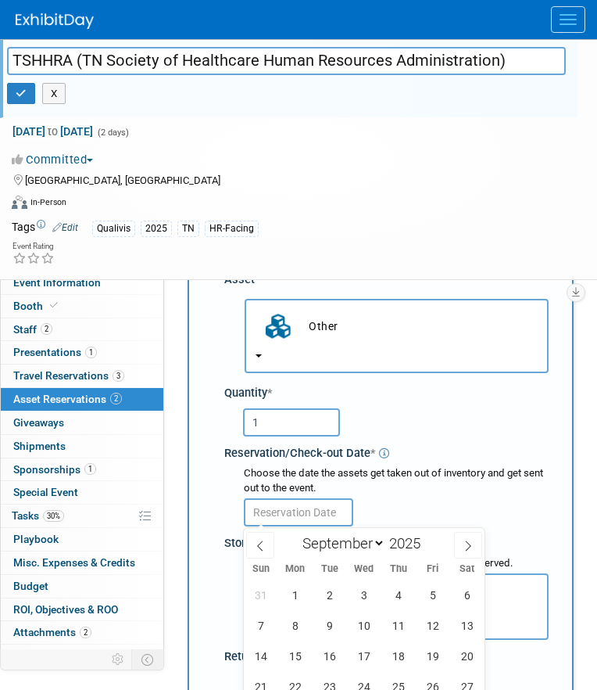
click at [302, 516] on input "text" at bounding box center [298, 512] width 109 height 28
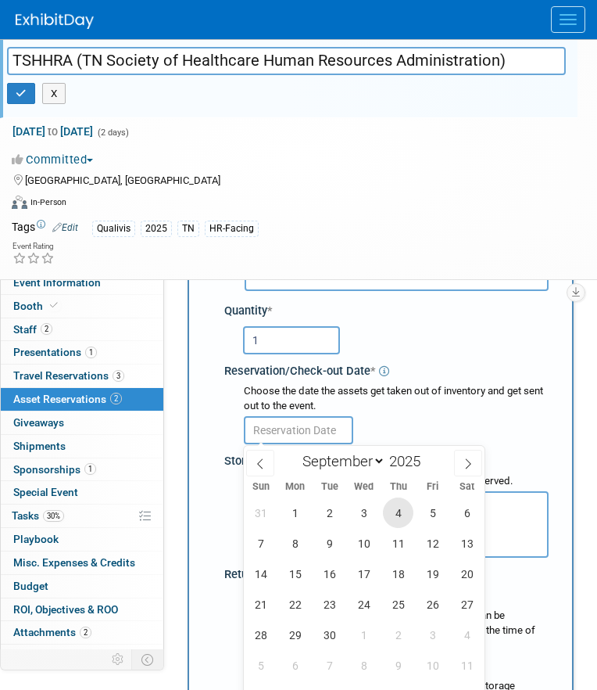
click at [405, 513] on span "4" at bounding box center [398, 512] width 30 height 30
type input "[DATE]"
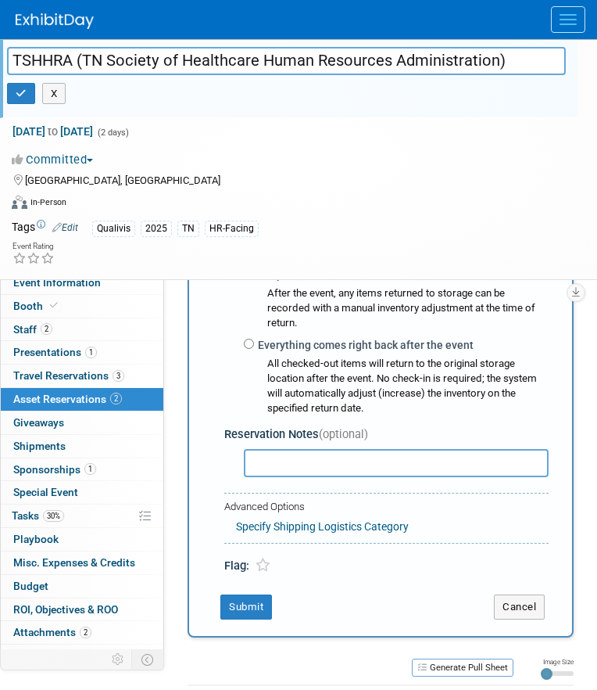
scroll to position [480, 0]
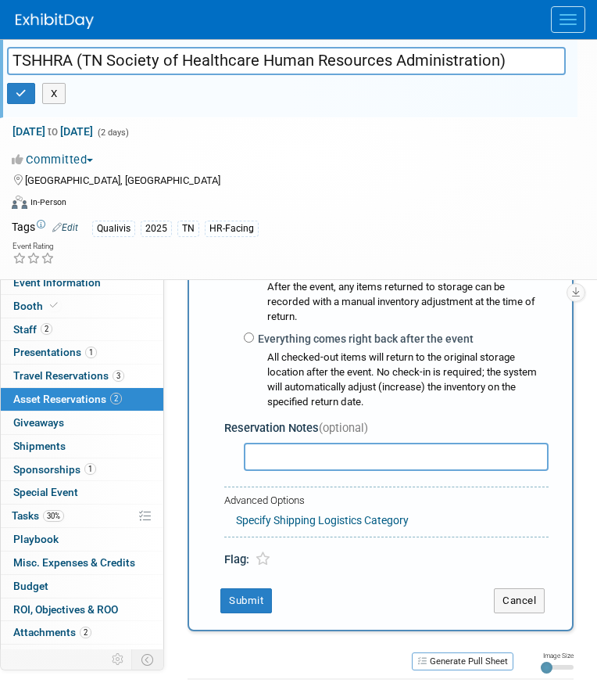
click at [302, 442] on input "text" at bounding box center [396, 456] width 305 height 28
type input "$50 Amazon Giftcard"
click at [248, 603] on div "New Reservation Asset * -- SELECT ASSET --" at bounding box center [381, 221] width 386 height 819
click at [253, 588] on button "Submit" at bounding box center [246, 600] width 52 height 25
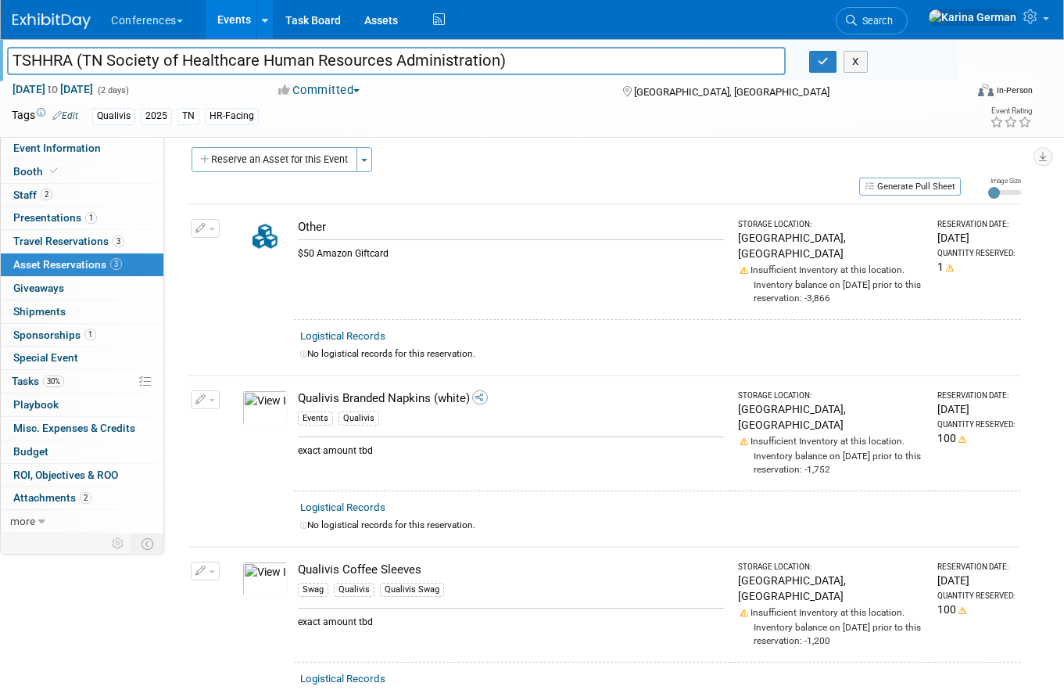
scroll to position [0, 0]
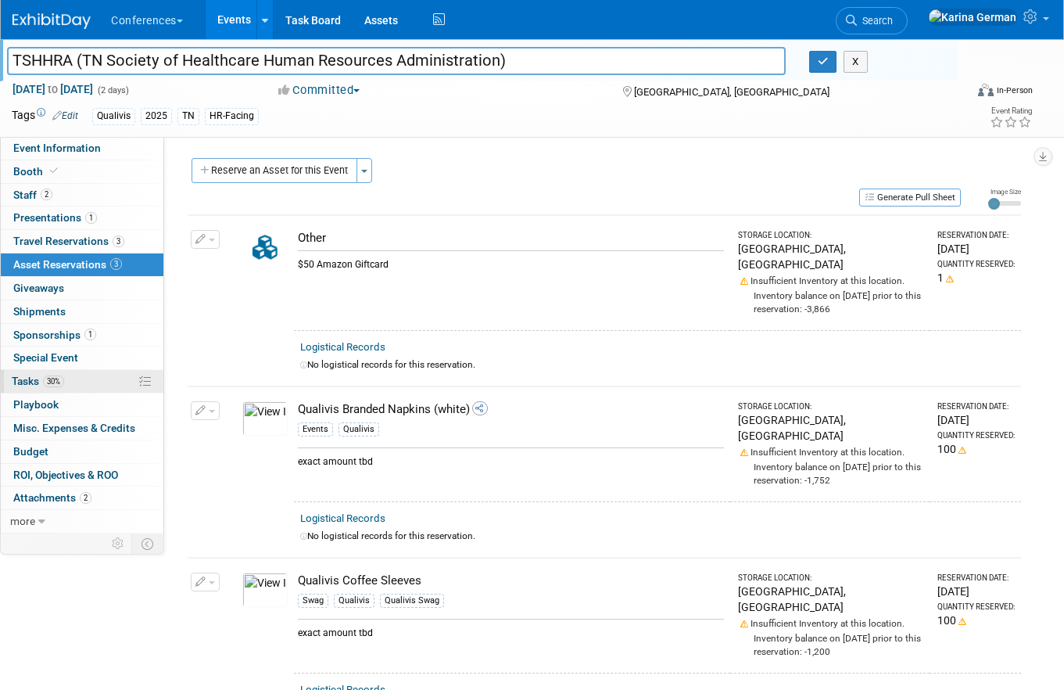
click at [87, 383] on link "30% Tasks 30%" at bounding box center [82, 381] width 163 height 23
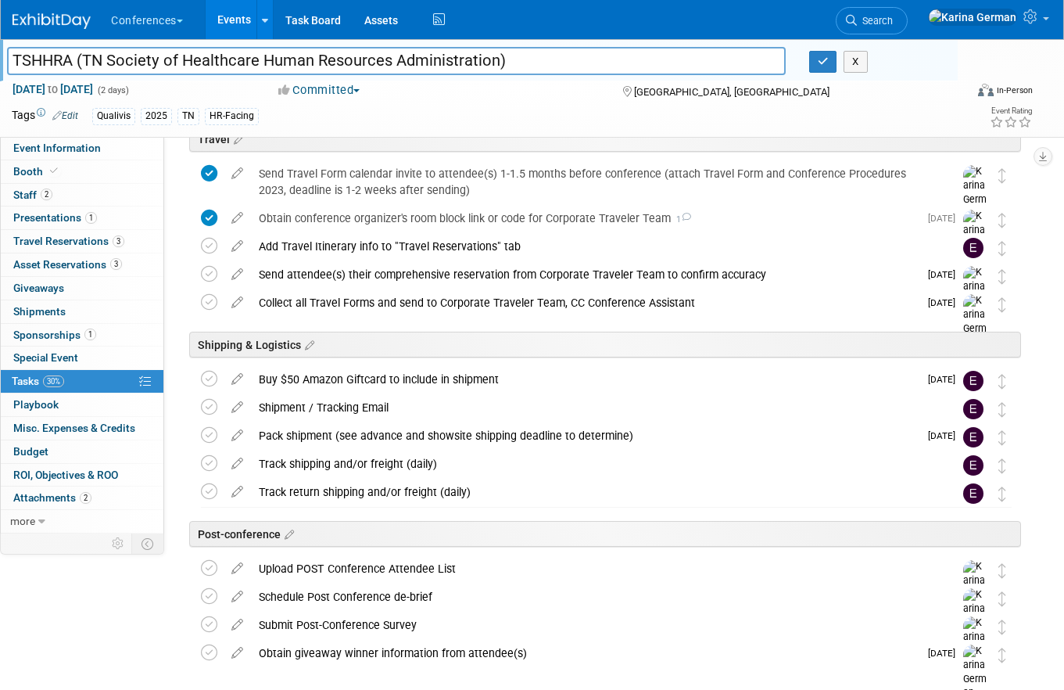
scroll to position [613, 0]
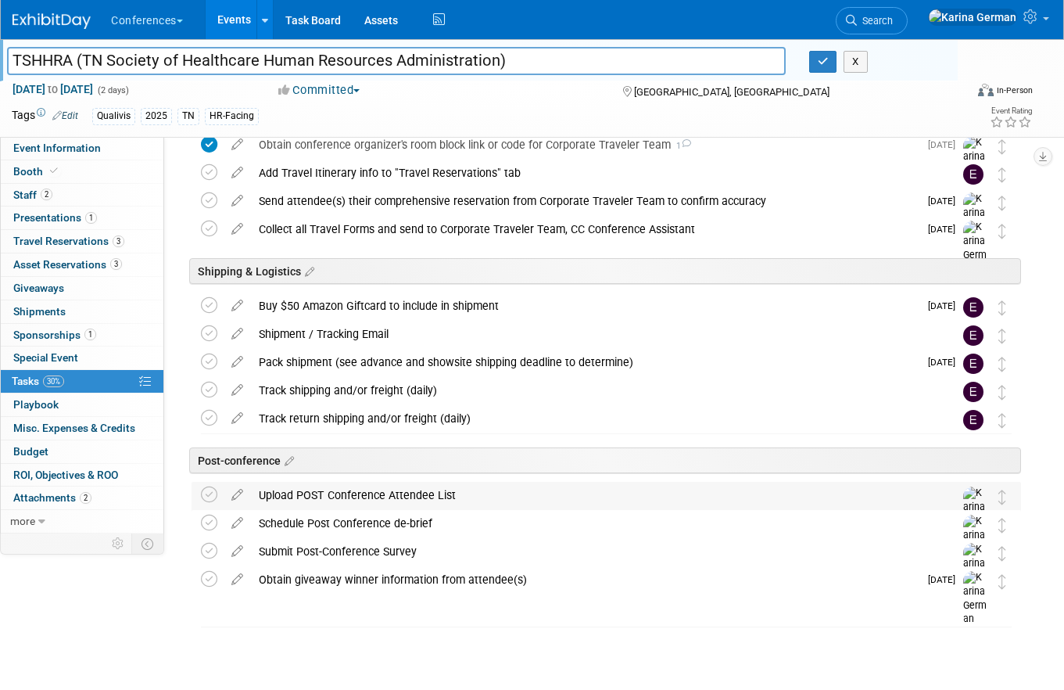
click at [367, 500] on div "Upload POST Conference Attendee List" at bounding box center [591, 495] width 681 height 27
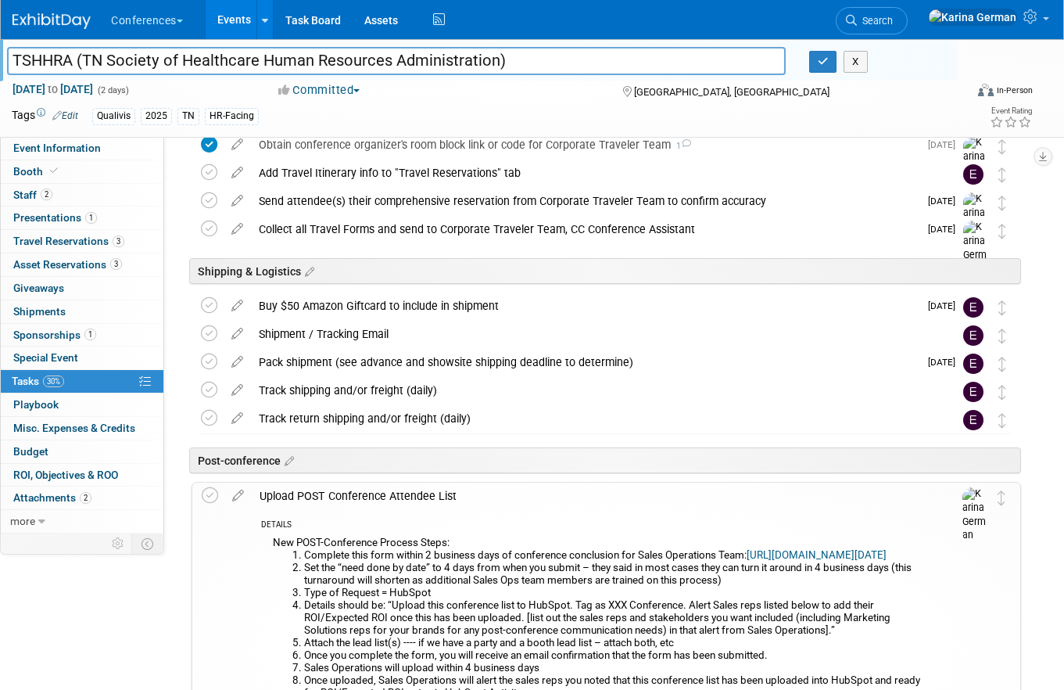
click at [367, 500] on div "Upload POST Conference Attendee List" at bounding box center [591, 495] width 679 height 27
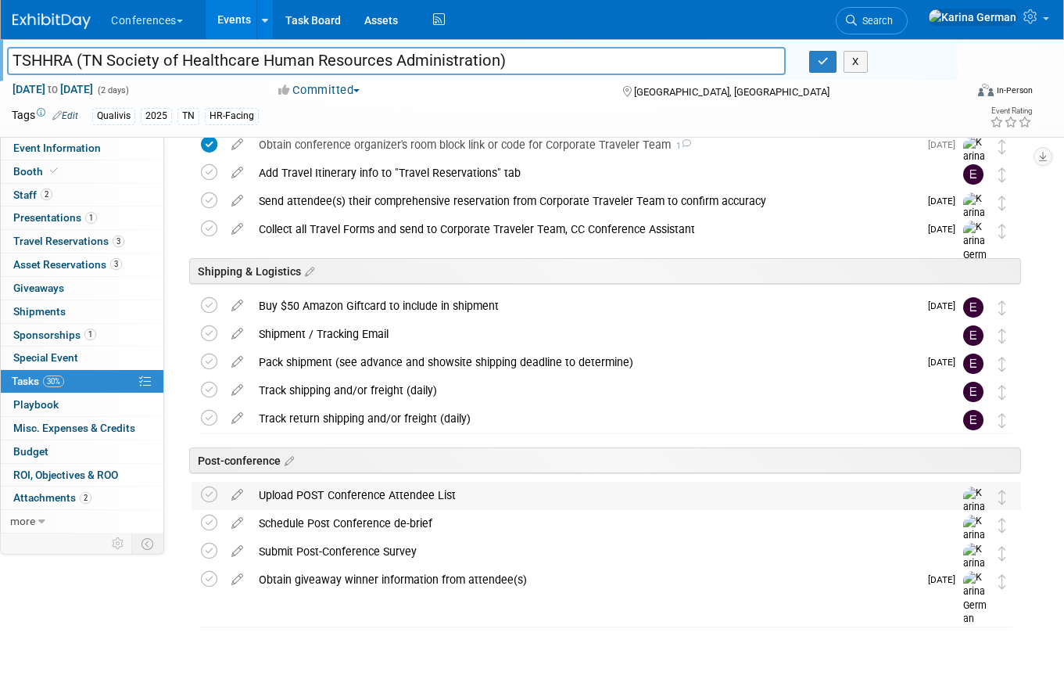
scroll to position [0, 0]
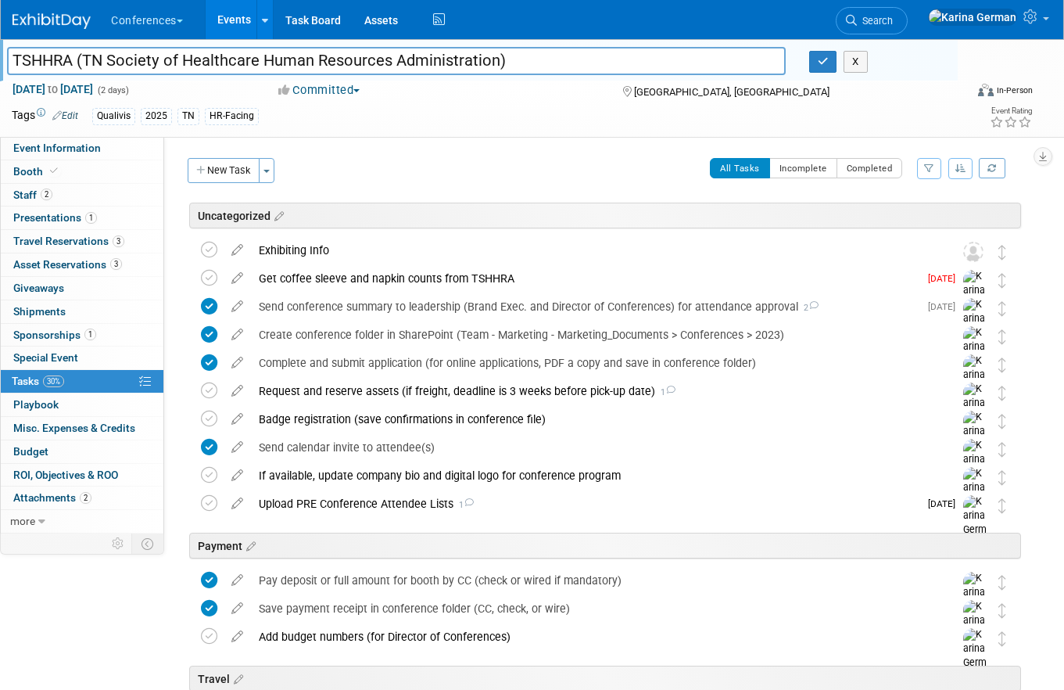
click at [240, 23] on link "Events" at bounding box center [234, 19] width 57 height 39
